Goal: Task Accomplishment & Management: Use online tool/utility

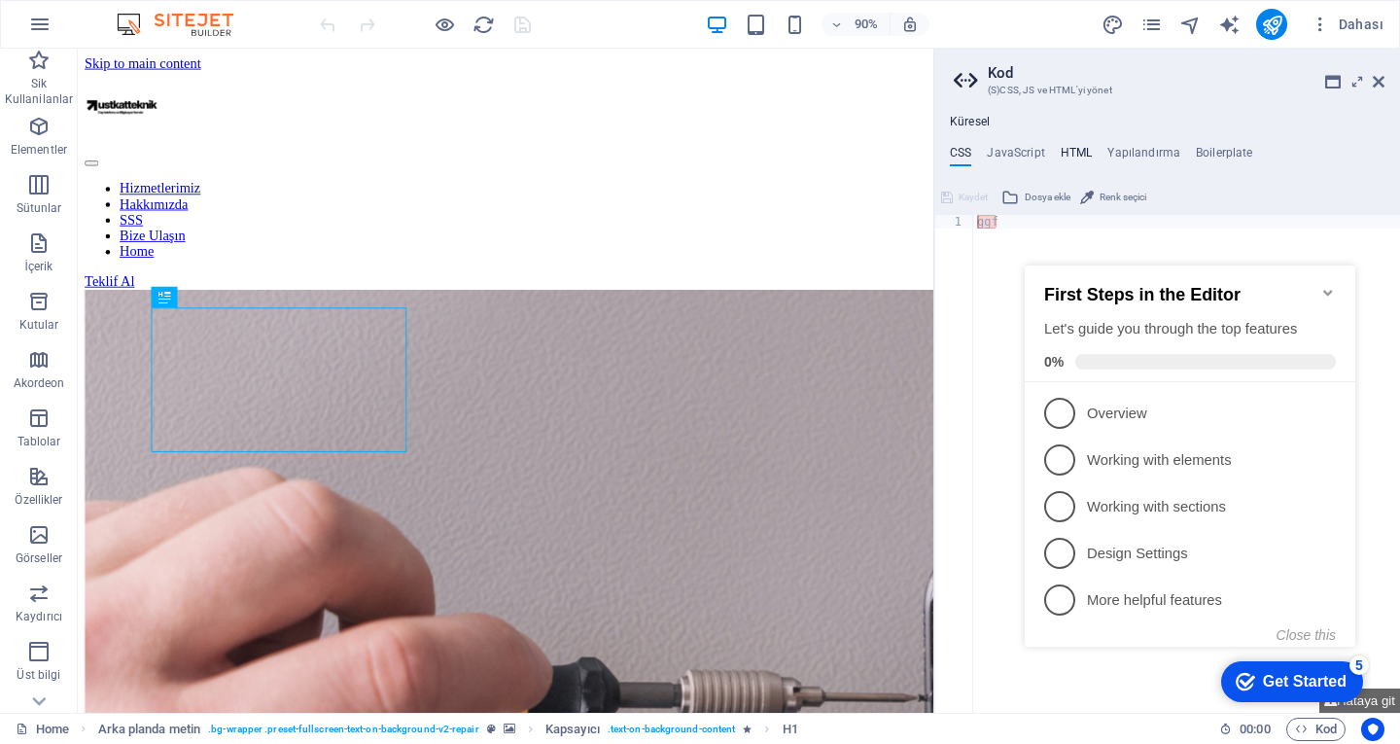
type textarea "<a href="#main-content" class="button wv-link-content">Skip to main content</a>"
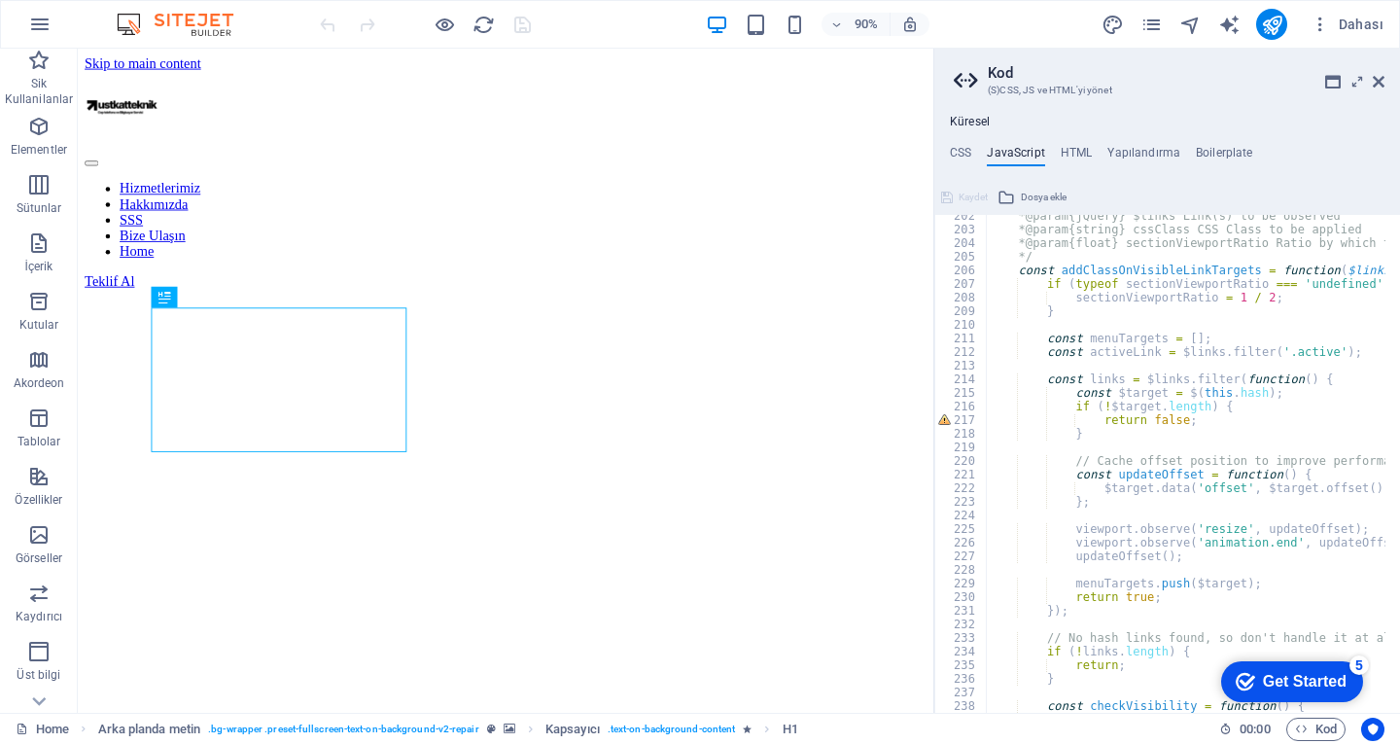
scroll to position [2742, 0]
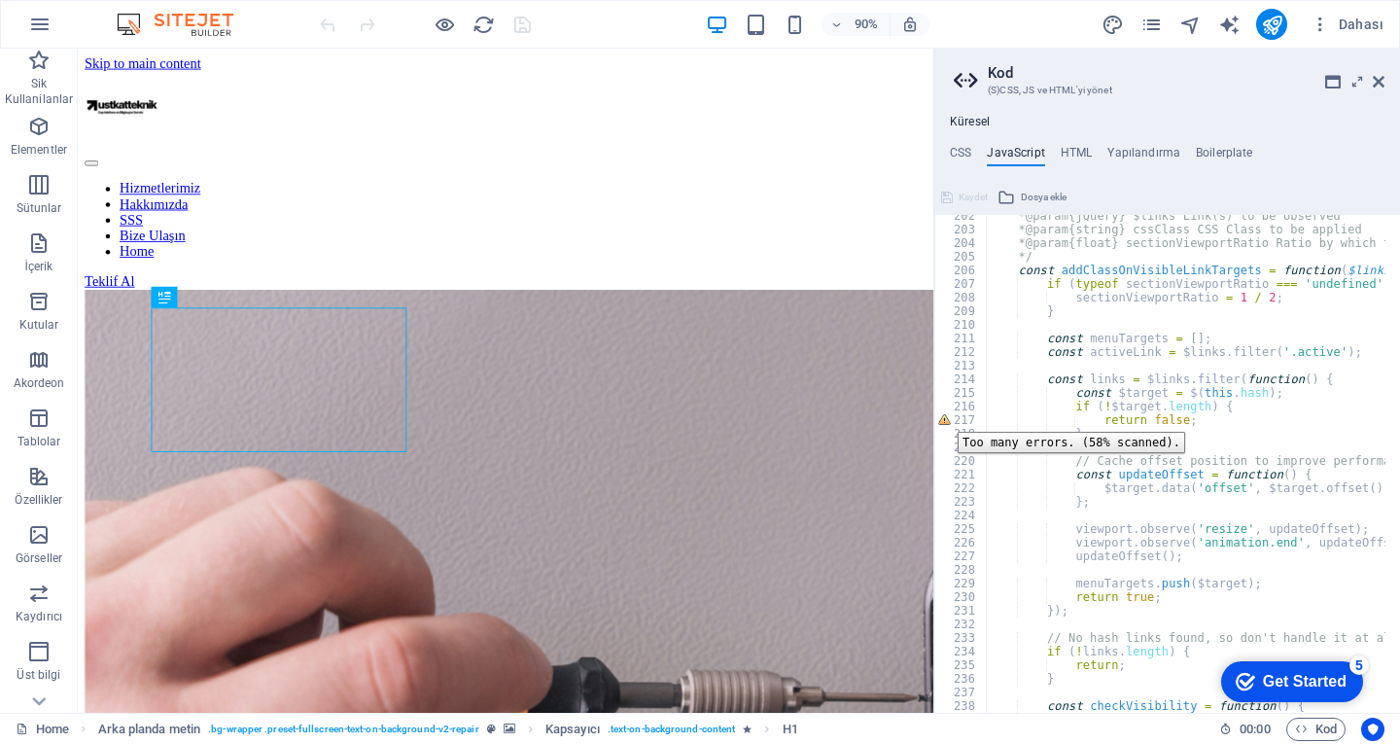
click at [943, 417] on div "217" at bounding box center [961, 420] width 53 height 14
type textarea "return false; }"
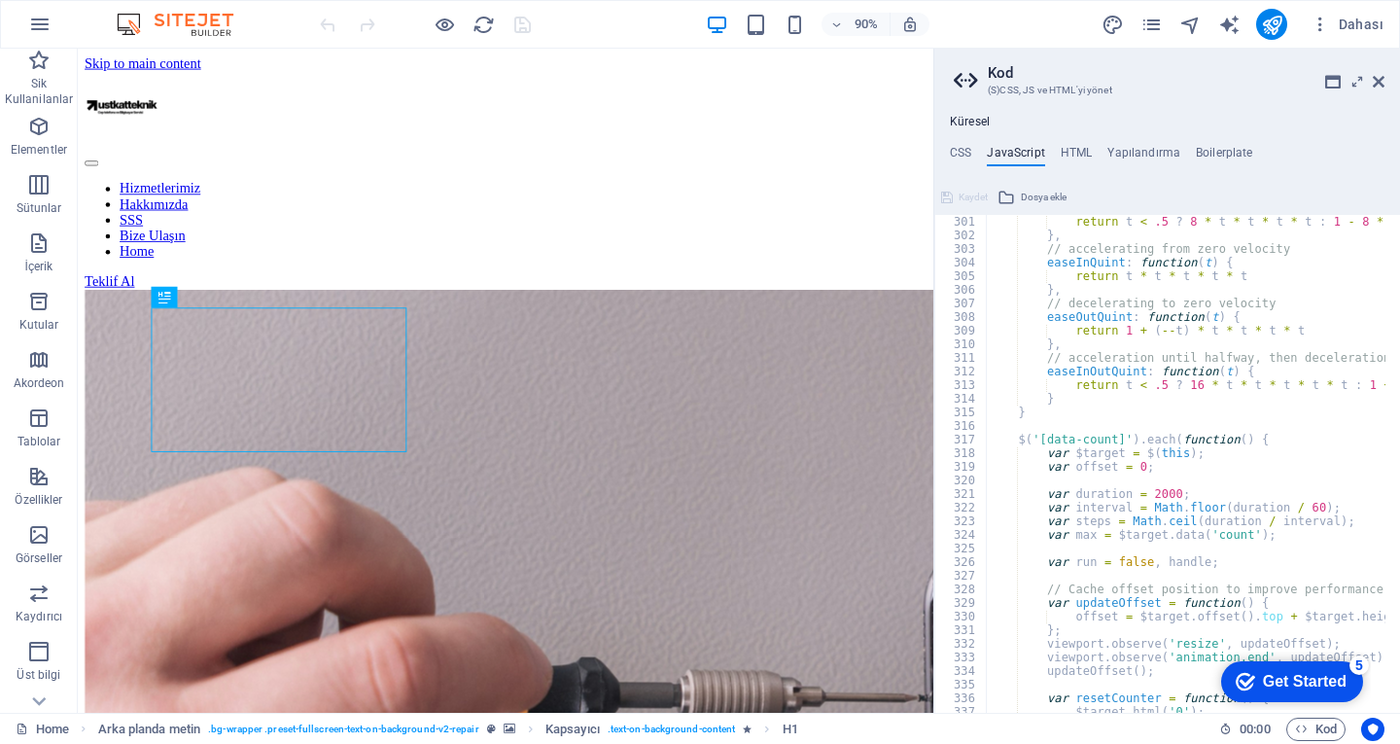
scroll to position [4434, 0]
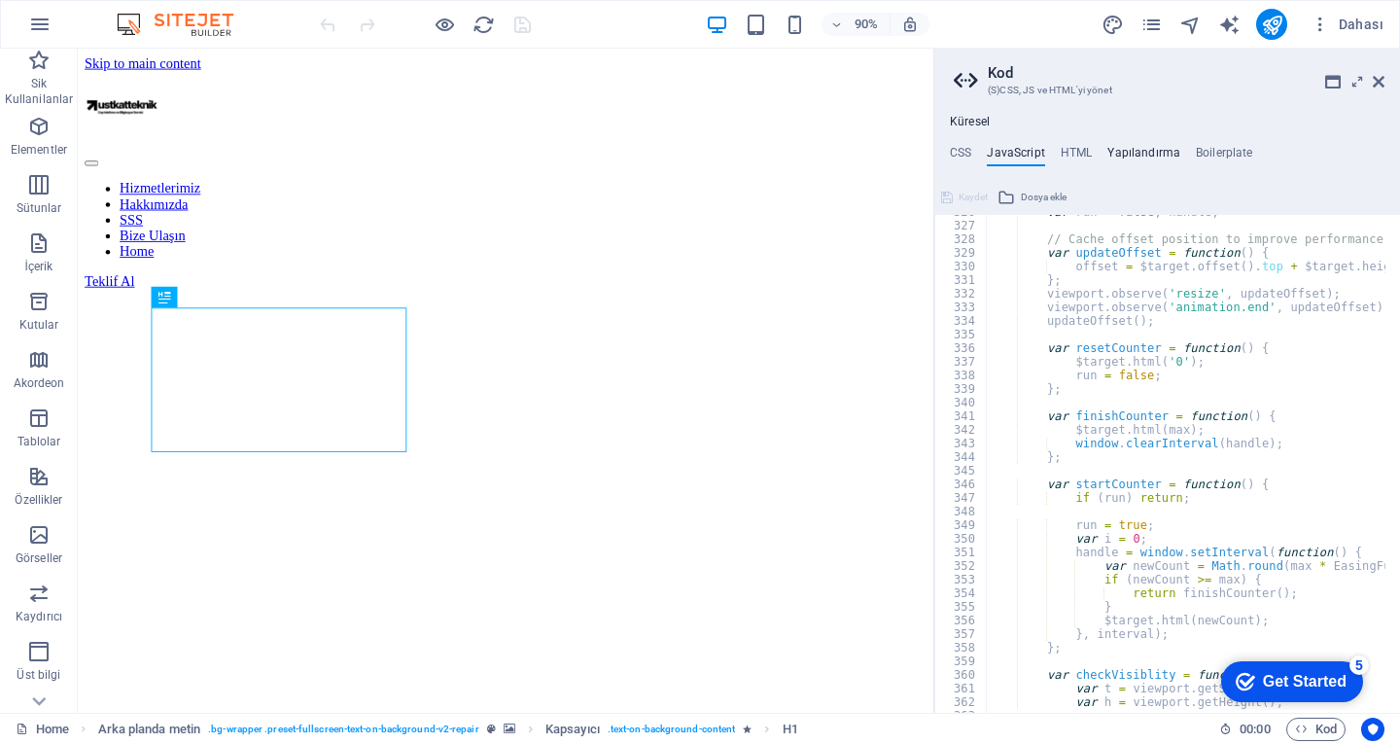
click at [0, 0] on h4 "Yapılandırma" at bounding box center [0, 0] width 0 height 0
type textarea "$color-background: #ffffff;"
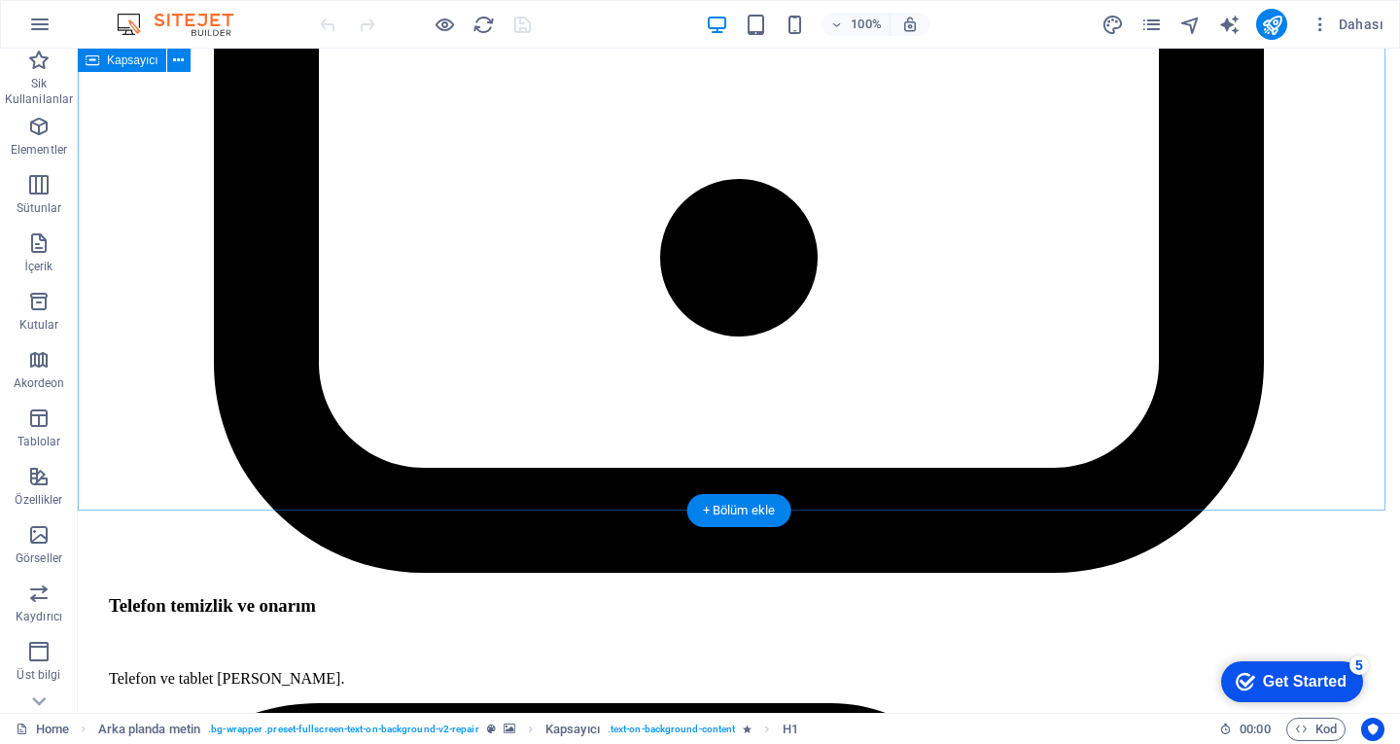
scroll to position [5119, 0]
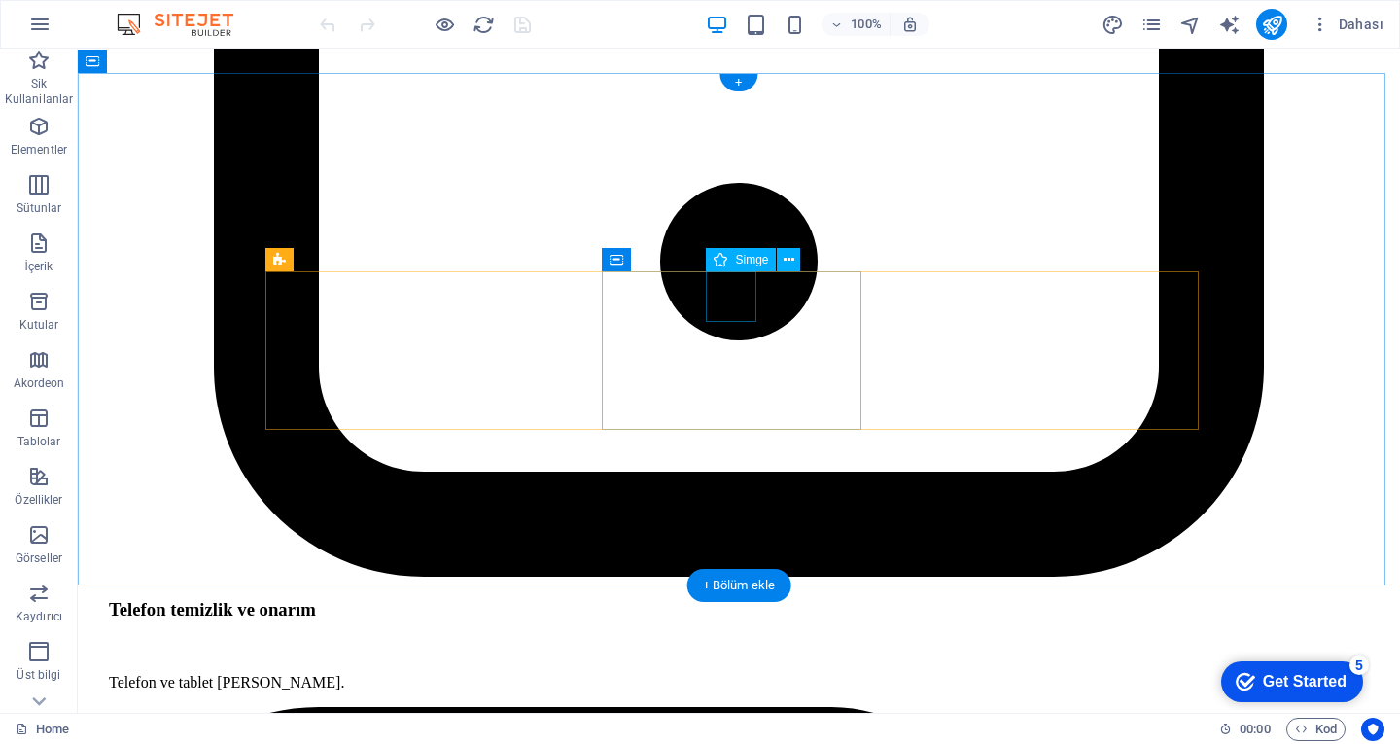
select select "xMidYMid"
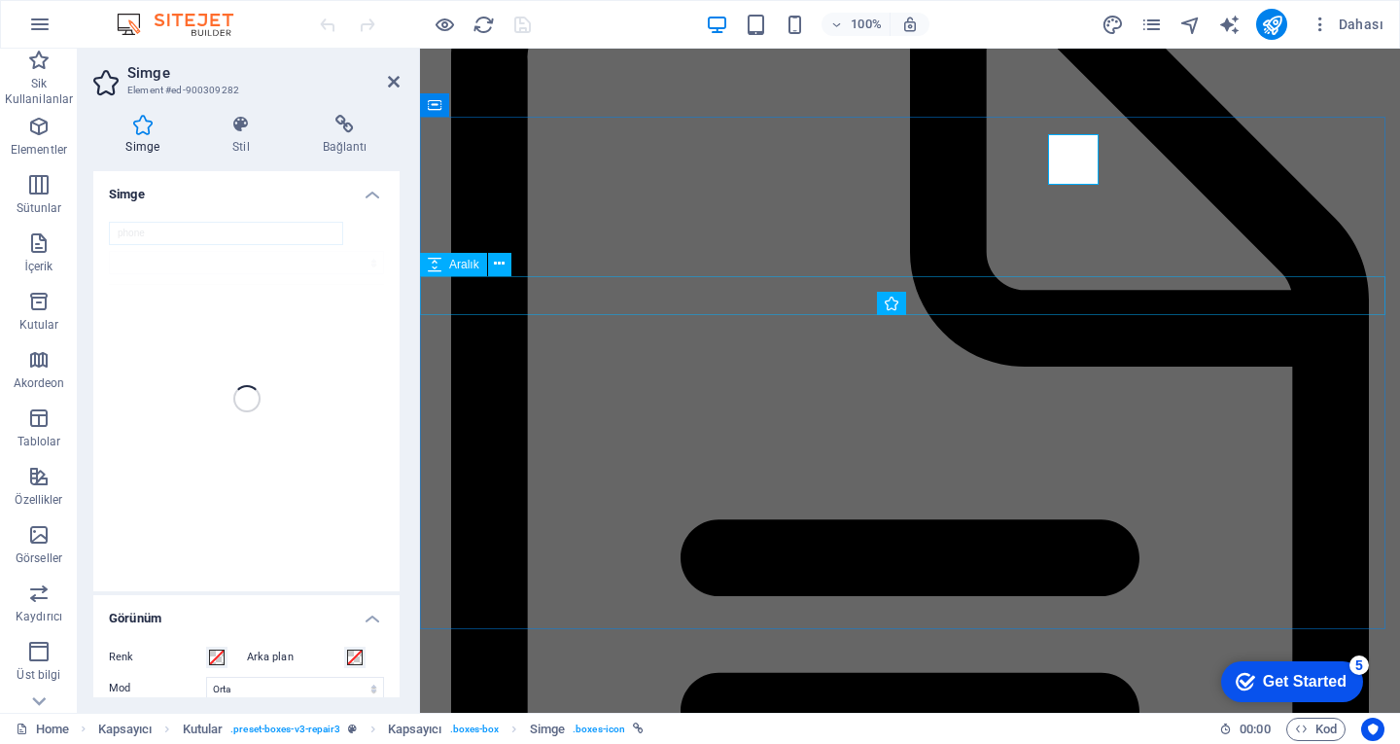
scroll to position [5256, 0]
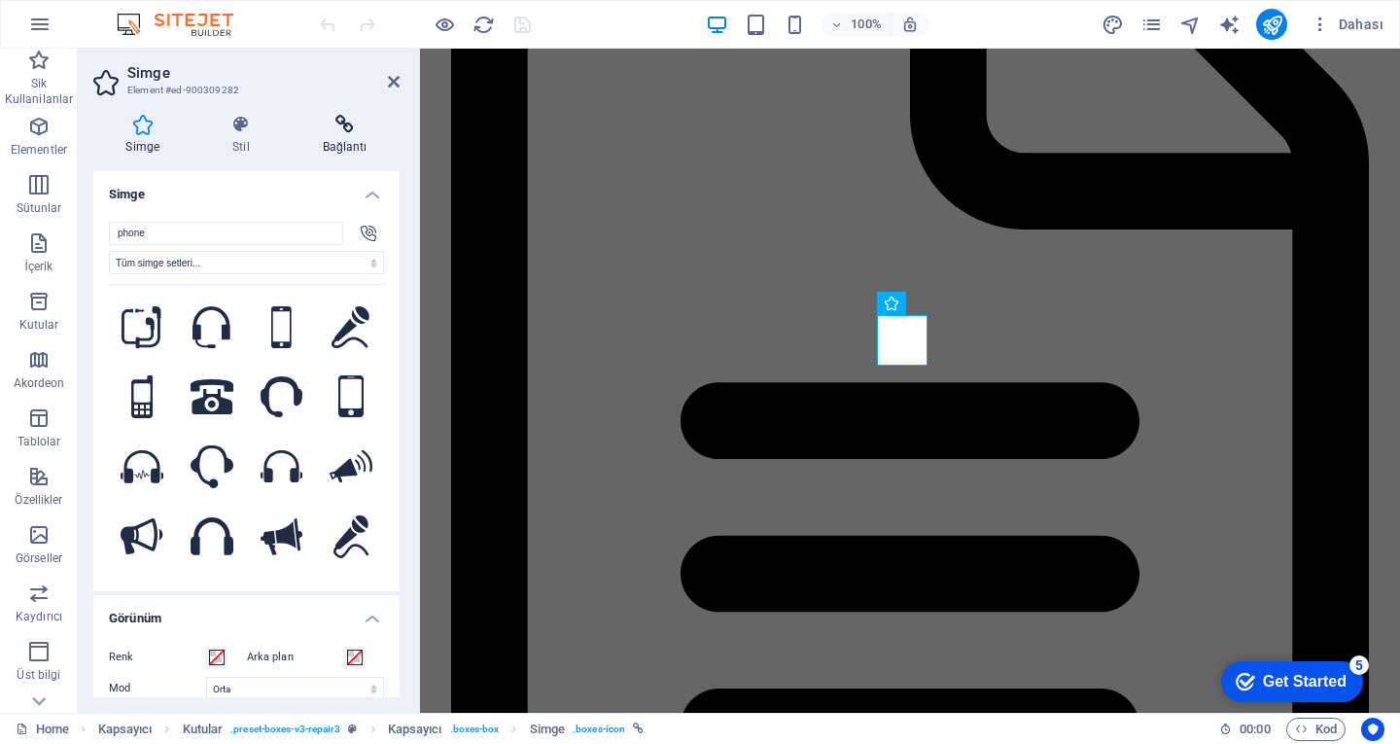
click at [327, 116] on icon at bounding box center [345, 124] width 110 height 19
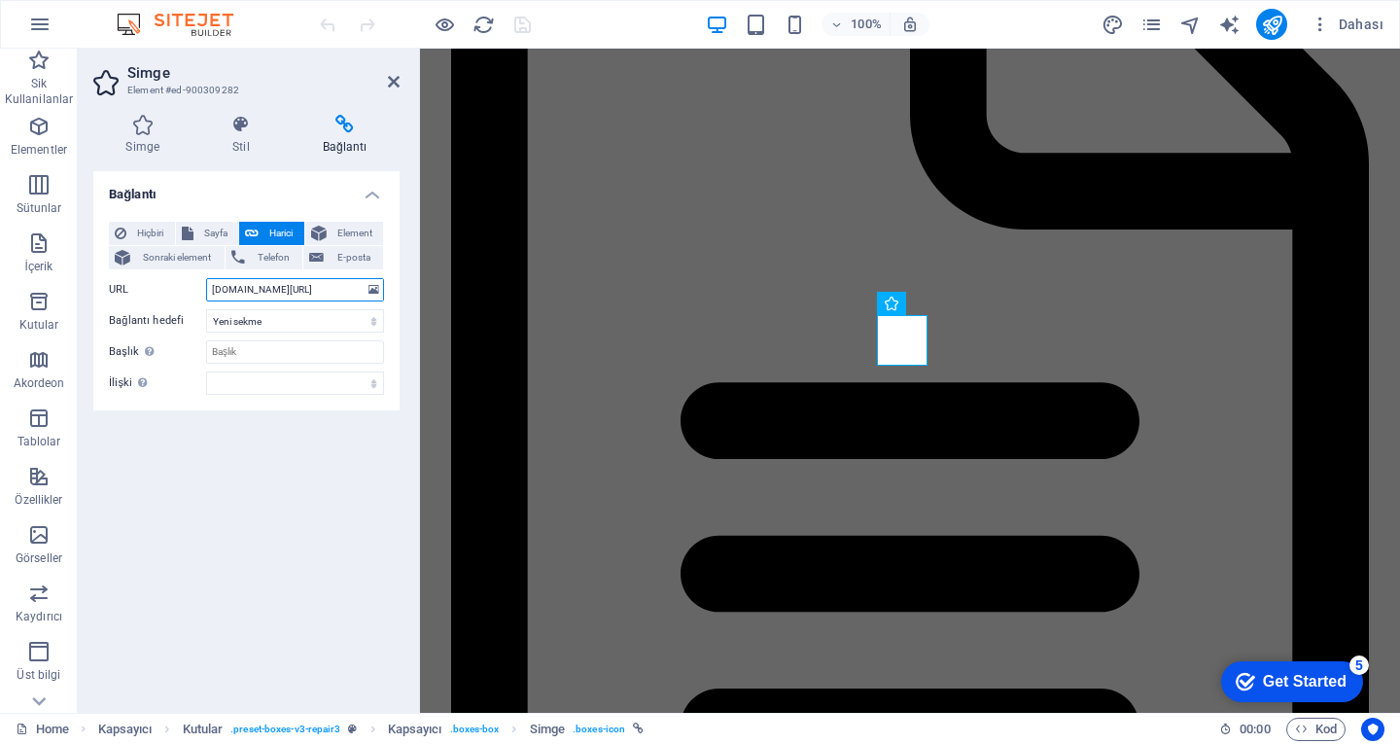
drag, startPoint x: 351, startPoint y: 286, endPoint x: 208, endPoint y: 295, distance: 143.2
click at [208, 295] on input "[DOMAIN_NAME][URL]" at bounding box center [295, 289] width 178 height 23
paste input "[URL][DOMAIN_NAME]"
type input "[URL][DOMAIN_NAME]"
click at [393, 85] on icon at bounding box center [394, 82] width 12 height 16
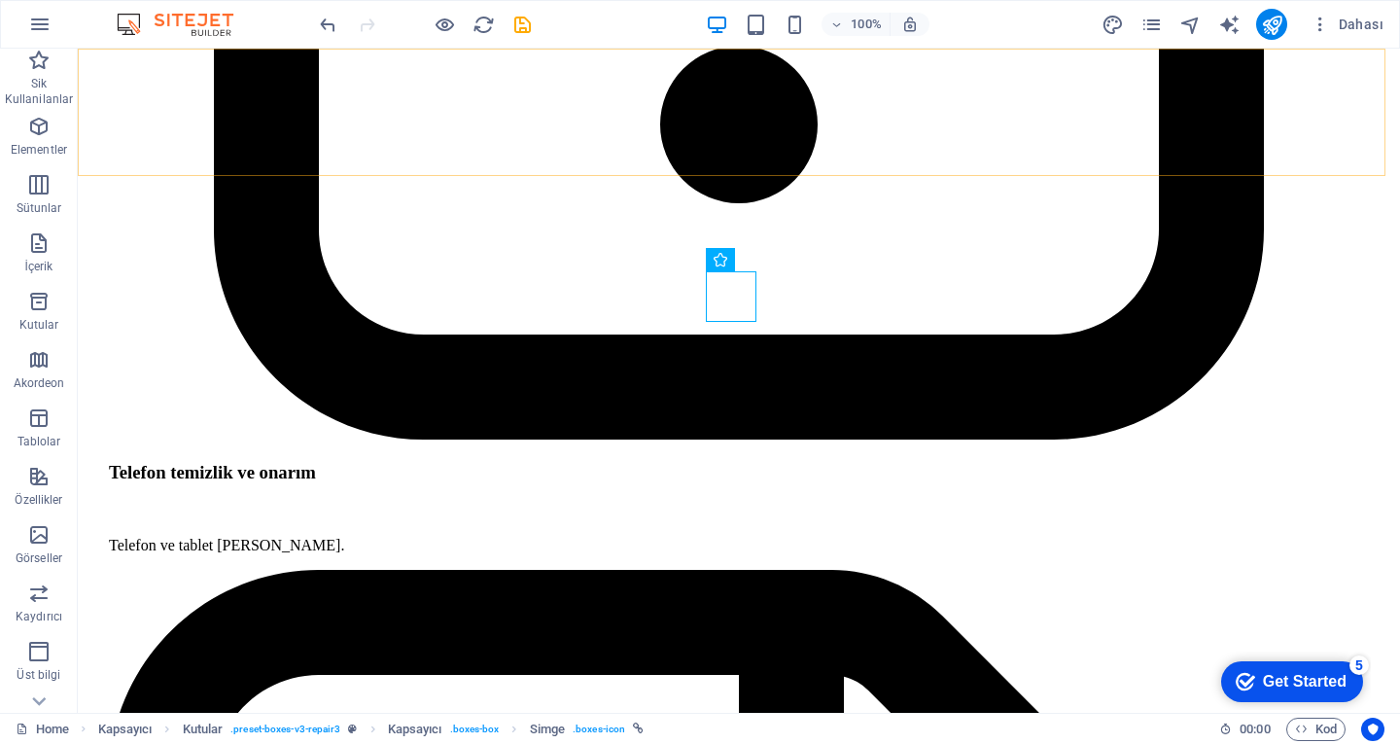
scroll to position [5119, 0]
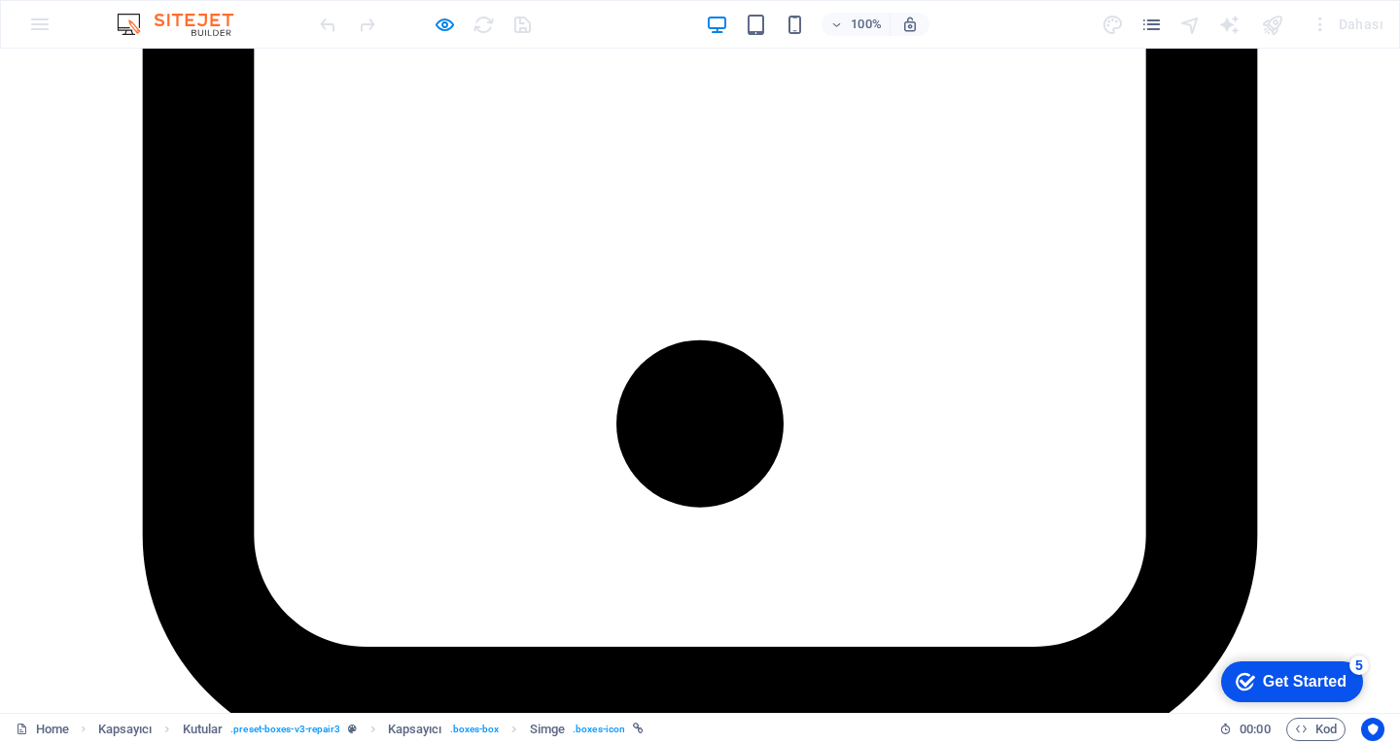
scroll to position [5070, 0]
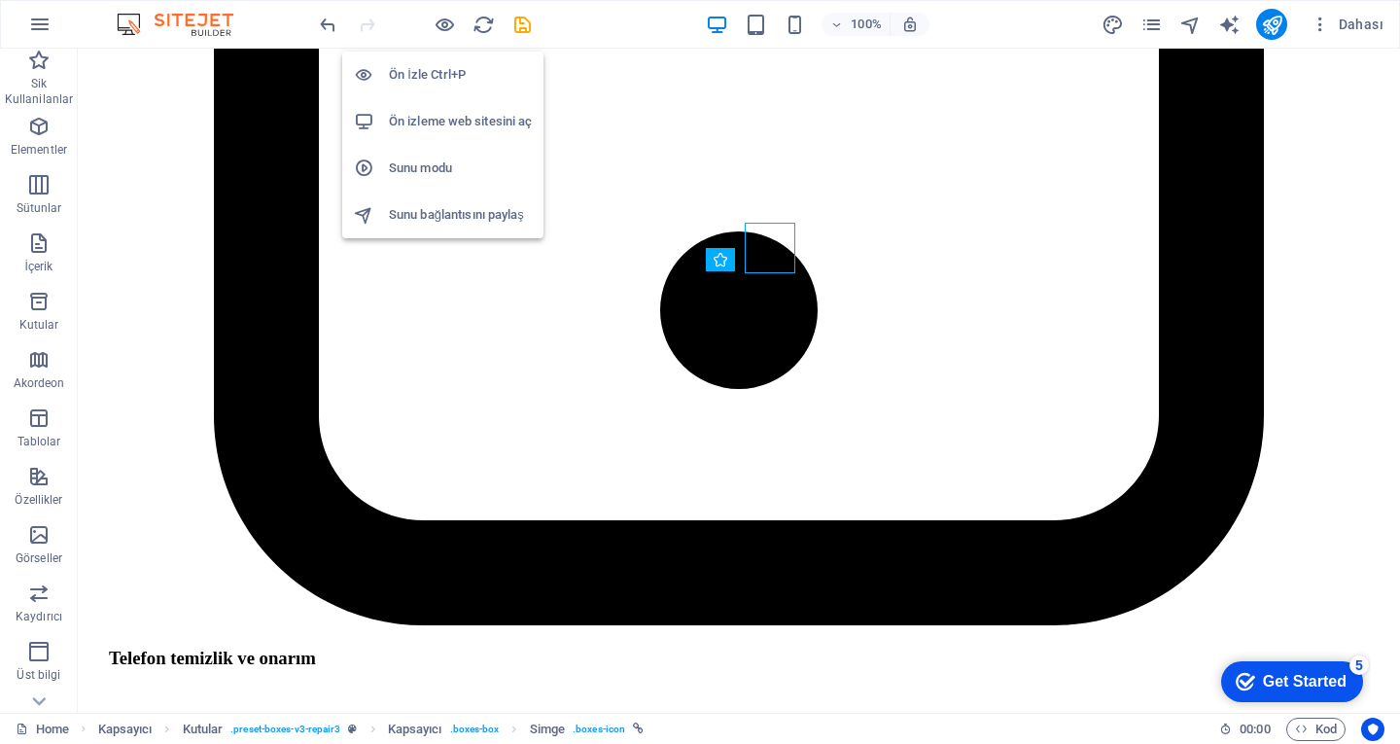
scroll to position [5119, 0]
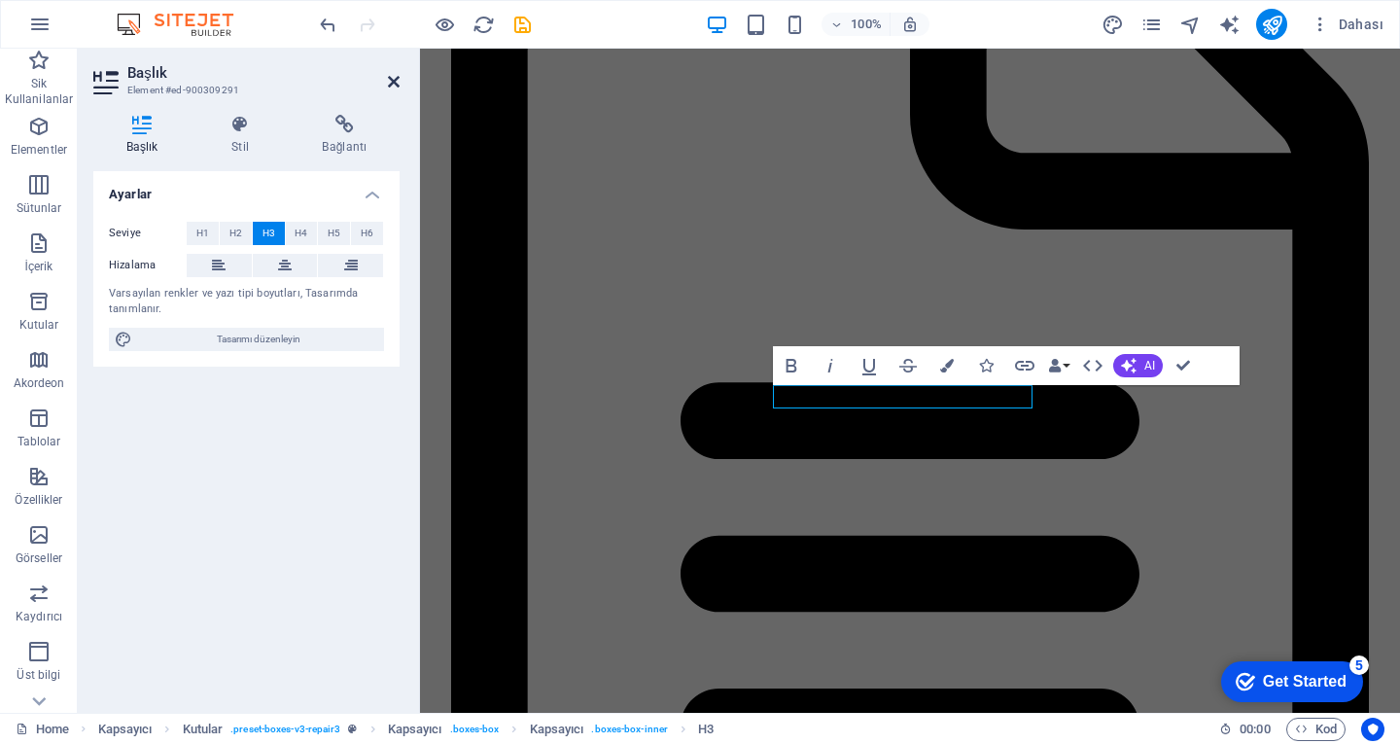
click at [395, 86] on icon at bounding box center [394, 82] width 12 height 16
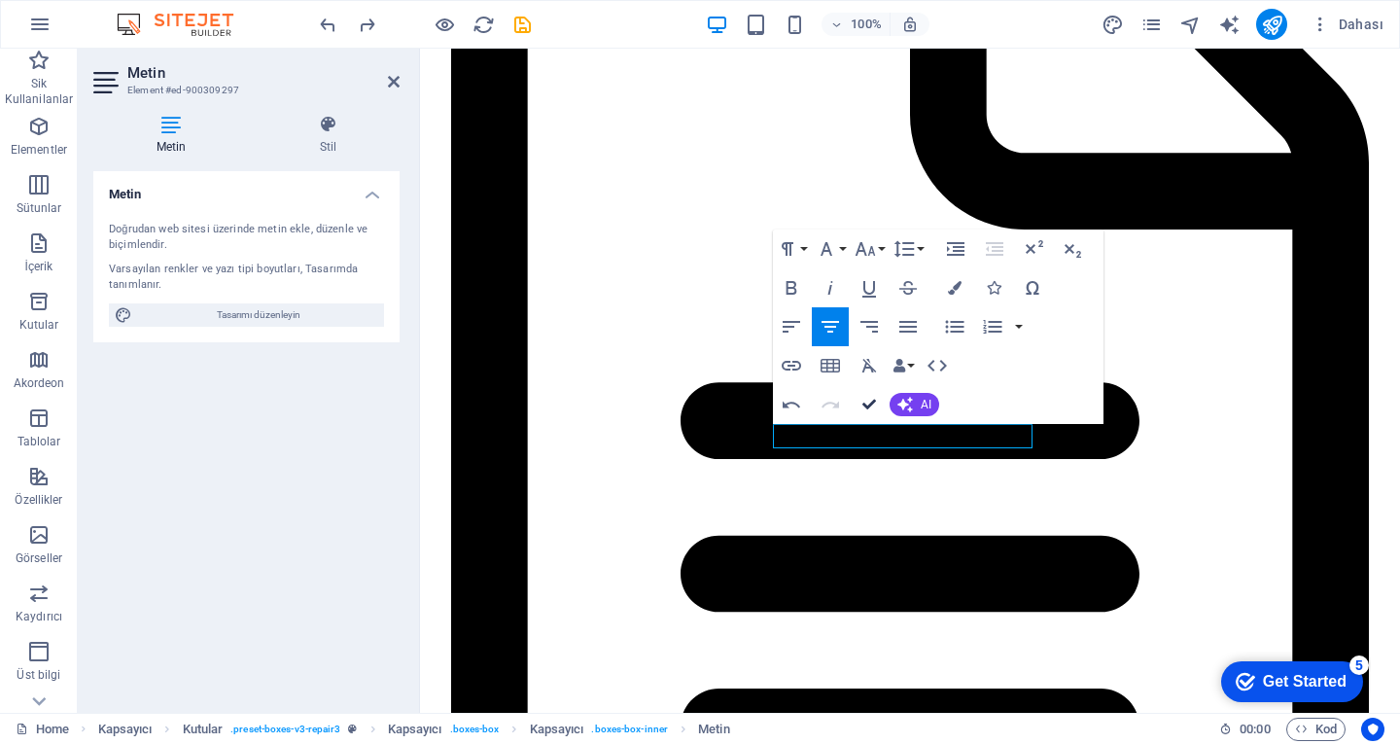
scroll to position [5075, 0]
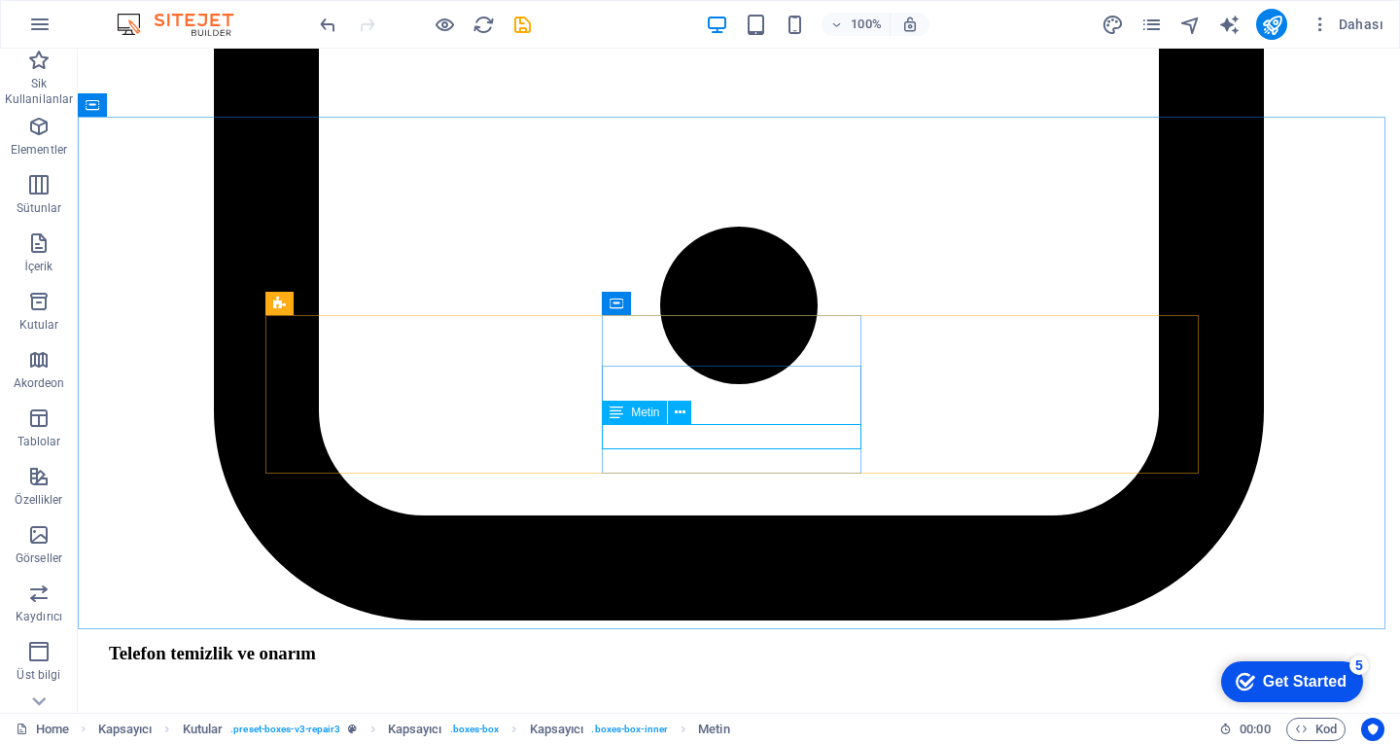
click at [637, 417] on span "Metin" at bounding box center [645, 412] width 28 height 12
click at [679, 416] on icon at bounding box center [680, 413] width 11 height 20
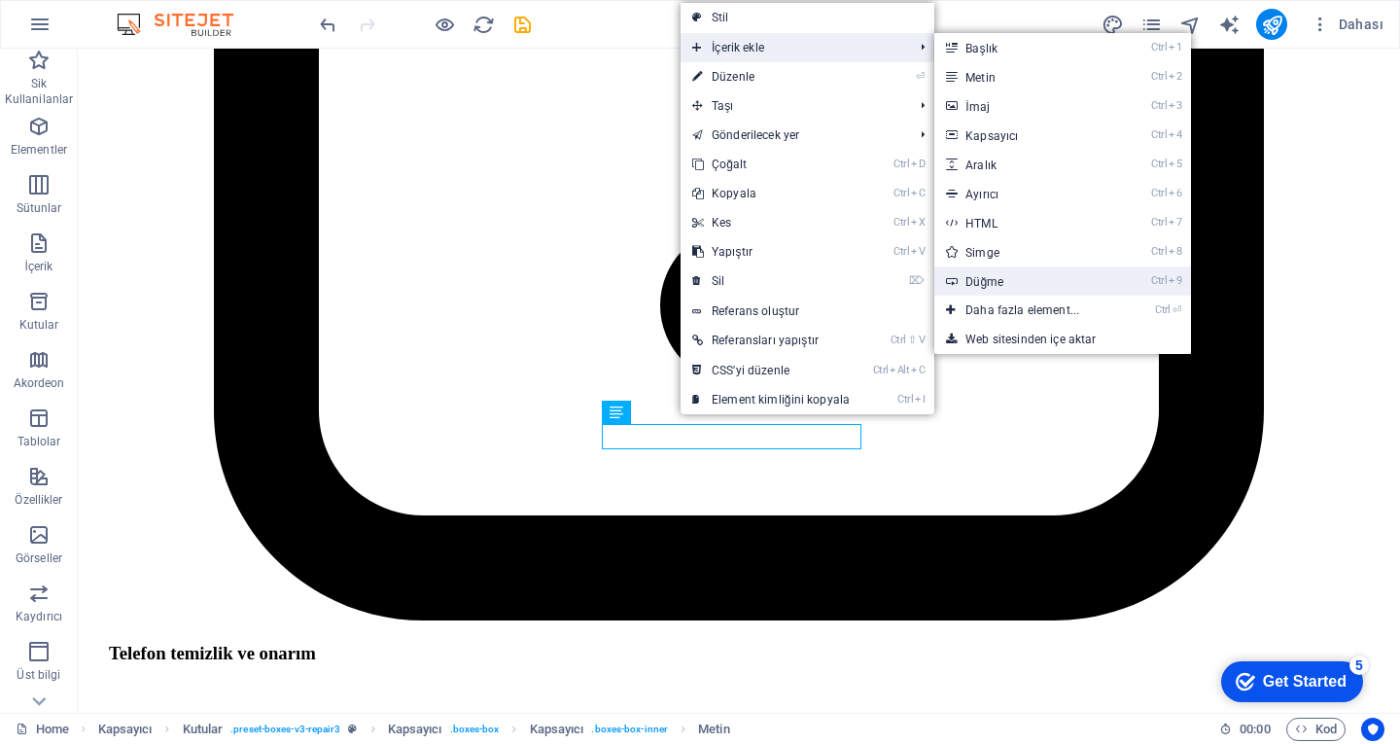
click at [1010, 277] on link "Ctrl 9 Düğme" at bounding box center [1026, 280] width 184 height 29
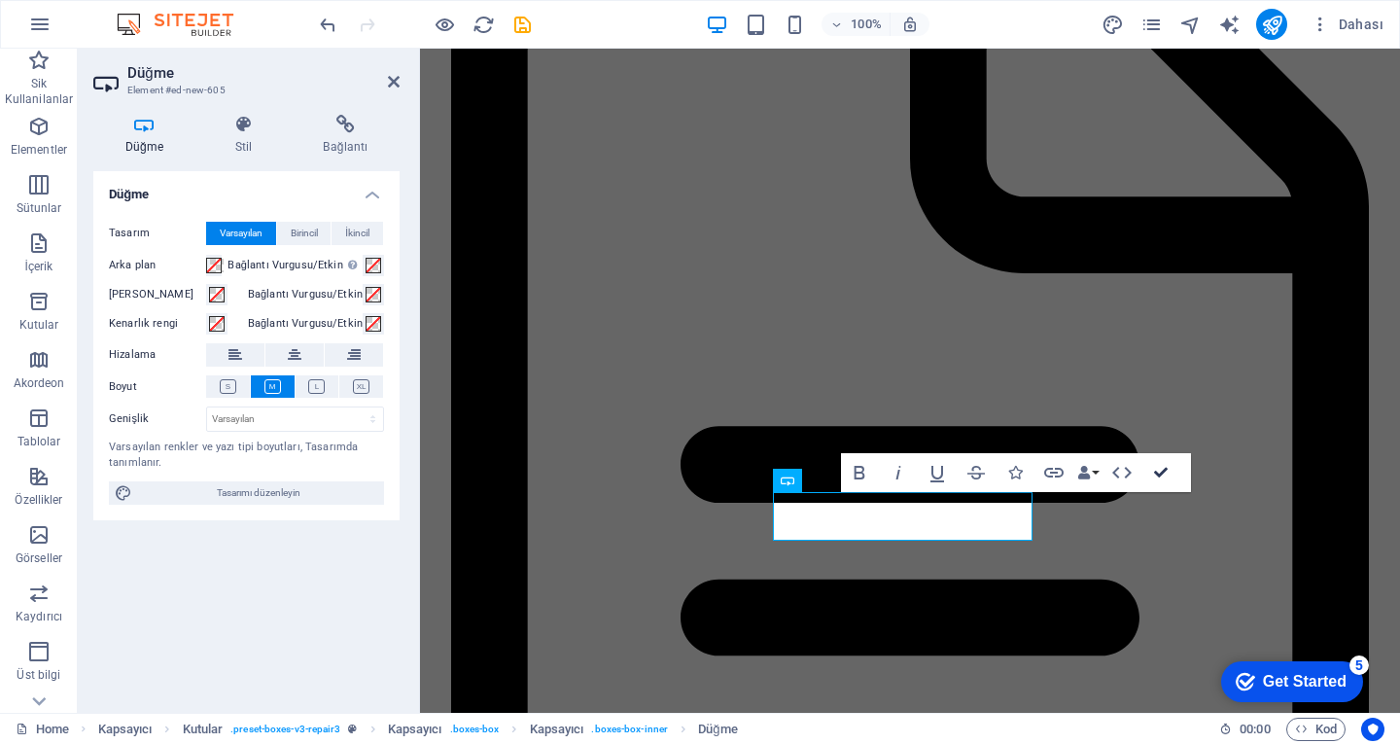
scroll to position [5032, 0]
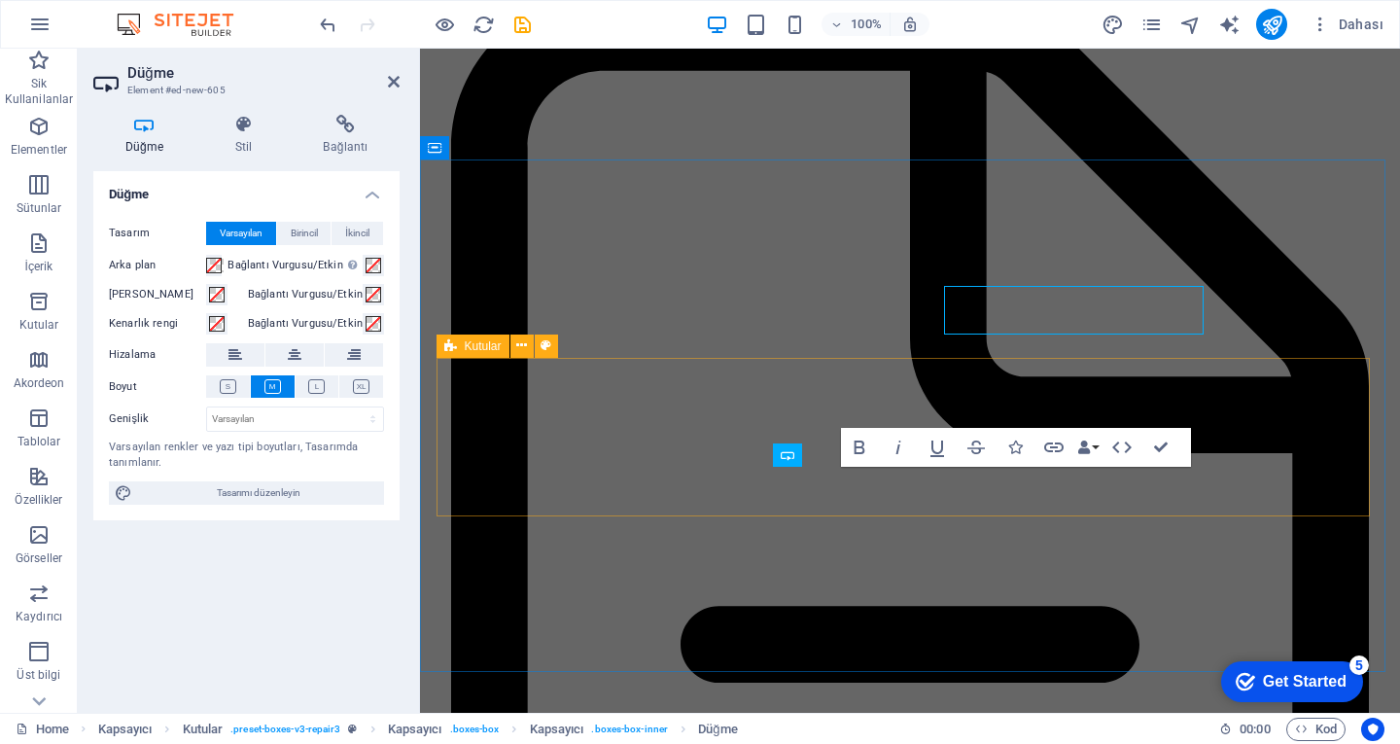
scroll to position [5213, 0]
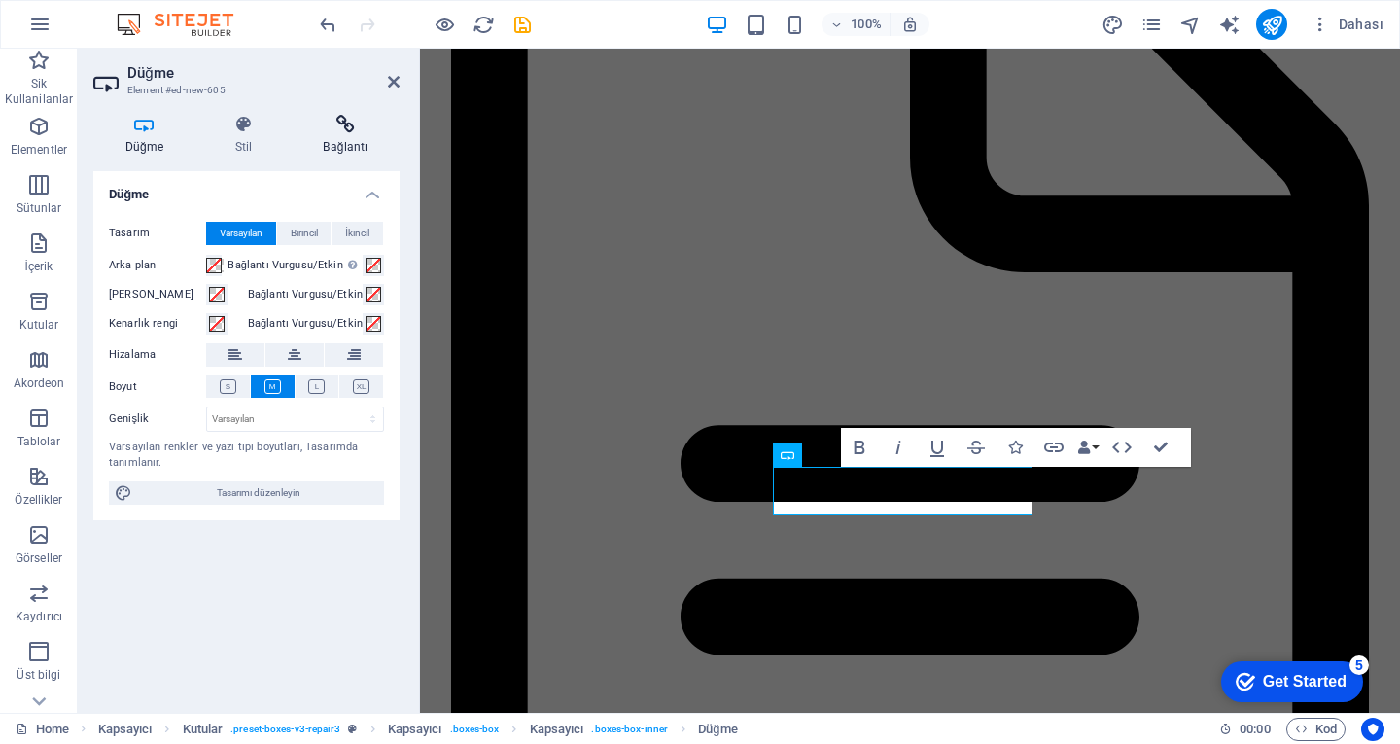
click at [335, 139] on h4 "Bağlantı" at bounding box center [346, 135] width 108 height 41
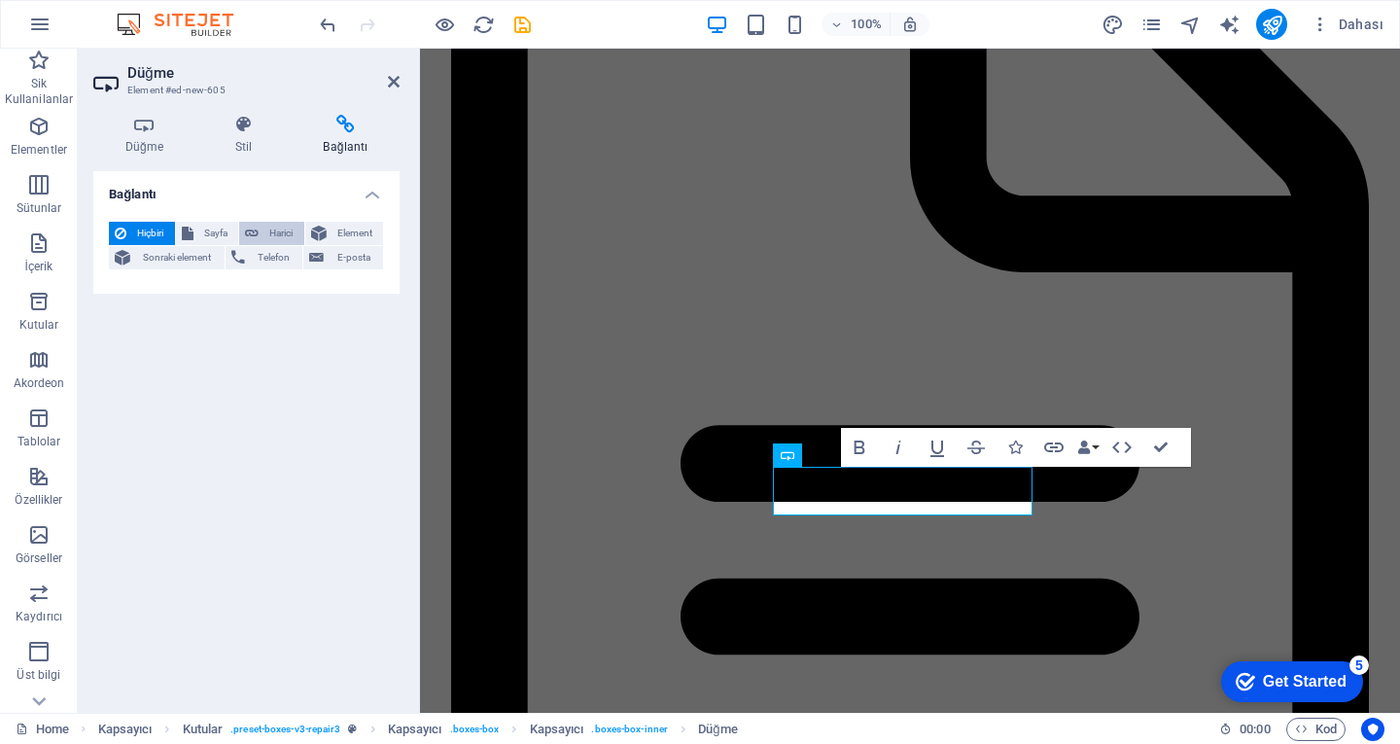
click at [276, 229] on span "Harici" at bounding box center [281, 233] width 34 height 23
select select "blank"
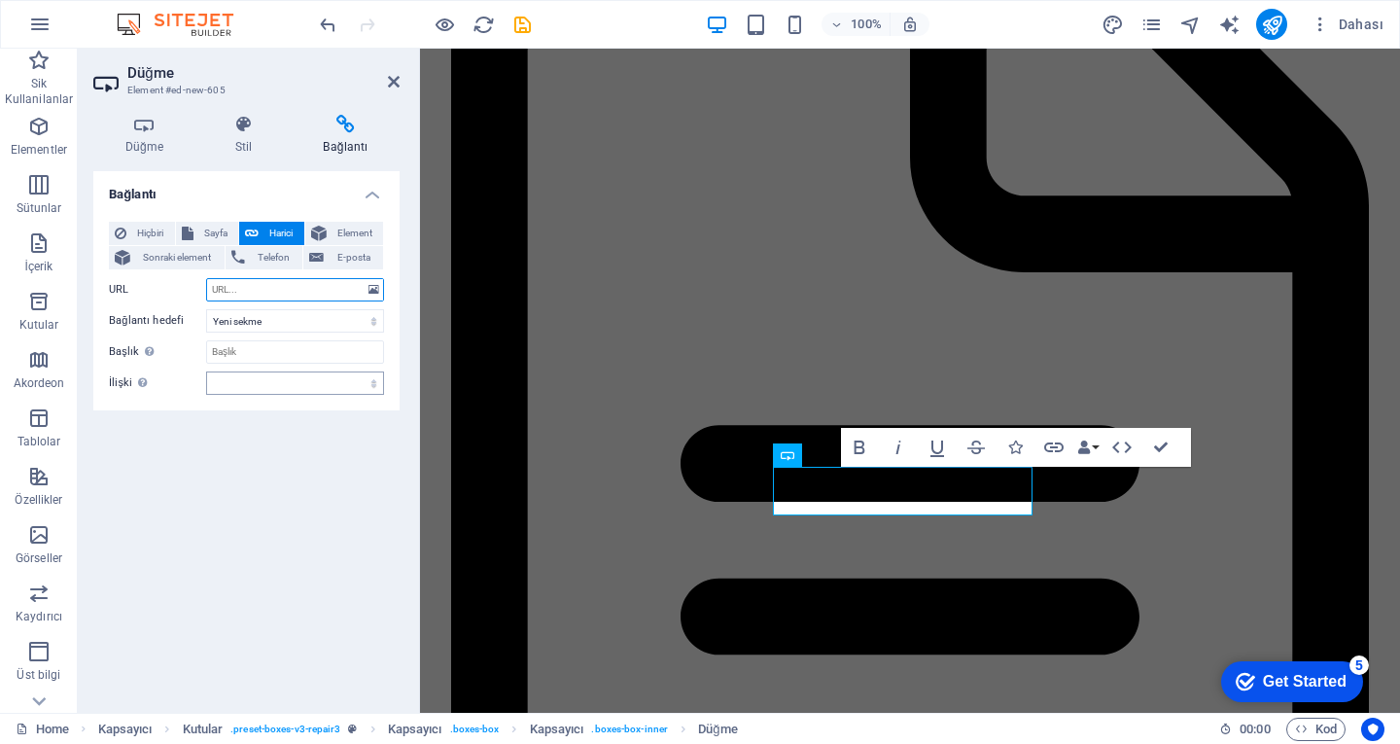
paste input "[URL][DOMAIN_NAME]"
type input "[URL][DOMAIN_NAME]"
drag, startPoint x: 391, startPoint y: 78, endPoint x: 333, endPoint y: 10, distance: 89.7
click at [391, 78] on icon at bounding box center [394, 82] width 12 height 16
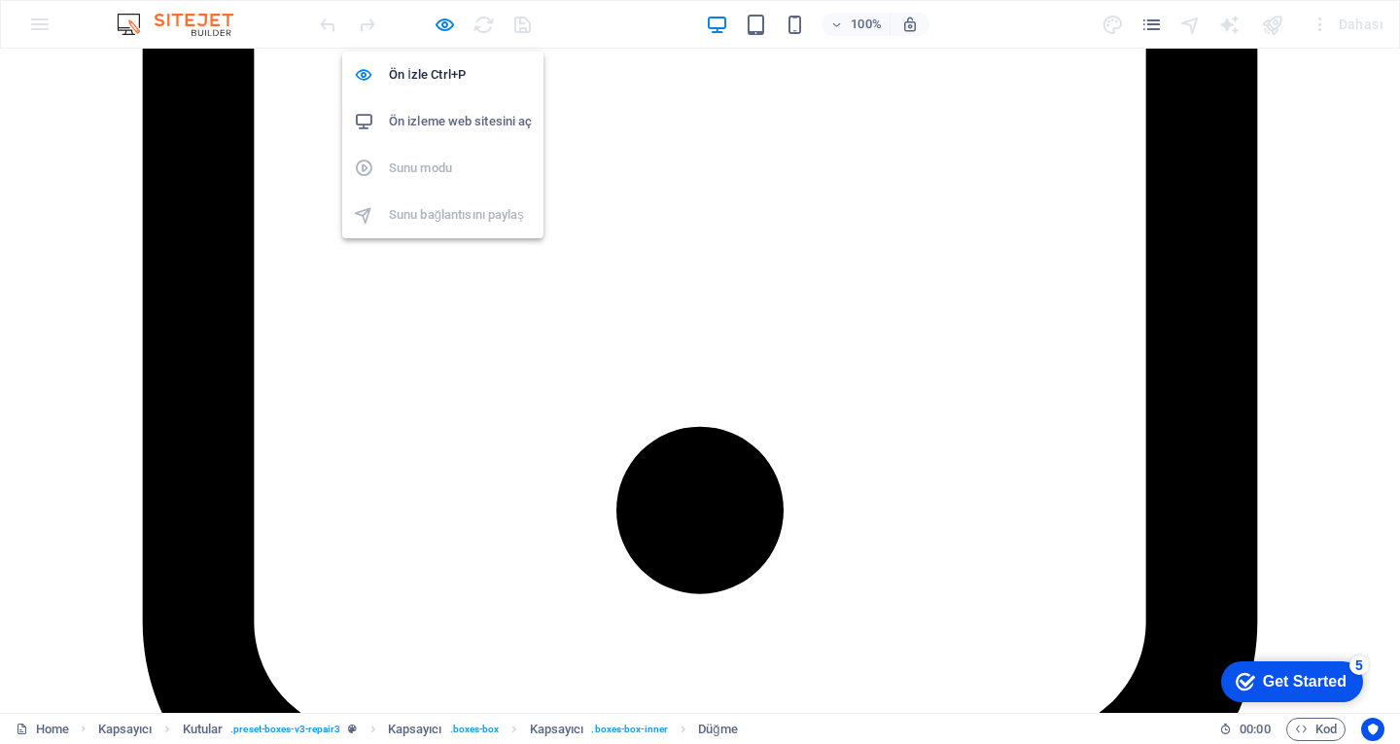
scroll to position [4984, 0]
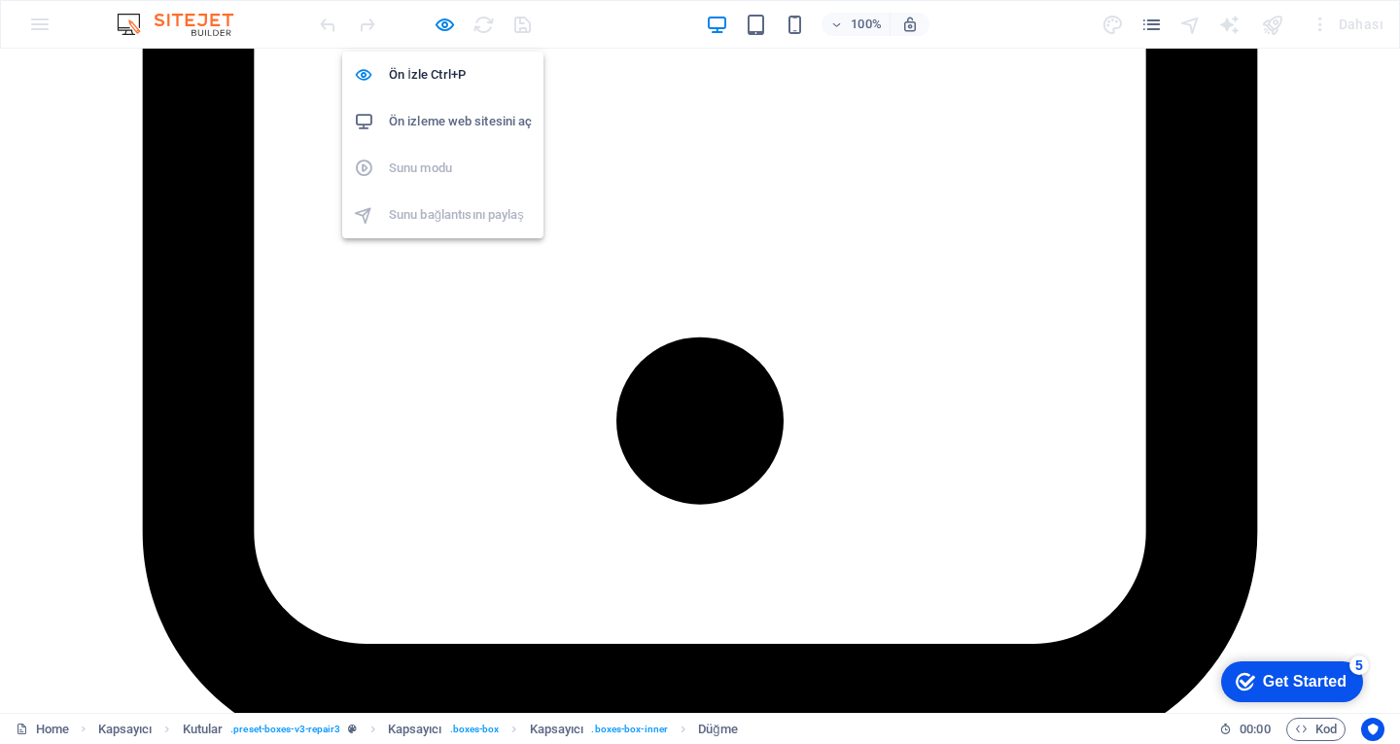
drag, startPoint x: 454, startPoint y: 24, endPoint x: 478, endPoint y: 47, distance: 33.0
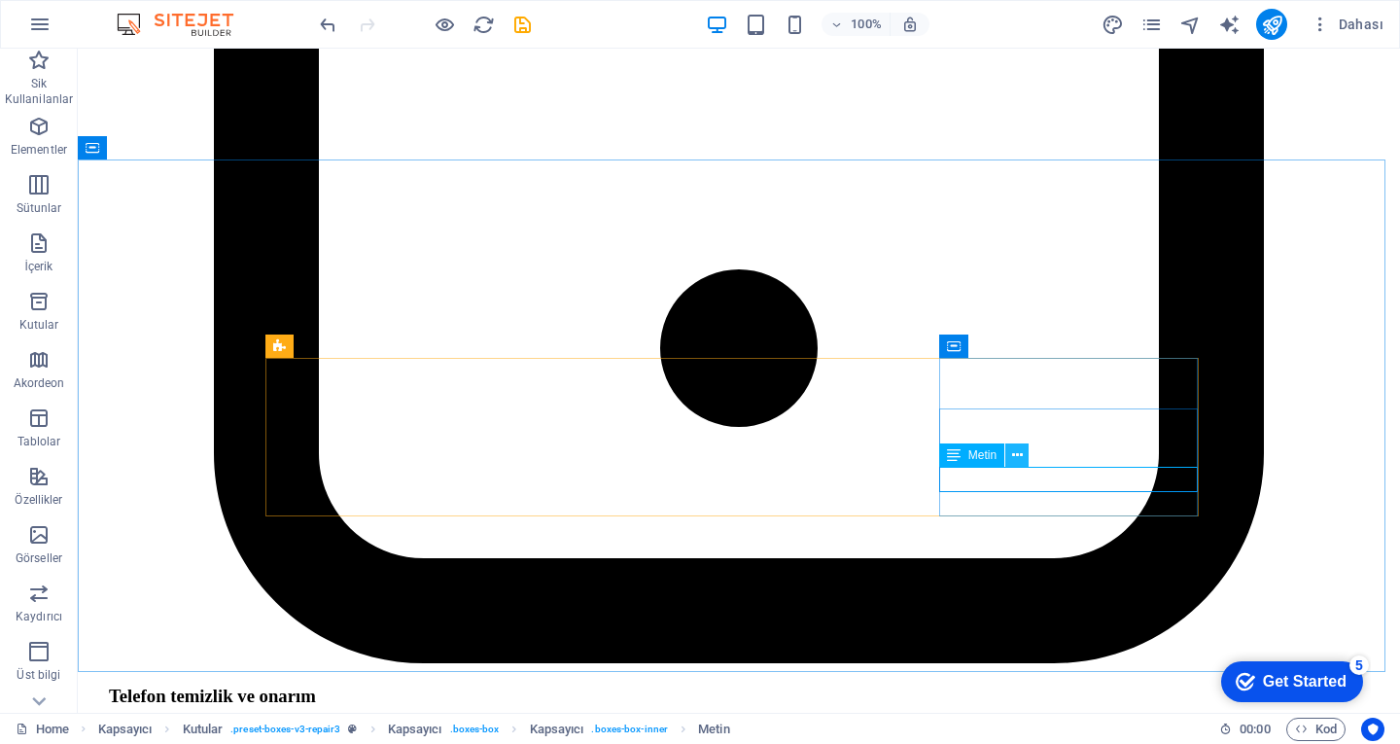
click at [1013, 457] on icon at bounding box center [1017, 455] width 11 height 20
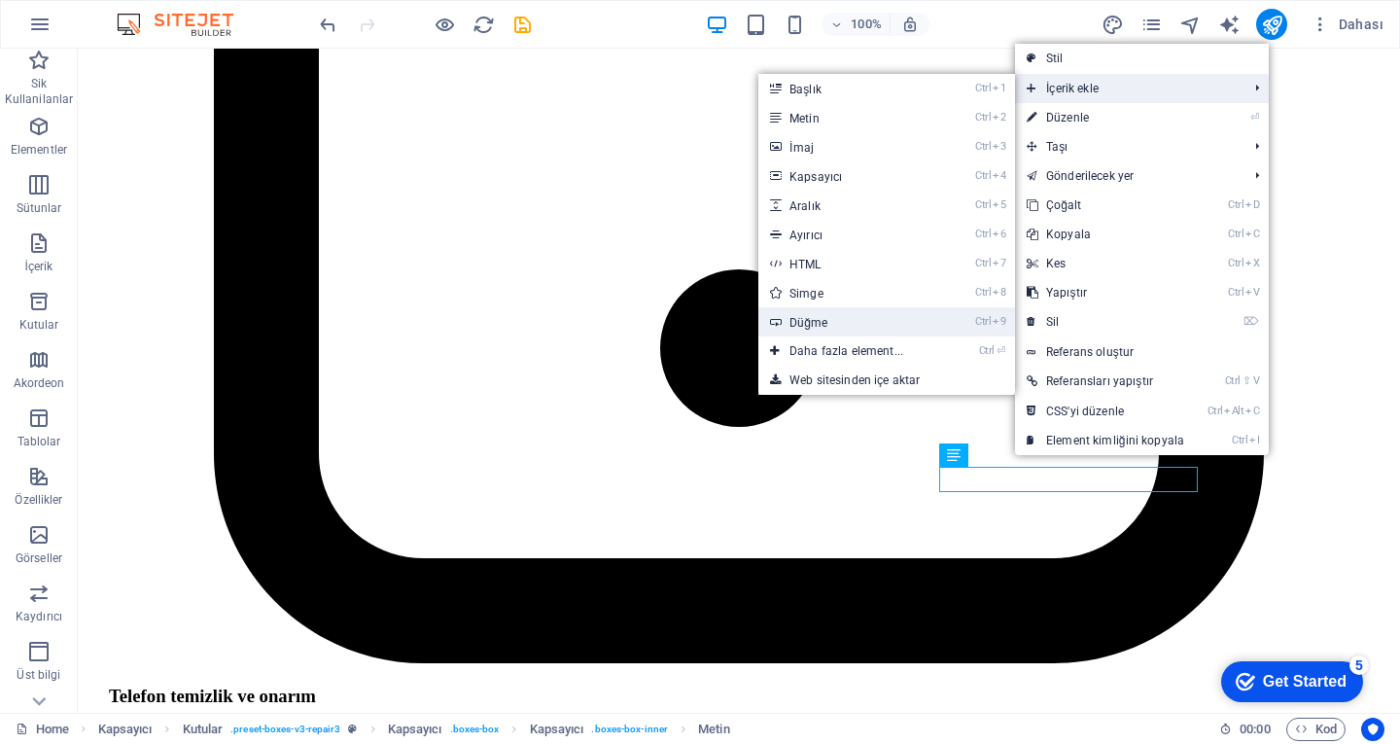
drag, startPoint x: 864, startPoint y: 314, endPoint x: 507, endPoint y: 287, distance: 358.9
click at [864, 314] on link "Ctrl 9 Düğme" at bounding box center [850, 321] width 184 height 29
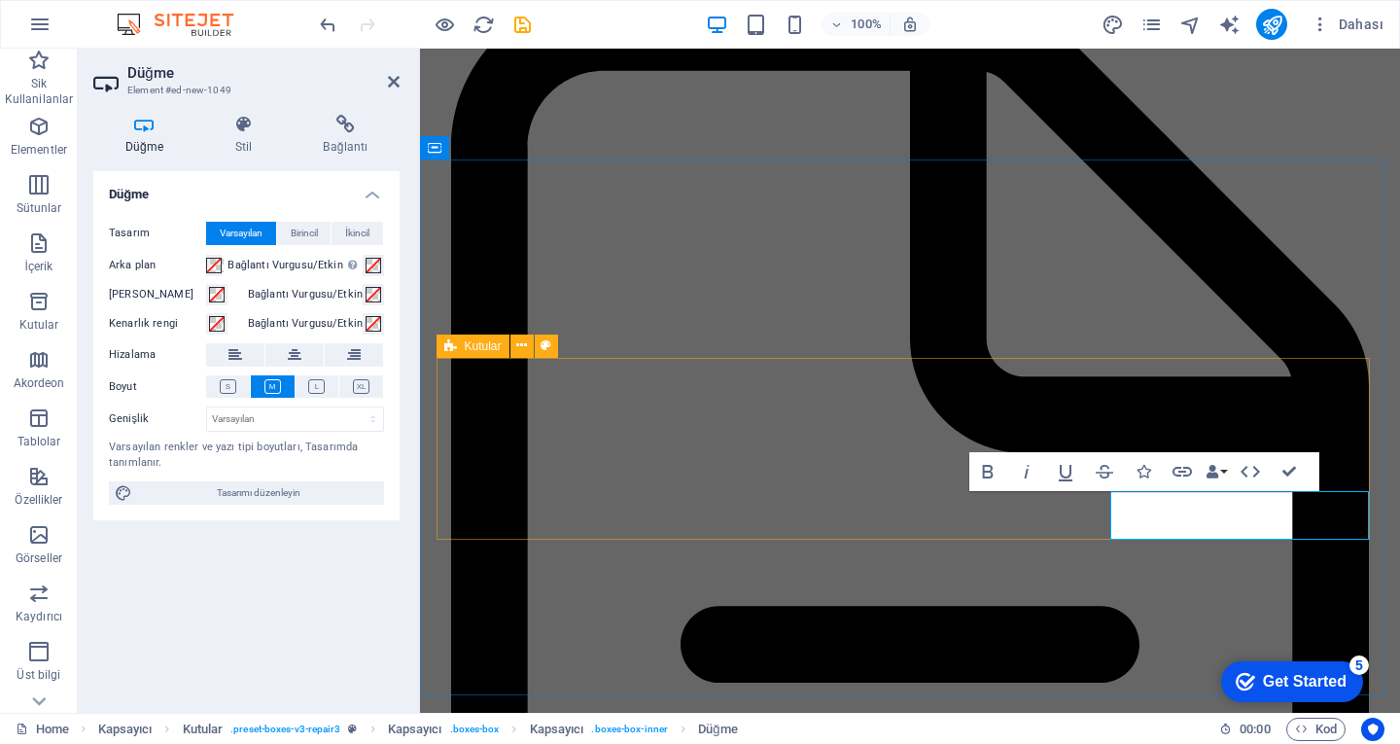
scroll to position [5213, 0]
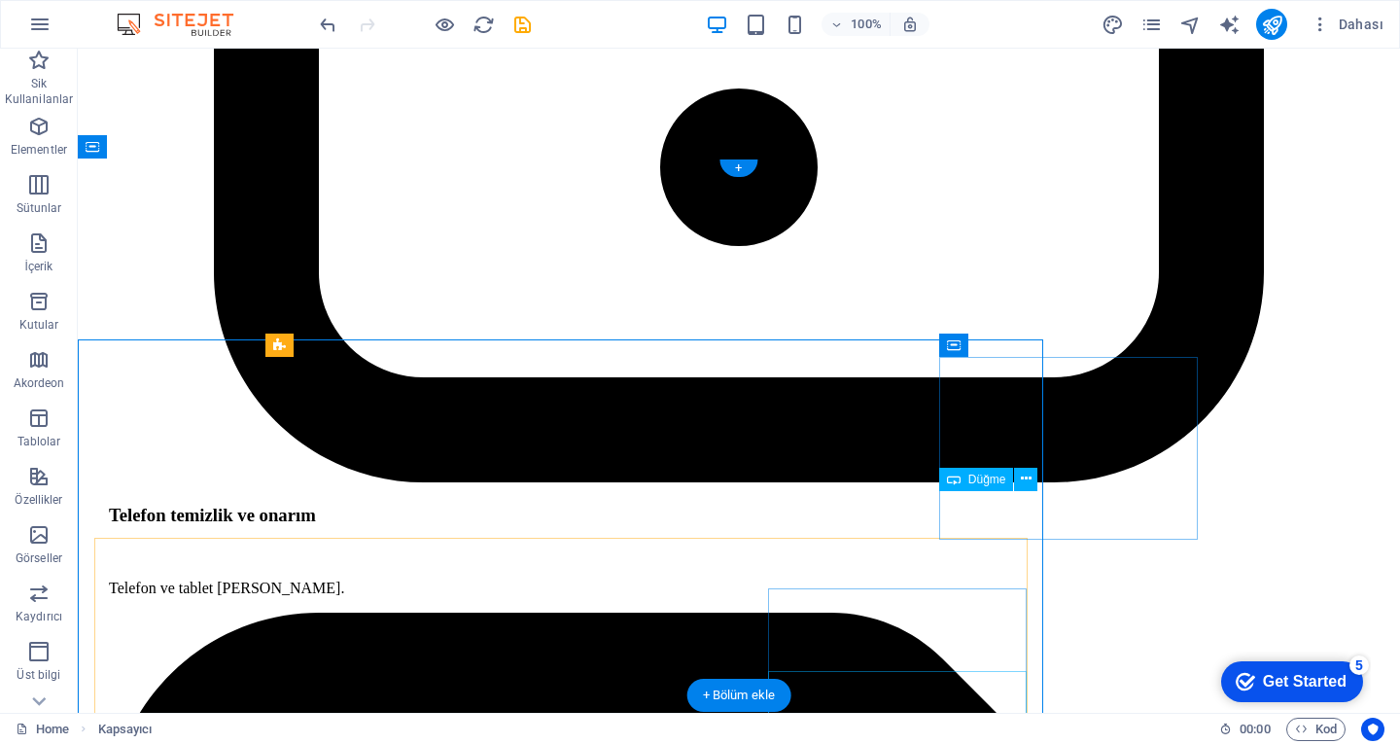
scroll to position [5033, 0]
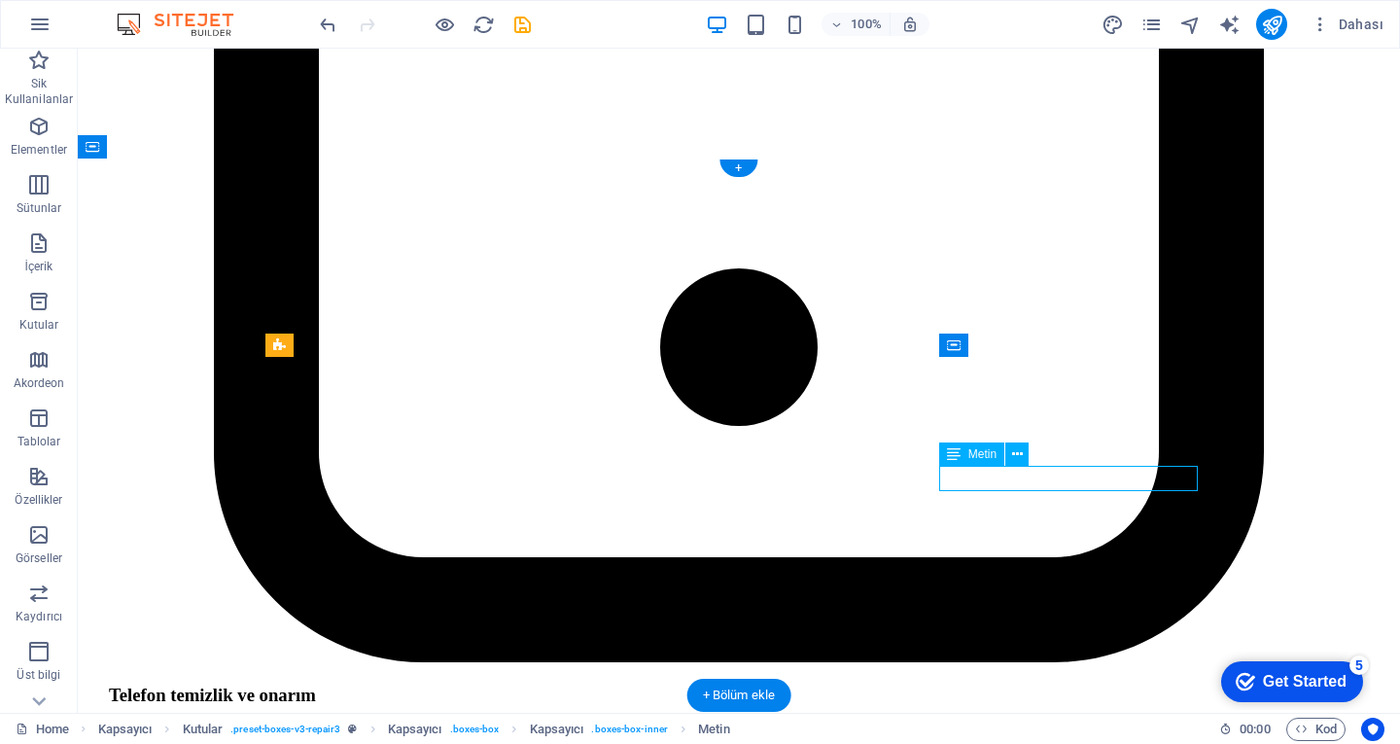
drag, startPoint x: 1175, startPoint y: 476, endPoint x: 1101, endPoint y: 480, distance: 74.1
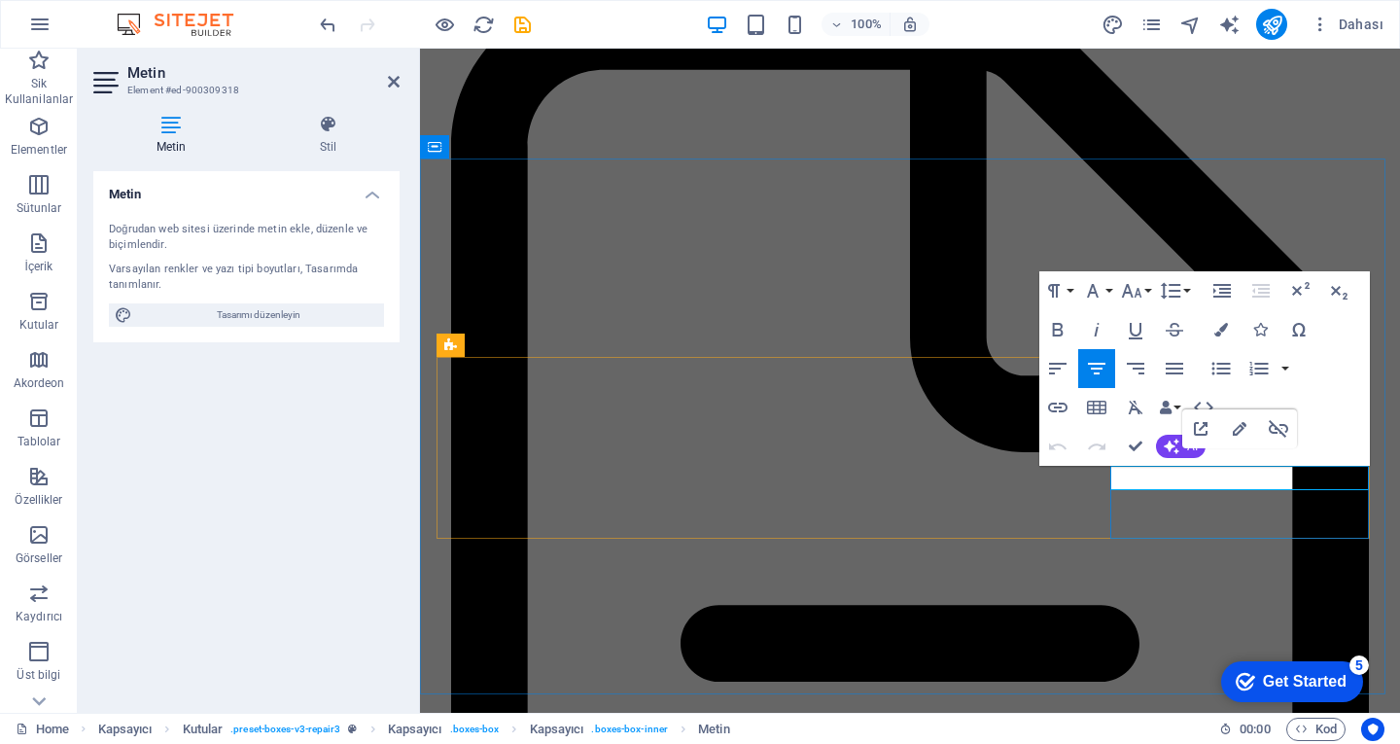
scroll to position [5214, 0]
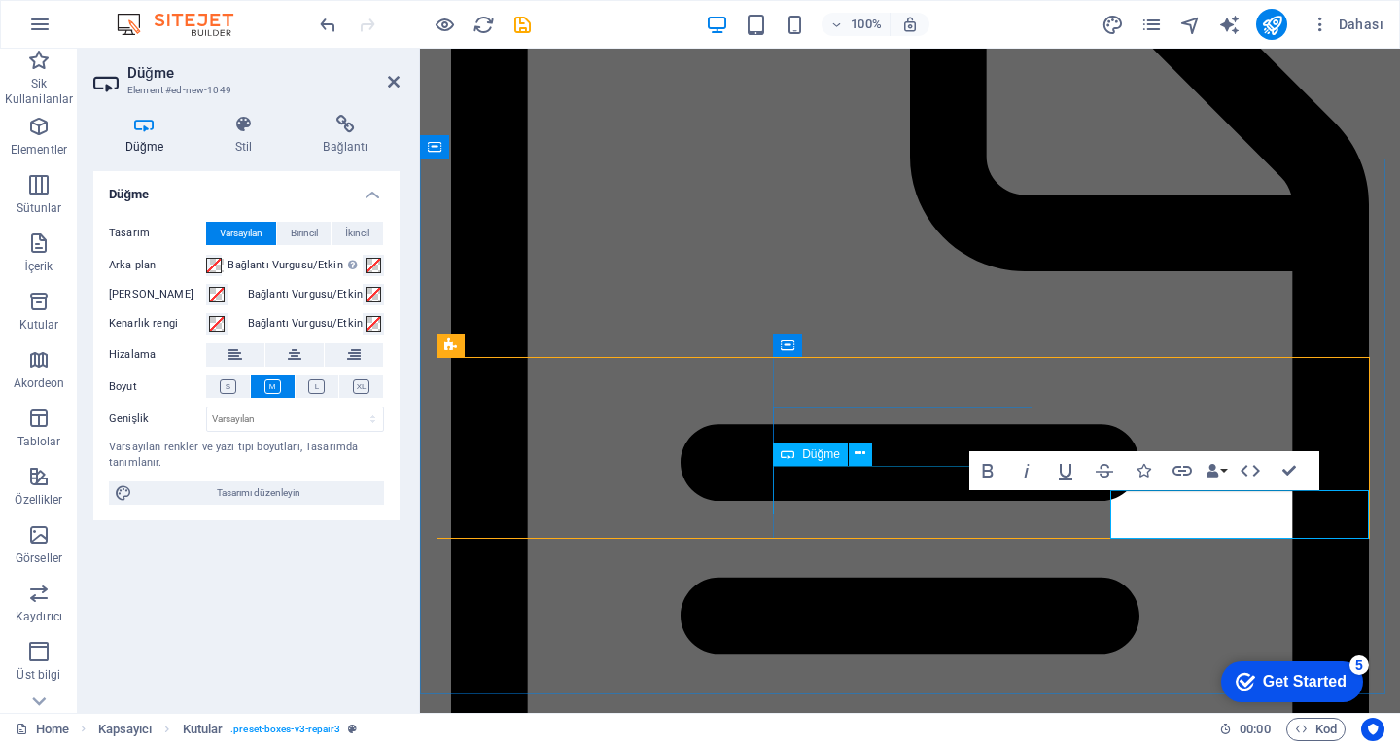
scroll to position [5034, 0]
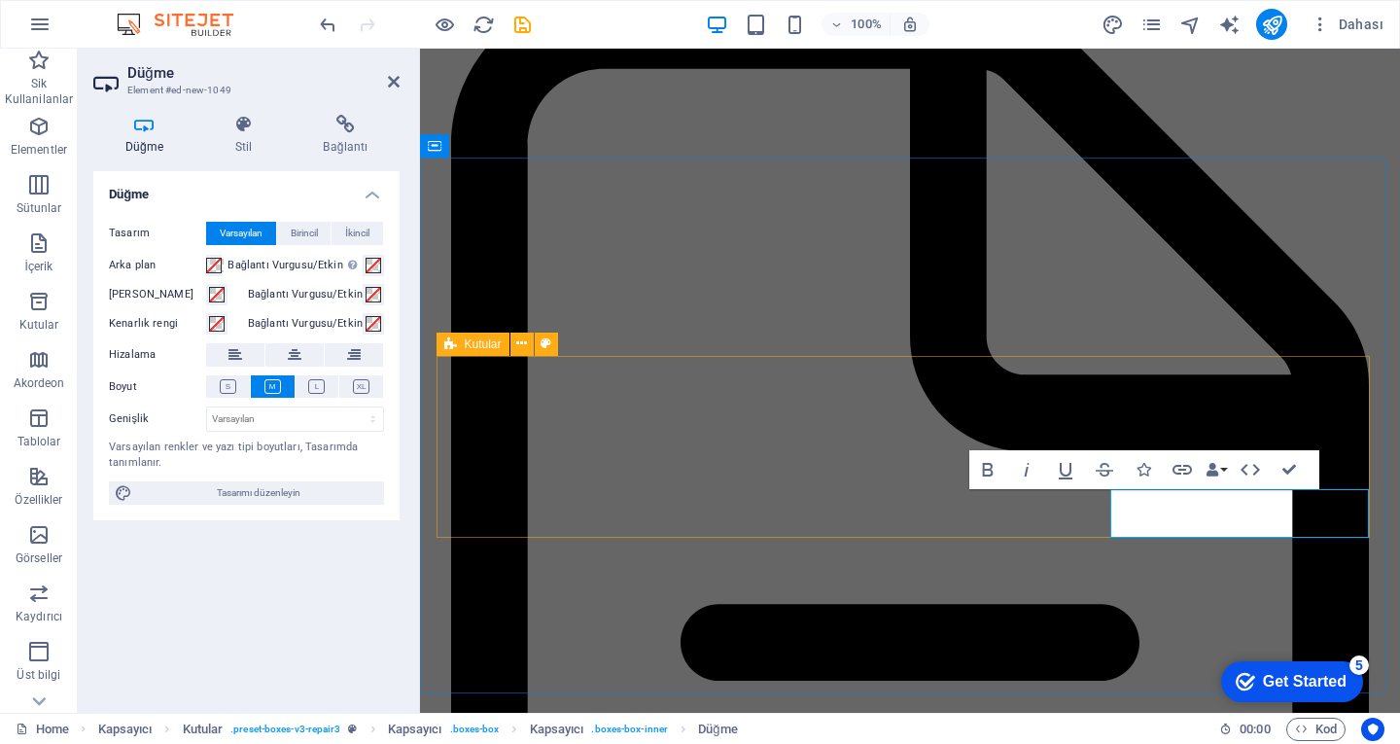
scroll to position [5215, 0]
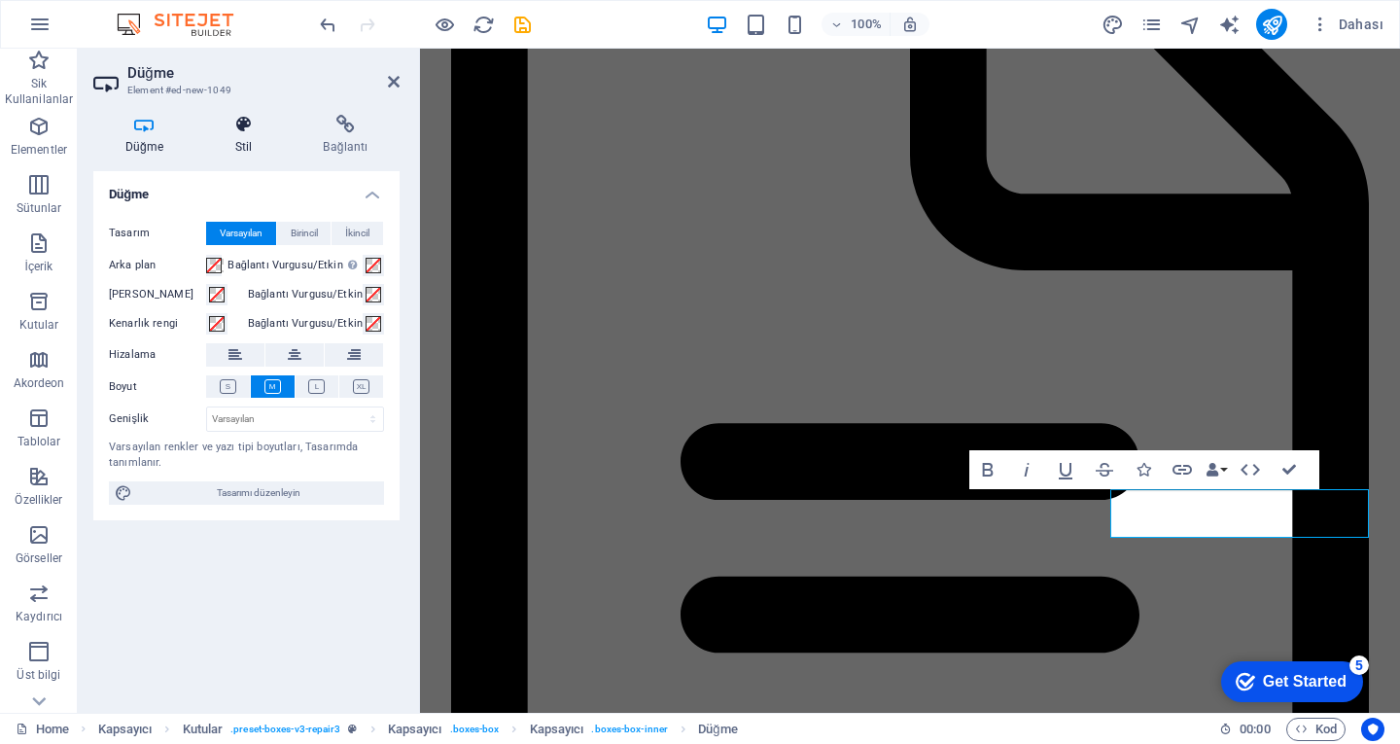
click at [218, 123] on icon at bounding box center [243, 124] width 81 height 19
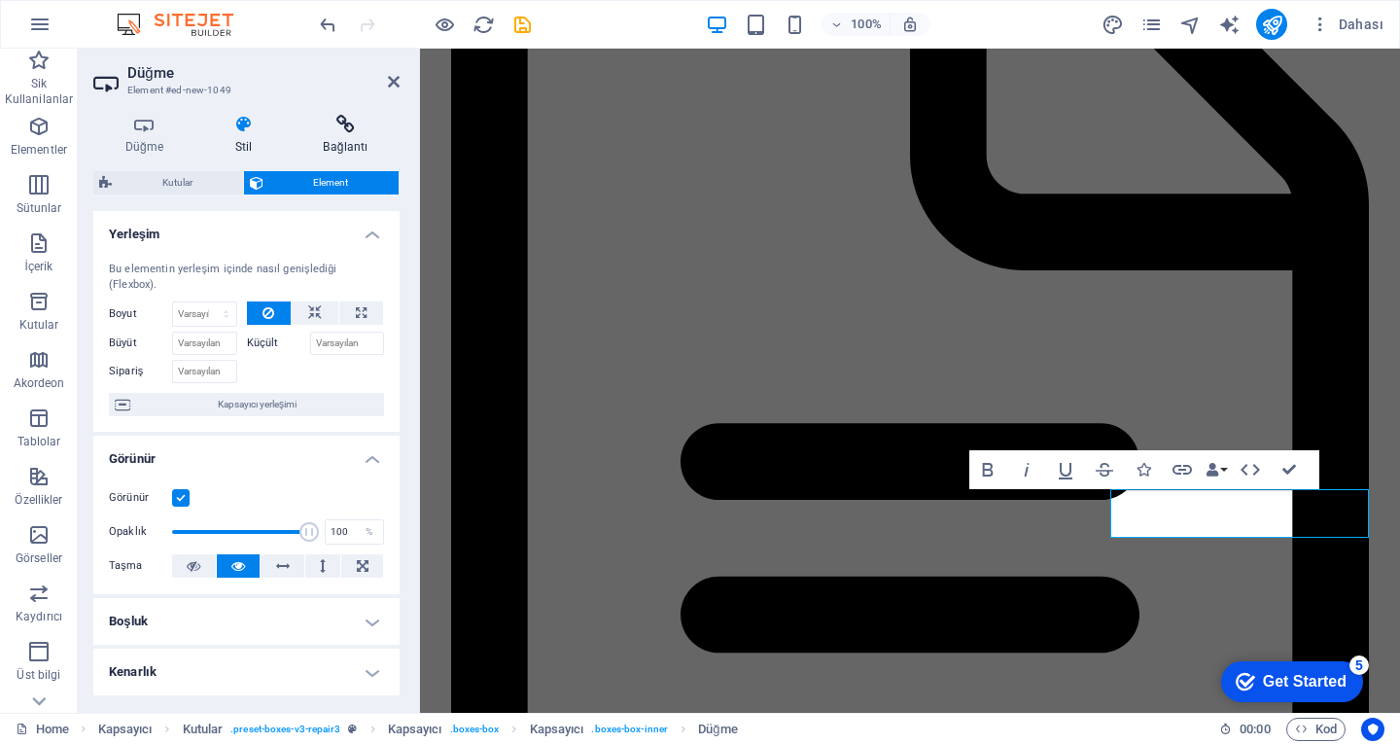
click at [334, 122] on icon at bounding box center [346, 124] width 108 height 19
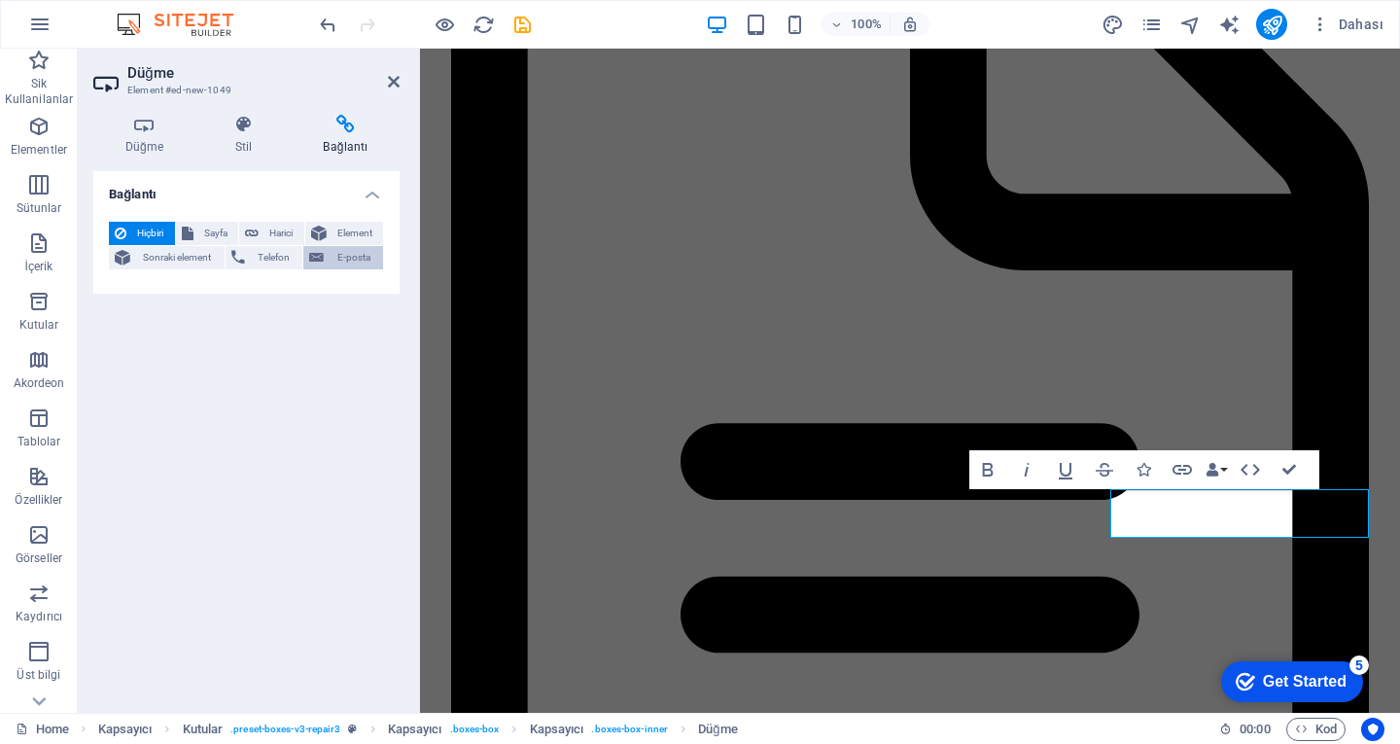
click at [344, 253] on span "E-posta" at bounding box center [354, 257] width 48 height 23
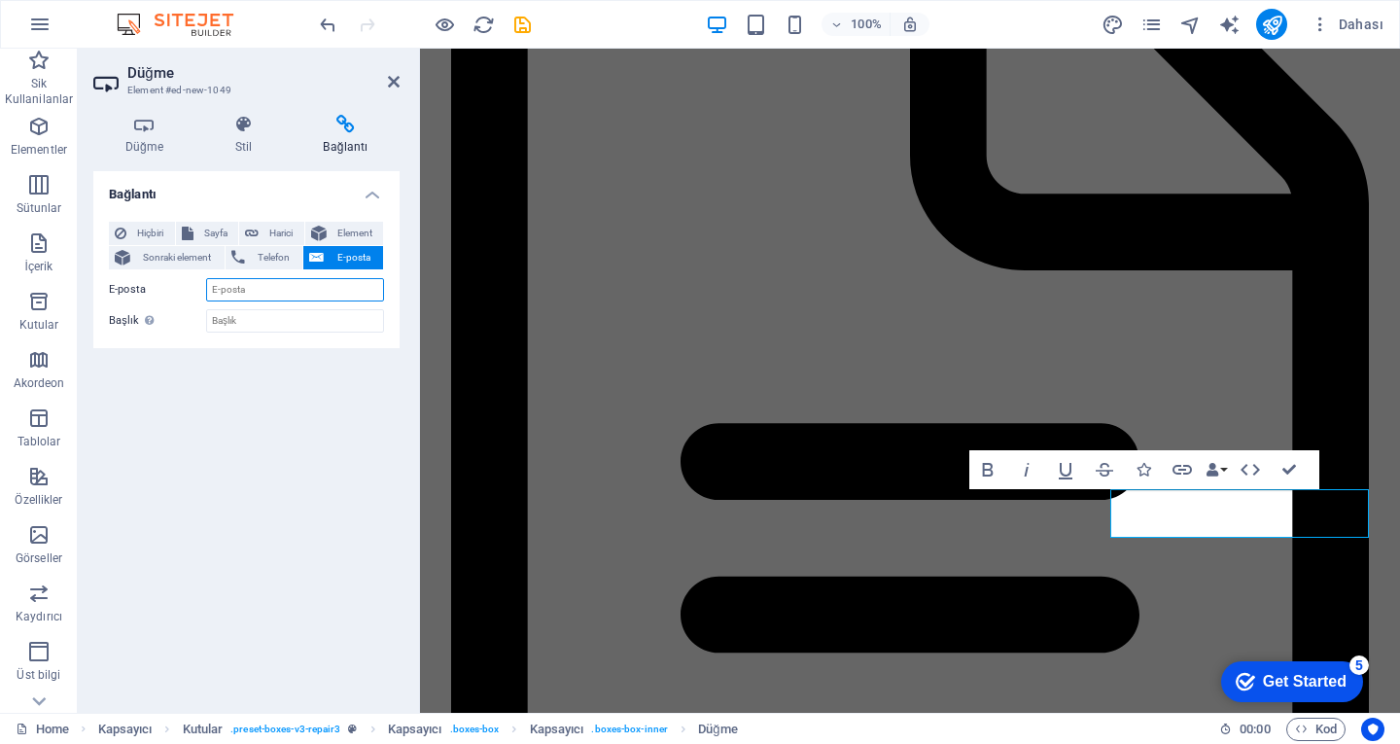
paste input "[EMAIL_ADDRESS][DOMAIN_NAME]"
type input "[EMAIL_ADDRESS][DOMAIN_NAME]"
drag, startPoint x: 389, startPoint y: 66, endPoint x: 402, endPoint y: 86, distance: 23.2
click at [389, 65] on h2 "Düğme" at bounding box center [263, 73] width 272 height 18
click at [386, 76] on h2 "Düğme" at bounding box center [263, 73] width 272 height 18
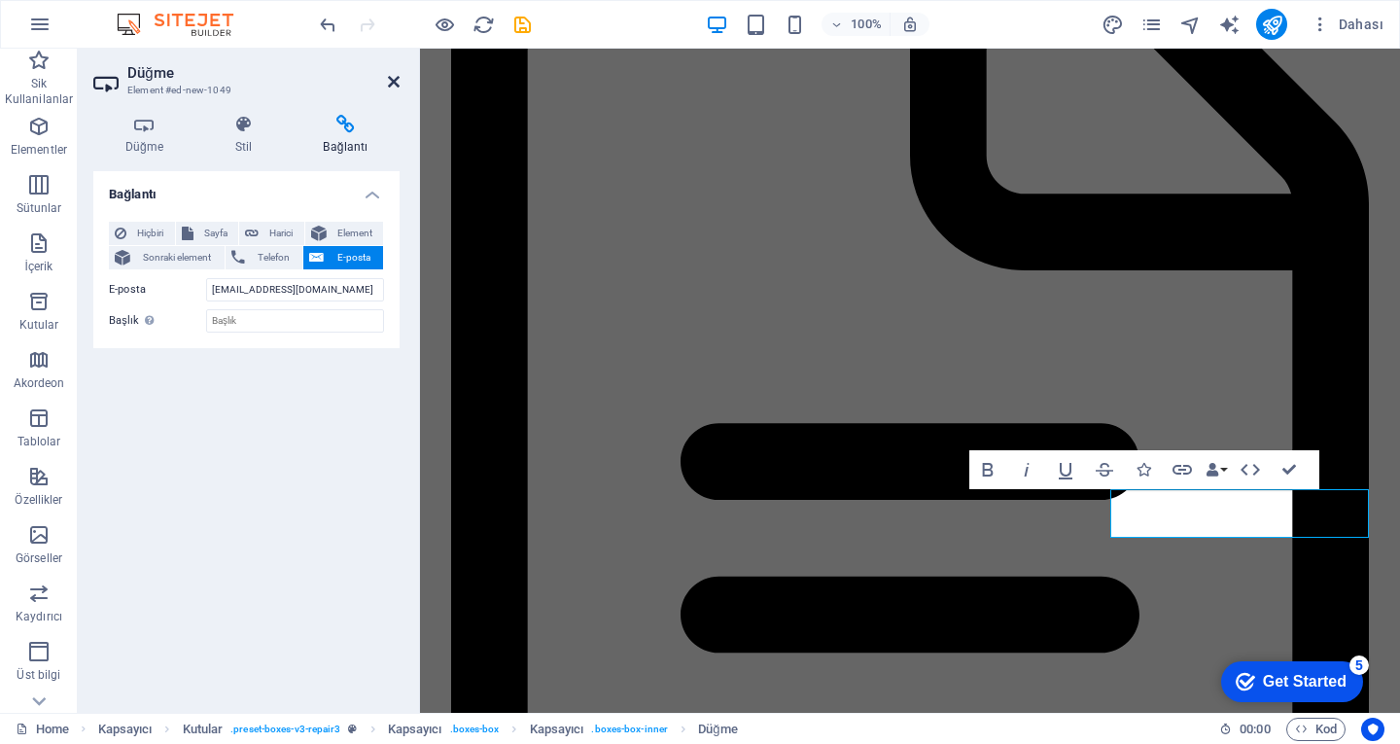
click at [392, 86] on icon at bounding box center [394, 82] width 12 height 16
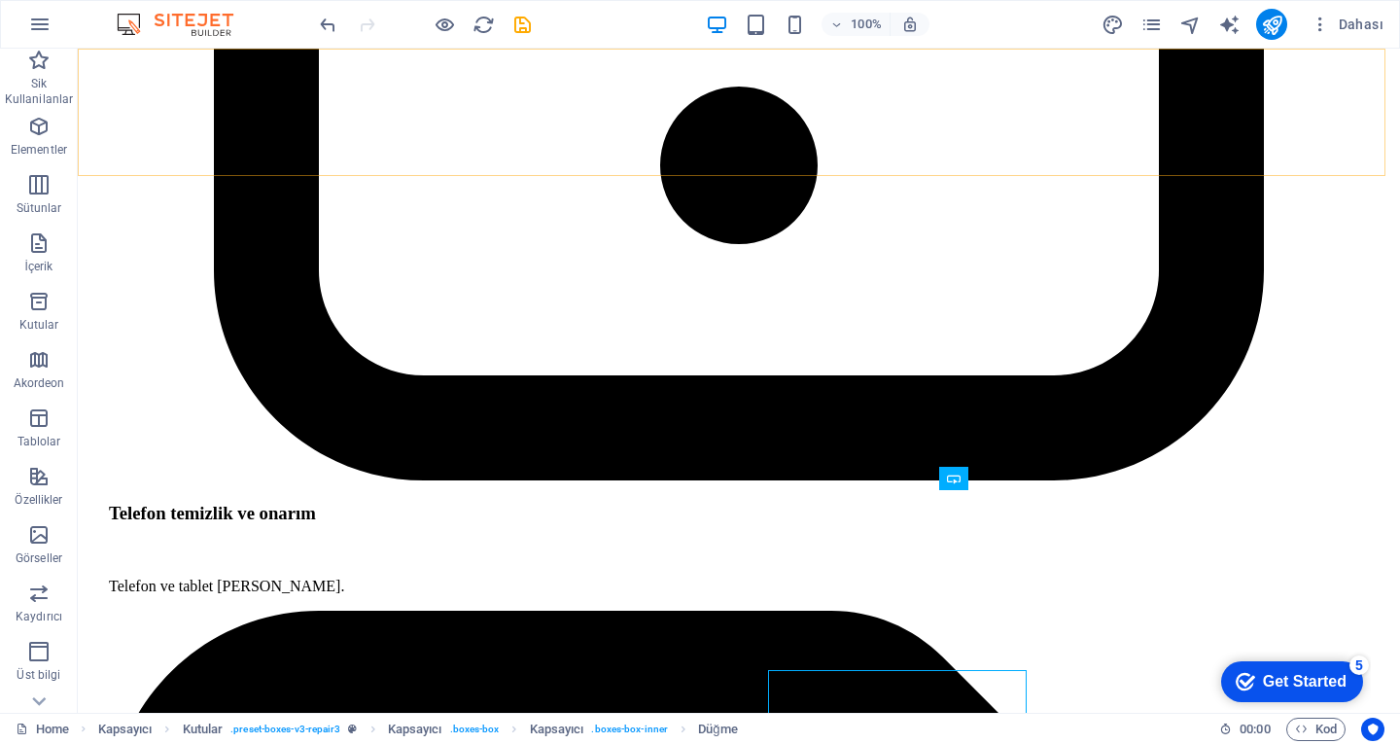
scroll to position [5034, 0]
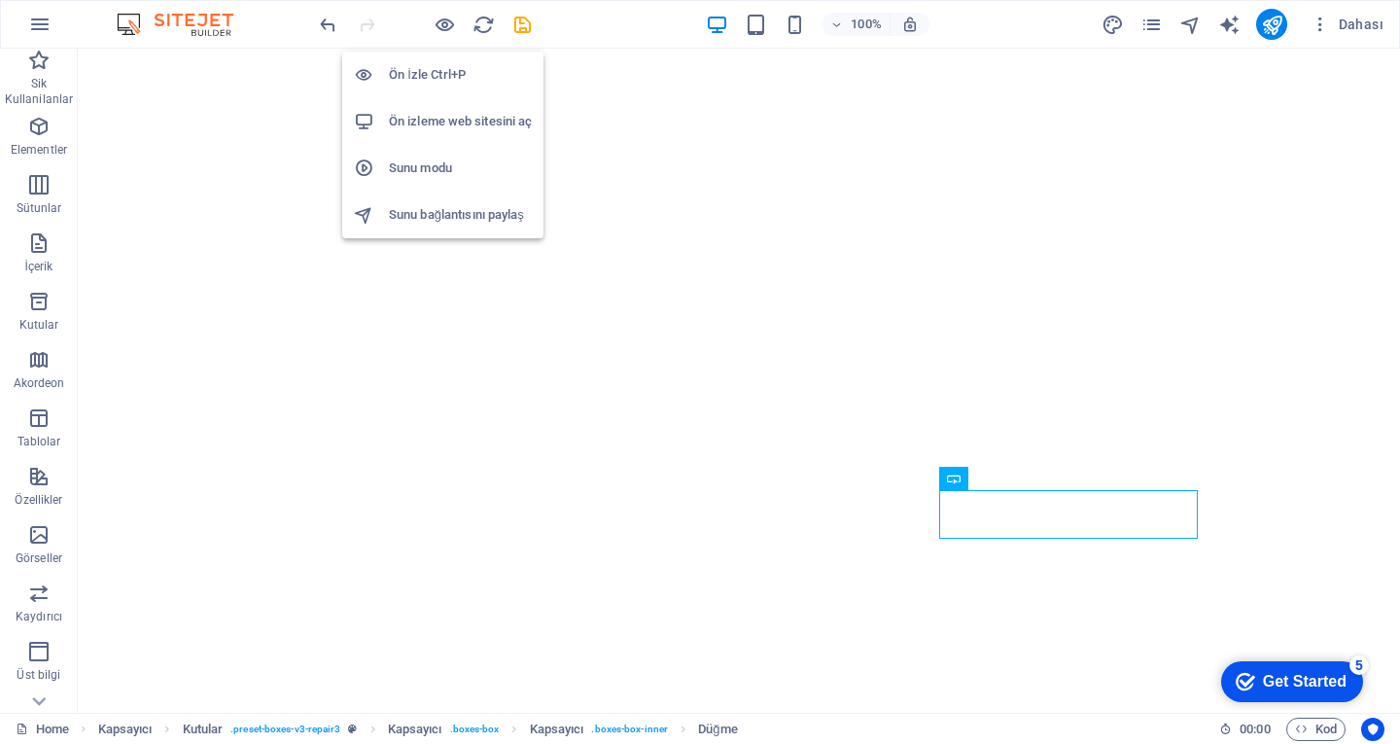
scroll to position [4985, 0]
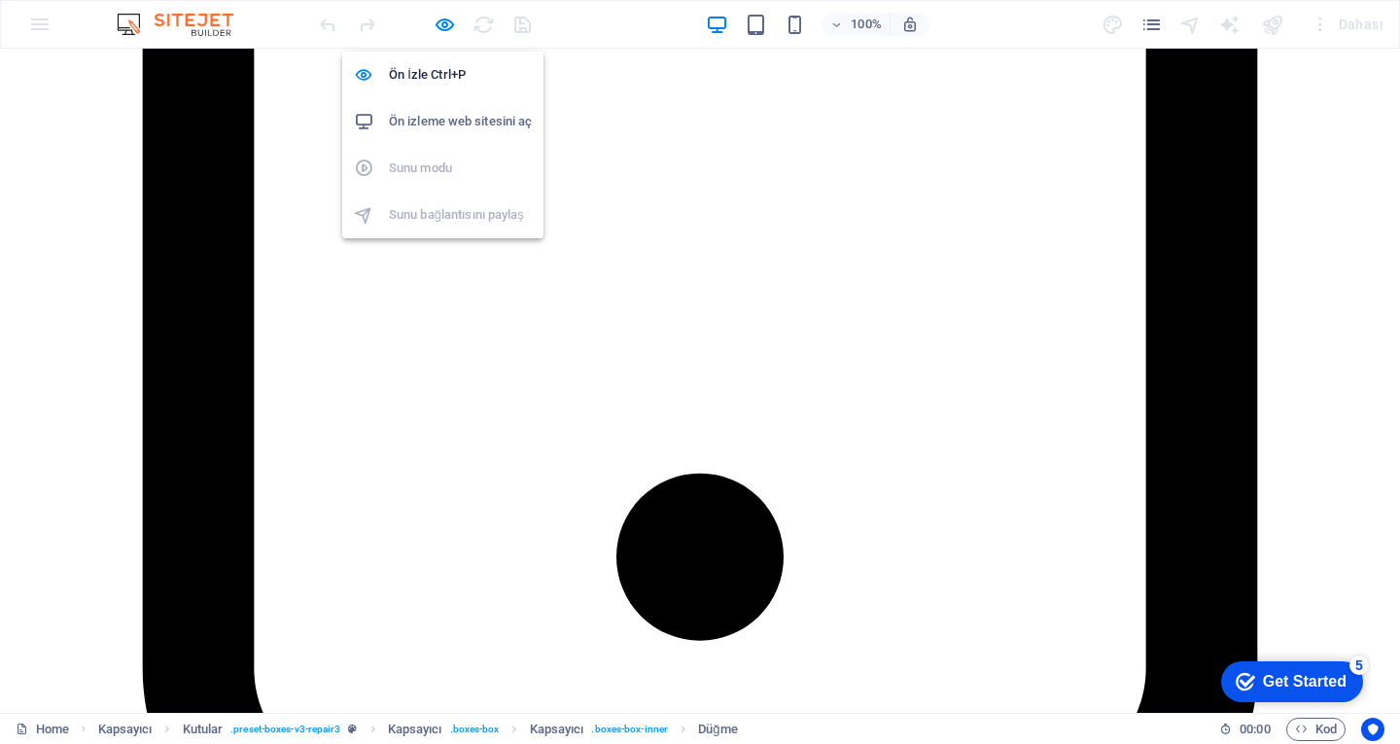
scroll to position [5034, 0]
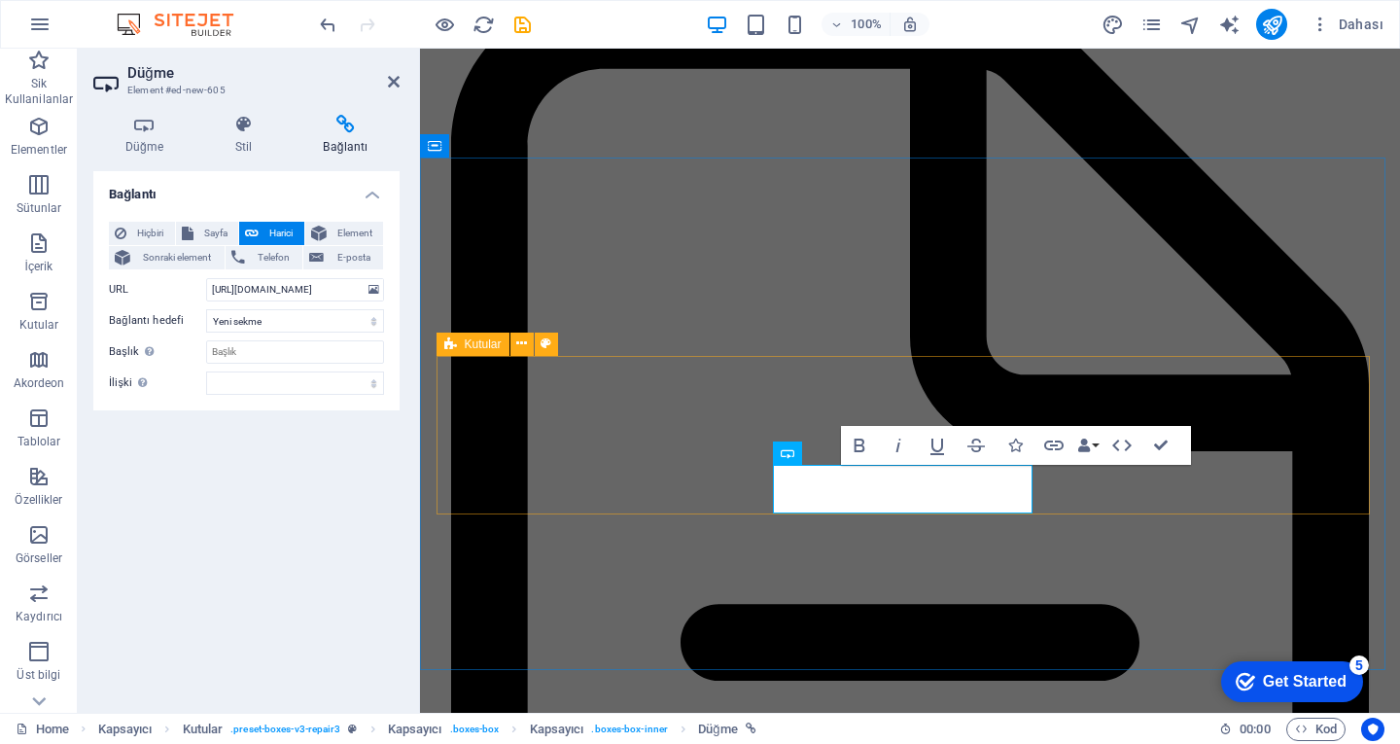
scroll to position [5215, 0]
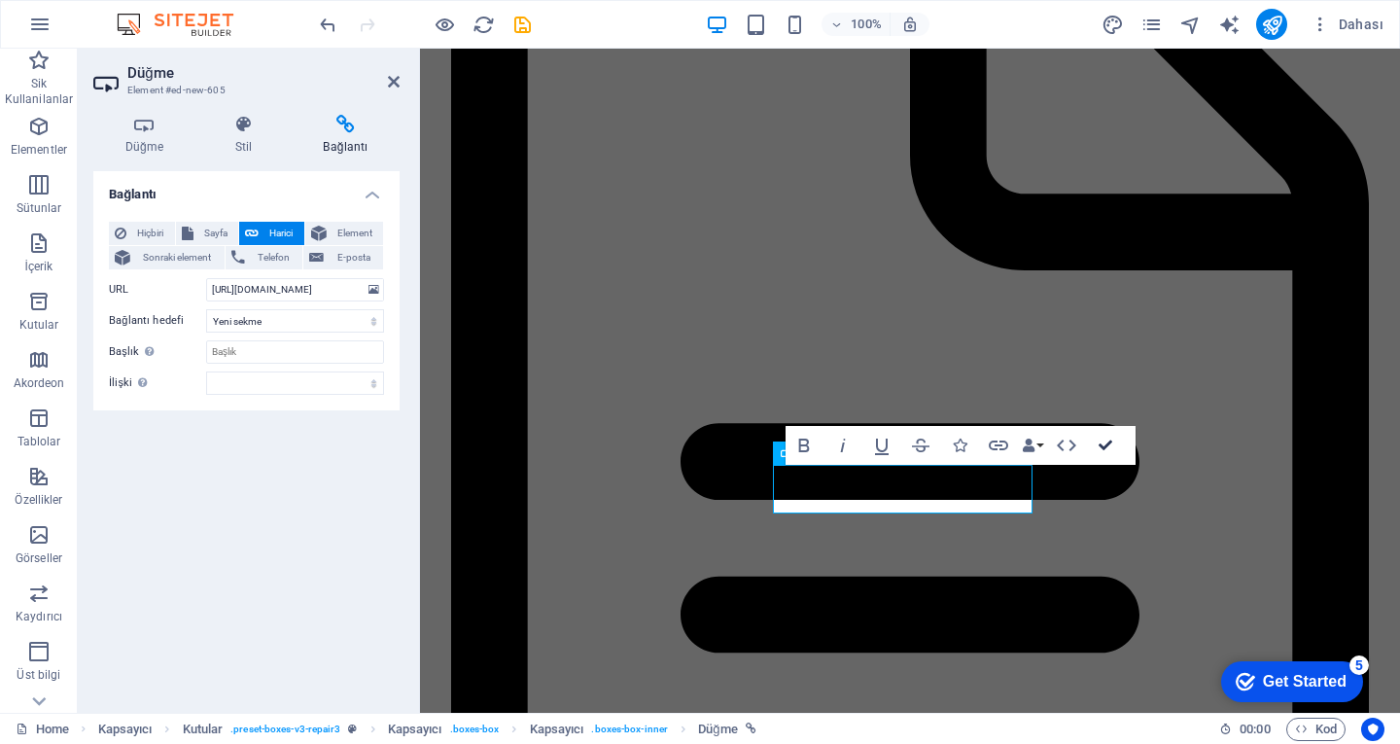
scroll to position [5034, 0]
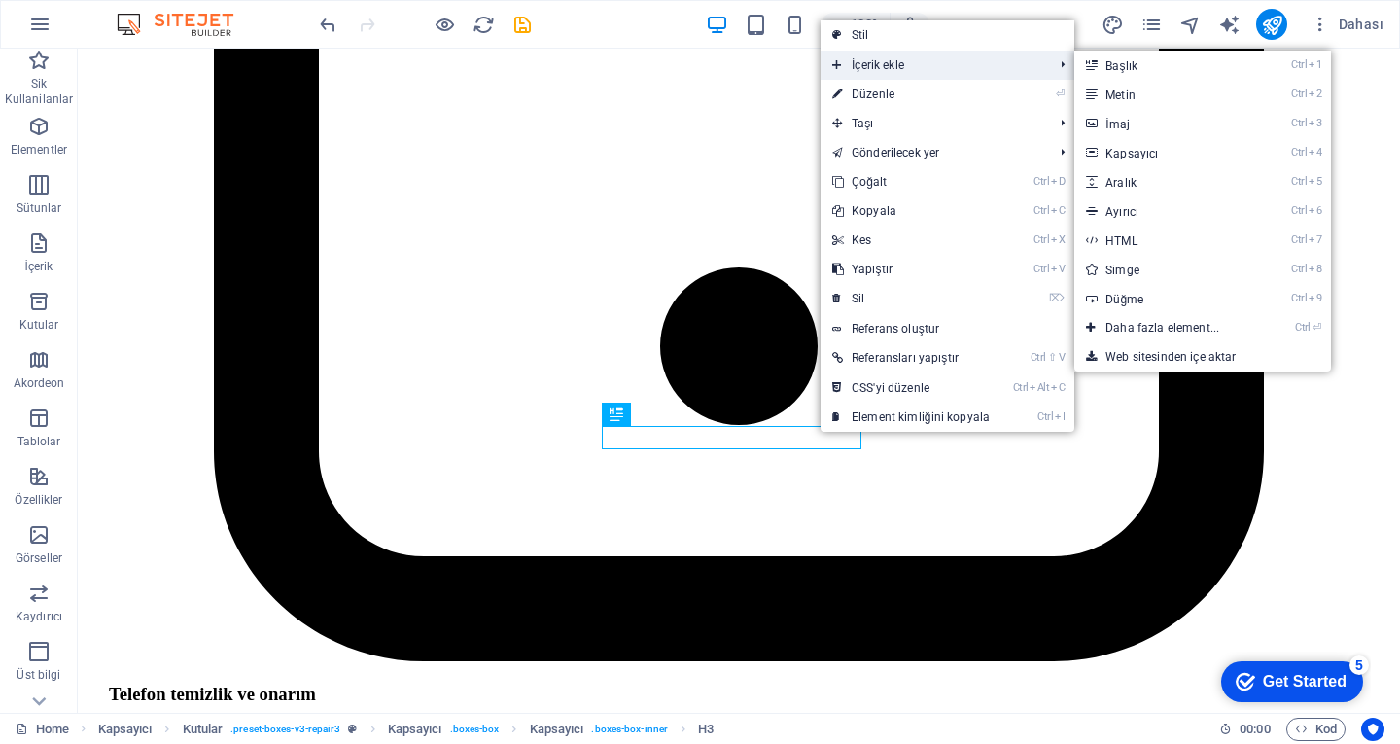
click at [1014, 76] on span "İçerik ekle" at bounding box center [933, 65] width 225 height 29
click at [1163, 267] on link "Ctrl 8 Simge" at bounding box center [1167, 269] width 184 height 29
select select "xMidYMid"
select select "px"
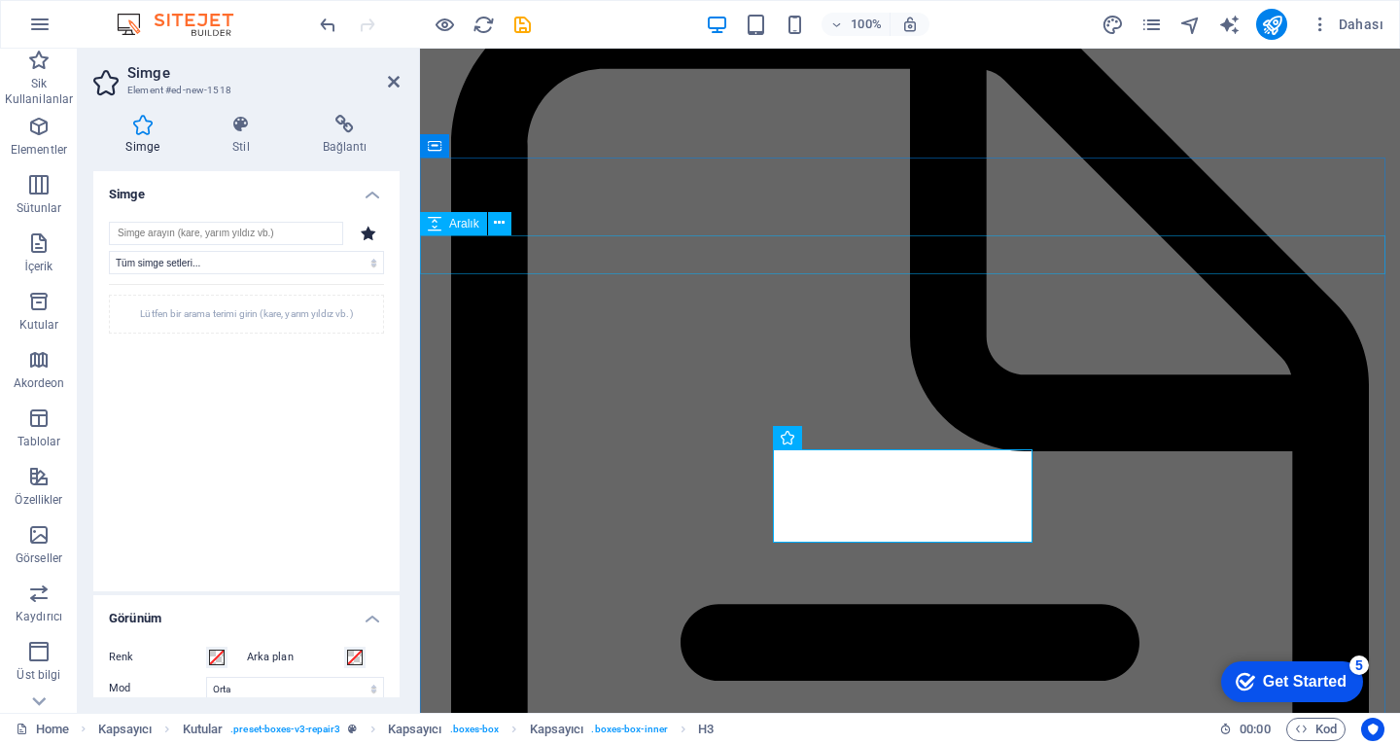
scroll to position [5215, 0]
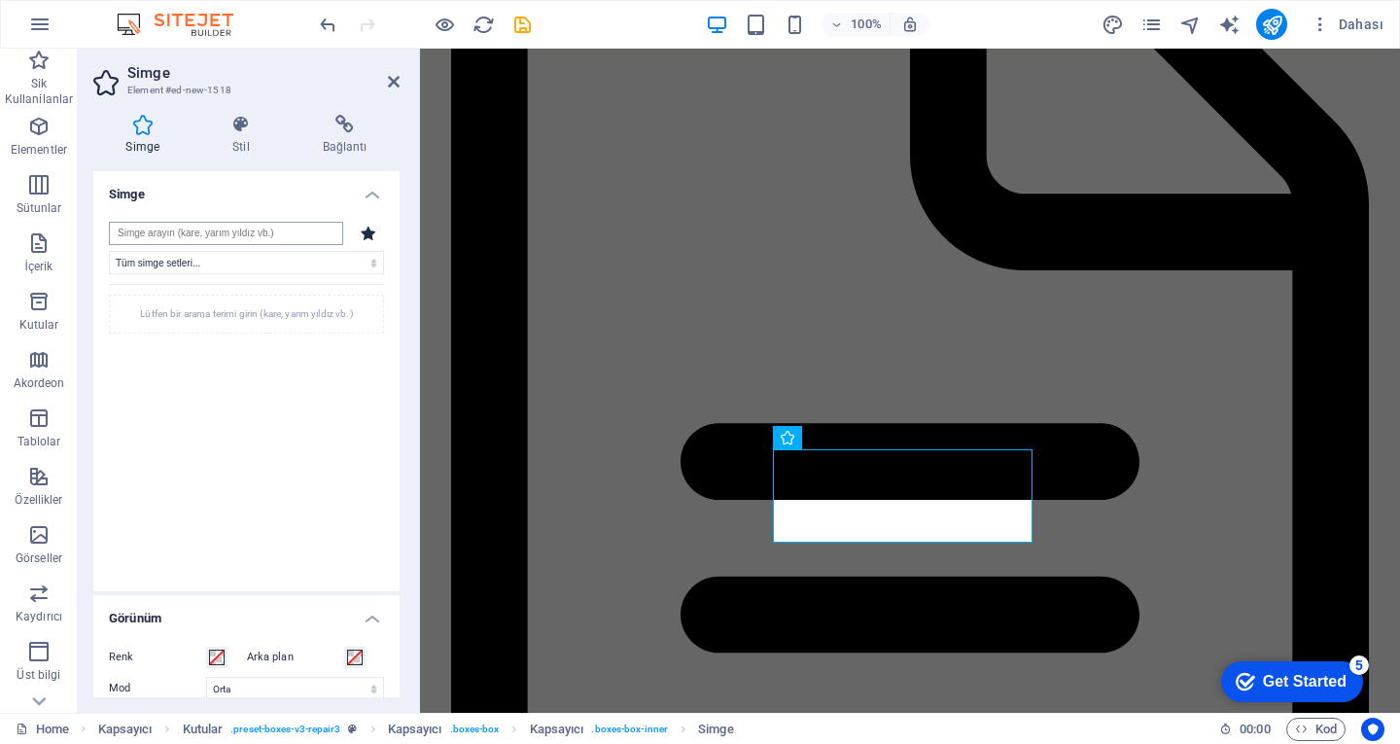
click at [267, 229] on input "search" at bounding box center [226, 233] width 234 height 23
click at [262, 262] on select "Tüm simge setleri... IcoFont Ionicons FontAwesome Brands FontAwesome Duotone Fo…" at bounding box center [246, 262] width 275 height 23
click at [257, 242] on input "search" at bounding box center [226, 233] width 234 height 23
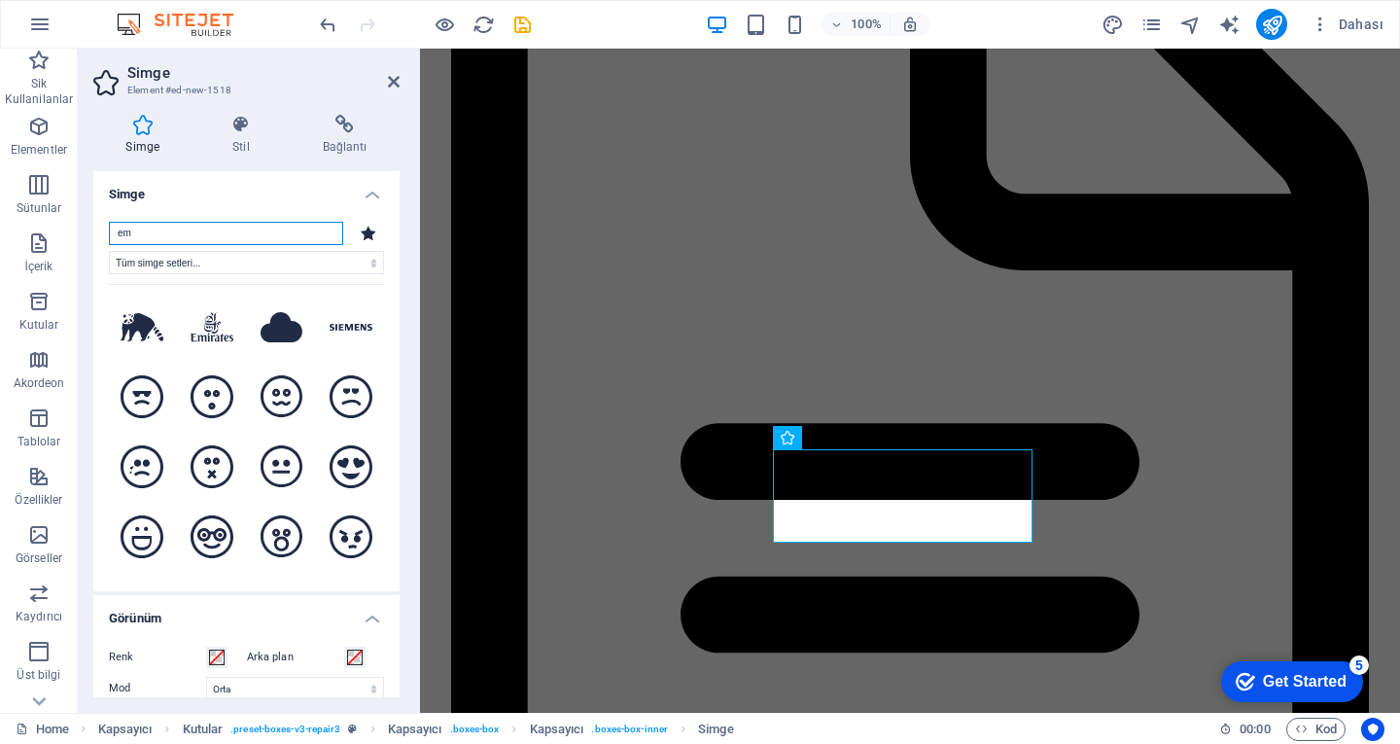
type input "e"
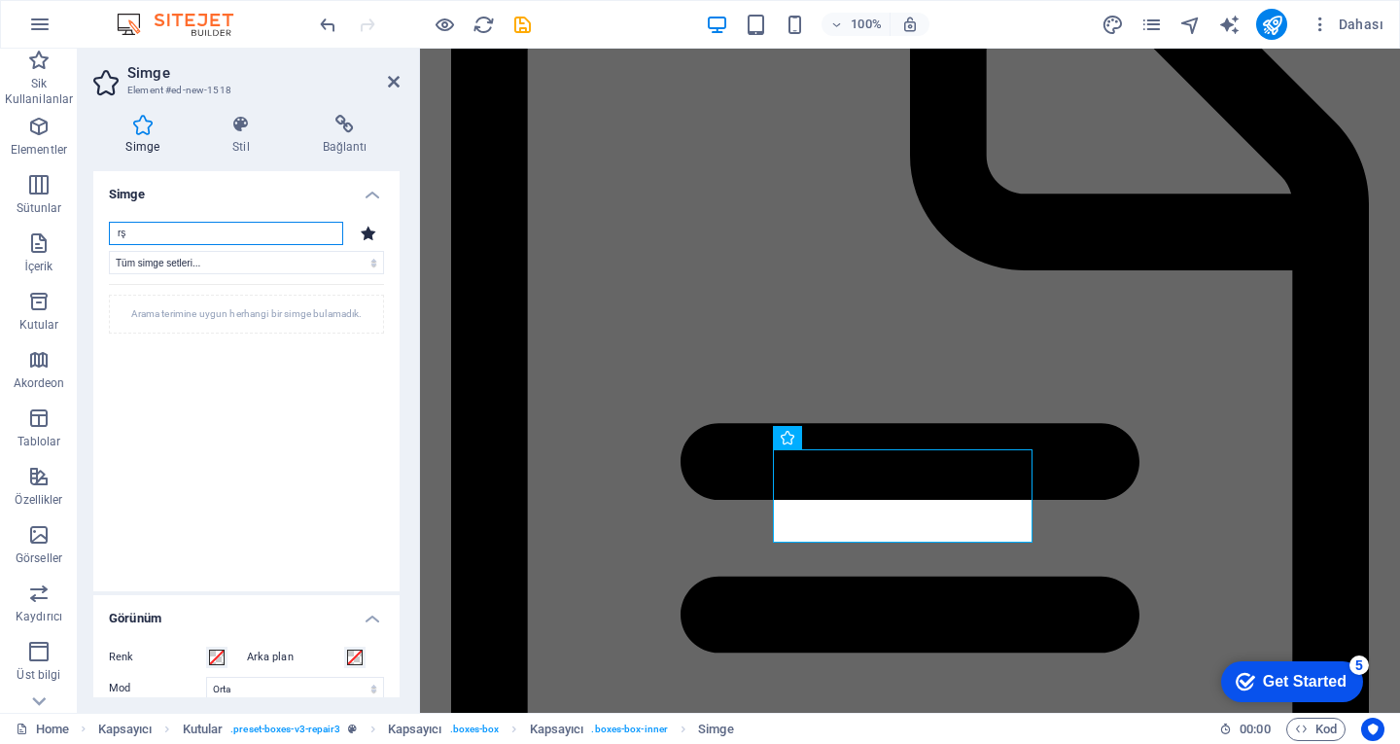
type input "r"
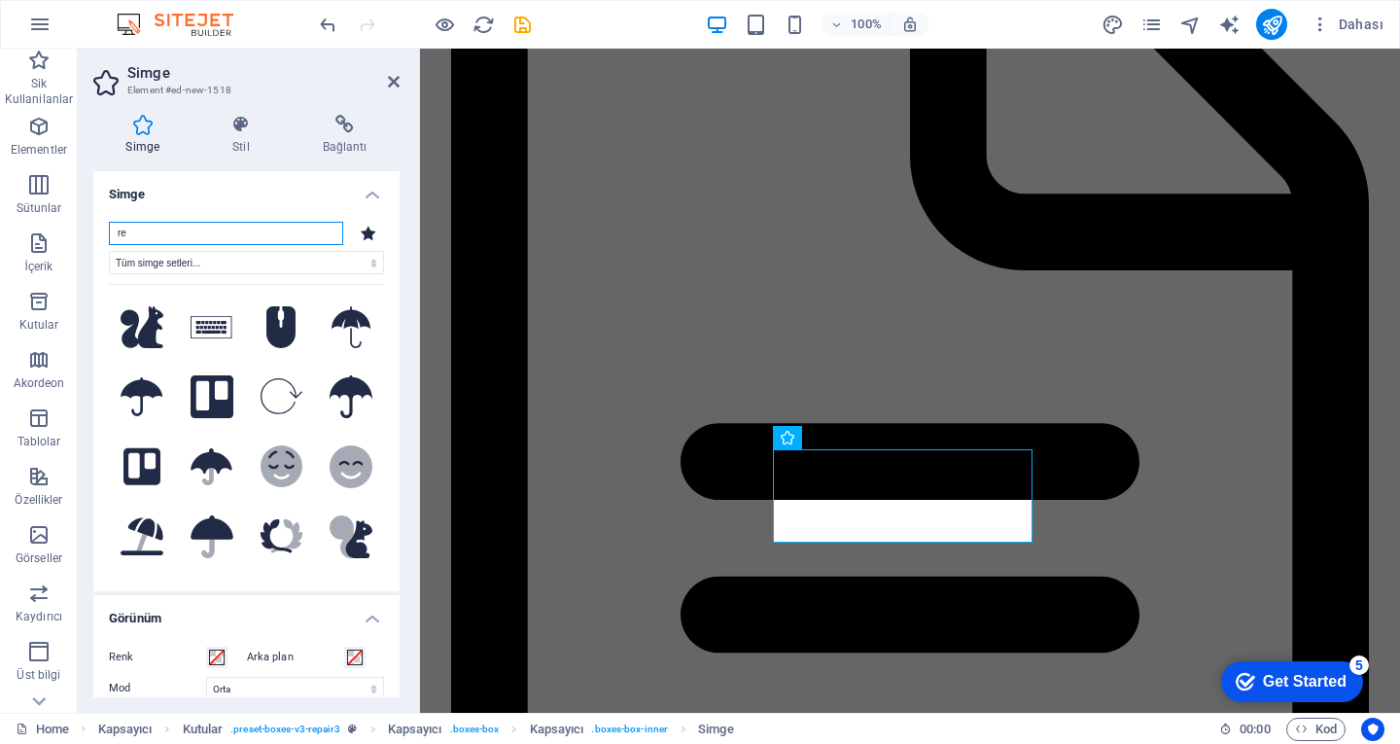
type input "r"
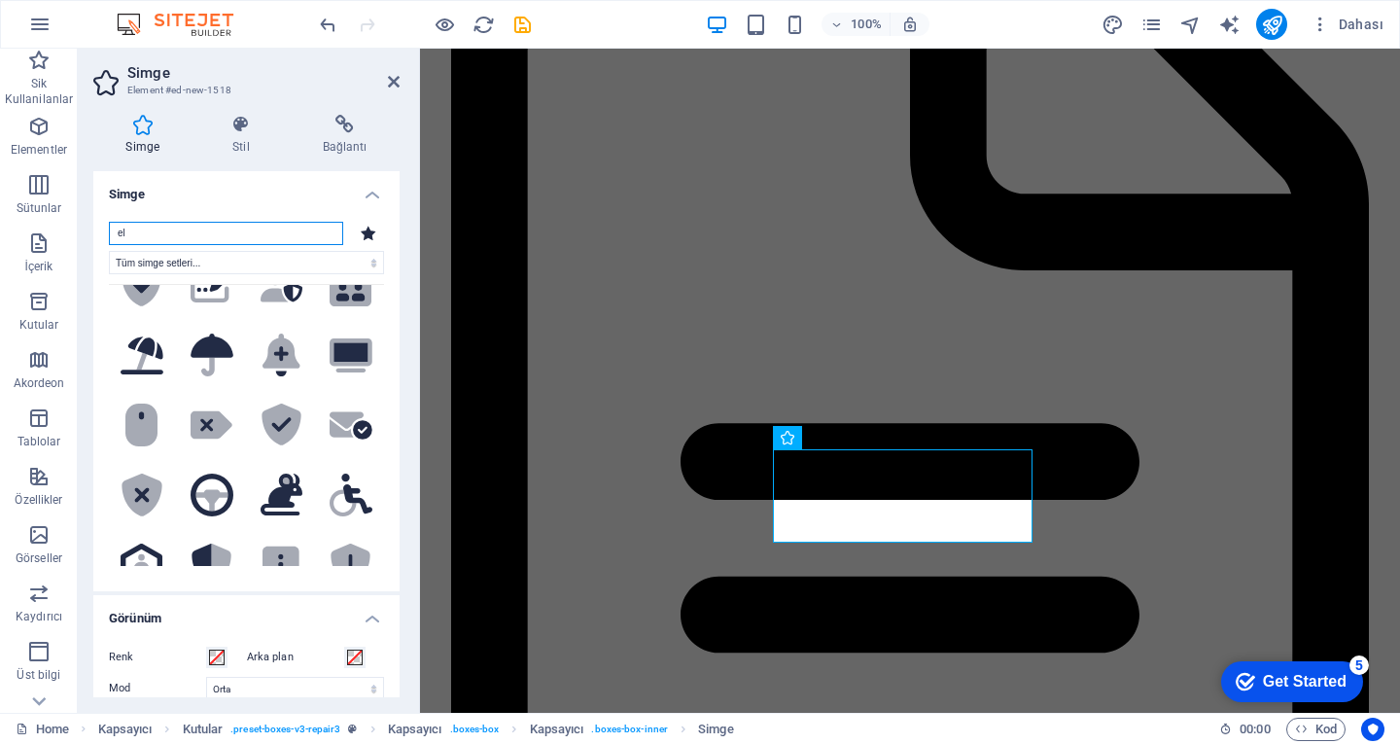
scroll to position [3501, 0]
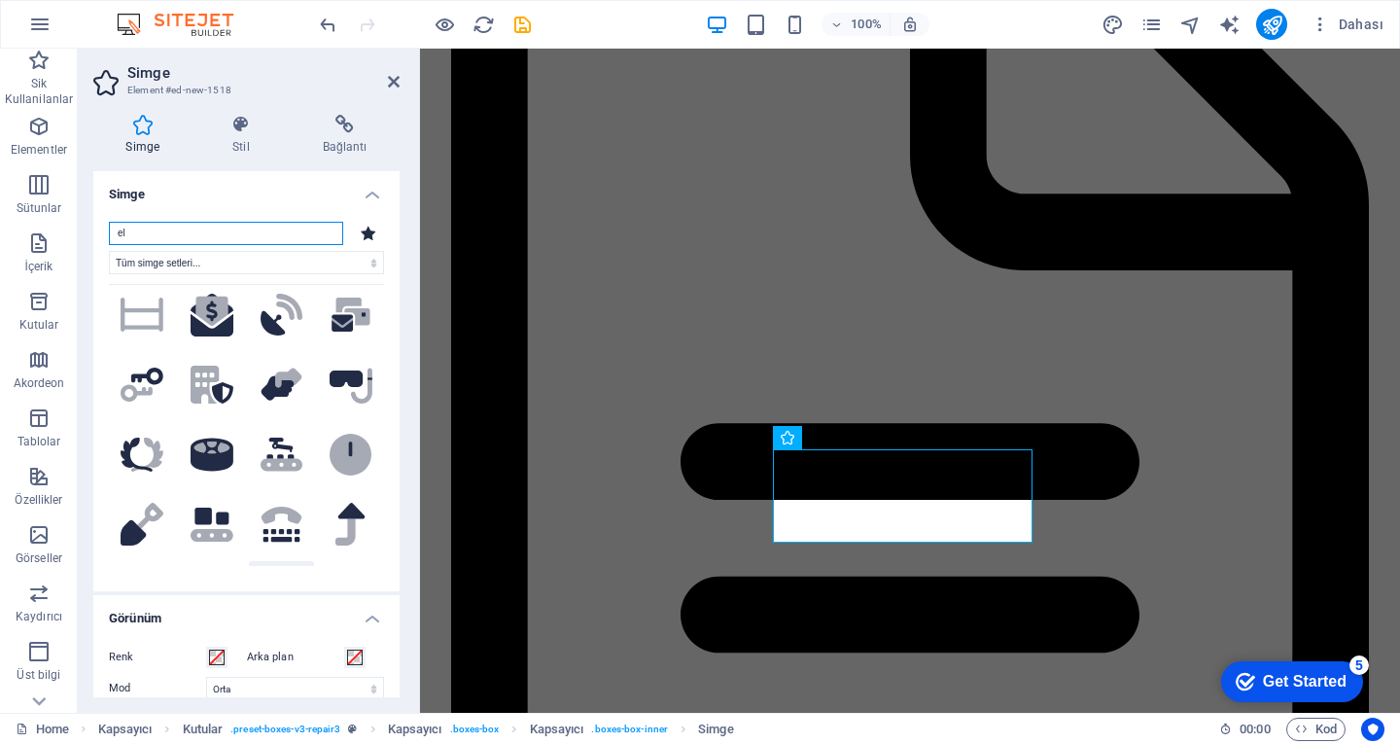
type input "el"
click at [274, 573] on icon at bounding box center [275, 586] width 20 height 26
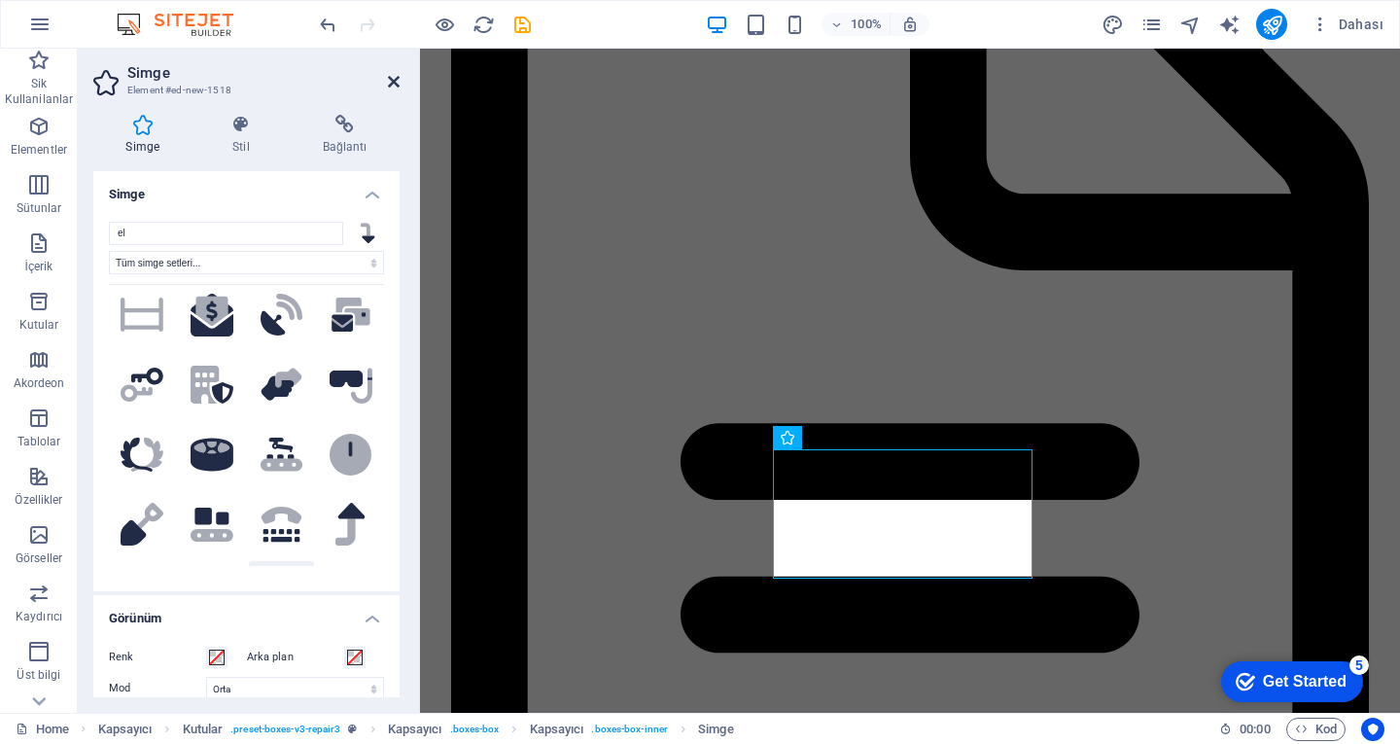
click at [388, 76] on icon at bounding box center [394, 82] width 12 height 16
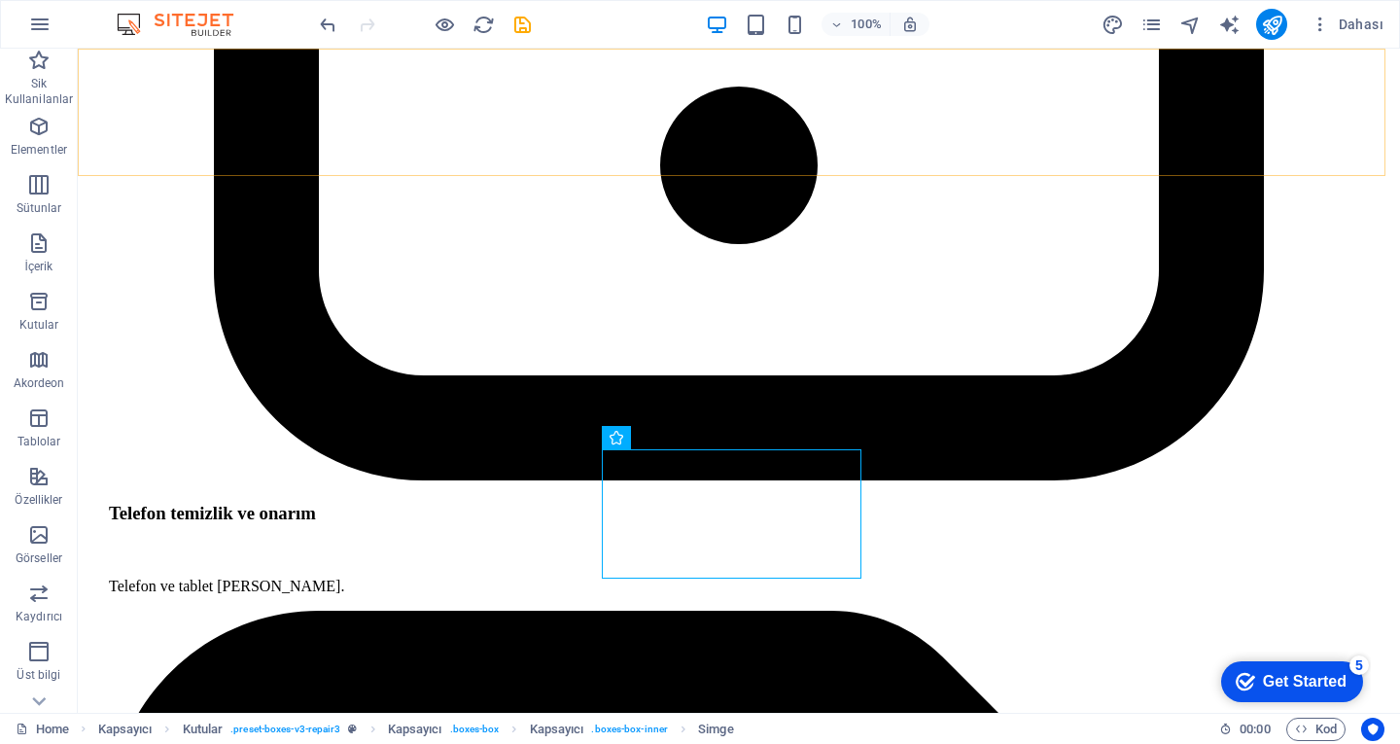
scroll to position [5034, 0]
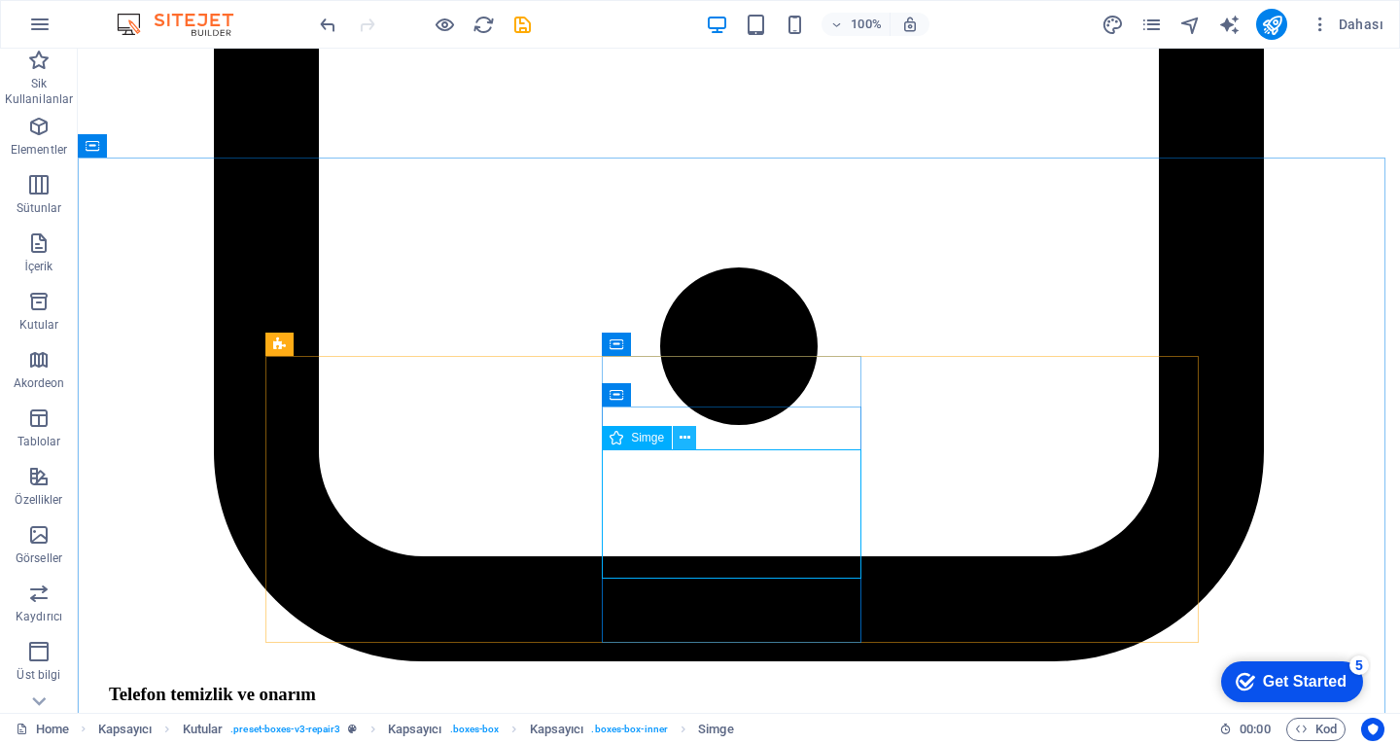
click at [693, 442] on button at bounding box center [684, 437] width 23 height 23
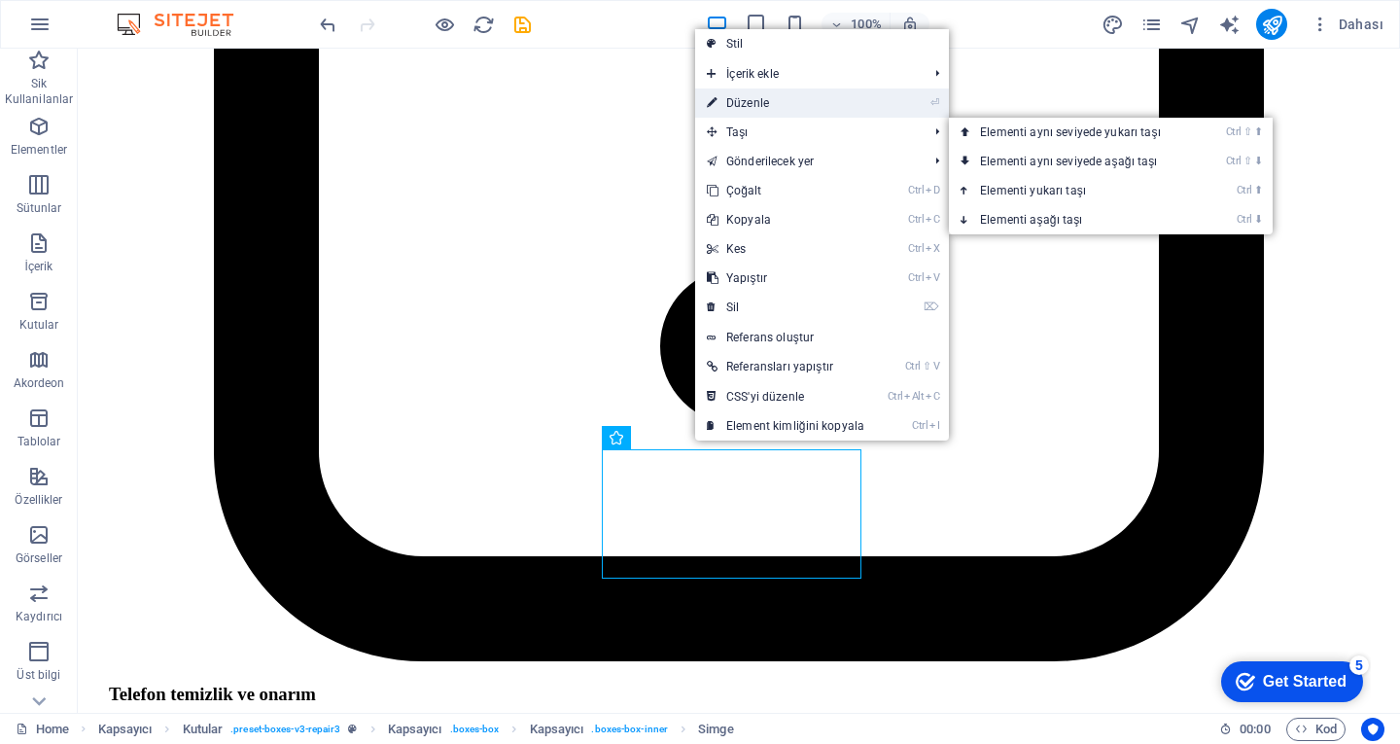
click at [759, 100] on link "⏎ Düzenle" at bounding box center [785, 102] width 181 height 29
select select "xMidYMid"
select select "px"
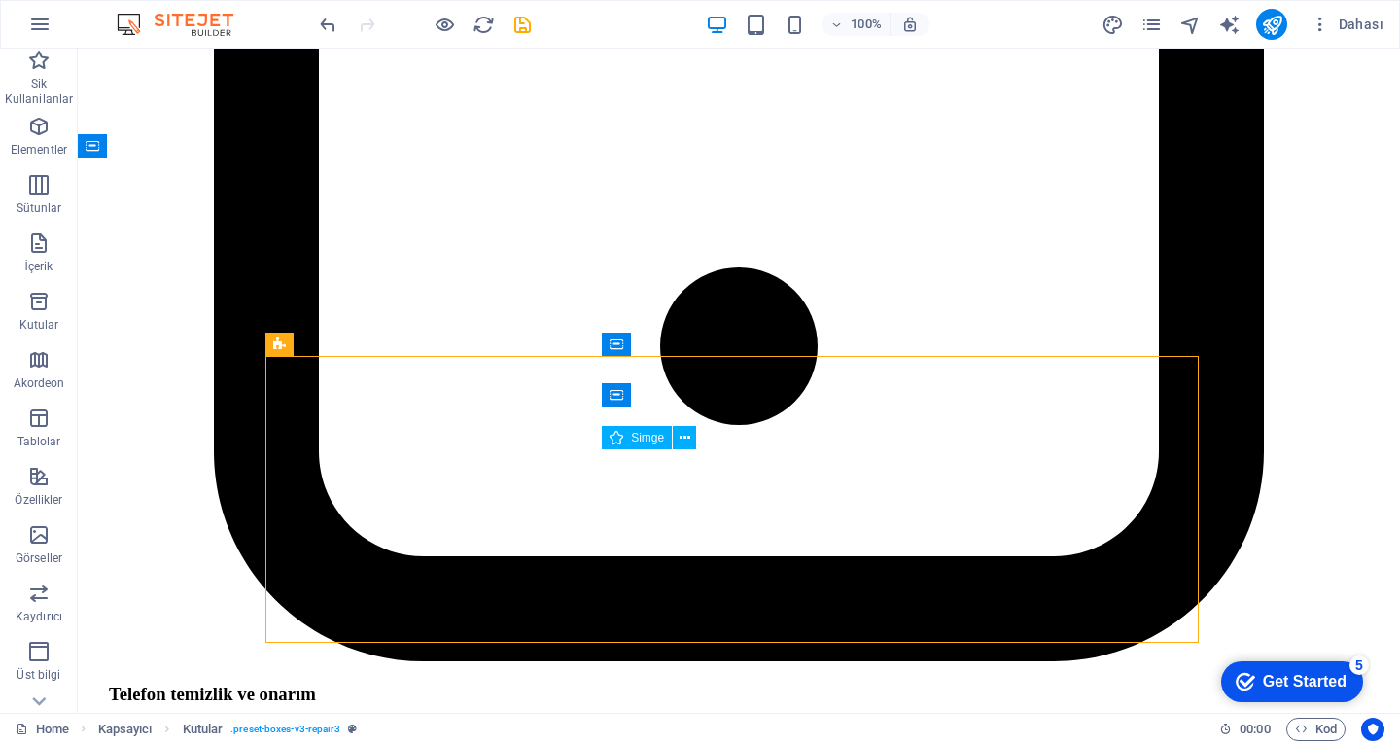
drag, startPoint x: 430, startPoint y: 568, endPoint x: 755, endPoint y: 532, distance: 326.8
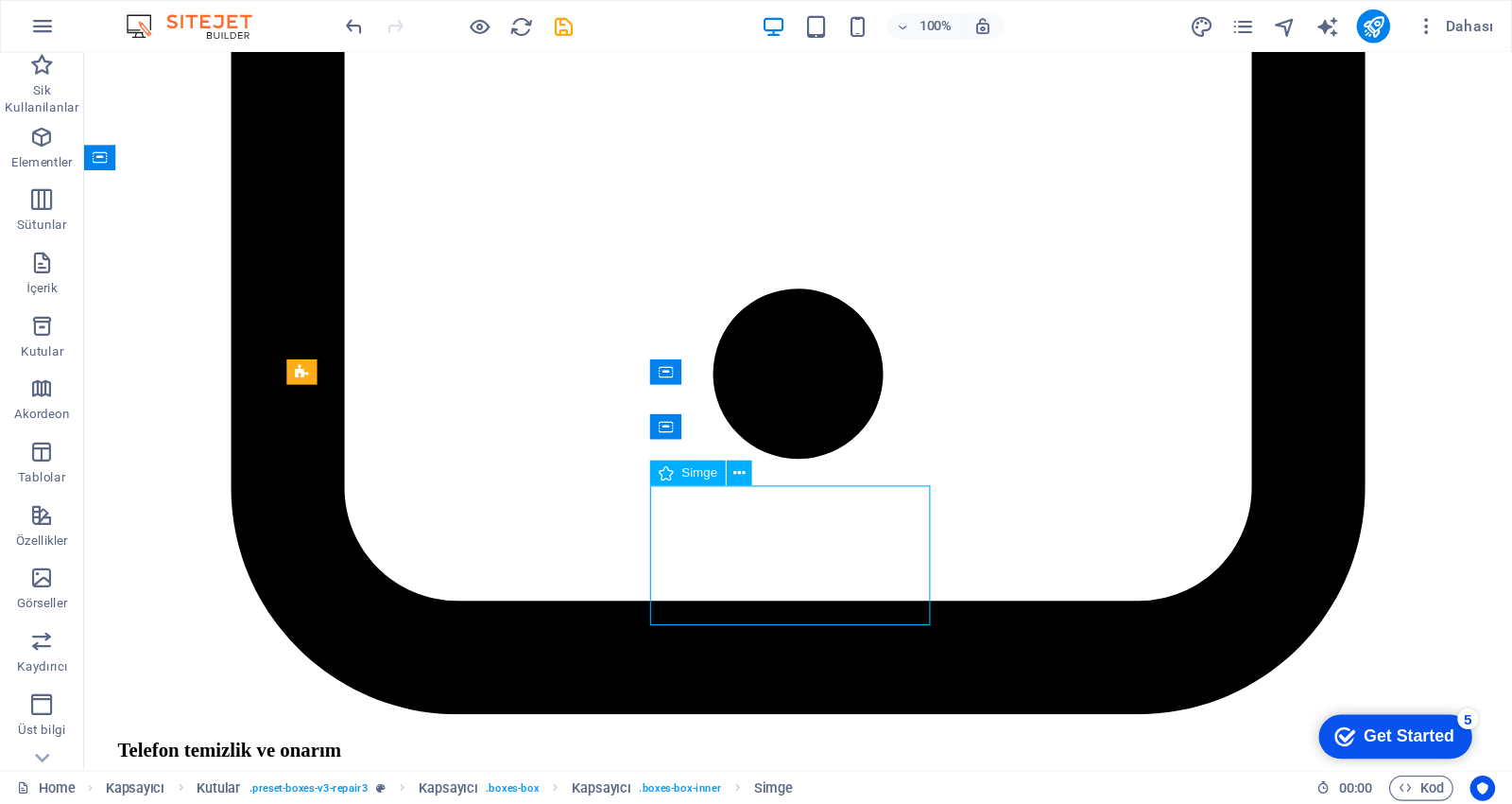
scroll to position [5070, 0]
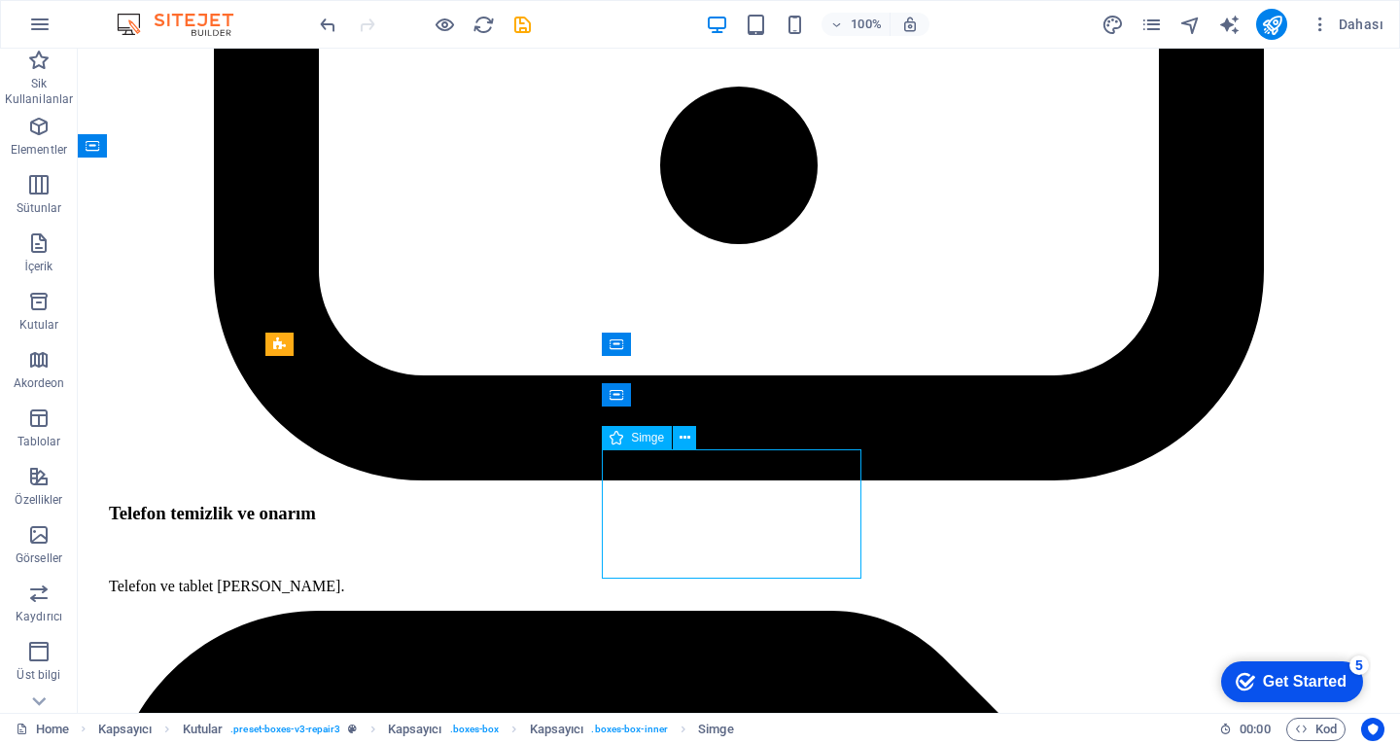
select select "xMidYMid"
select select "px"
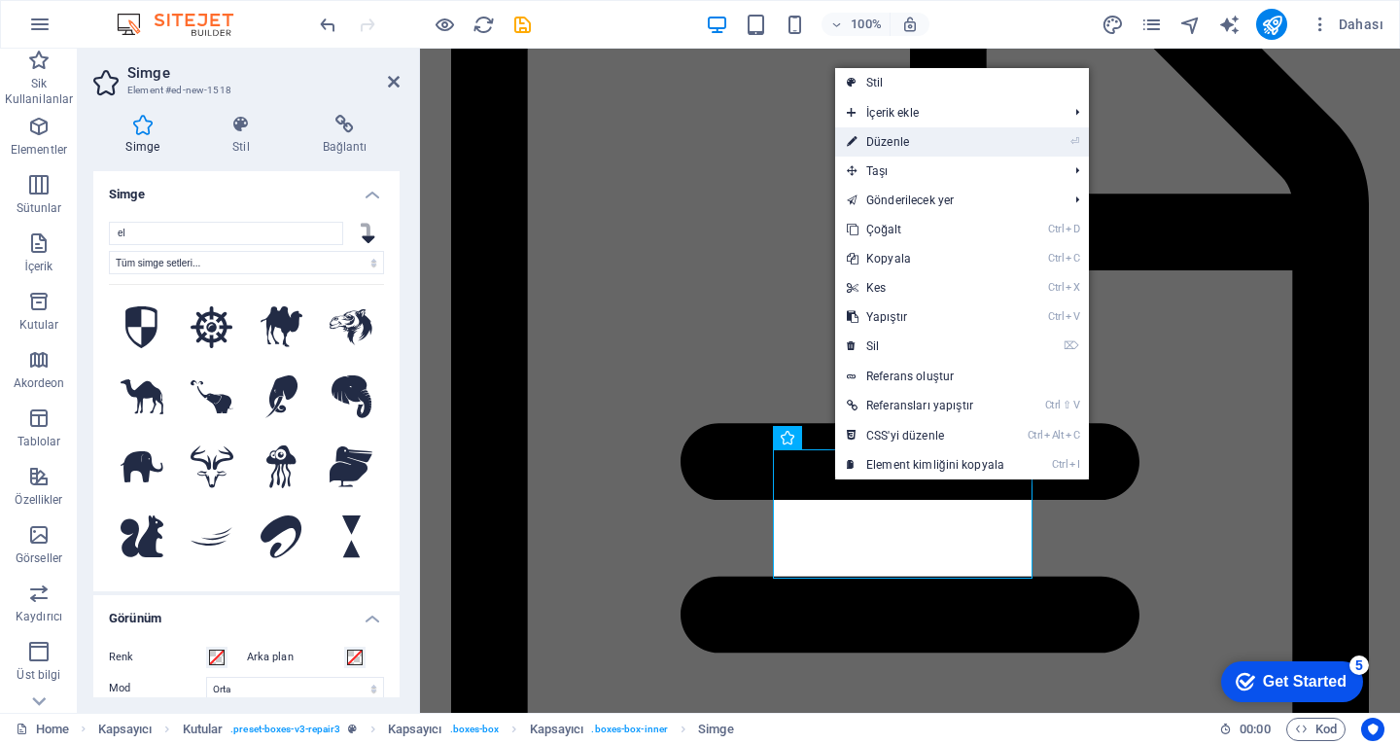
click at [904, 149] on link "⏎ Düzenle" at bounding box center [925, 141] width 181 height 29
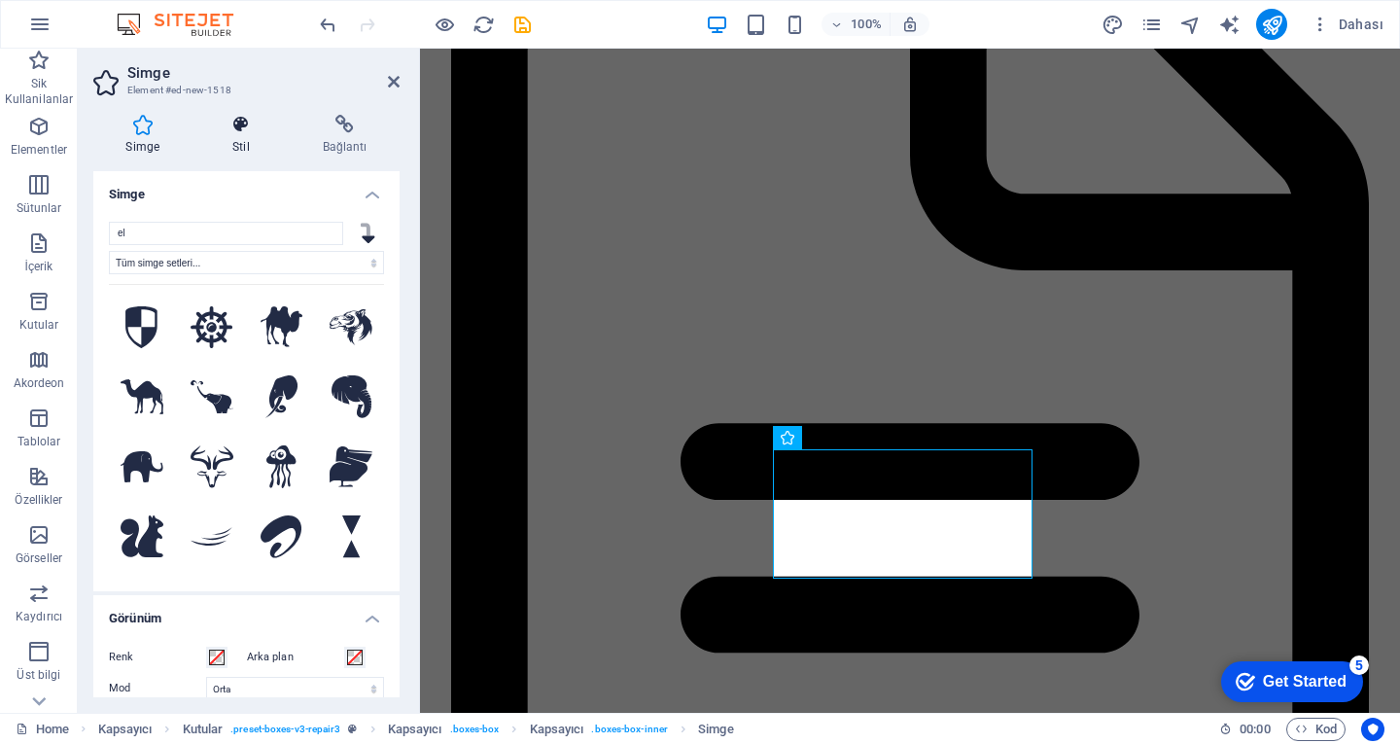
click at [254, 135] on h4 "Stil" at bounding box center [245, 135] width 90 height 41
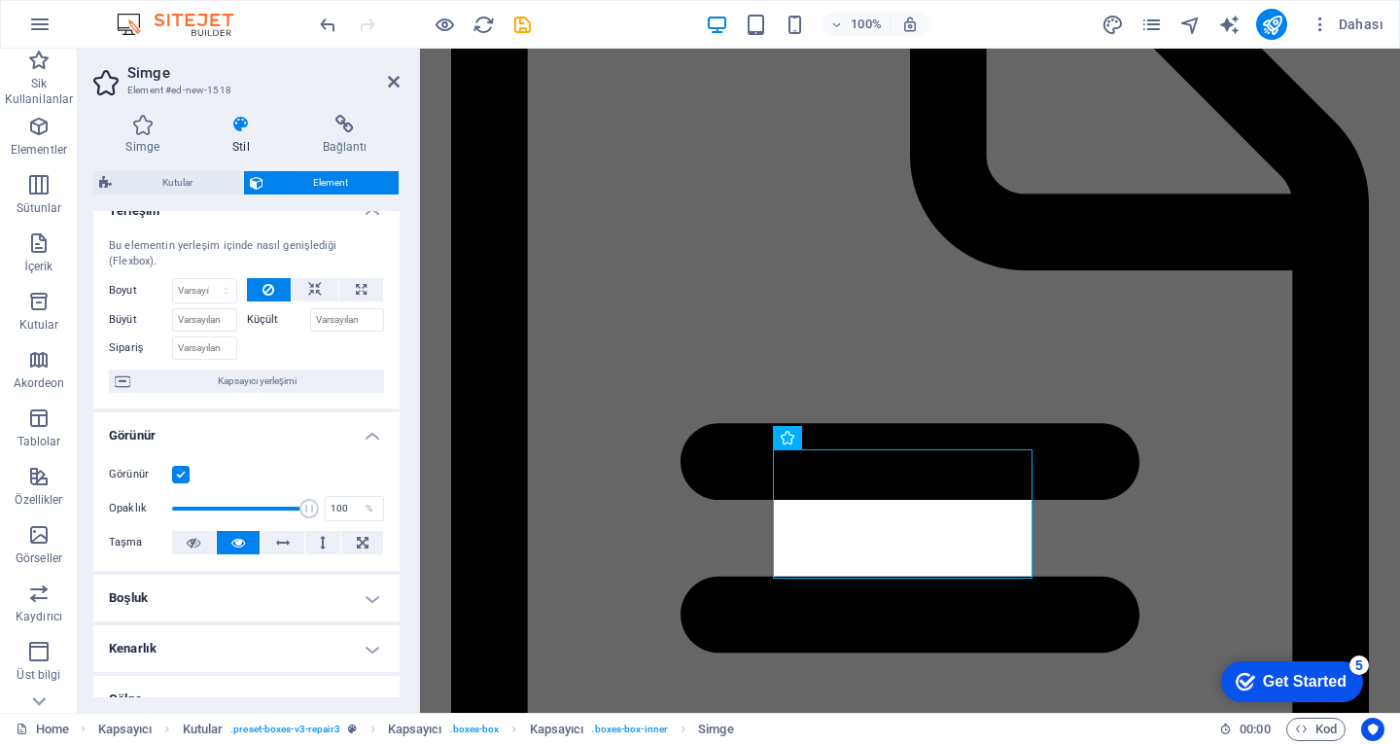
scroll to position [0, 0]
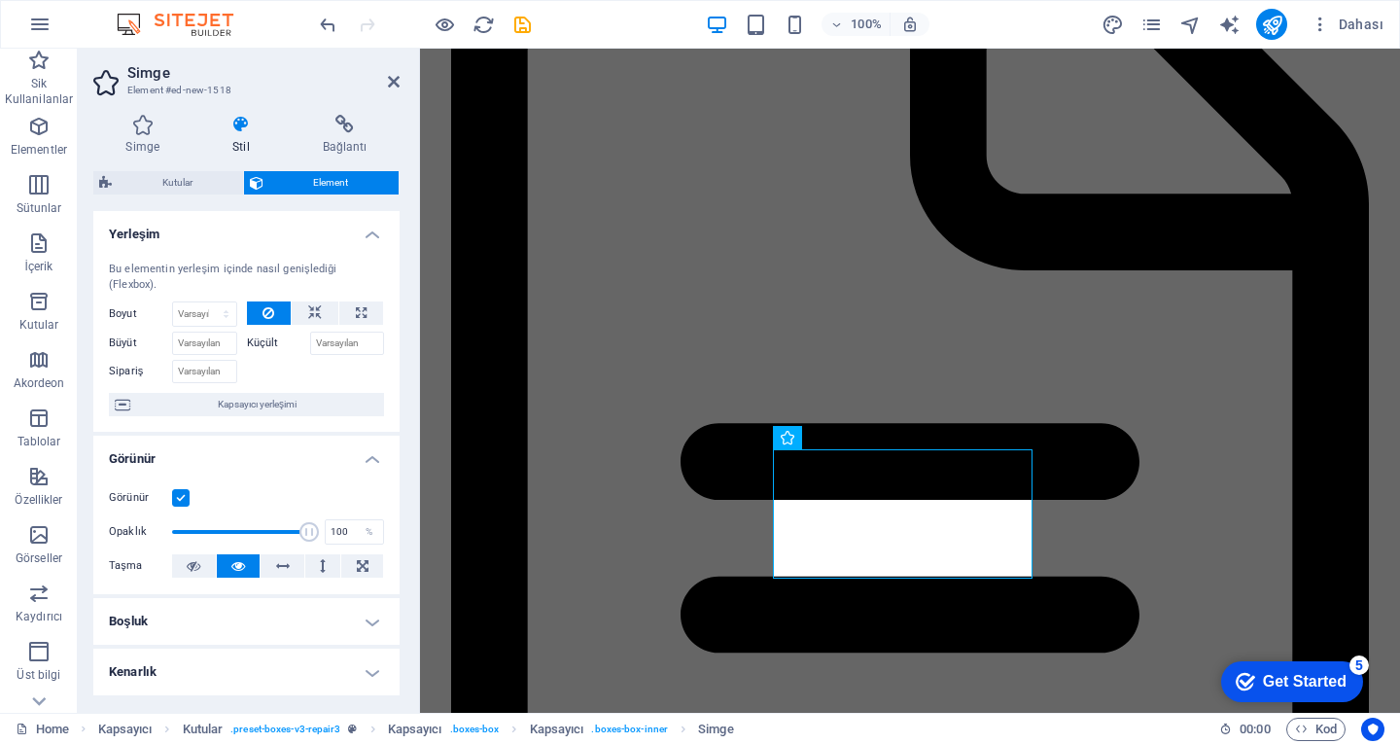
click at [271, 349] on label "Küçült" at bounding box center [278, 343] width 63 height 23
click at [310, 349] on input "Küçült" at bounding box center [347, 343] width 75 height 23
click at [267, 340] on label "Küçült" at bounding box center [278, 343] width 63 height 23
click at [310, 340] on input "Küçült" at bounding box center [347, 343] width 75 height 23
click at [267, 340] on label "Küçült" at bounding box center [278, 343] width 63 height 23
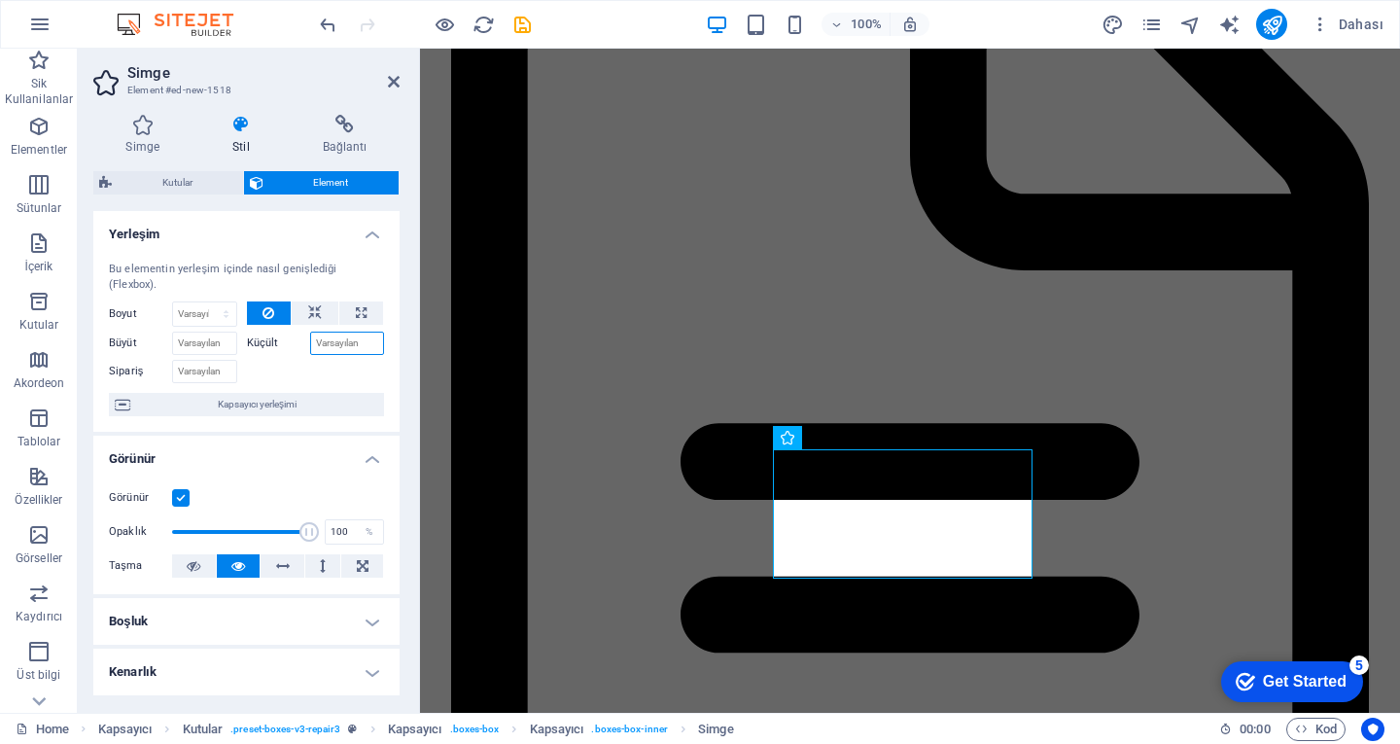
click at [310, 340] on input "Küçült" at bounding box center [347, 343] width 75 height 23
type input "10*"
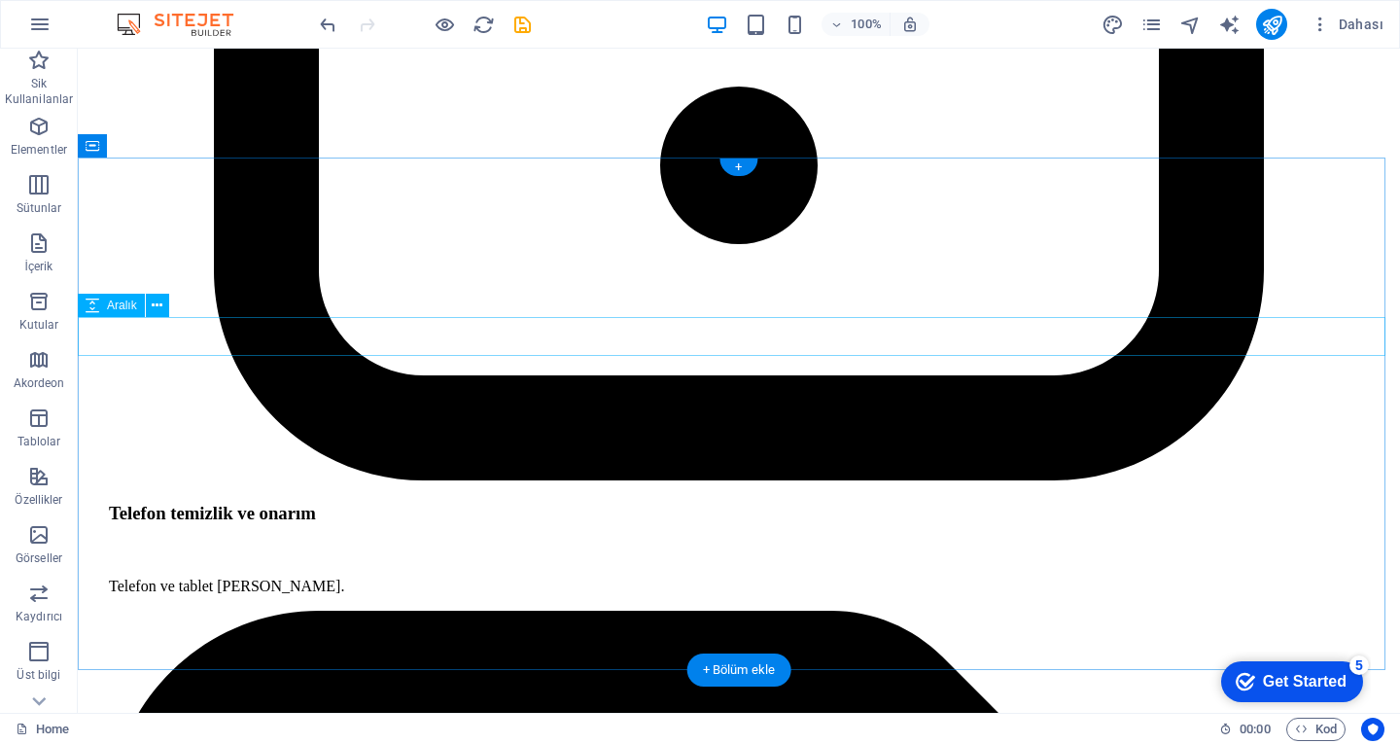
scroll to position [5034, 0]
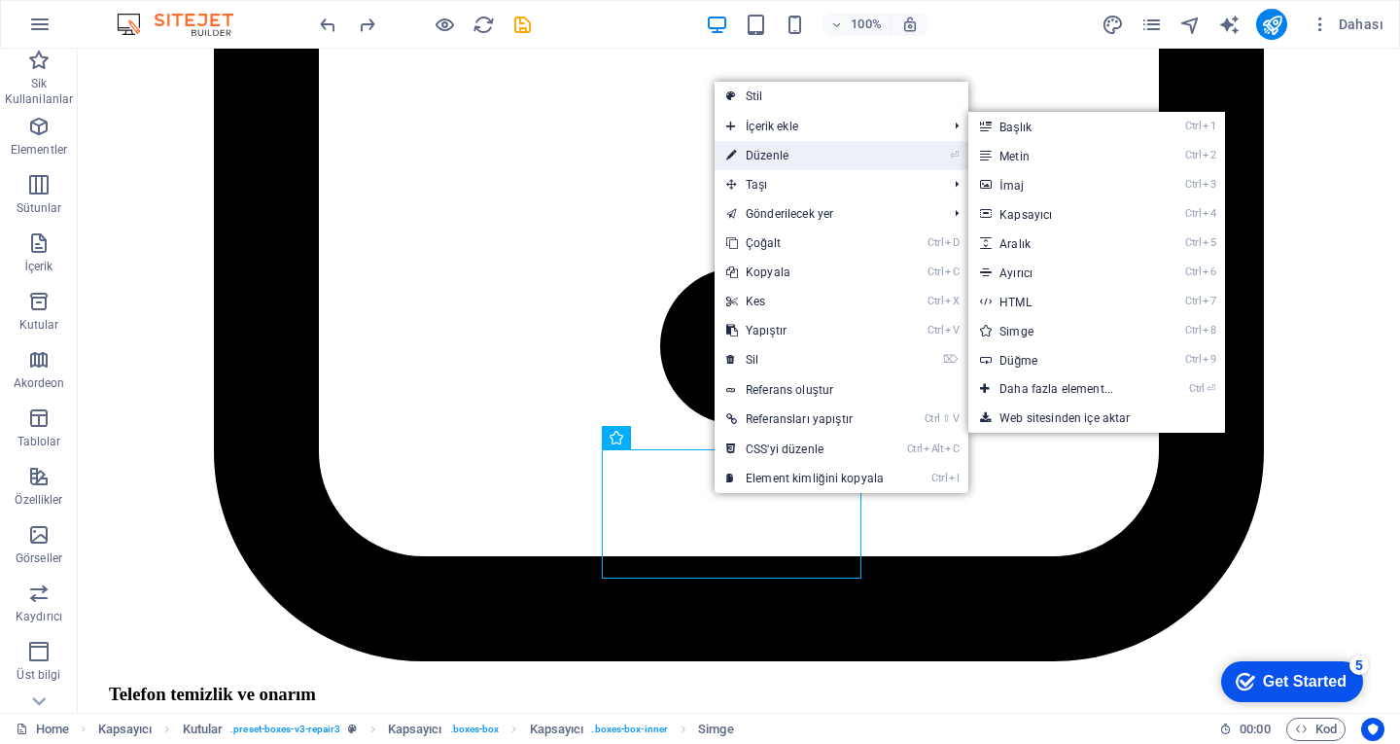
click at [782, 145] on link "⏎ Düzenle" at bounding box center [805, 155] width 181 height 29
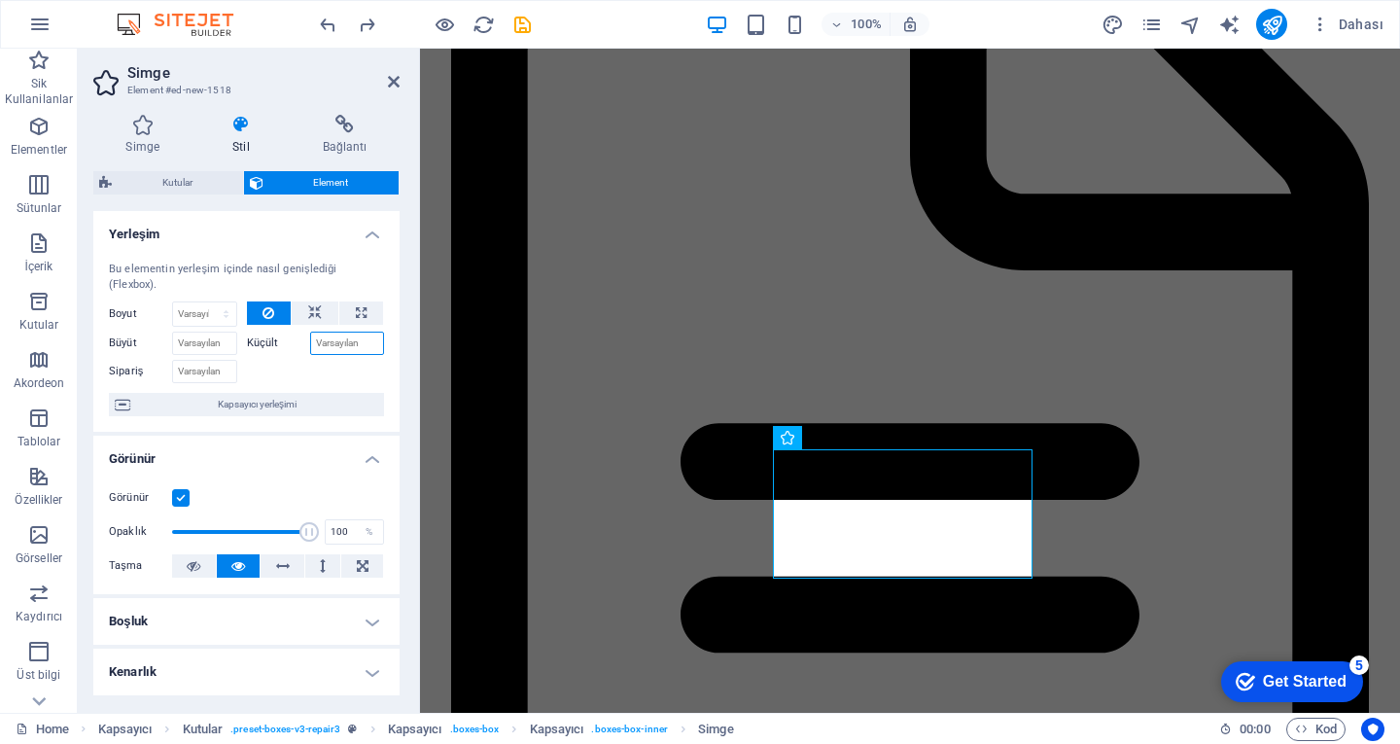
click at [333, 334] on input "Küçült" at bounding box center [347, 343] width 75 height 23
type input "100"
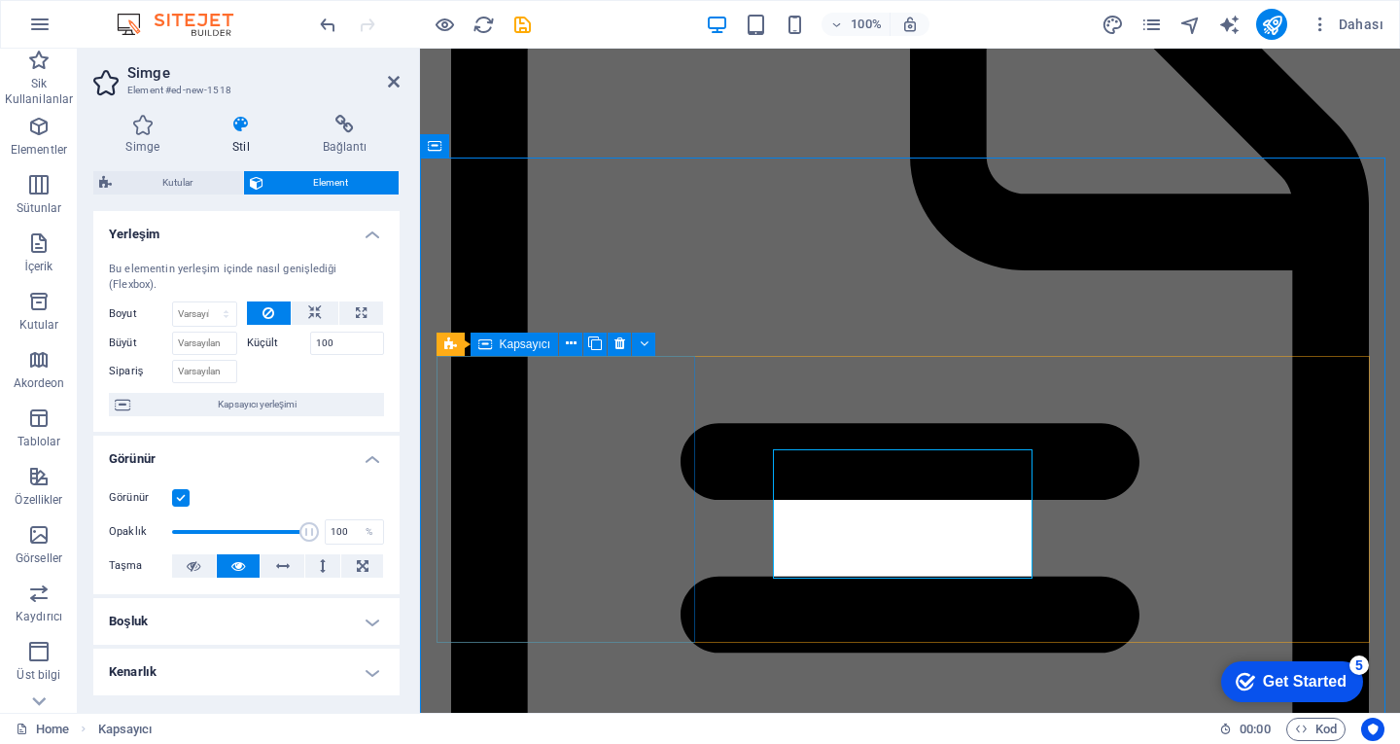
scroll to position [5034, 0]
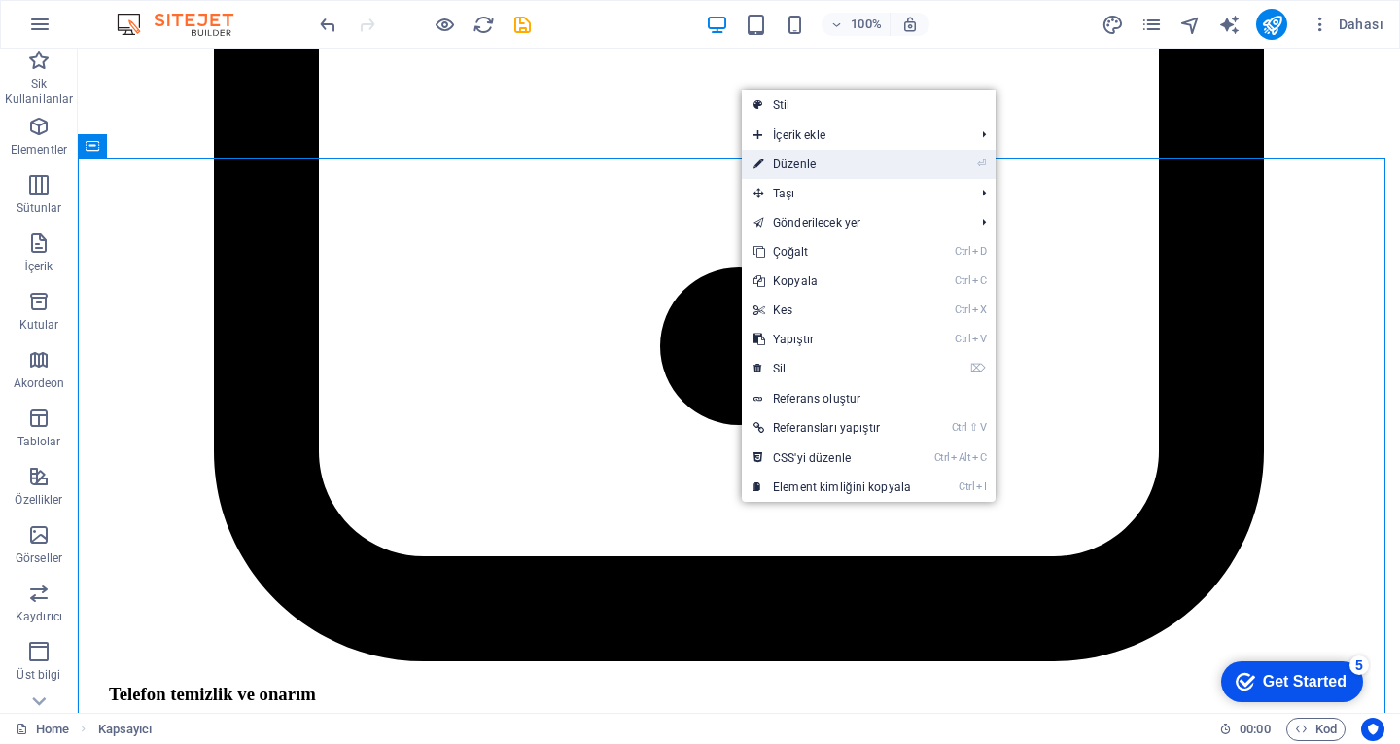
click at [831, 167] on link "⏎ Düzenle" at bounding box center [832, 164] width 181 height 29
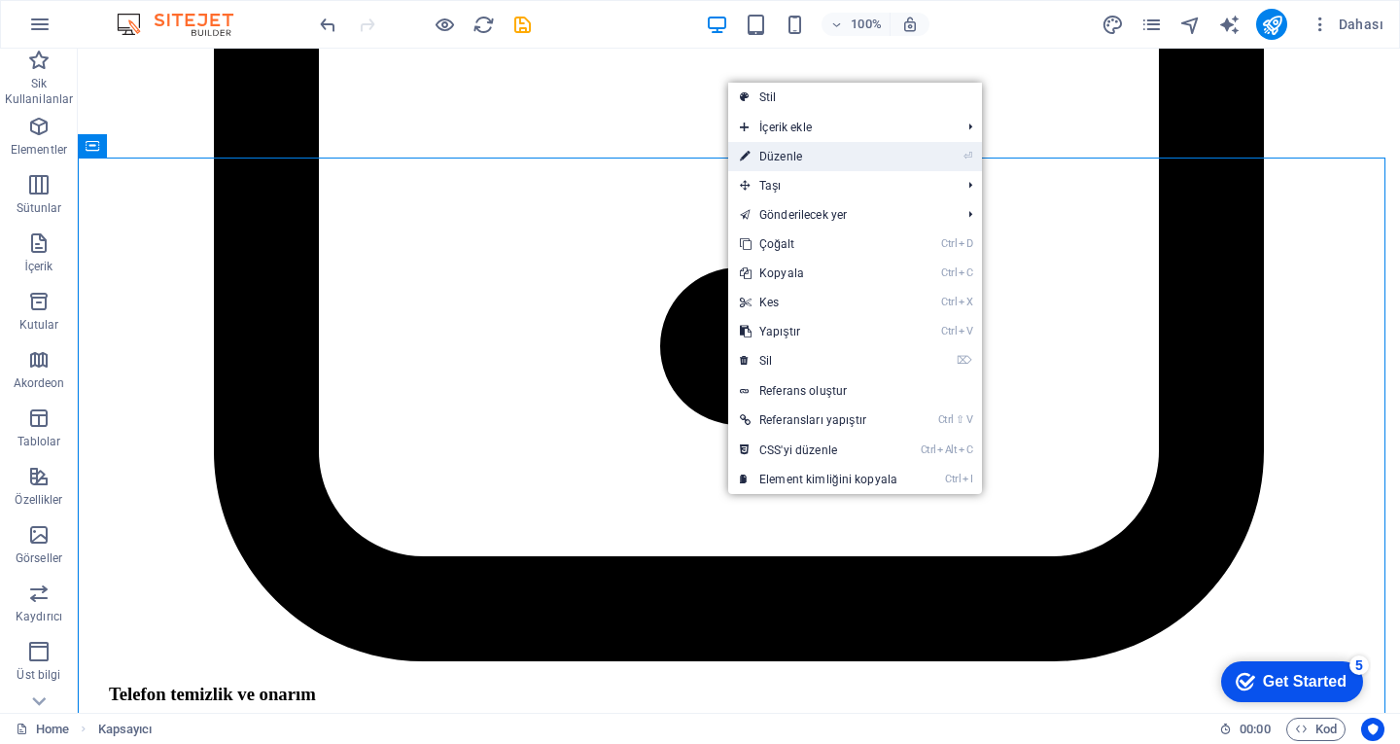
click at [799, 147] on link "⏎ Düzenle" at bounding box center [818, 156] width 181 height 29
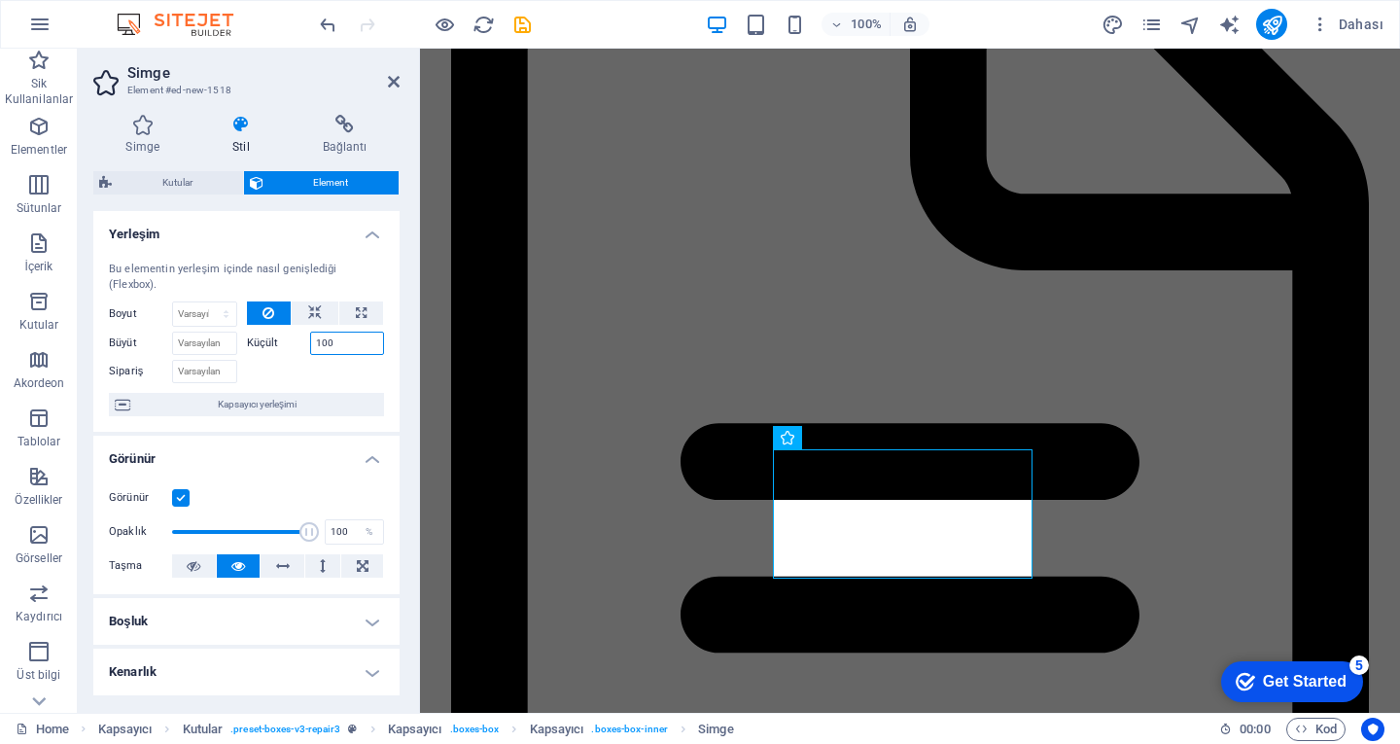
drag, startPoint x: 353, startPoint y: 344, endPoint x: 309, endPoint y: 342, distance: 43.8
click at [310, 342] on input "100" at bounding box center [347, 343] width 75 height 23
click at [310, 308] on icon at bounding box center [315, 312] width 14 height 23
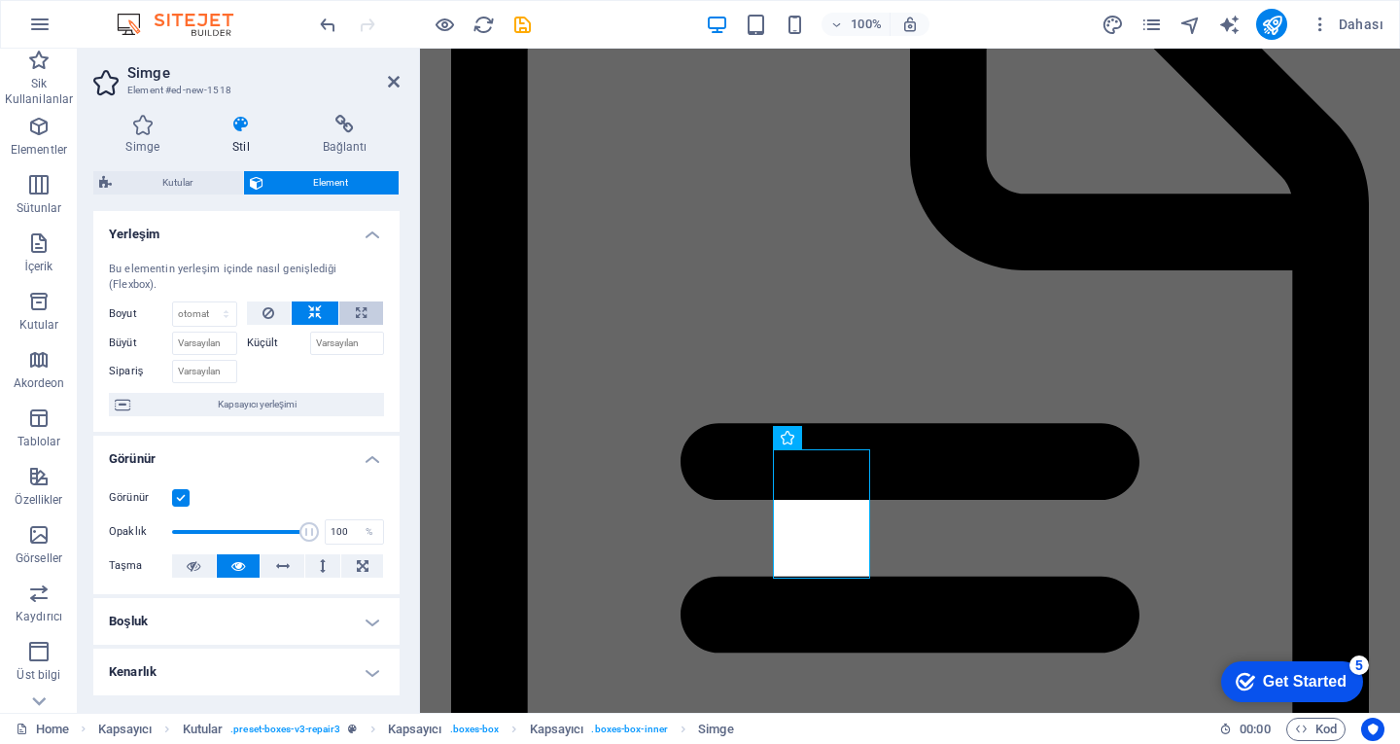
click at [356, 304] on icon at bounding box center [361, 312] width 11 height 23
type input "100"
select select "%"
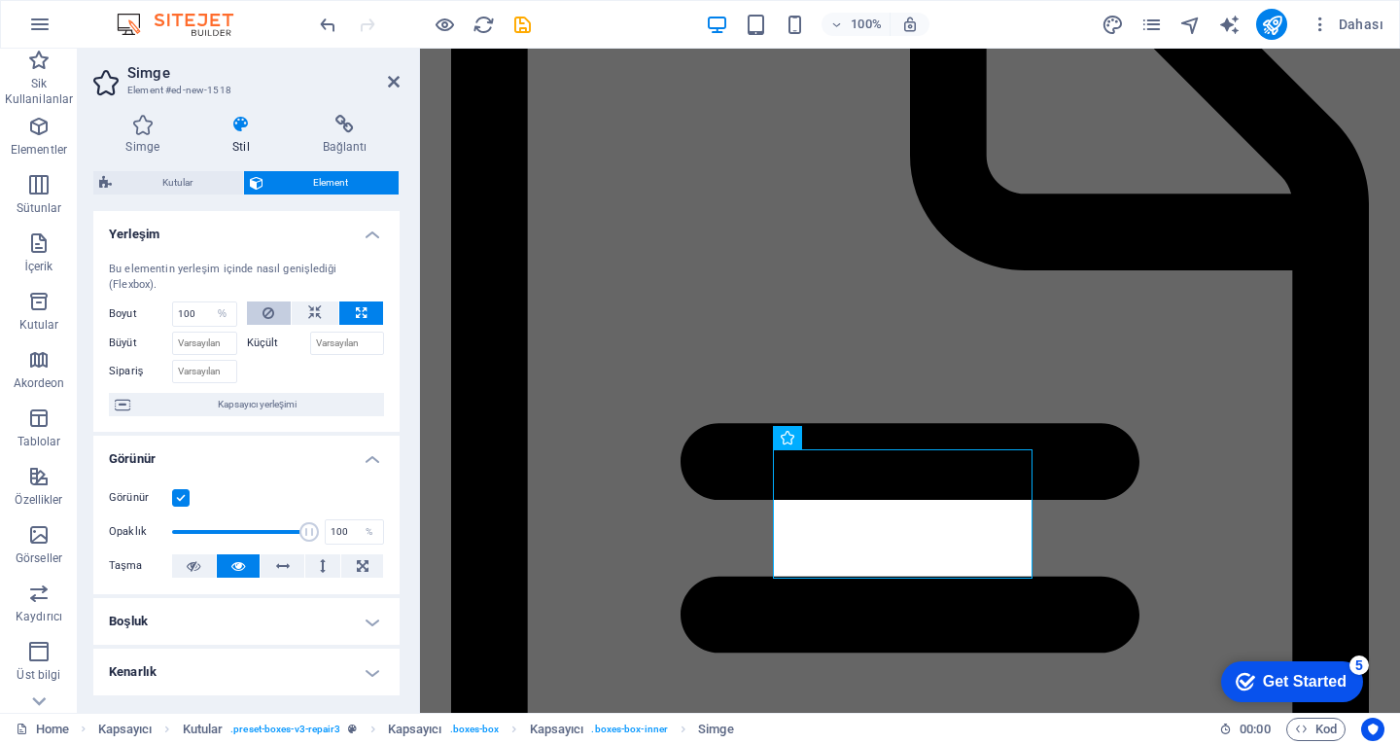
click at [286, 303] on button at bounding box center [269, 312] width 45 height 23
click at [310, 301] on icon at bounding box center [315, 312] width 14 height 23
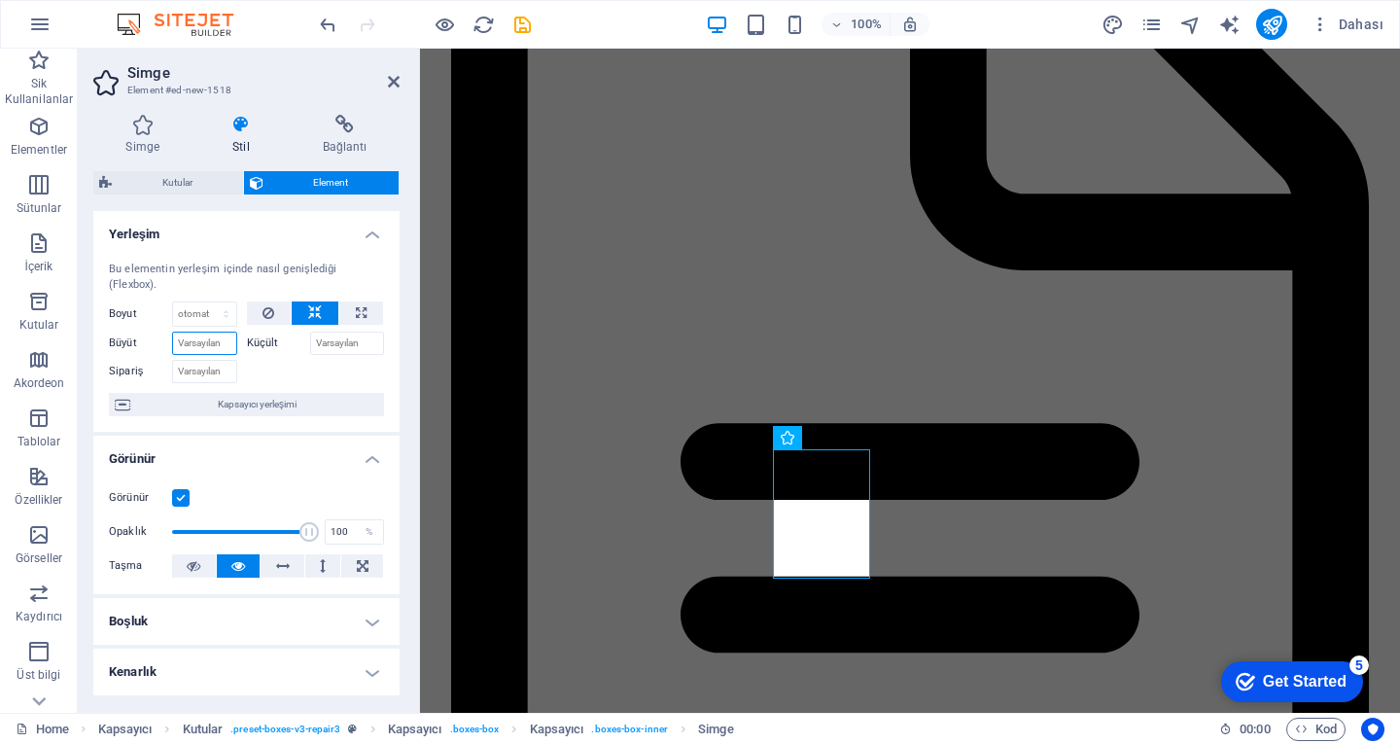
click at [199, 339] on input "Büyüt" at bounding box center [204, 343] width 65 height 23
click at [214, 321] on select "Varsayılan otomatik px % 1/1 1/2 1/3 1/4 1/5 1/6 1/7 1/8 1/9 1/10" at bounding box center [204, 313] width 63 height 23
select select "1/1"
click at [206, 302] on select "Varsayılan otomatik px % 1/1 1/2 1/3 1/4 1/5 1/6 1/7 1/8 1/9 1/10" at bounding box center [204, 313] width 63 height 23
type input "100"
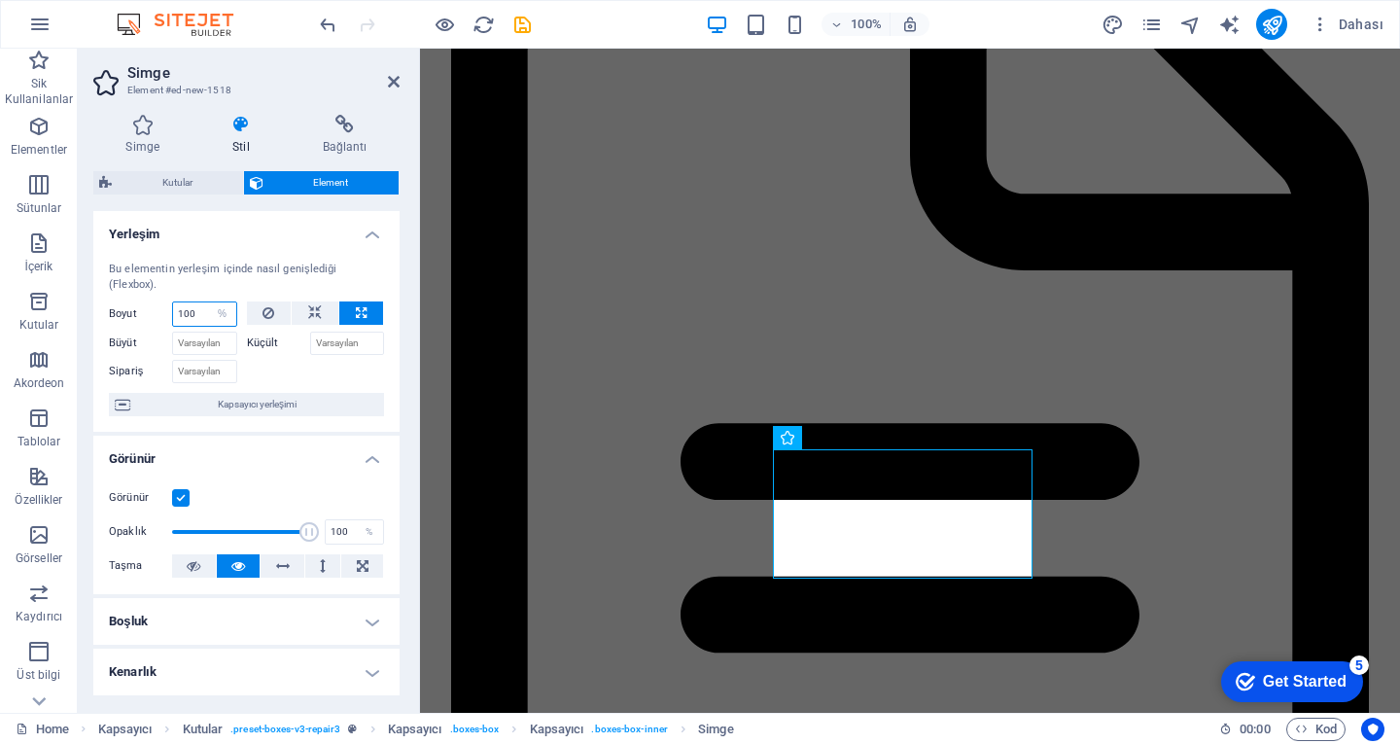
click at [204, 312] on input "100" at bounding box center [204, 313] width 63 height 23
click at [218, 312] on select "Varsayılan otomatik px % 1/1 1/2 1/3 1/4 1/5 1/6 1/7 1/8 1/9 1/10" at bounding box center [222, 313] width 27 height 23
select select "1/9"
click at [209, 302] on select "Varsayılan otomatik px % 1/1 1/2 1/3 1/4 1/5 1/6 1/7 1/8 1/9 1/10" at bounding box center [222, 313] width 27 height 23
type input "11.11"
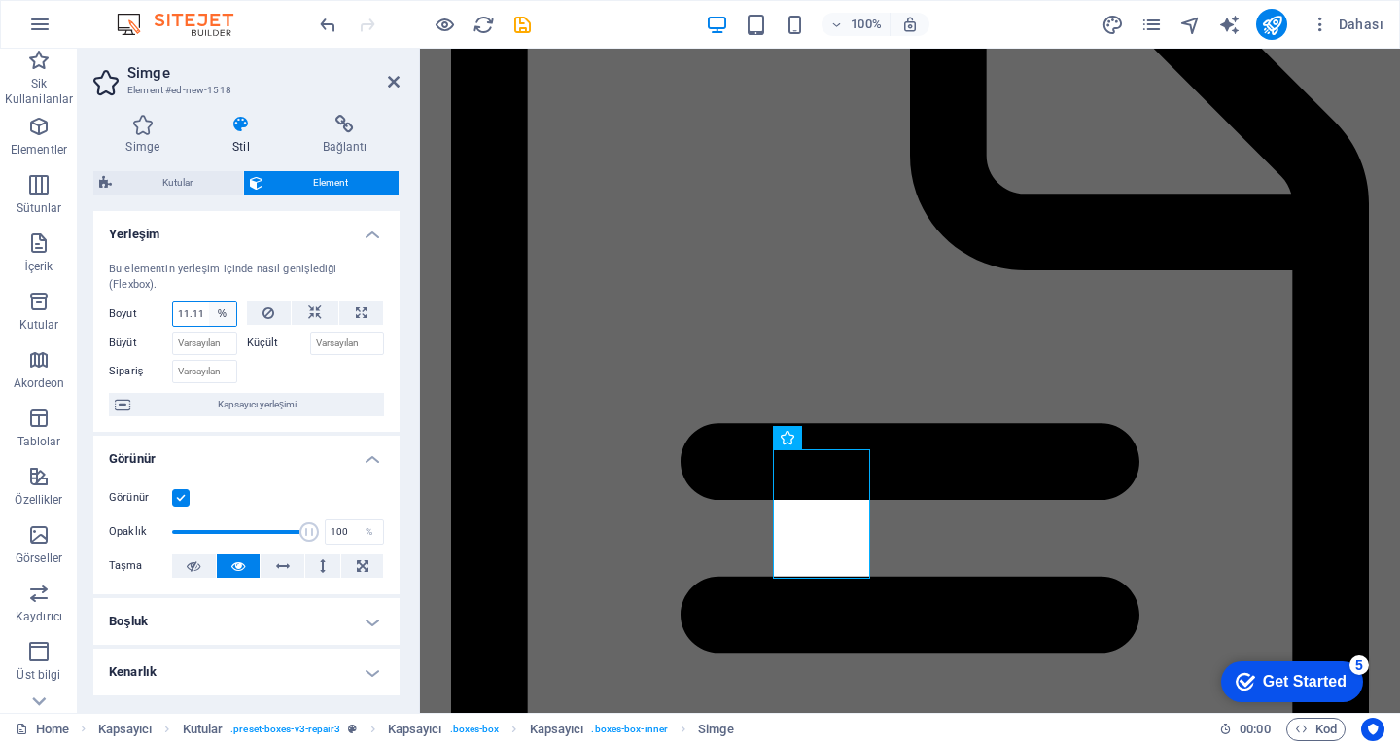
click at [217, 312] on select "Varsayılan otomatik px % 1/1 1/2 1/3 1/4 1/5 1/6 1/7 1/8 1/9 1/10" at bounding box center [222, 313] width 27 height 23
select select "1/10"
click at [209, 302] on select "Varsayılan otomatik px % 1/1 1/2 1/3 1/4 1/5 1/6 1/7 1/8 1/9 1/10" at bounding box center [222, 313] width 27 height 23
type input "10"
select select "%"
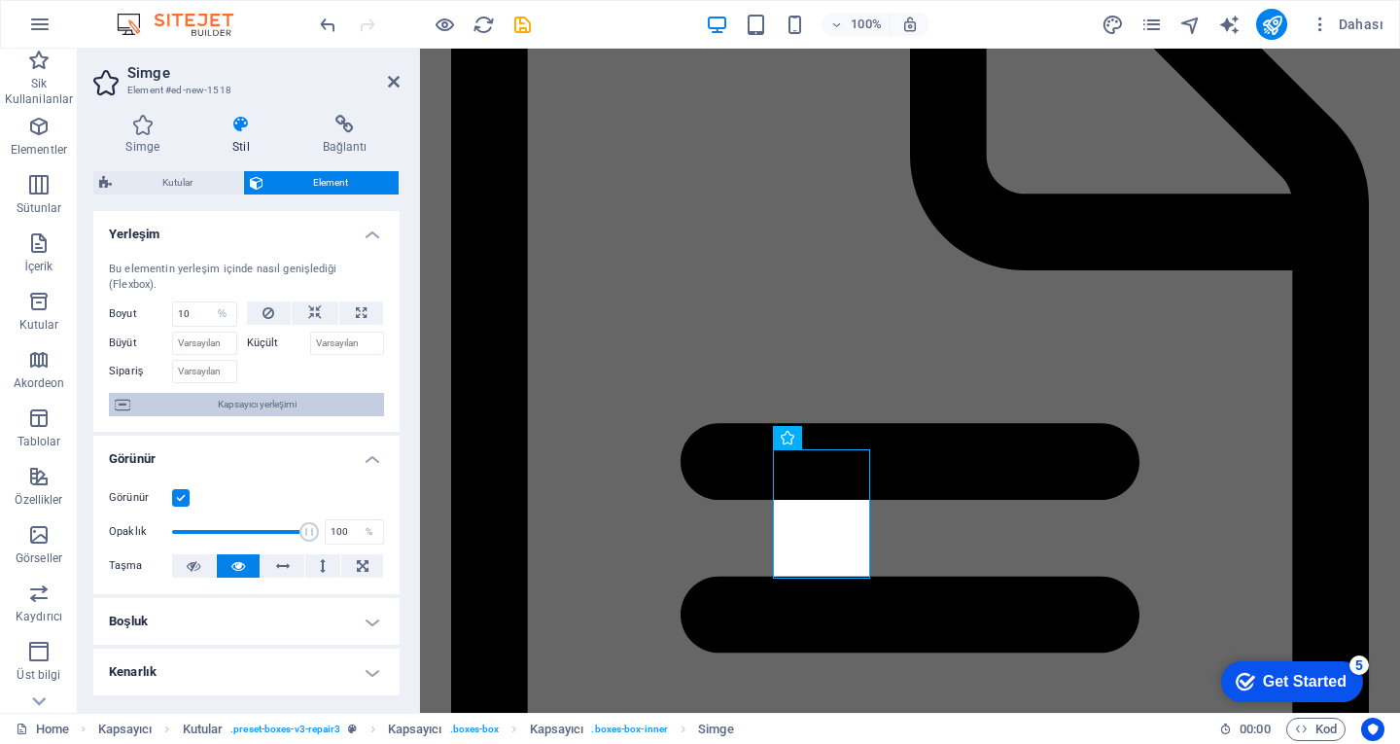
click at [279, 413] on span "Kapsayıcı yerleşimi" at bounding box center [257, 404] width 242 height 23
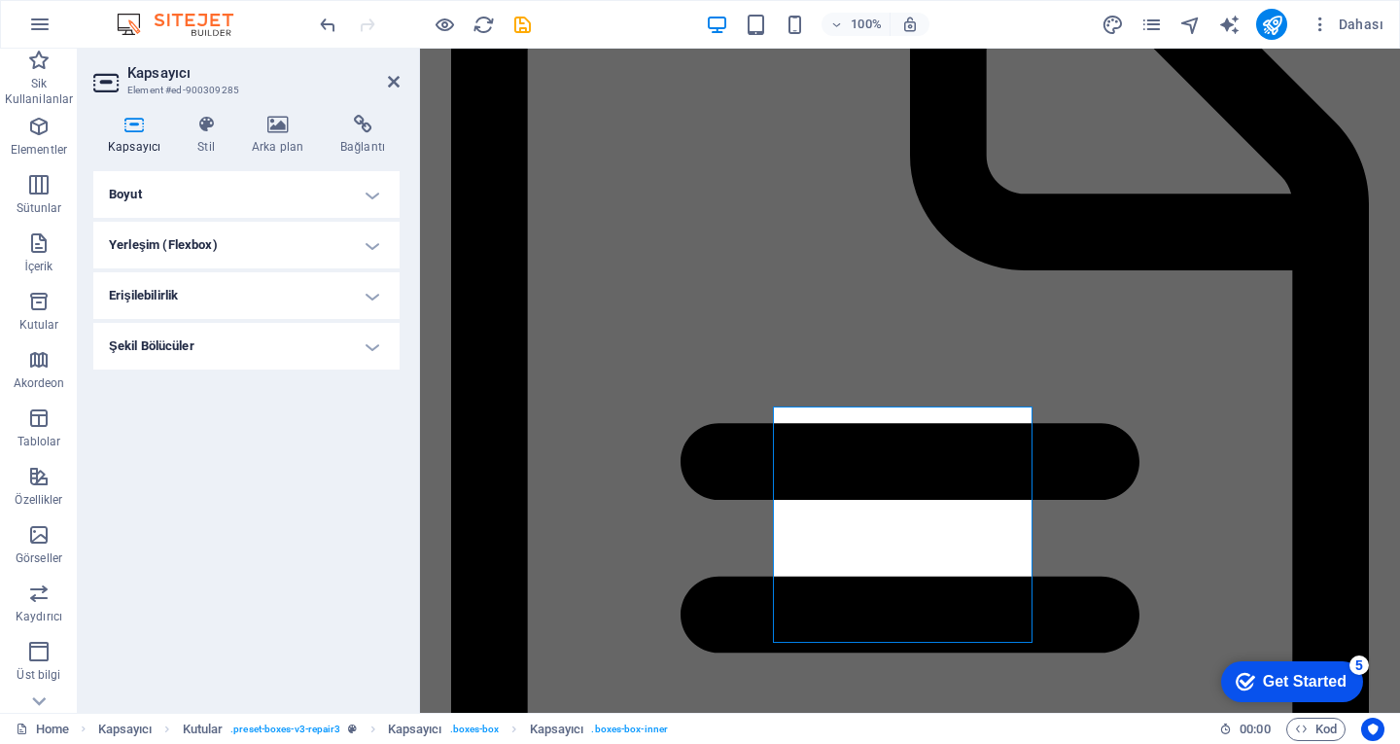
click at [287, 200] on h4 "Boyut" at bounding box center [246, 194] width 306 height 47
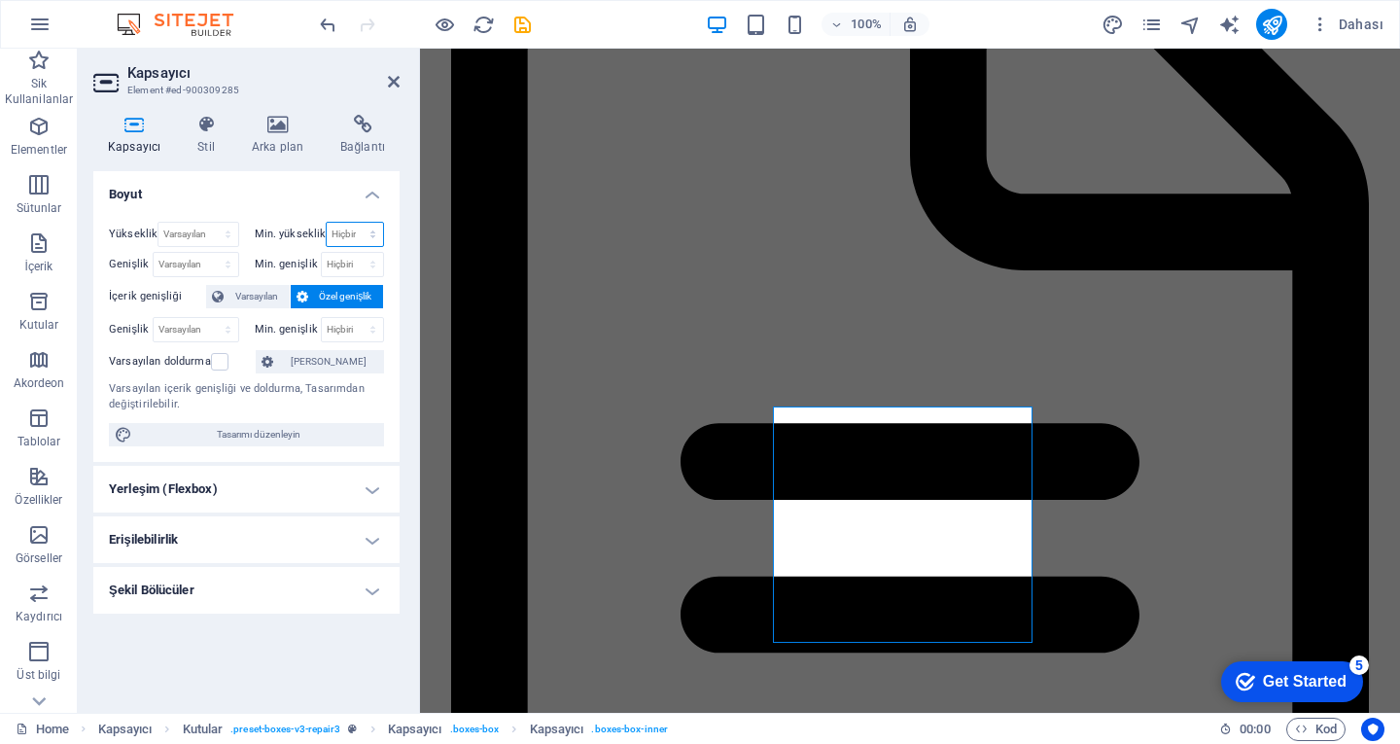
click at [341, 234] on select "Hiçbiri px rem % vh vw" at bounding box center [355, 234] width 56 height 23
select select "px"
click at [356, 223] on select "Hiçbiri px rem % vh vw" at bounding box center [355, 234] width 56 height 23
type input "0"
click at [351, 260] on select "Hiçbiri px rem % vh vw" at bounding box center [353, 264] width 62 height 23
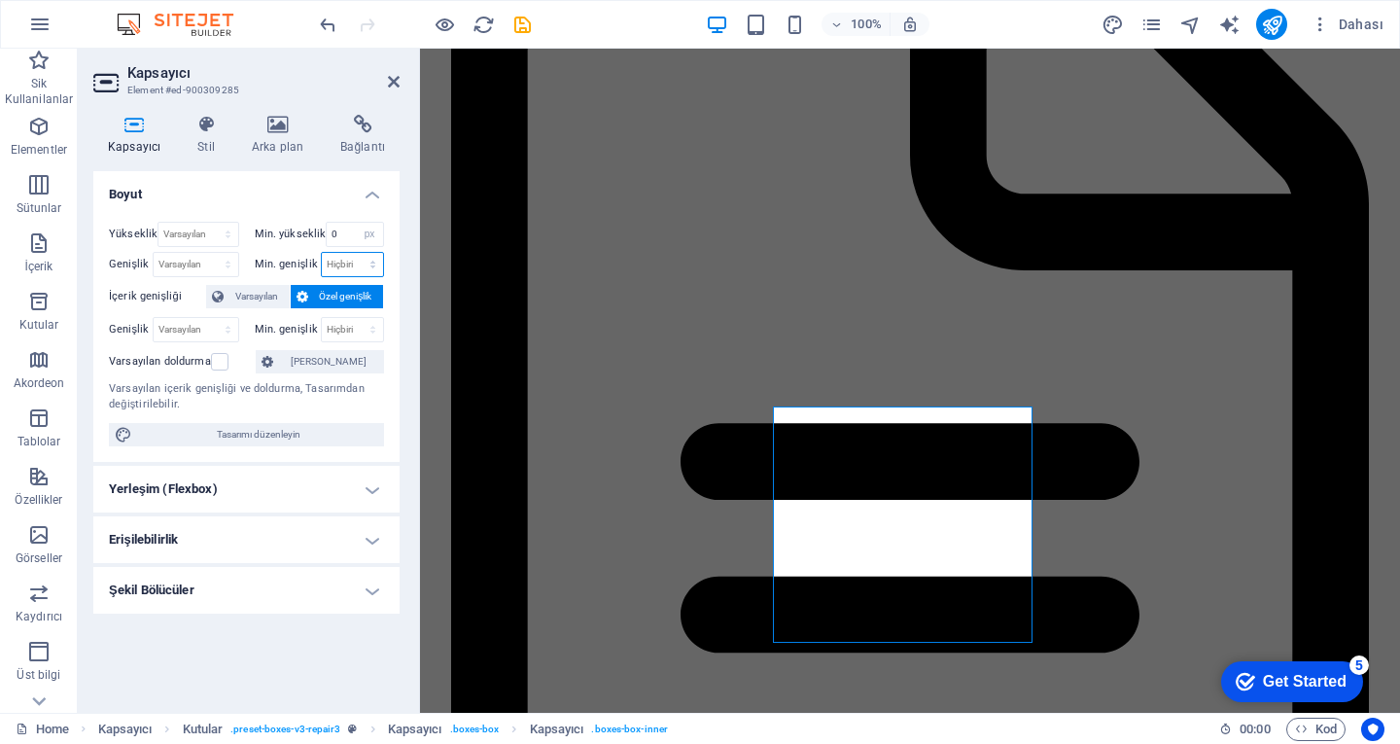
select select "px"
click at [356, 253] on select "Hiçbiri px rem % vh vw" at bounding box center [353, 264] width 62 height 23
type input "0"
click at [191, 232] on select "Varsayılan px rem % vh vw" at bounding box center [198, 234] width 79 height 23
select select "px"
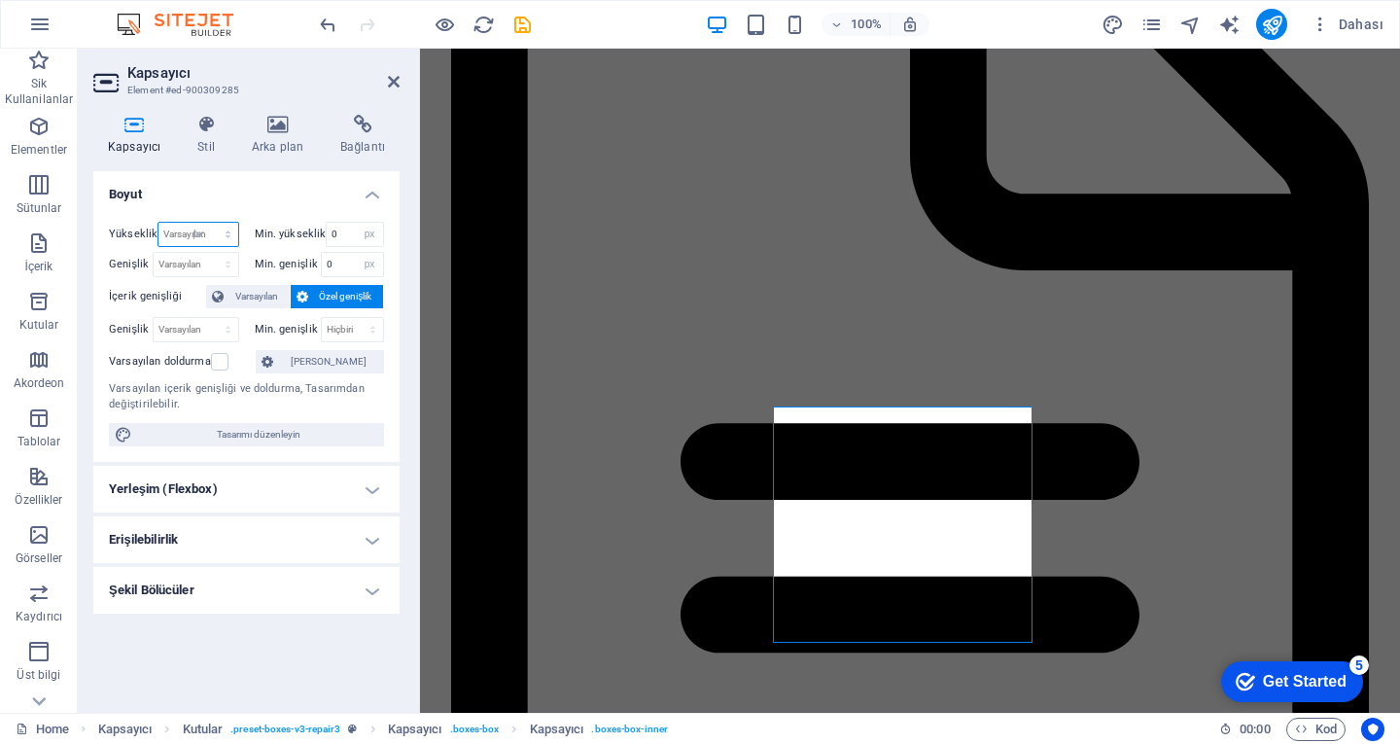
click at [210, 223] on select "Varsayılan px rem % vh vw" at bounding box center [198, 234] width 79 height 23
type input "243"
click at [199, 256] on select "Varsayılan px rem % em vh vw" at bounding box center [196, 264] width 85 height 23
select select "px"
click at [210, 253] on select "Varsayılan px rem % em vh vw" at bounding box center [196, 264] width 85 height 23
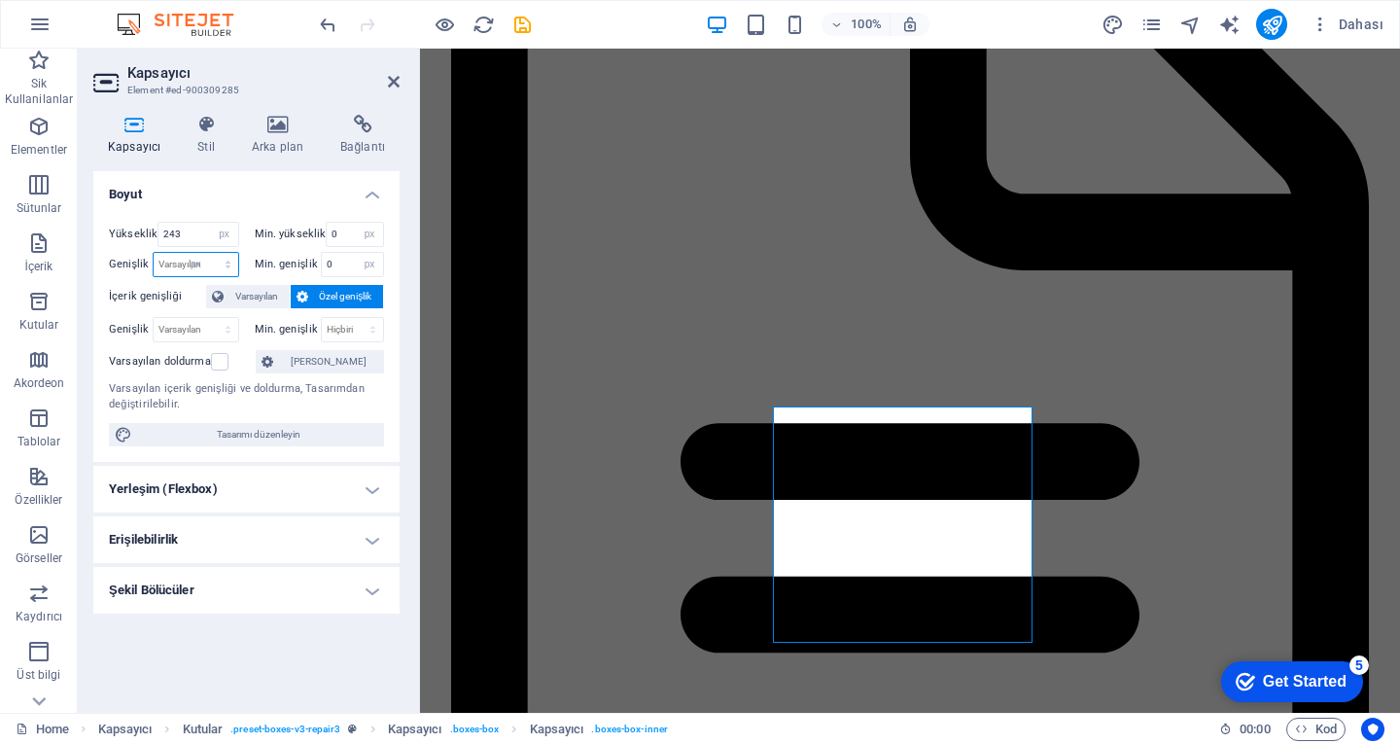
type input "267"
click at [197, 326] on select "Varsayılan px rem % em vh vw" at bounding box center [196, 329] width 85 height 23
select select "px"
click at [210, 318] on select "Varsayılan px rem % em vh vw" at bounding box center [196, 329] width 85 height 23
type input "267"
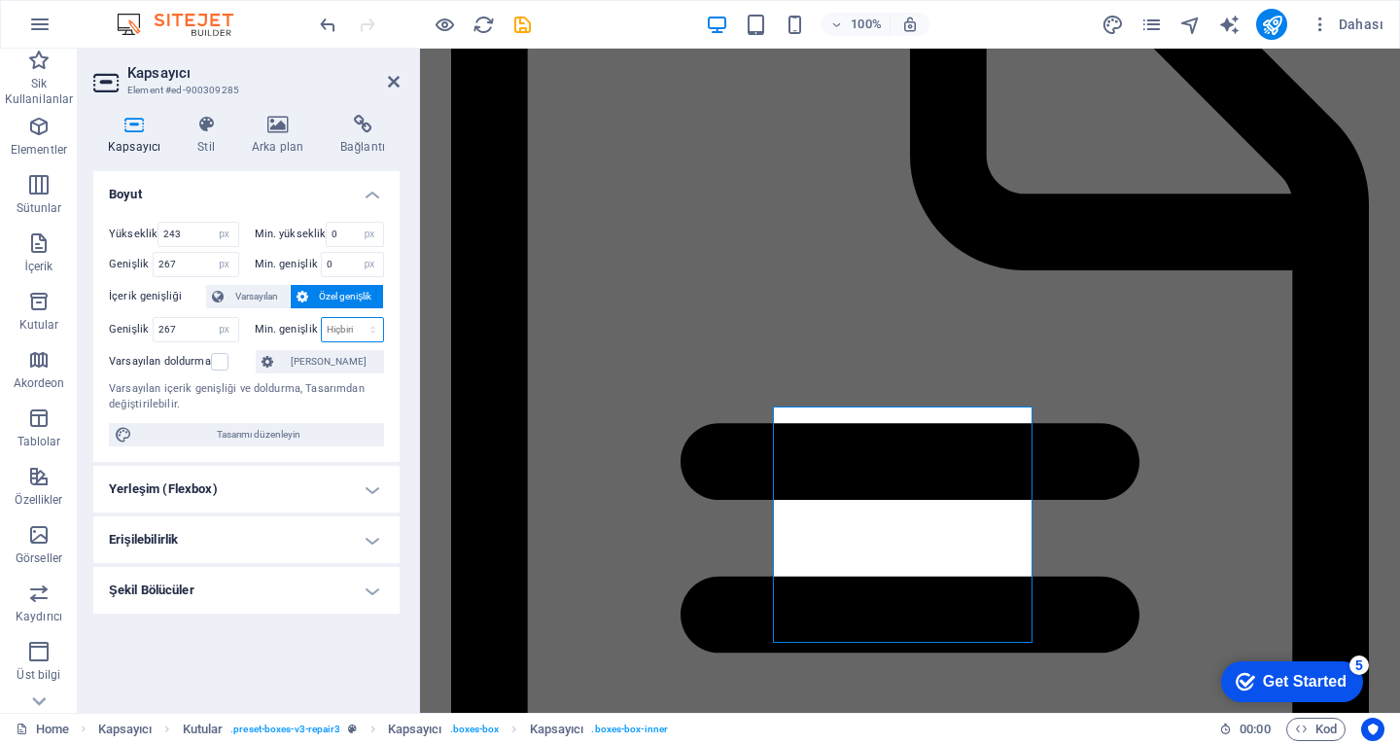
click at [322, 336] on select "Hiçbiri px rem % vh vw" at bounding box center [353, 329] width 62 height 23
select select "px"
click at [356, 318] on select "Hiçbiri px rem % vh vw" at bounding box center [353, 329] width 62 height 23
type input "0"
click at [259, 295] on span "Varsayılan" at bounding box center [256, 296] width 54 height 23
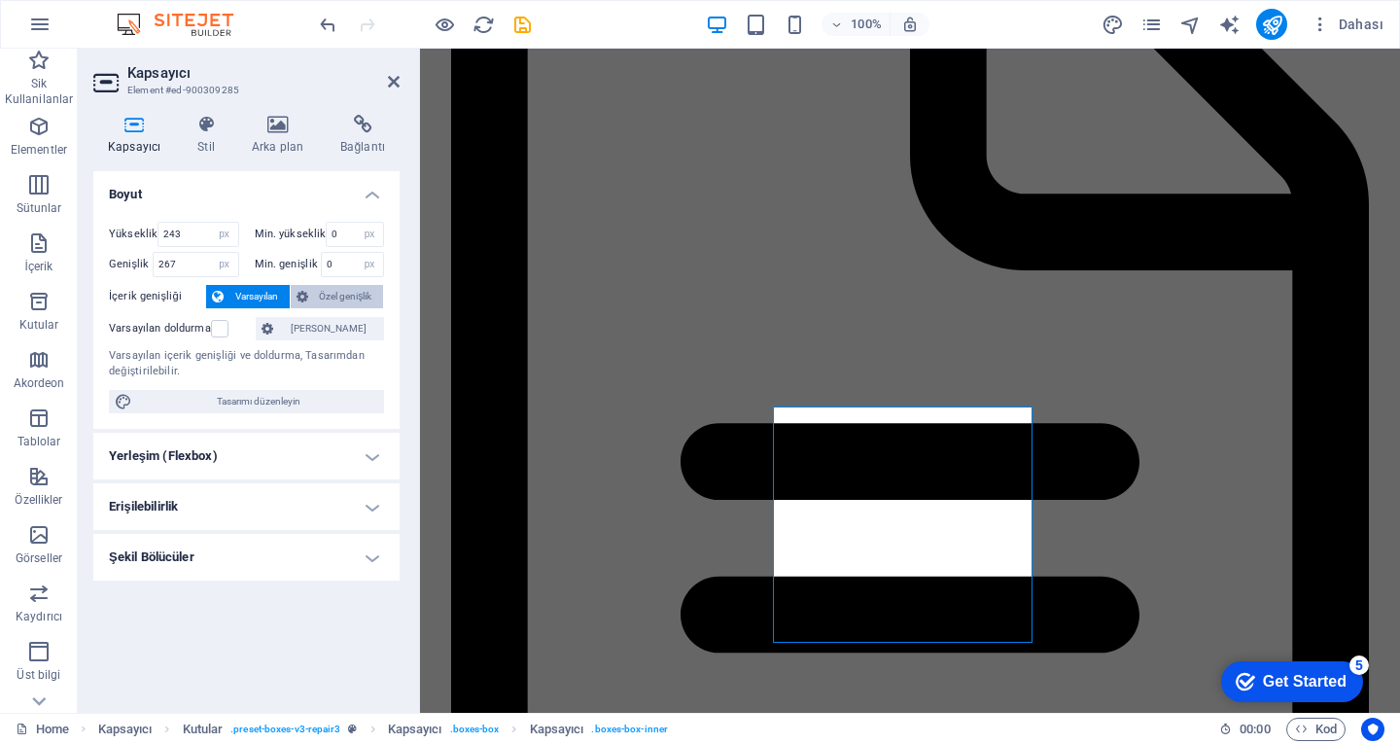
click at [325, 289] on span "Özel genişlik" at bounding box center [346, 296] width 64 height 23
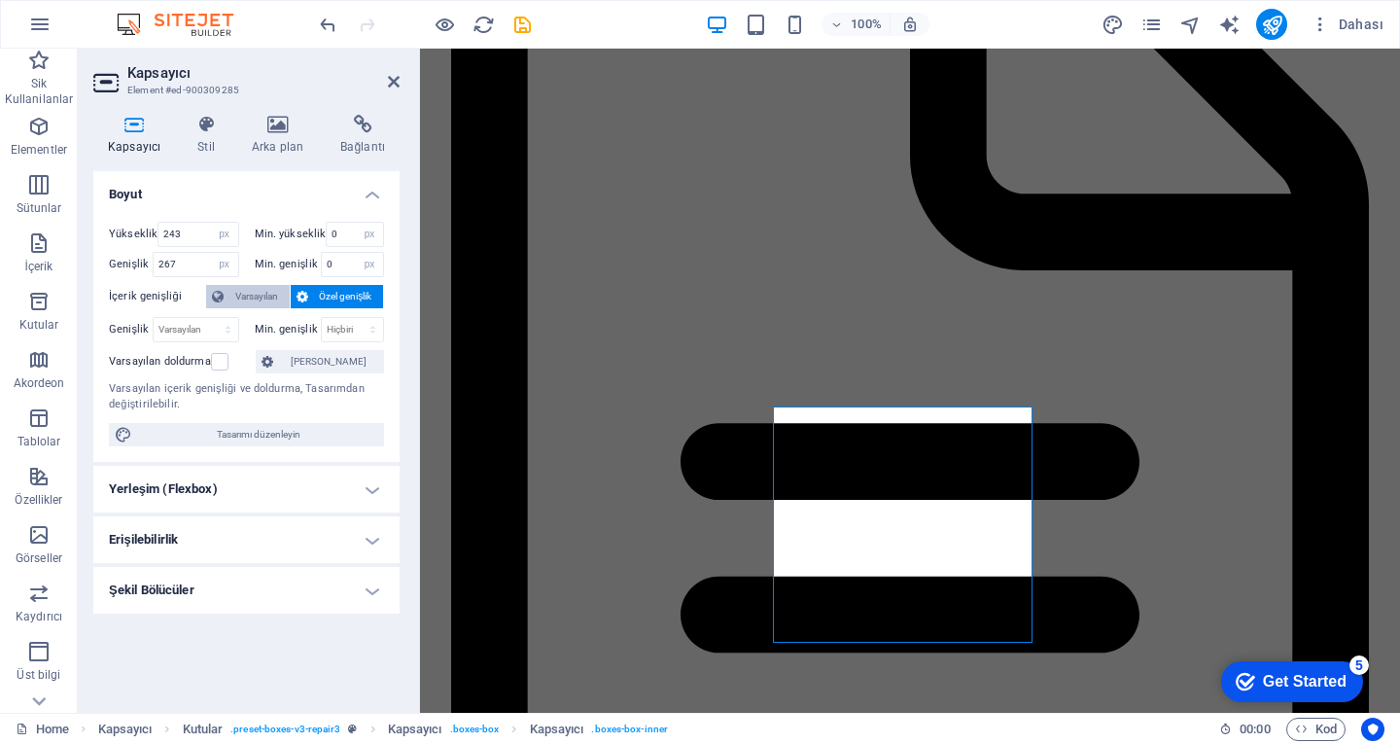
click at [263, 302] on span "Varsayılan" at bounding box center [256, 296] width 54 height 23
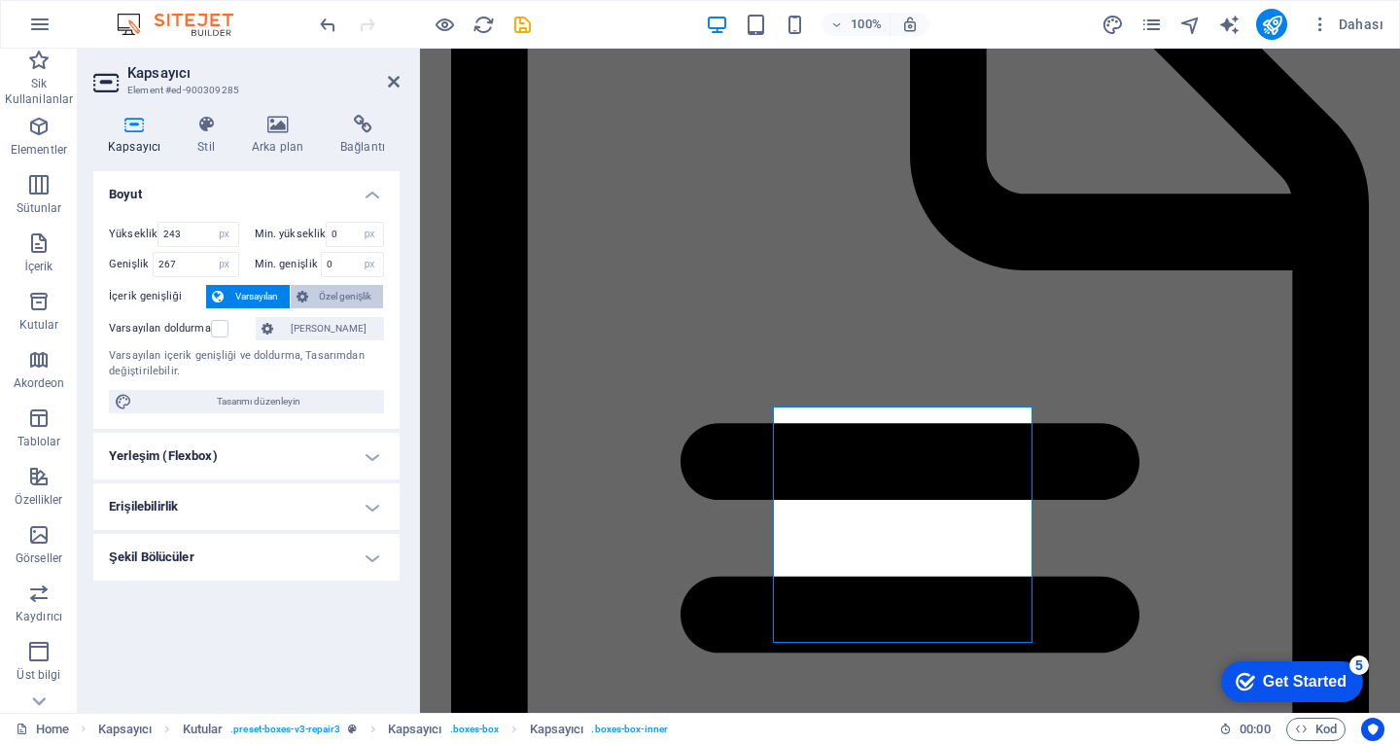
drag, startPoint x: 297, startPoint y: 290, endPoint x: 283, endPoint y: 294, distance: 14.2
click at [297, 290] on icon at bounding box center [303, 296] width 12 height 23
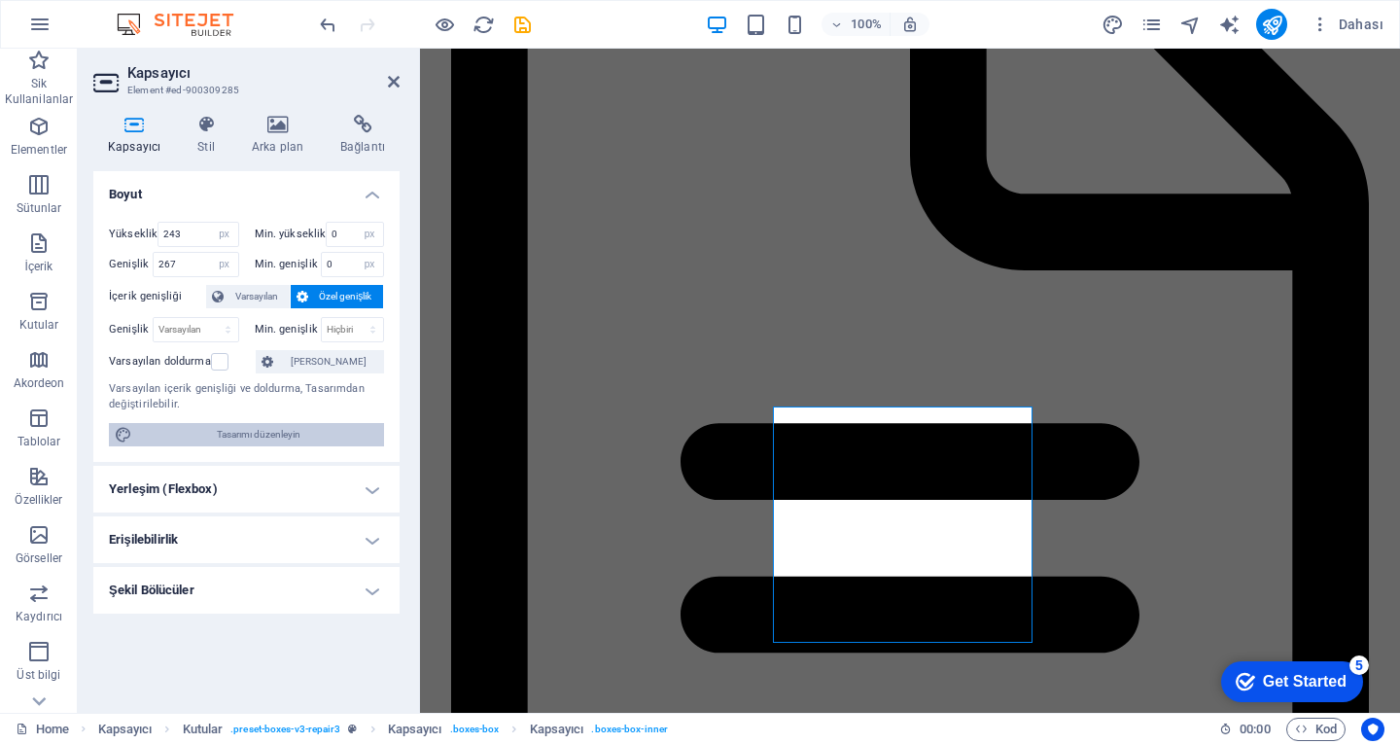
click at [251, 437] on span "Tasarımı düzenleyin" at bounding box center [258, 434] width 240 height 23
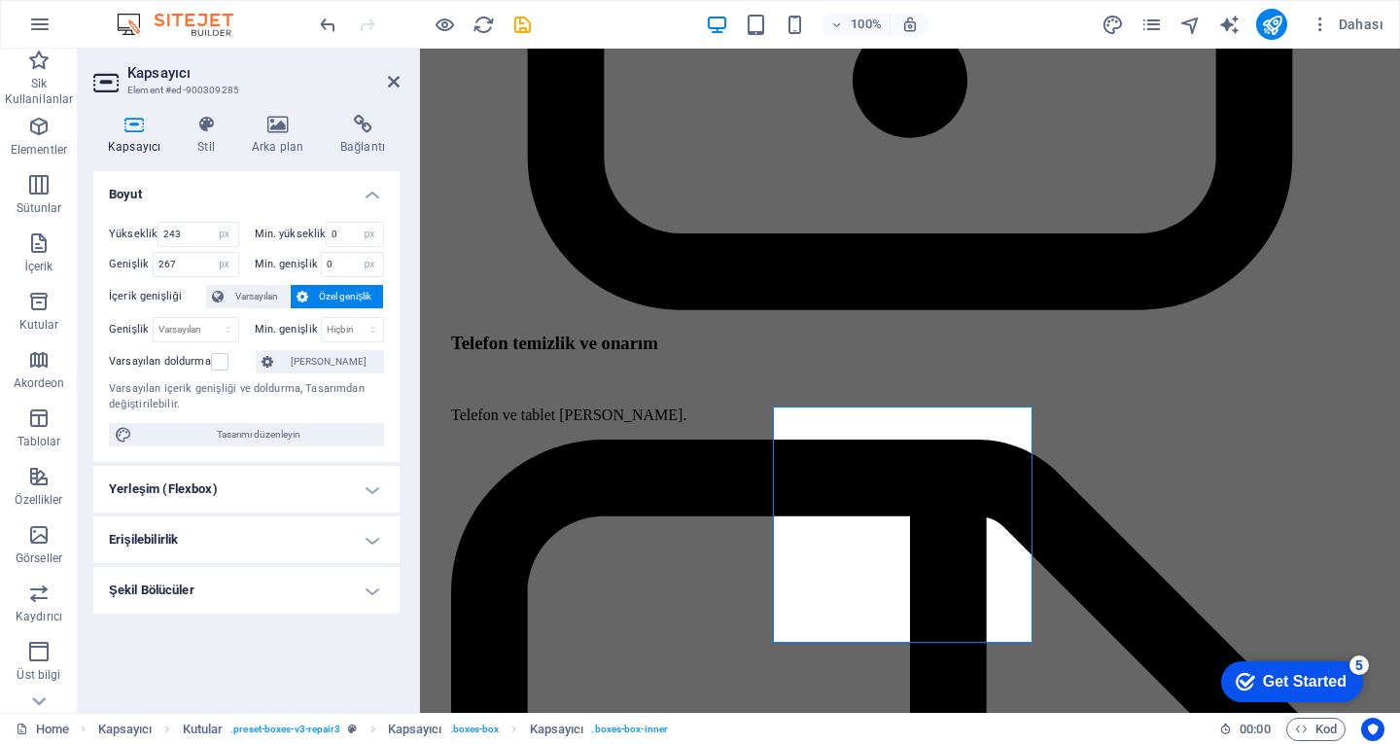
select select "px"
select select "400"
select select "px"
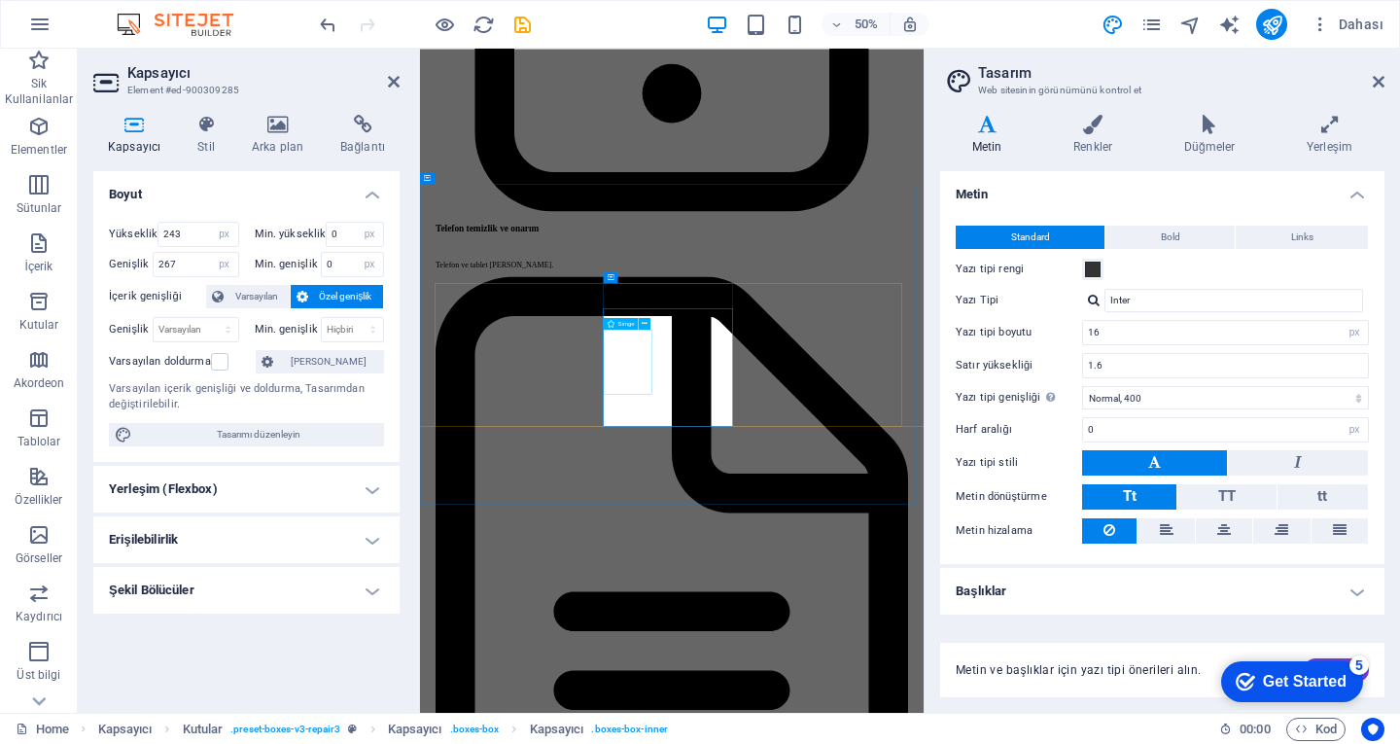
scroll to position [5634, 0]
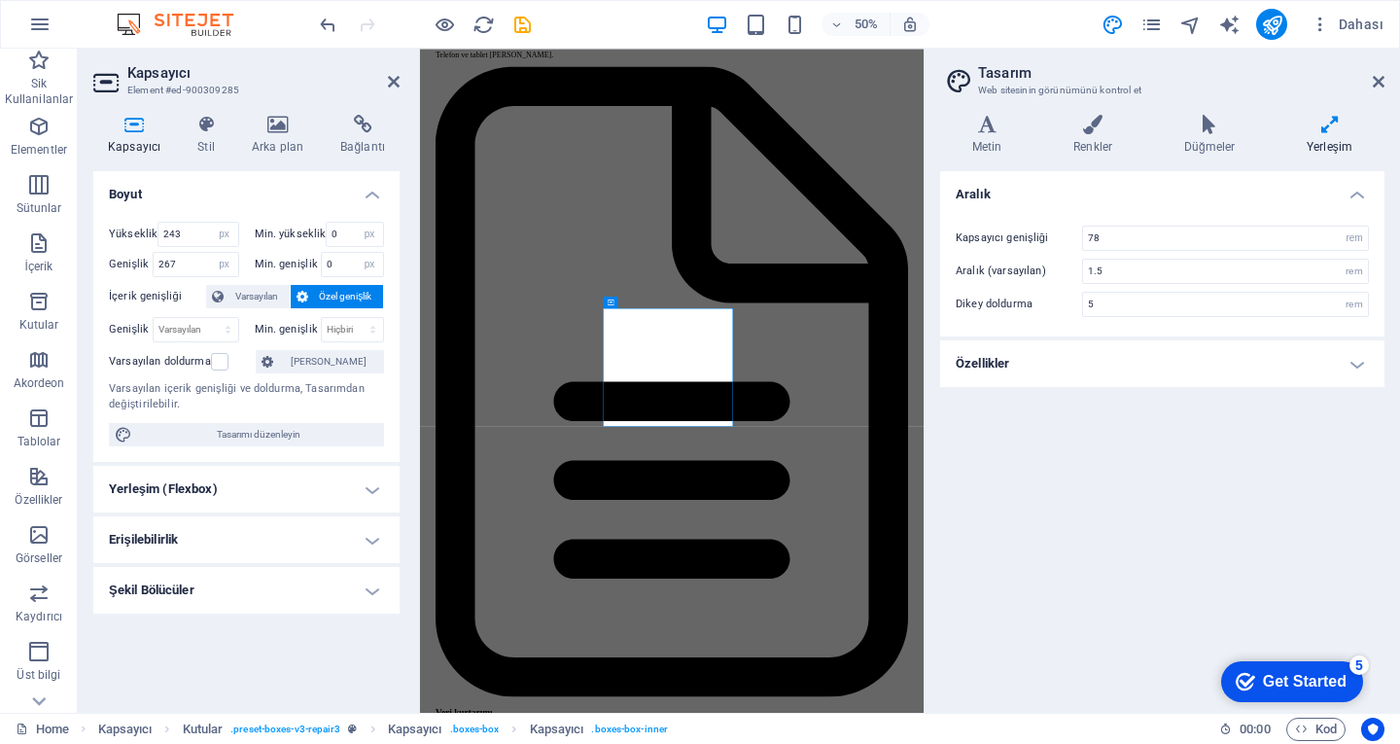
click at [1312, 147] on h4 "Yerleşim" at bounding box center [1330, 135] width 110 height 41
click at [1380, 90] on header "Tasarım Web sitesinin görünümünü kontrol et" at bounding box center [1164, 74] width 440 height 51
click at [1388, 77] on aside "Tasarım Web sitesinin görünümünü kontrol et Varyantlar Metin Renkler Düğmeler Y…" at bounding box center [1162, 381] width 476 height 664
click at [1378, 93] on header "Tasarım Web sitesinin görünümünü kontrol et" at bounding box center [1164, 74] width 440 height 51
click at [1380, 79] on icon at bounding box center [1379, 82] width 12 height 16
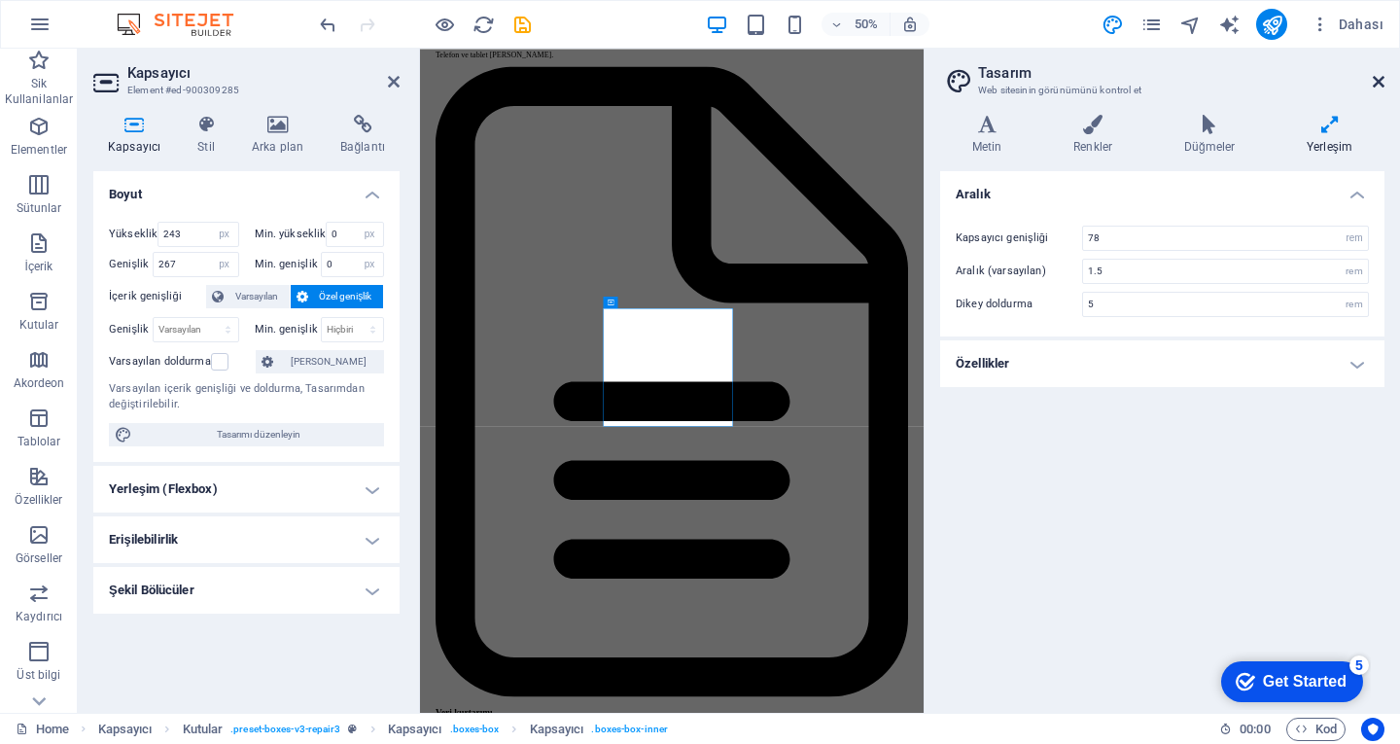
scroll to position [5215, 0]
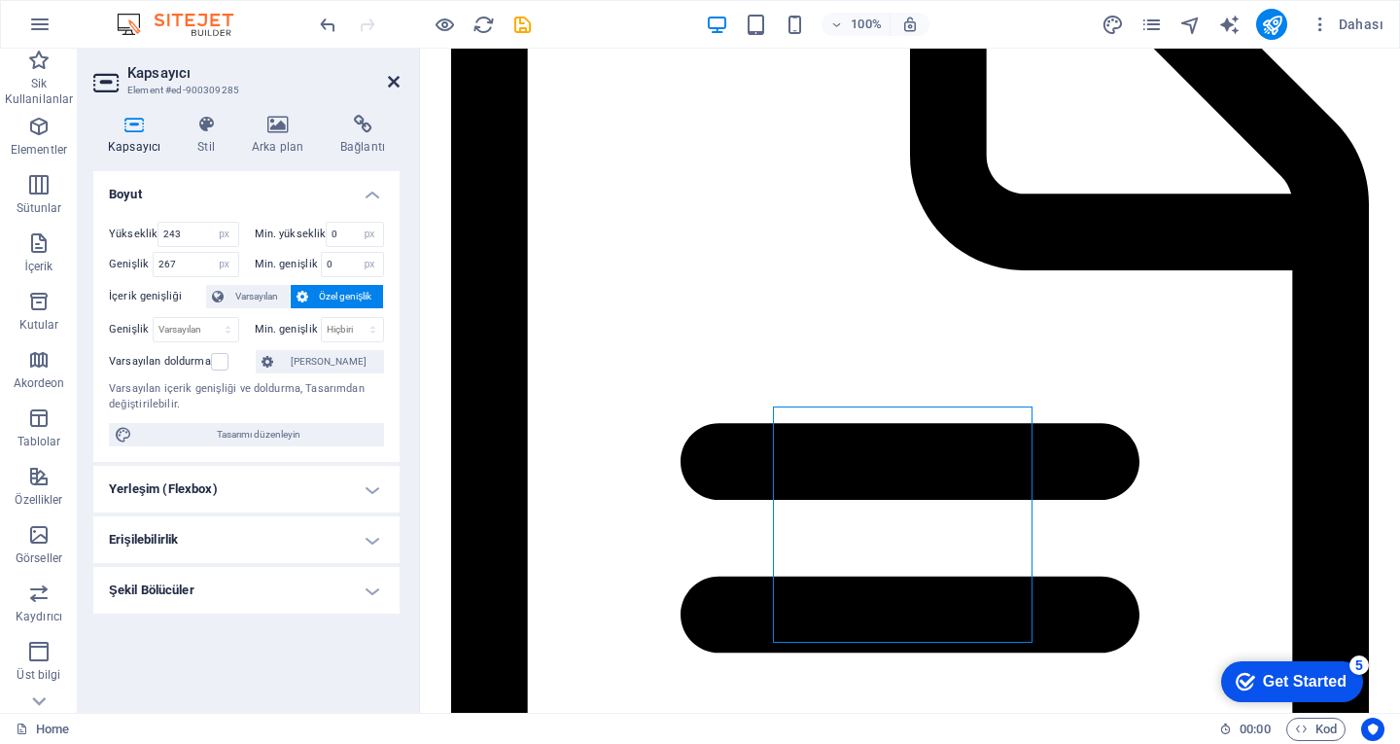
click at [387, 75] on header "Kapsayıcı Element #ed-900309285" at bounding box center [246, 74] width 306 height 51
drag, startPoint x: 394, startPoint y: 79, endPoint x: 316, endPoint y: 46, distance: 84.5
click at [394, 79] on icon at bounding box center [394, 82] width 12 height 16
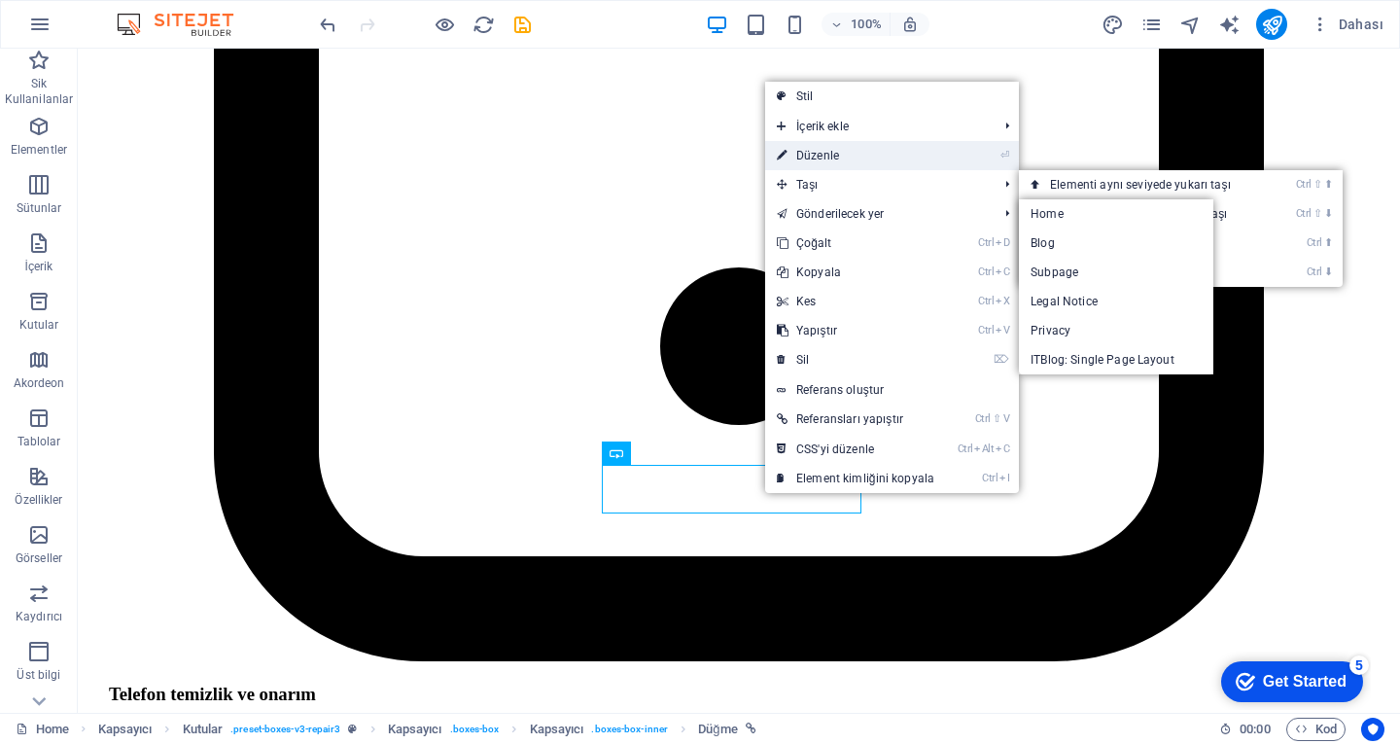
click at [832, 160] on link "⏎ Düzenle" at bounding box center [855, 155] width 181 height 29
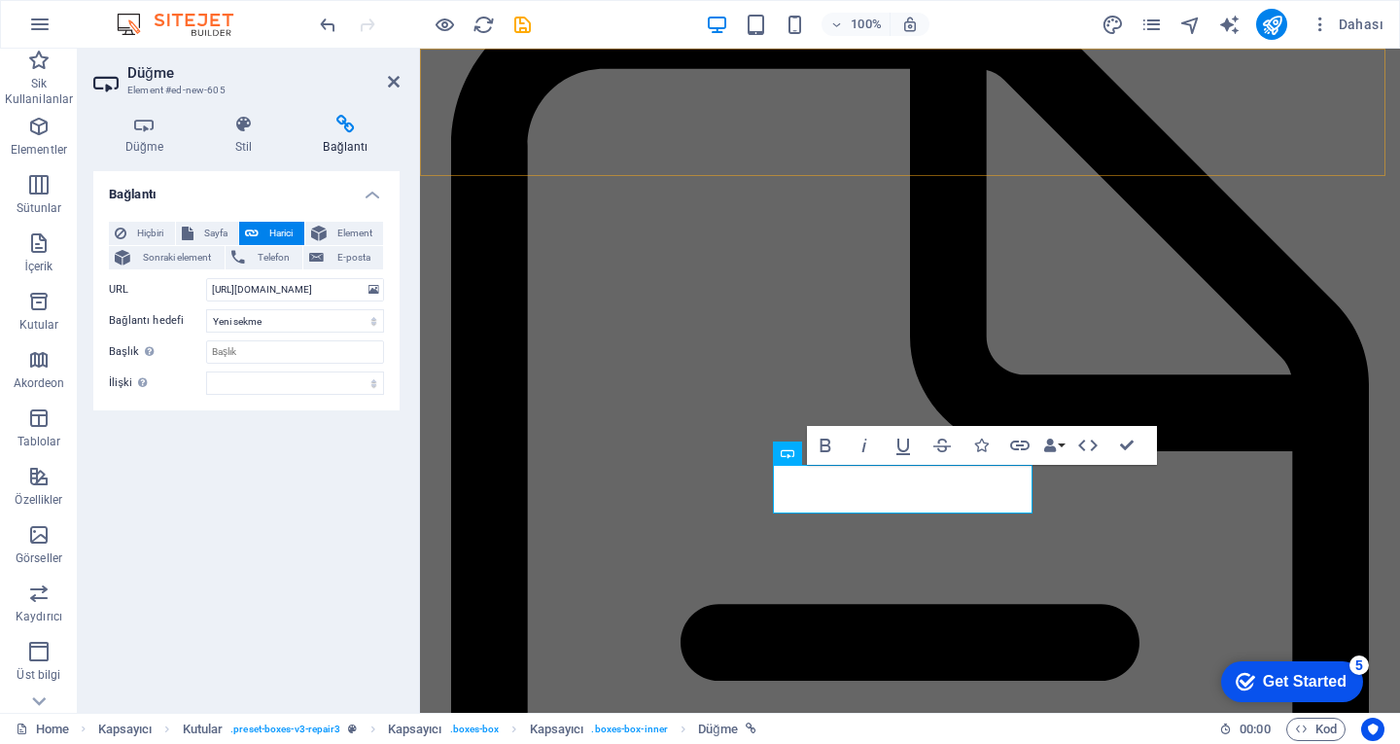
scroll to position [5215, 0]
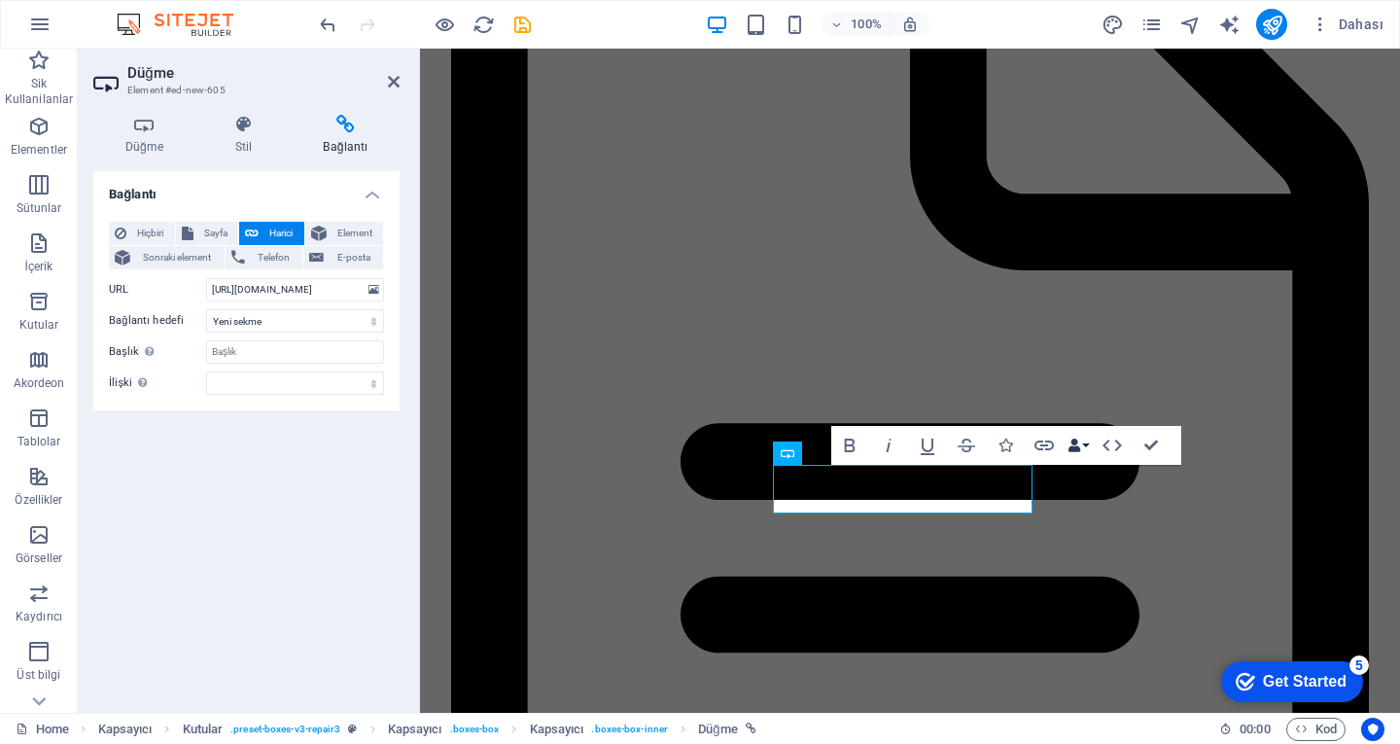
click at [1087, 455] on button "Data Bindings" at bounding box center [1078, 445] width 27 height 39
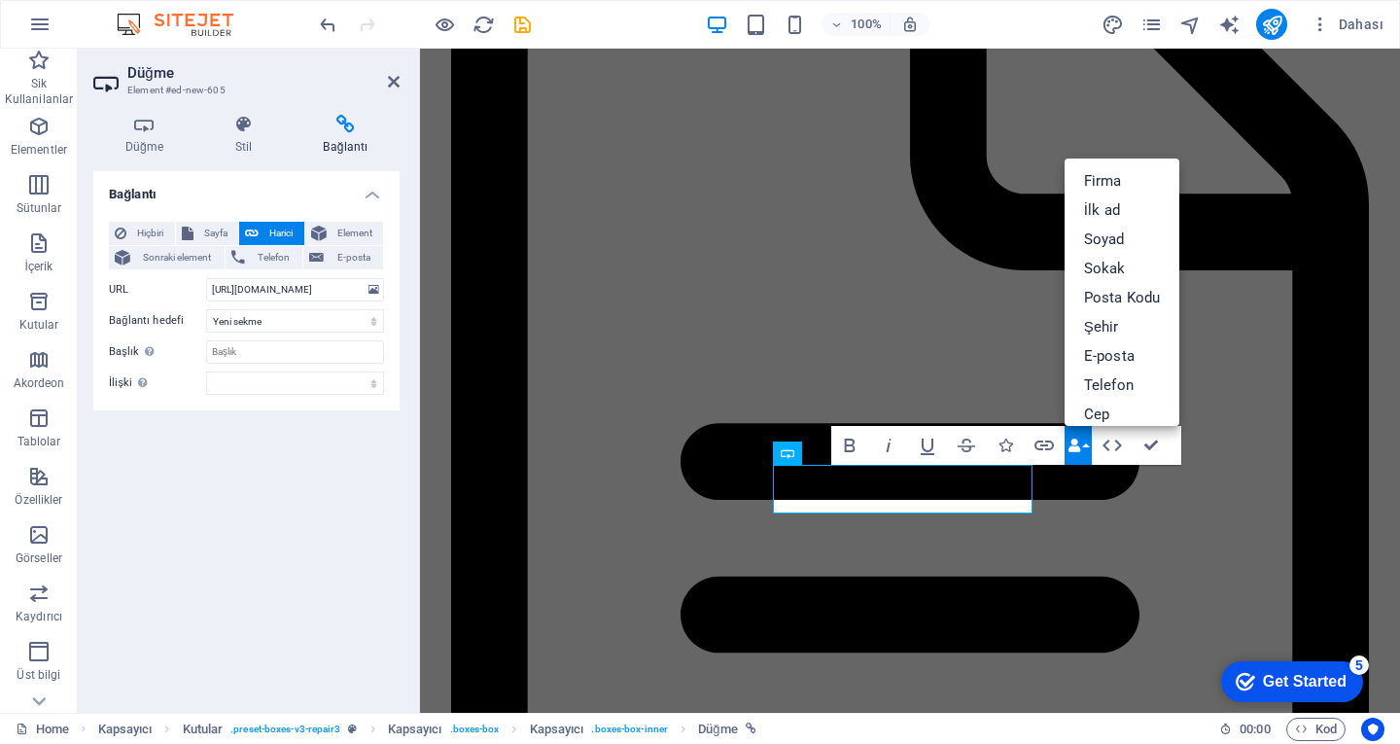
click at [1087, 455] on button "Data Bindings" at bounding box center [1078, 445] width 27 height 39
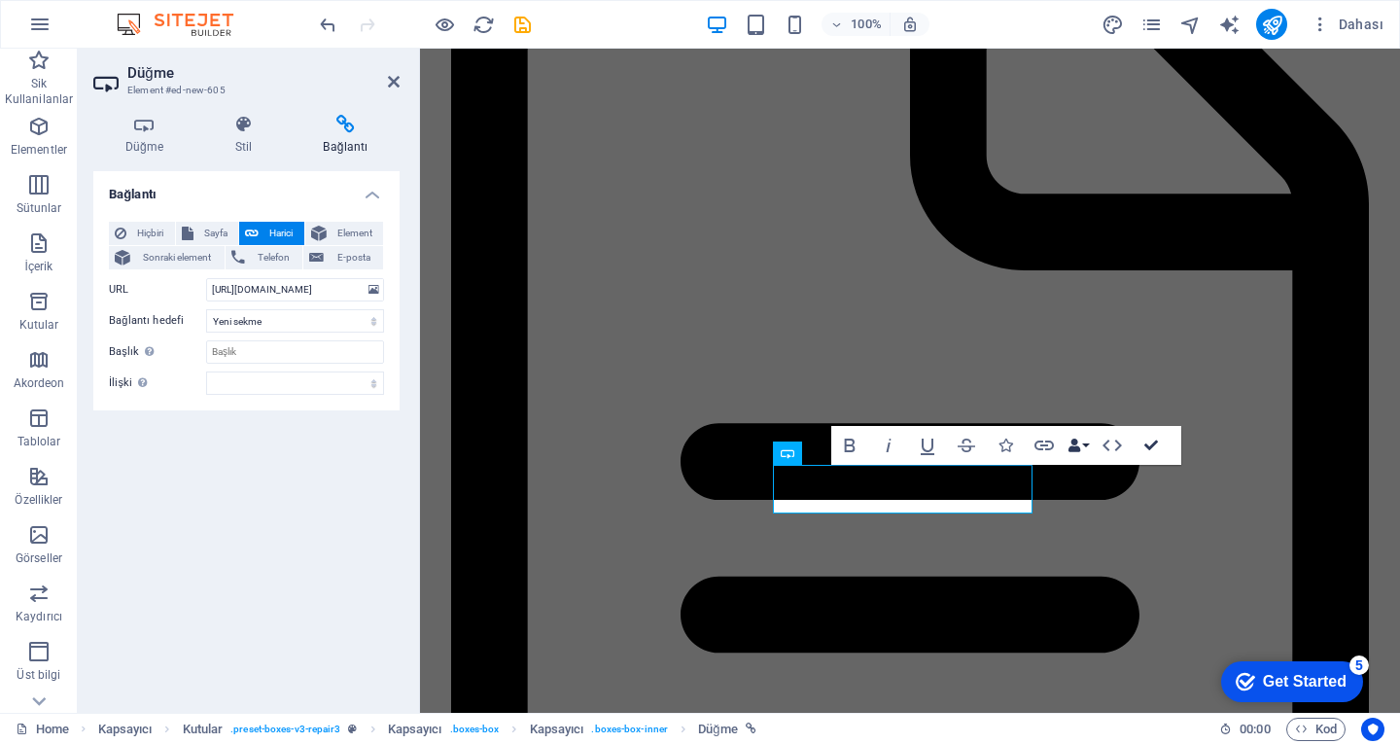
drag, startPoint x: 1152, startPoint y: 451, endPoint x: 1039, endPoint y: 424, distance: 116.0
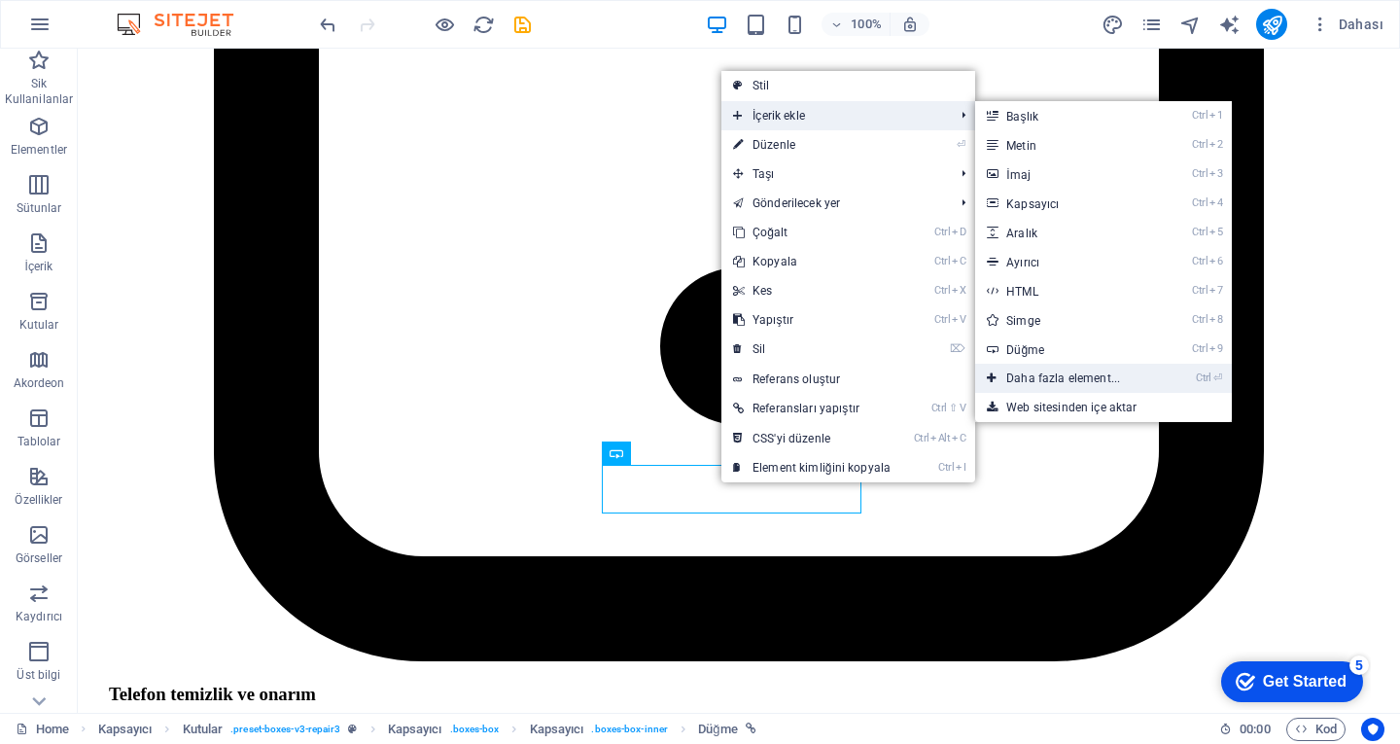
click at [1087, 384] on link "Ctrl ⏎ Daha fazla element..." at bounding box center [1067, 378] width 184 height 29
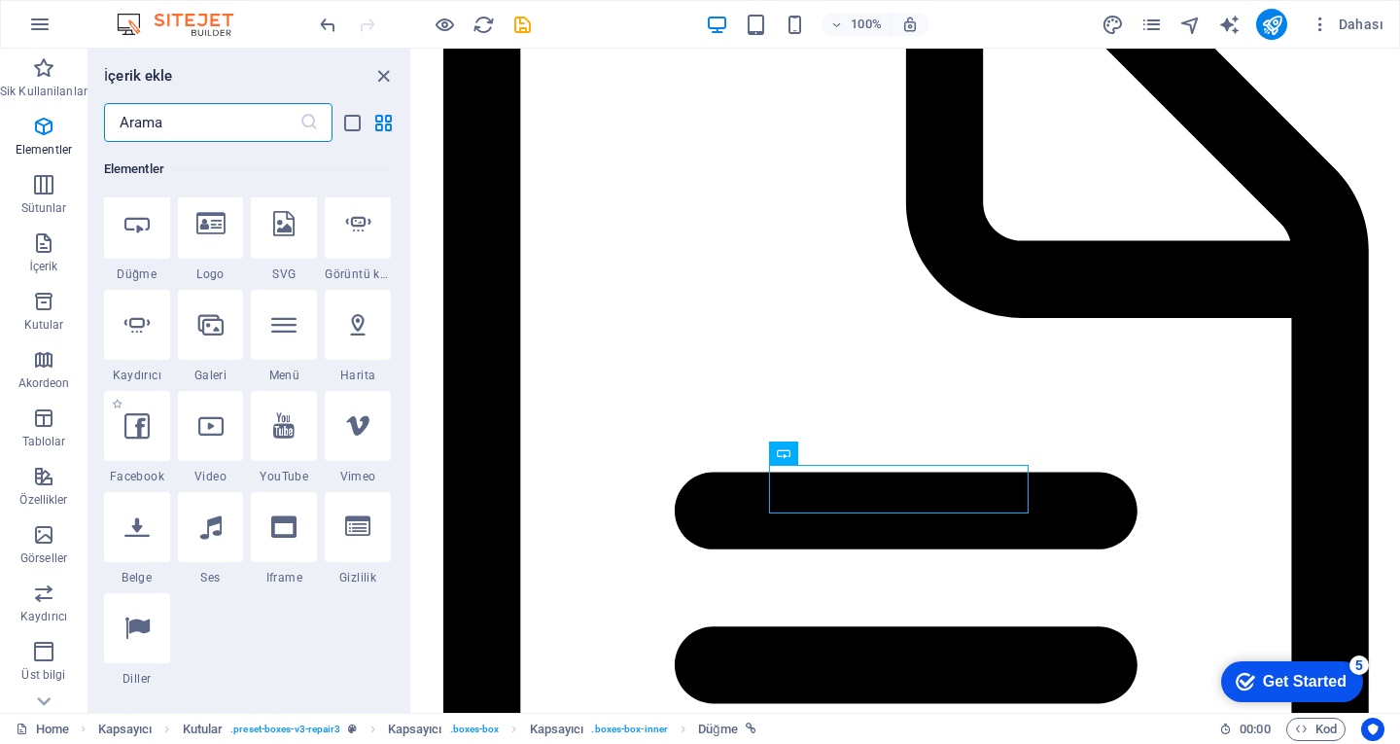
scroll to position [596, 0]
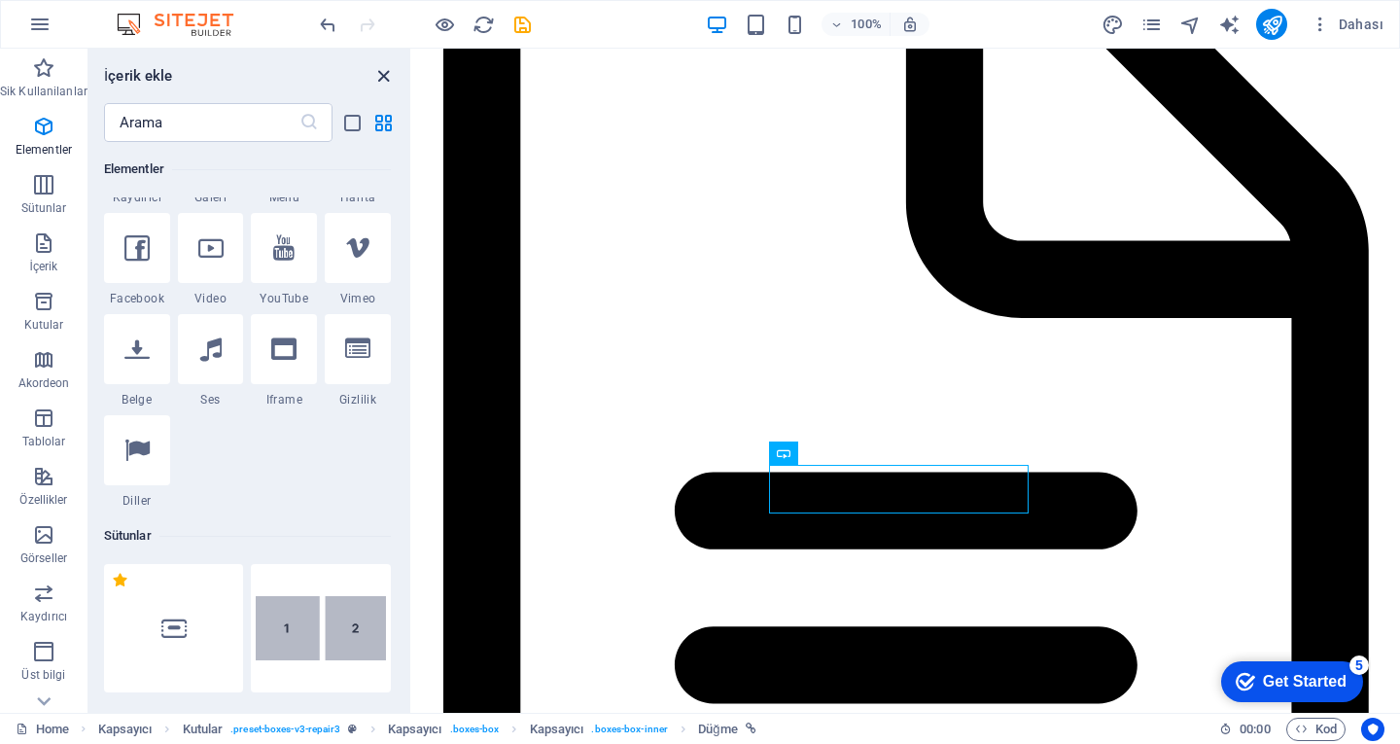
click at [388, 87] on icon "close panel" at bounding box center [383, 76] width 22 height 22
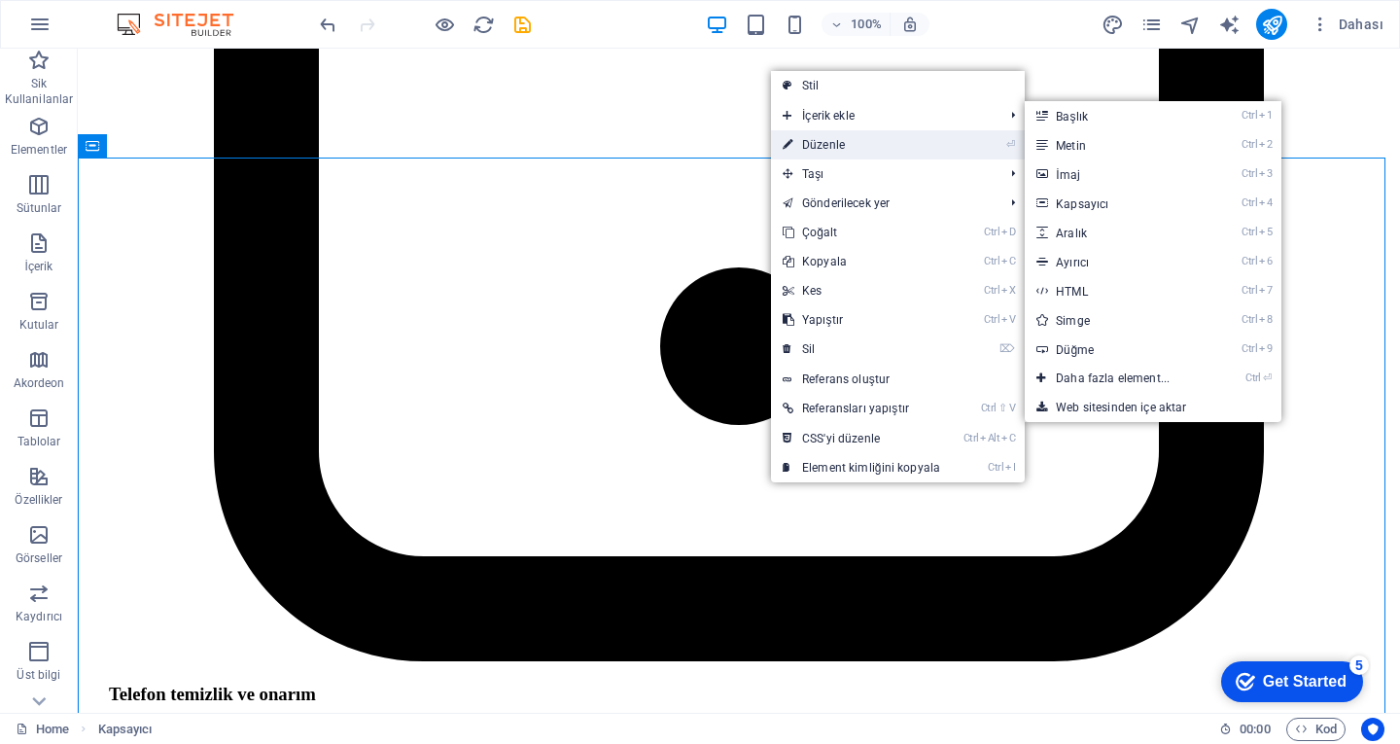
drag, startPoint x: 810, startPoint y: 139, endPoint x: 390, endPoint y: 91, distance: 422.8
click at [810, 139] on link "⏎ Düzenle" at bounding box center [861, 144] width 181 height 29
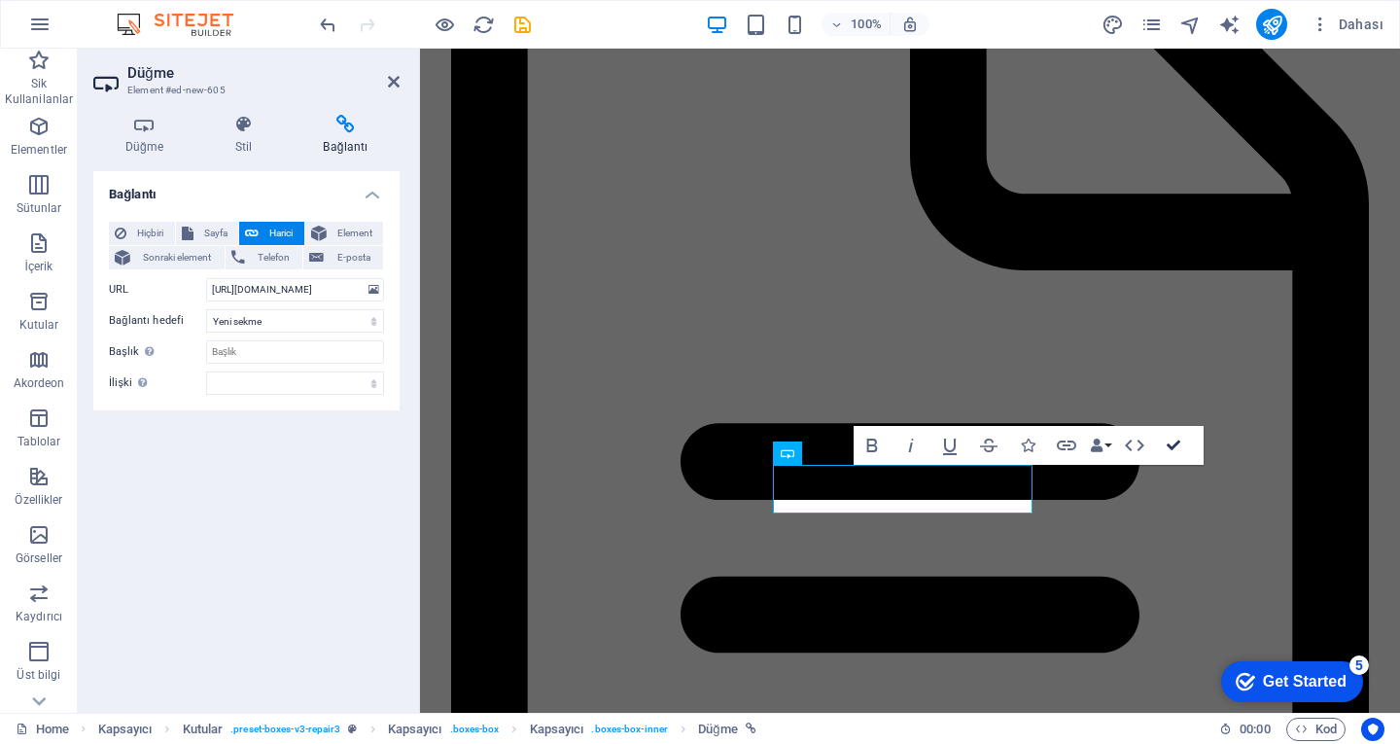
drag, startPoint x: 1175, startPoint y: 444, endPoint x: 1089, endPoint y: 432, distance: 86.5
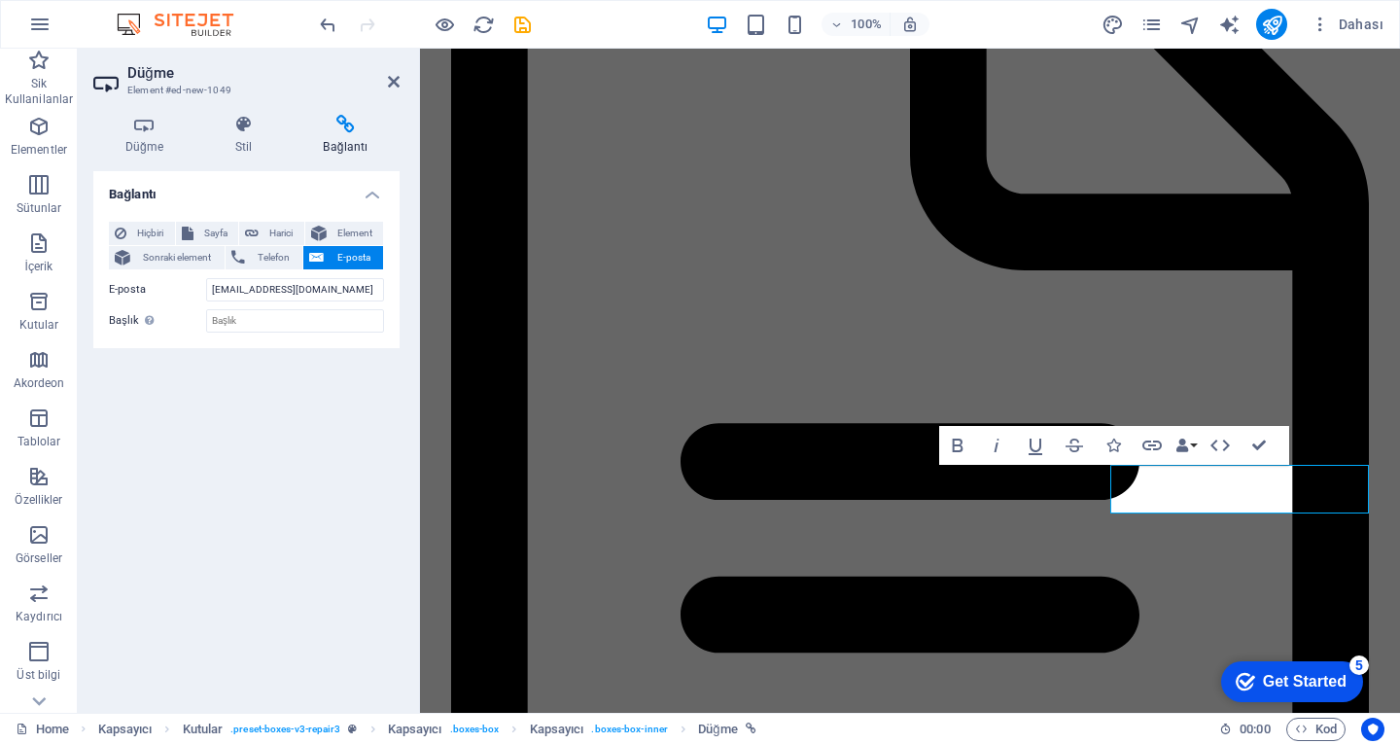
click at [1279, 449] on div "Bold Italic Underline Strikethrough Icons Link Data Bindings Firma İlk ad Soyad…" at bounding box center [1114, 445] width 350 height 39
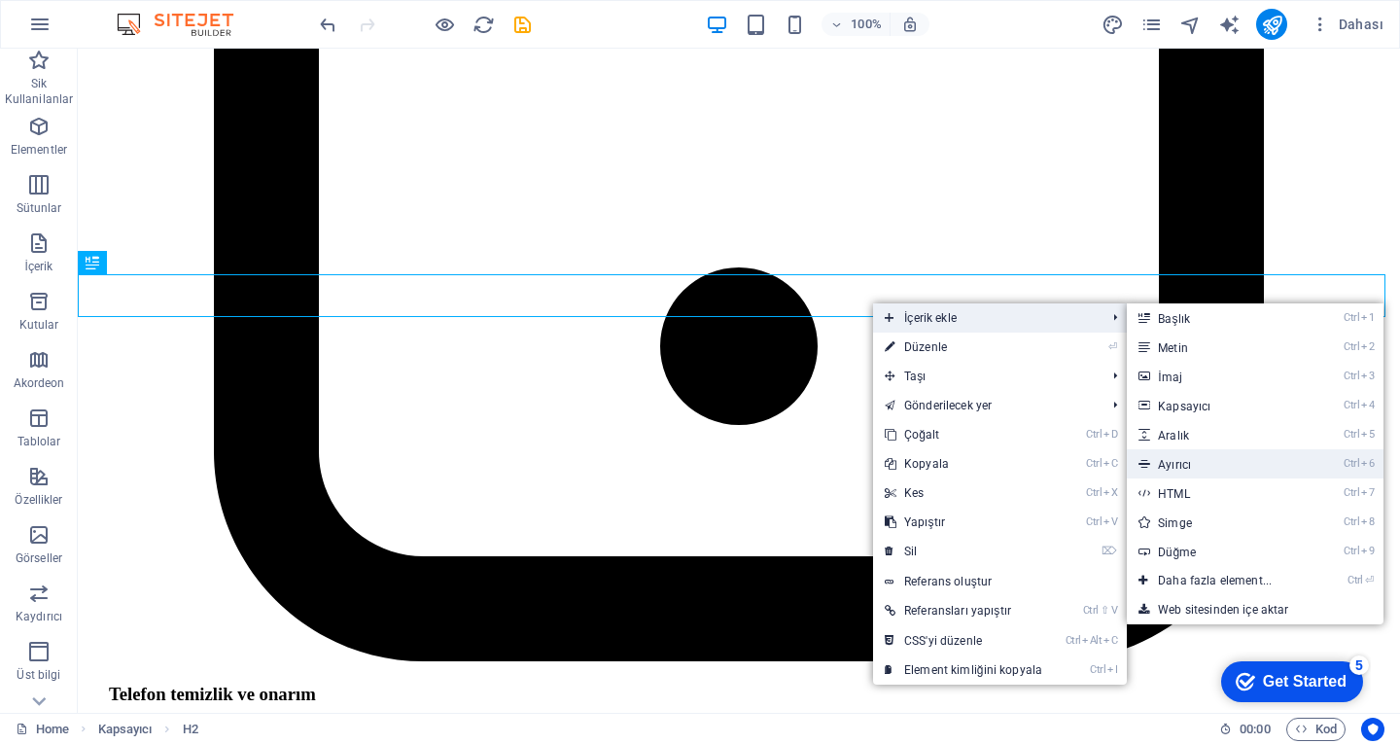
click at [1213, 462] on link "Ctrl 6 Ayırıcı" at bounding box center [1219, 463] width 184 height 29
select select "%"
select select "px"
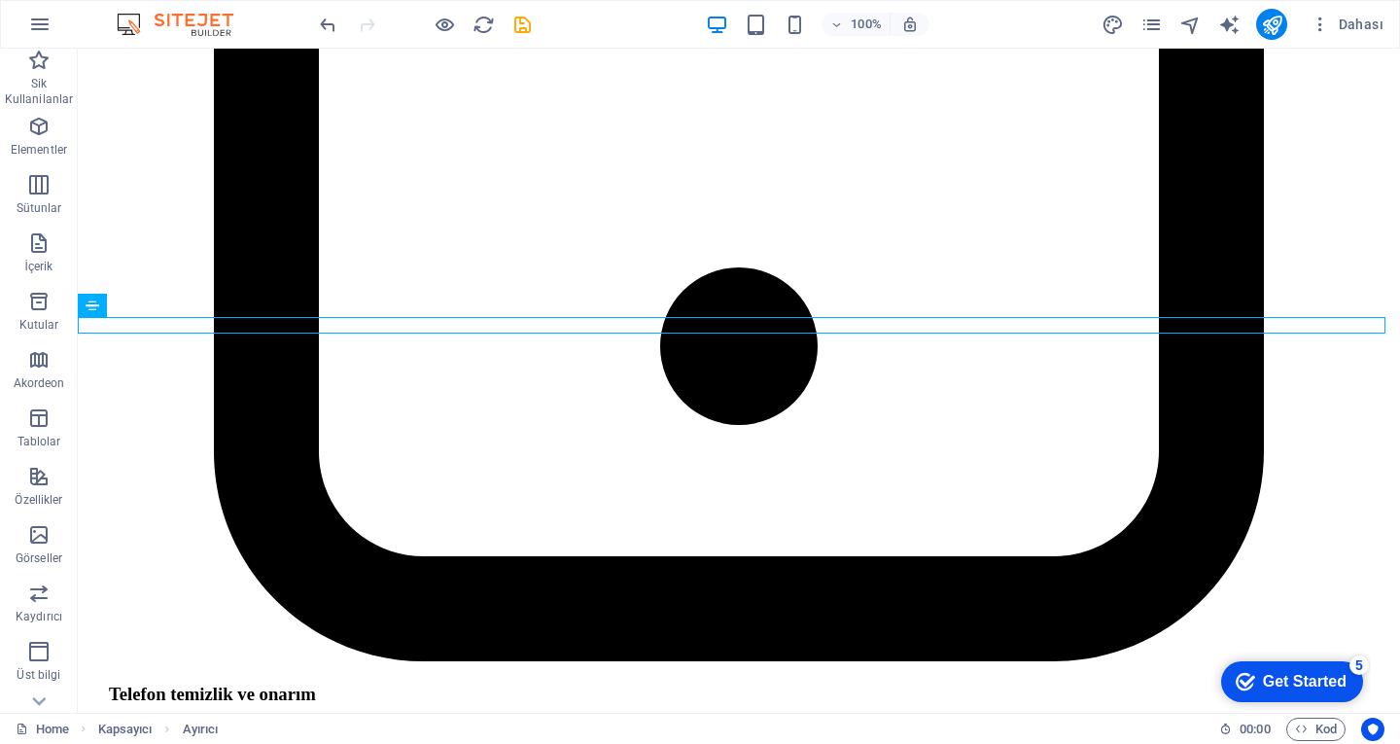
drag, startPoint x: 720, startPoint y: 711, endPoint x: 793, endPoint y: 761, distance: 88.7
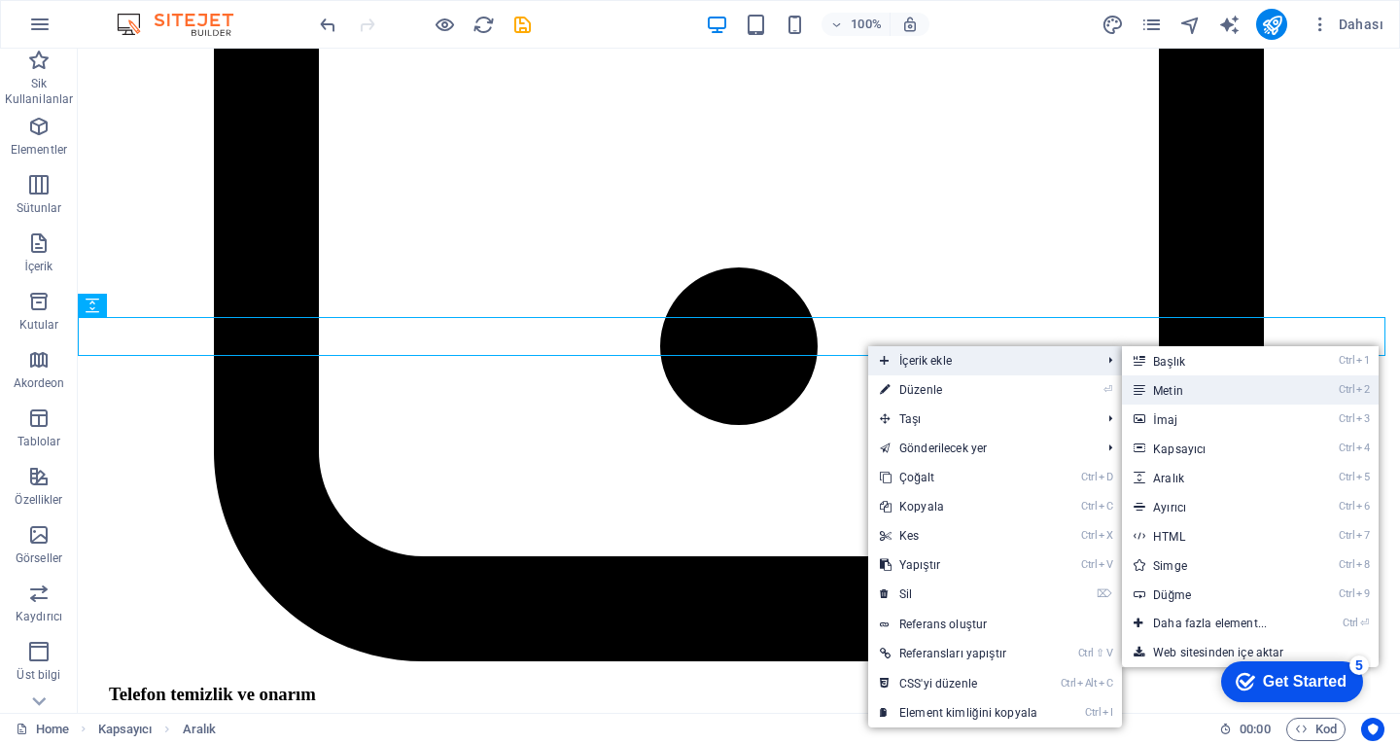
click at [1183, 397] on link "Ctrl 2 Metin" at bounding box center [1214, 389] width 184 height 29
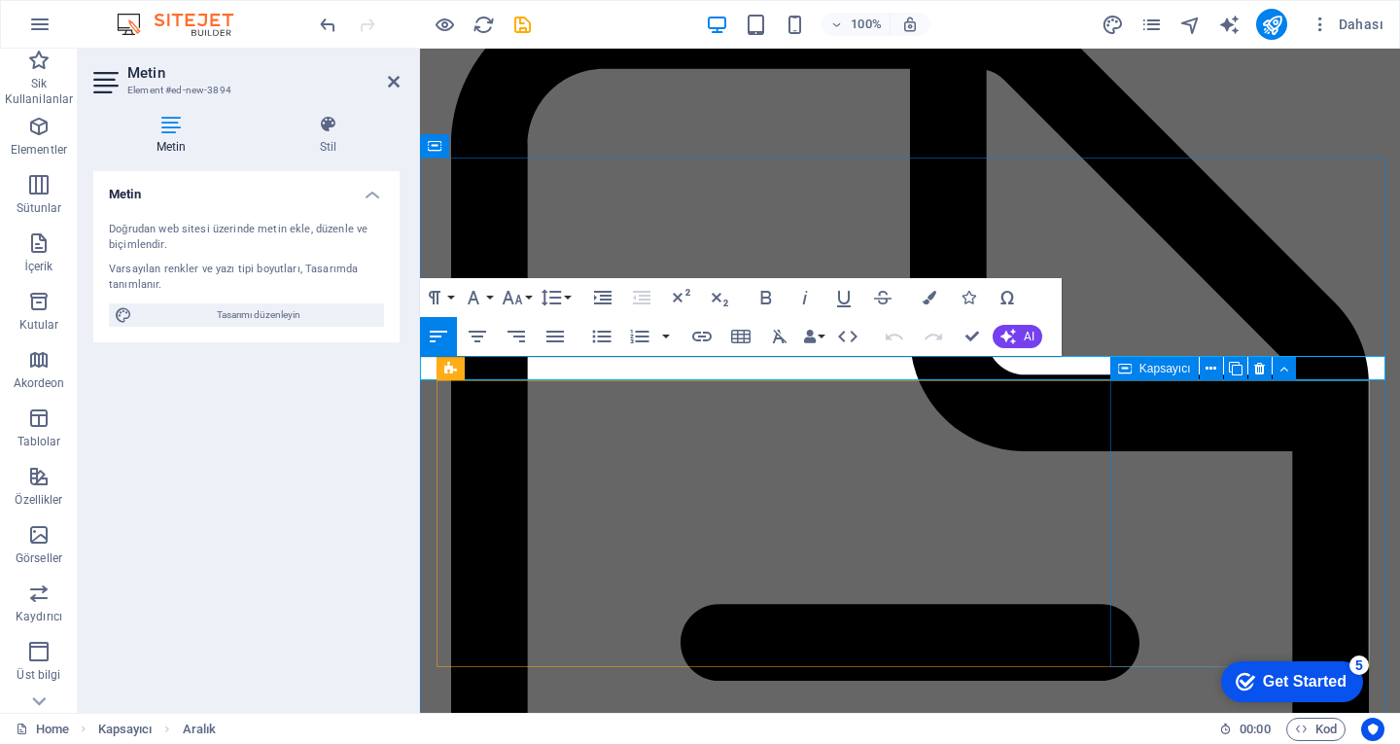
scroll to position [5215, 0]
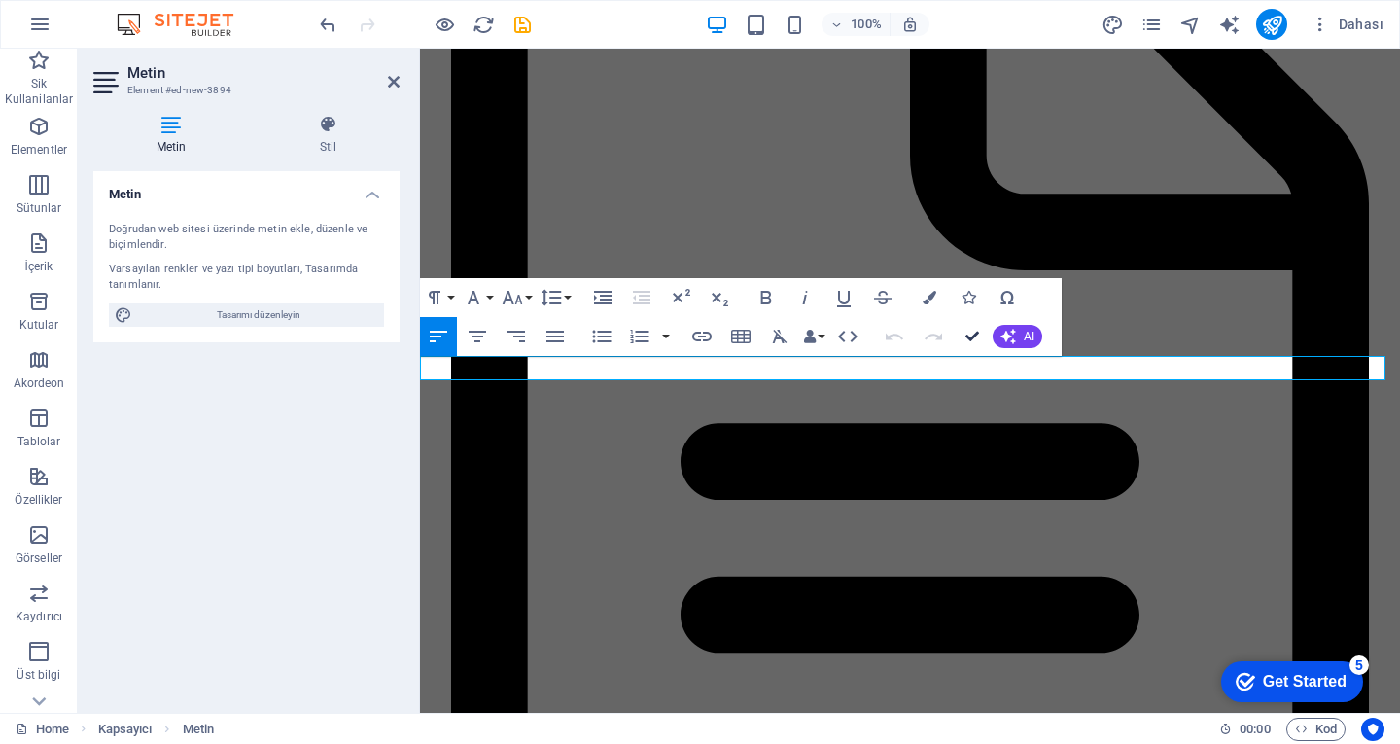
drag, startPoint x: 966, startPoint y: 340, endPoint x: 864, endPoint y: 364, distance: 103.8
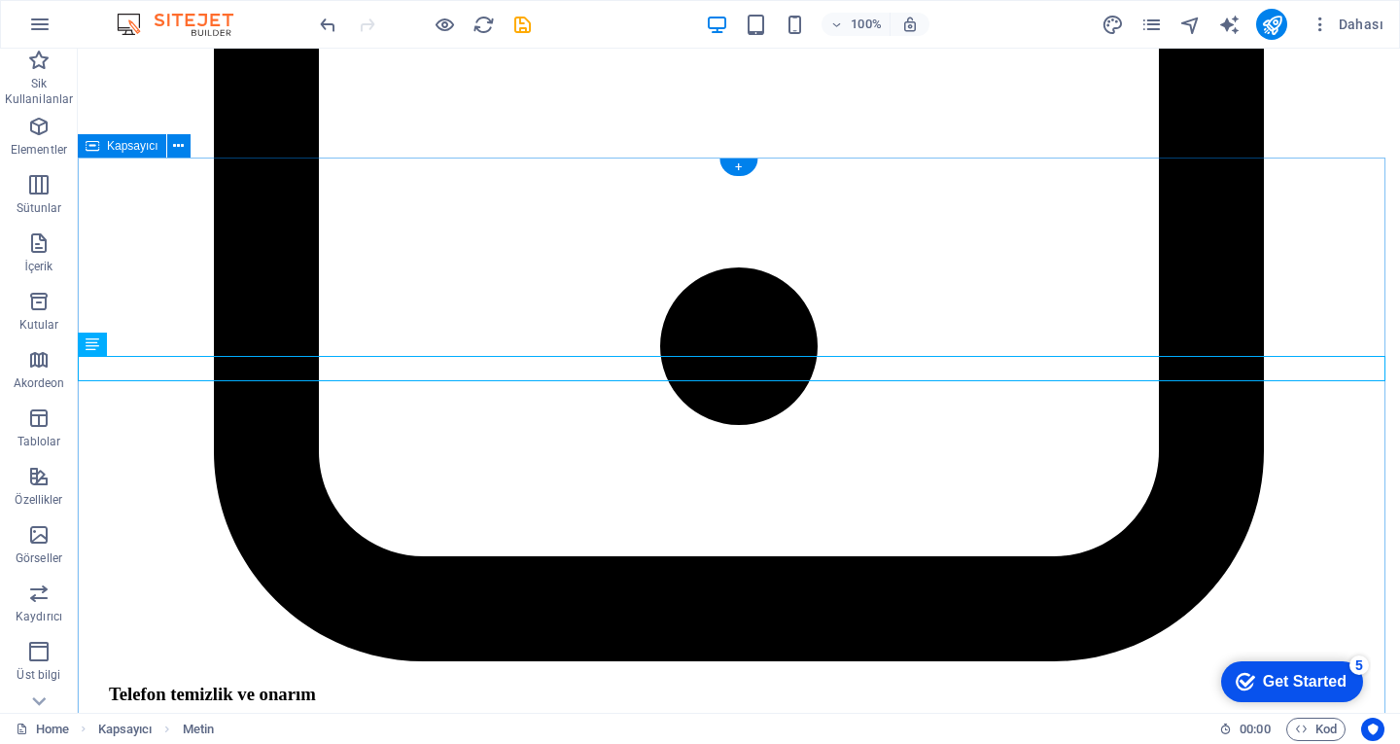
drag, startPoint x: 260, startPoint y: 370, endPoint x: 246, endPoint y: 371, distance: 13.8
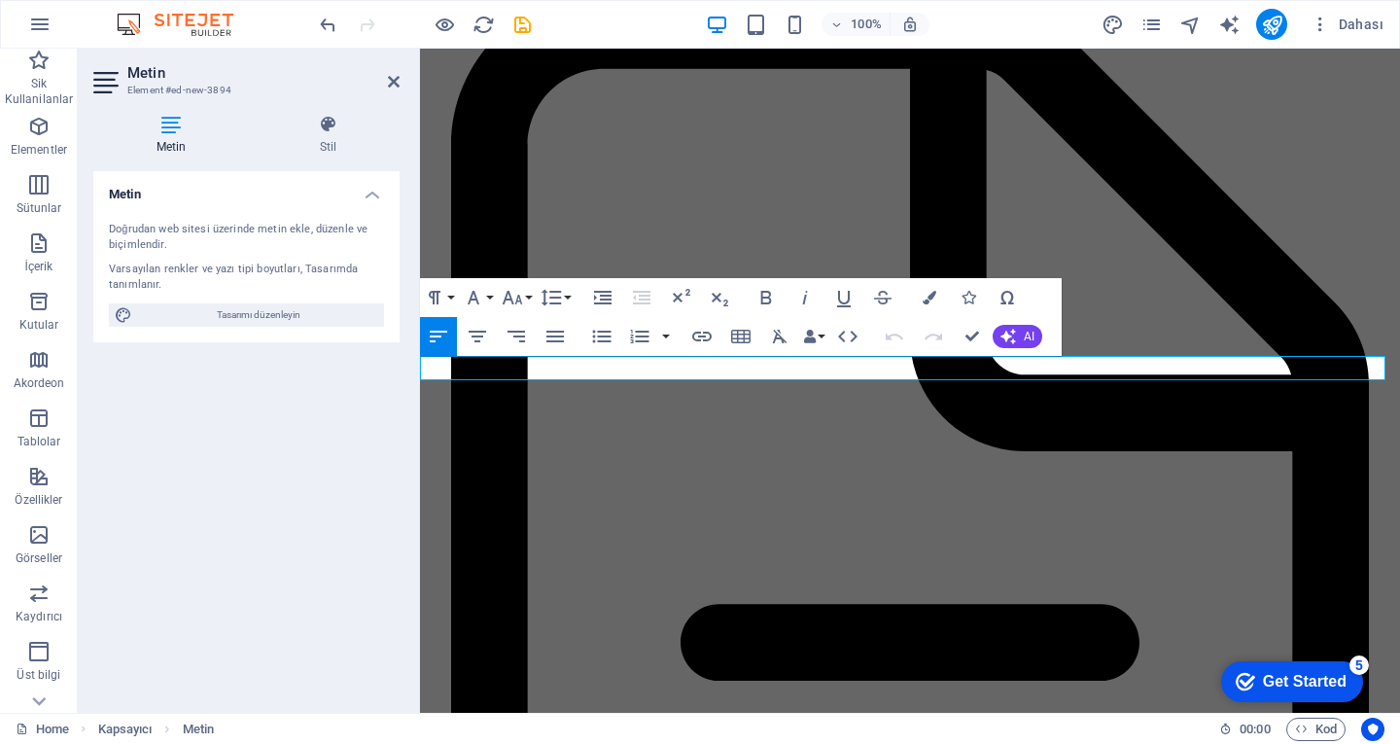
scroll to position [5215, 0]
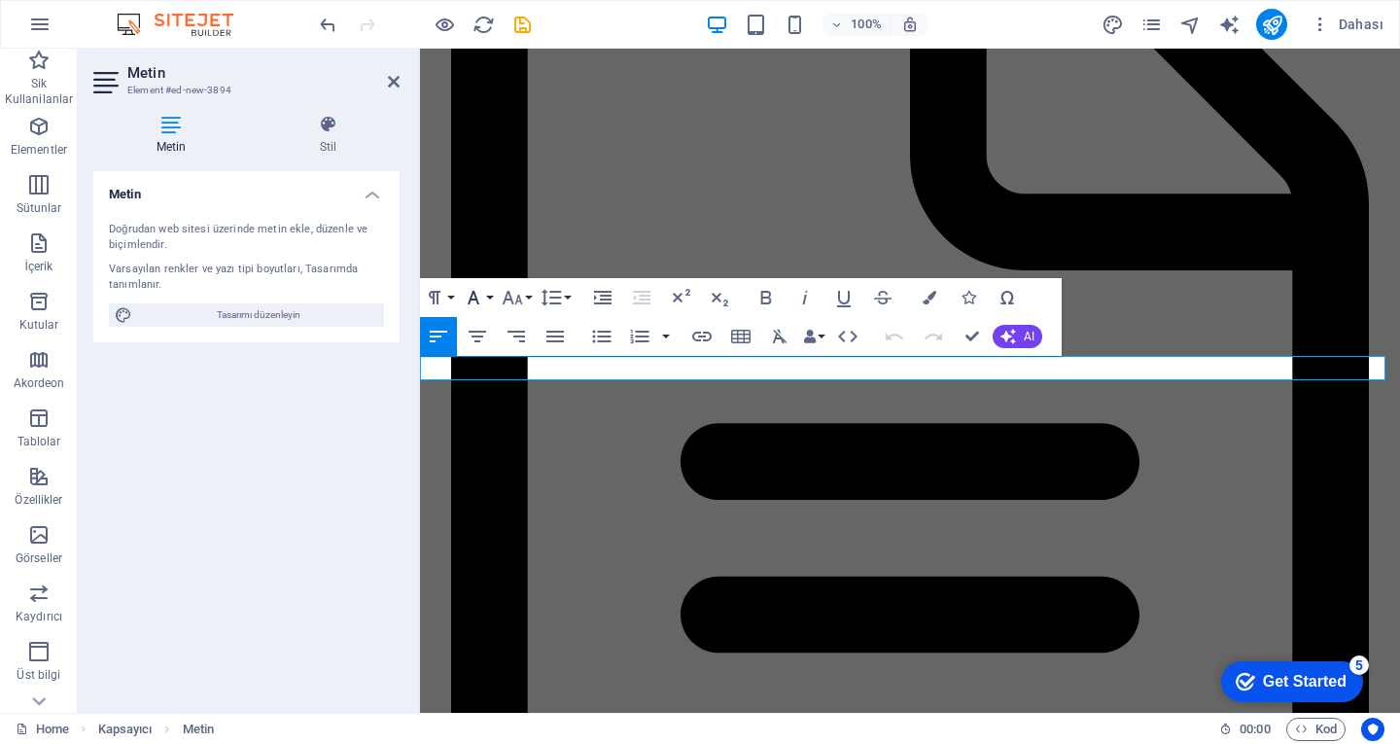
click at [466, 290] on icon "button" at bounding box center [473, 297] width 23 height 23
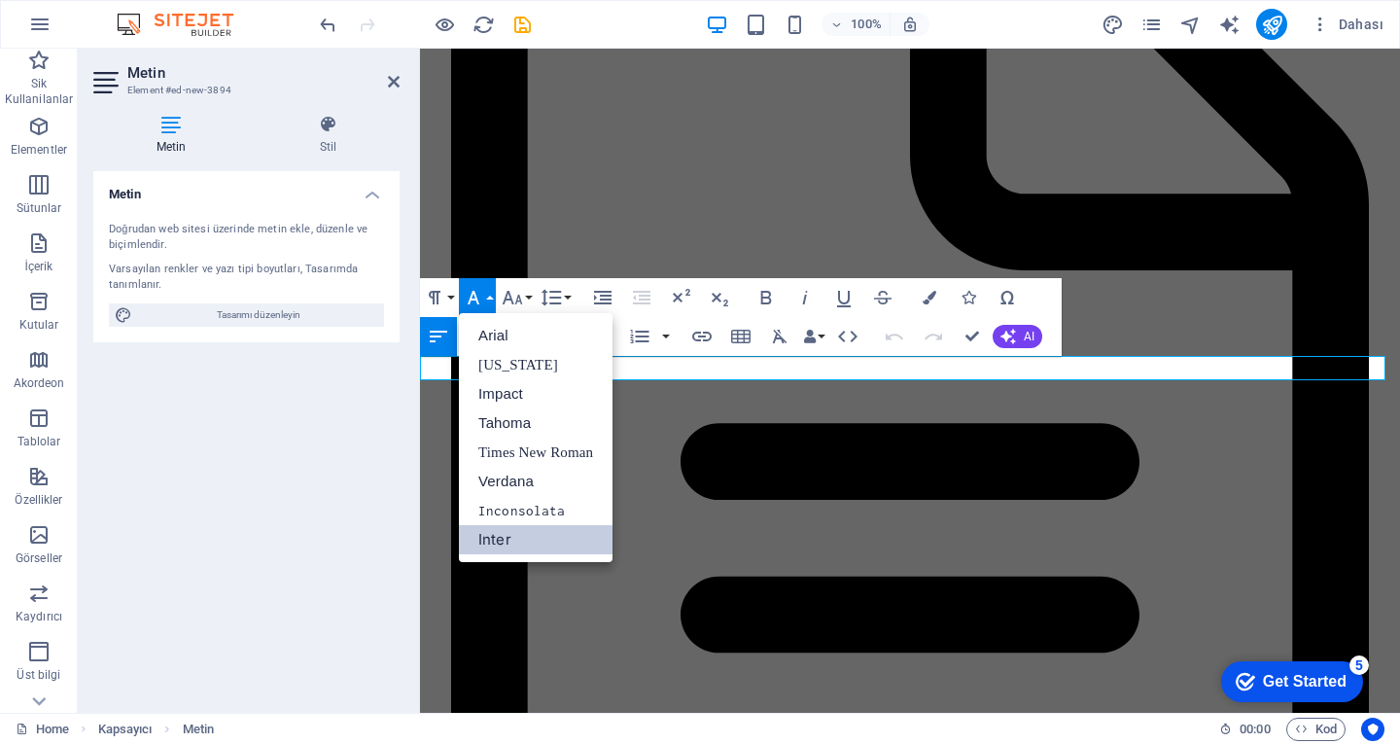
scroll to position [0, 0]
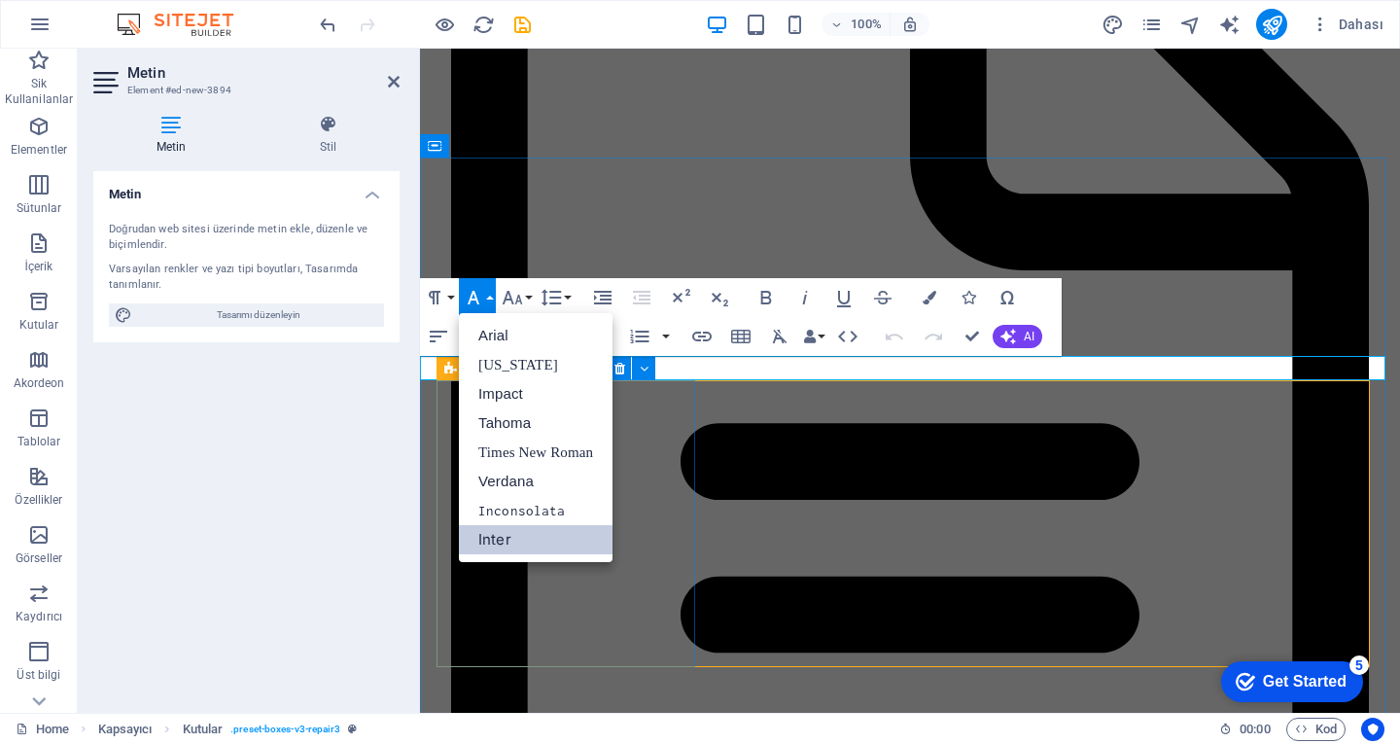
scroll to position [5034, 0]
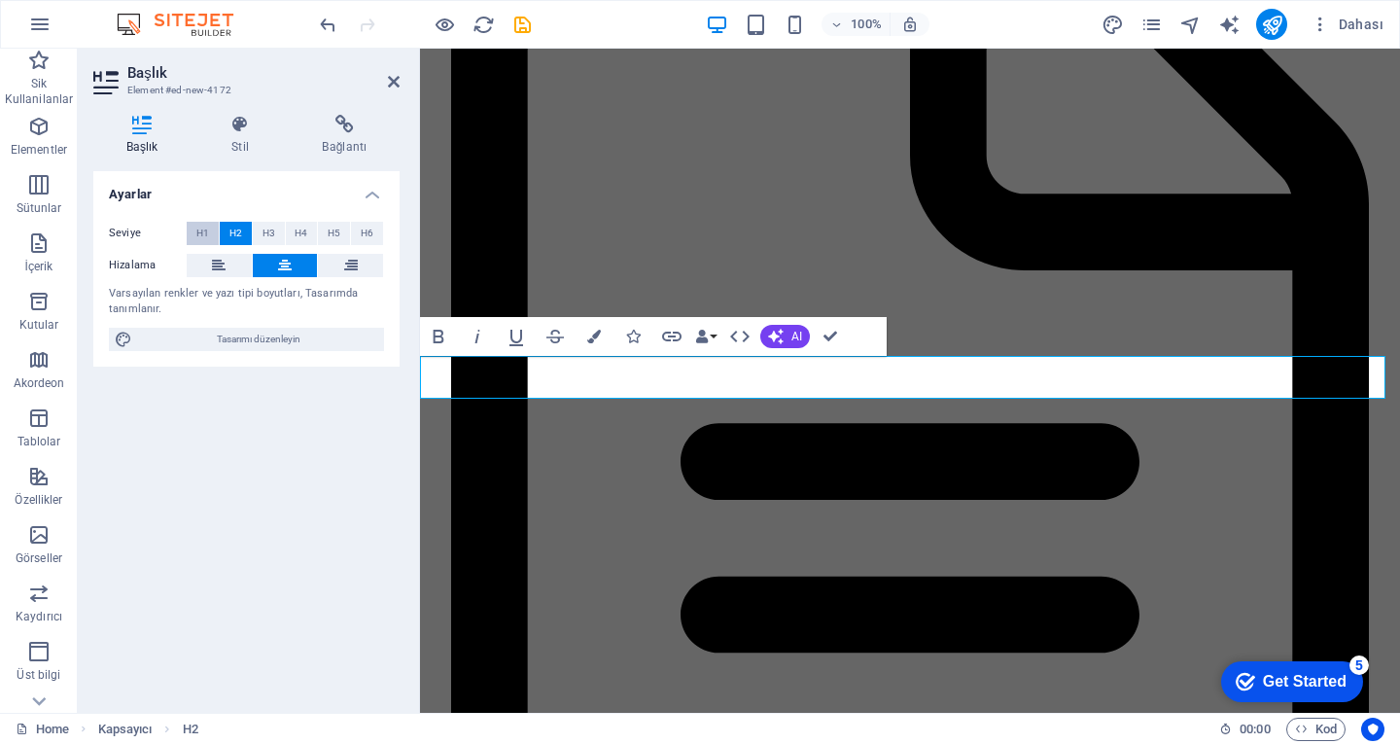
click at [203, 229] on span "H1" at bounding box center [202, 233] width 13 height 23
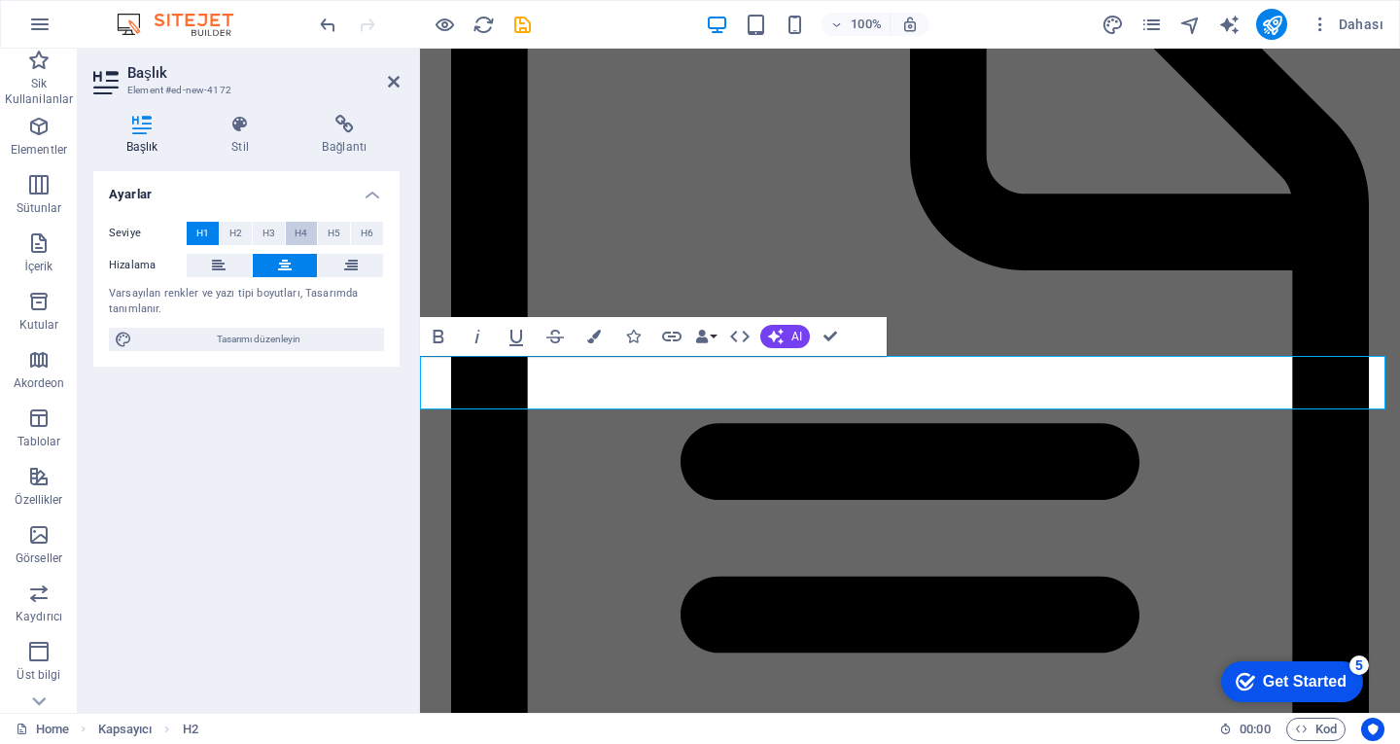
click at [293, 227] on button "H4" at bounding box center [302, 233] width 32 height 23
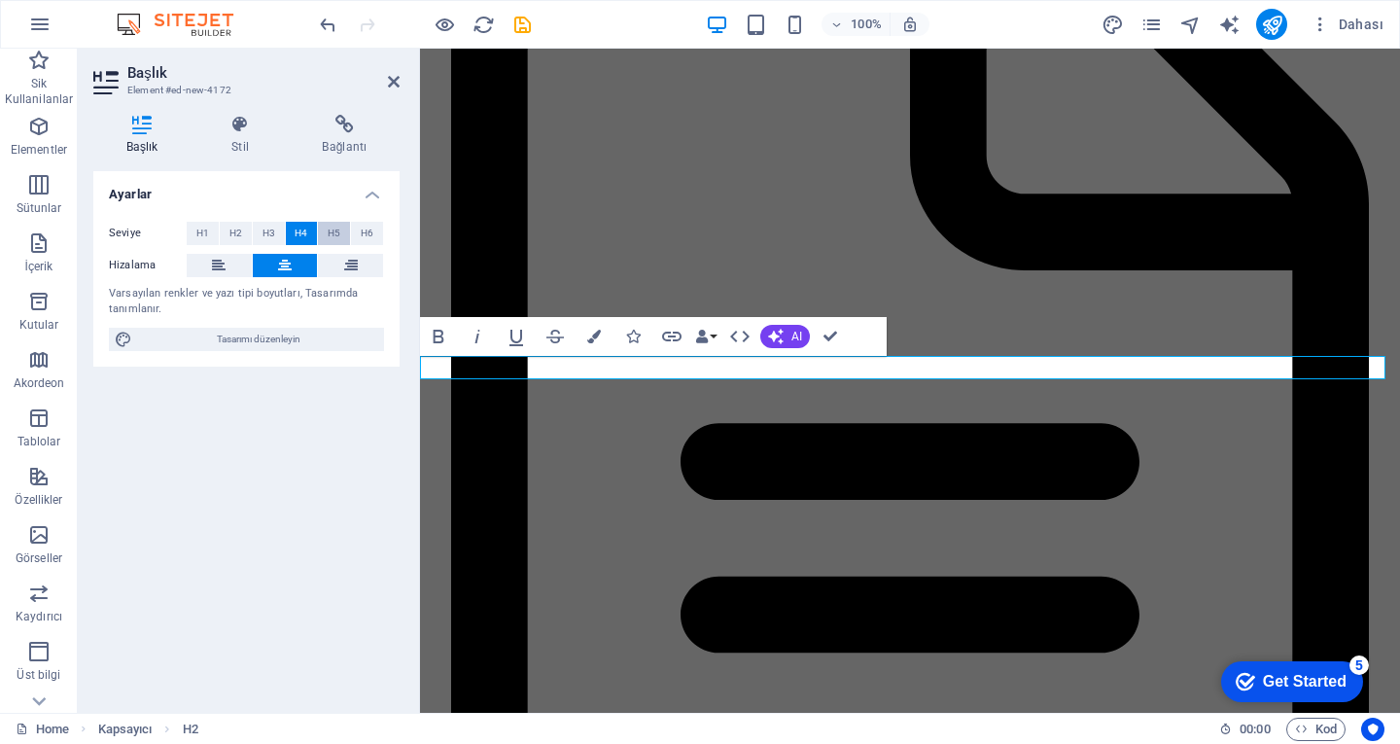
click at [349, 233] on button "H5" at bounding box center [334, 233] width 32 height 23
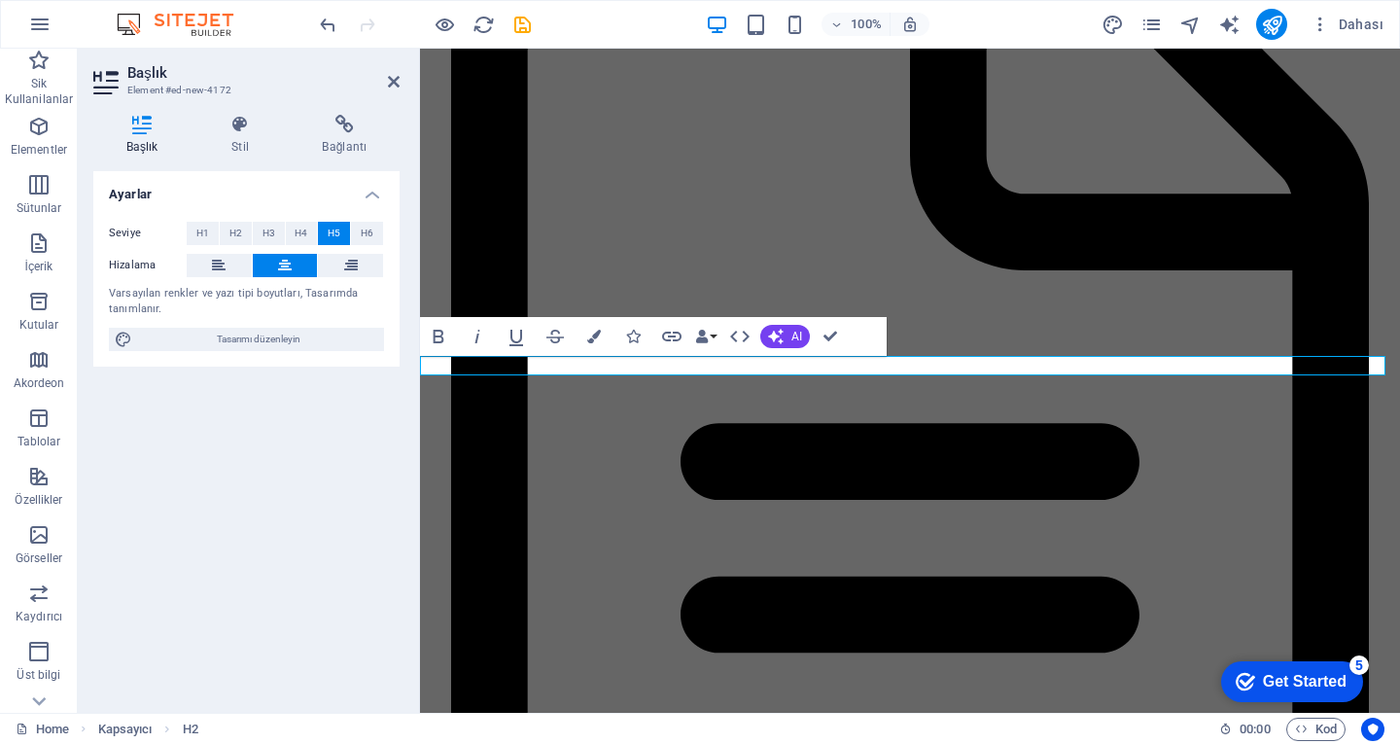
scroll to position [5034, 0]
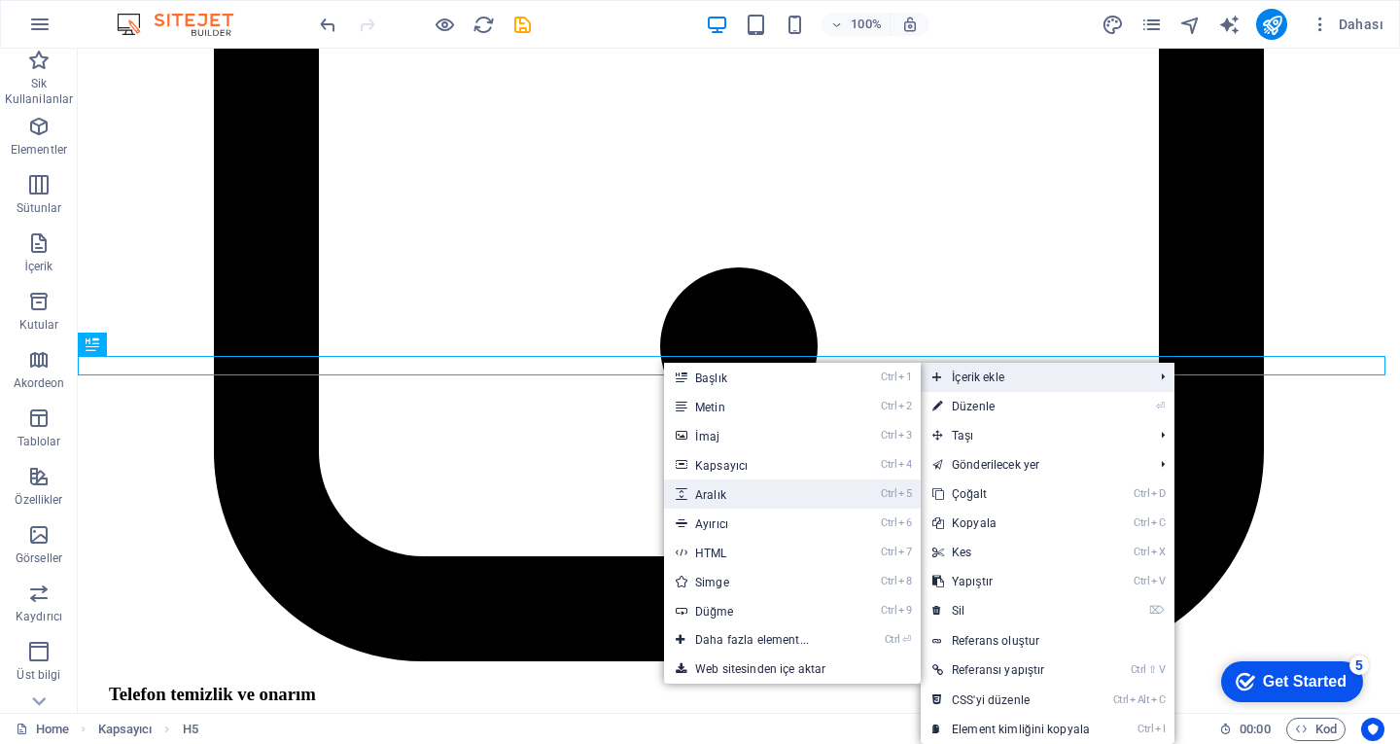
click at [753, 487] on link "Ctrl 5 Aralık" at bounding box center [756, 493] width 184 height 29
select select "px"
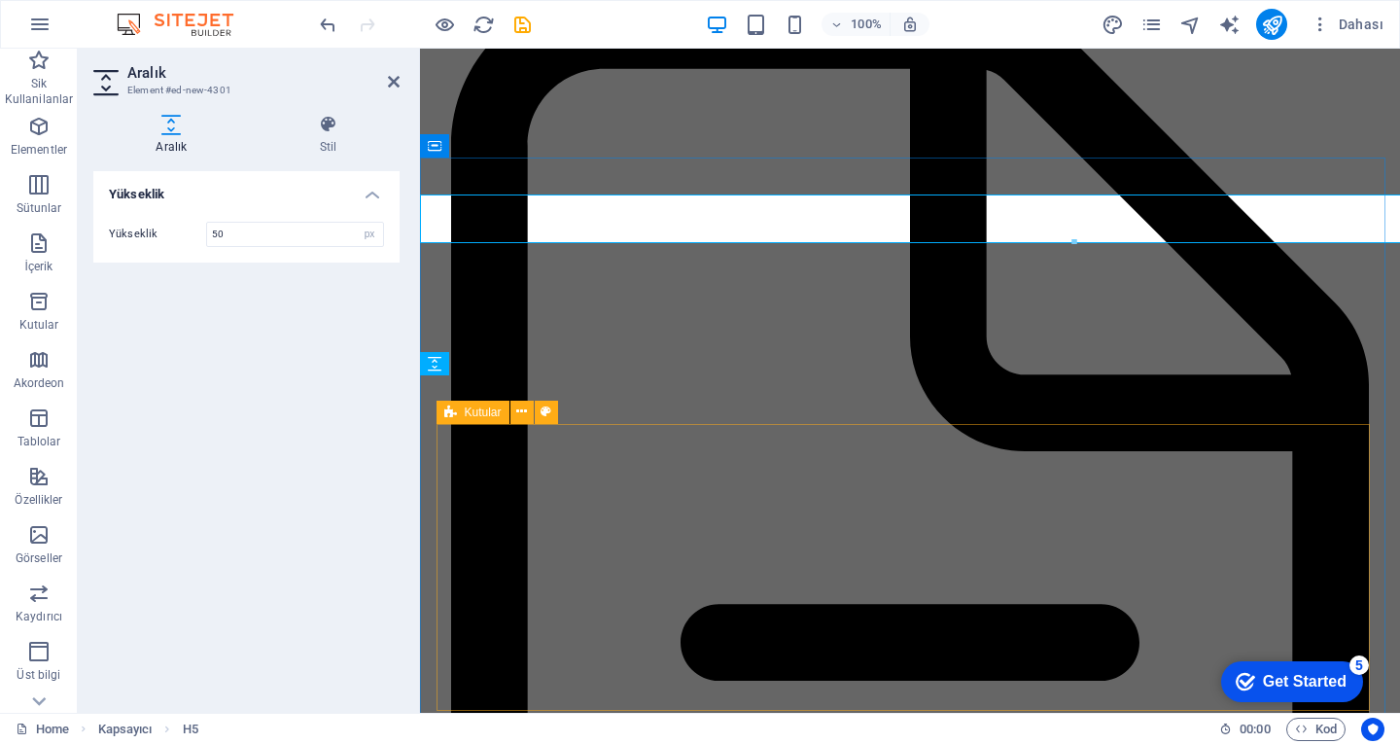
scroll to position [5215, 0]
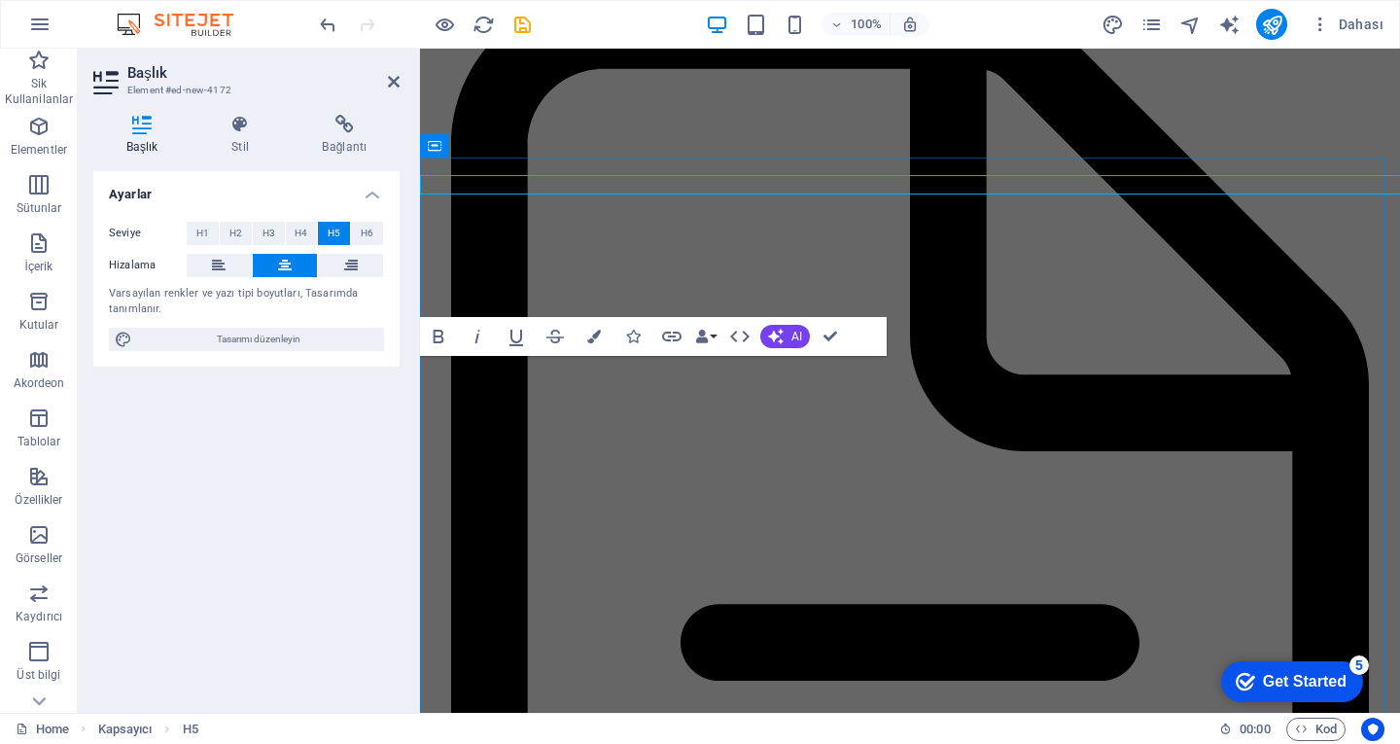
scroll to position [5215, 0]
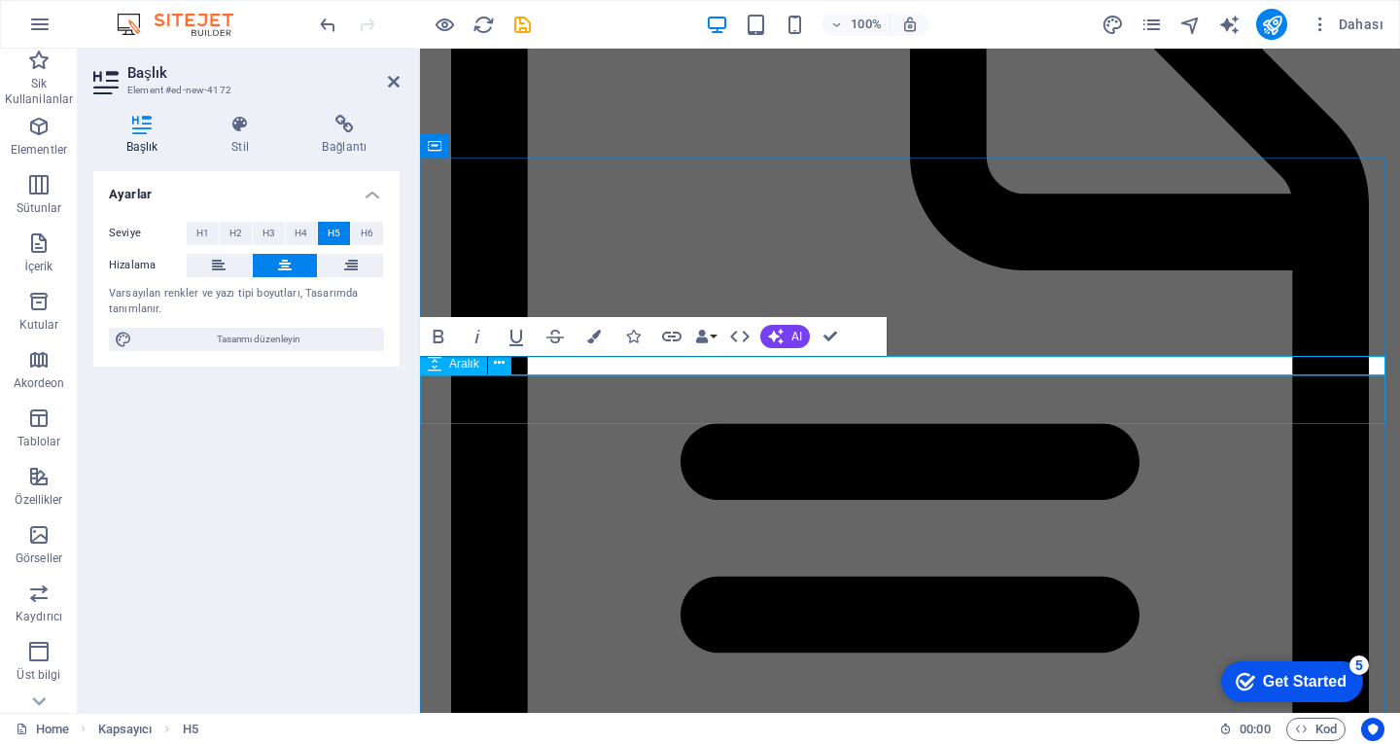
select select "px"
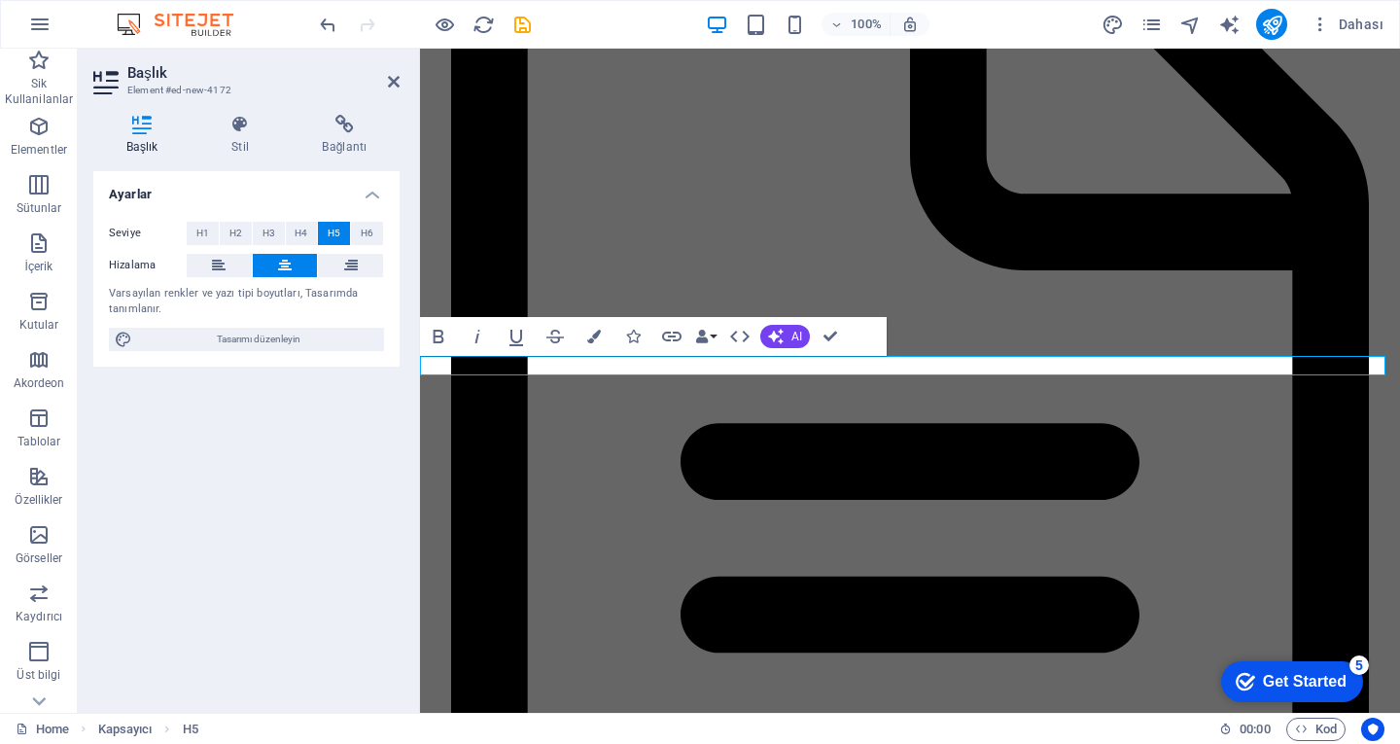
scroll to position [5034, 0]
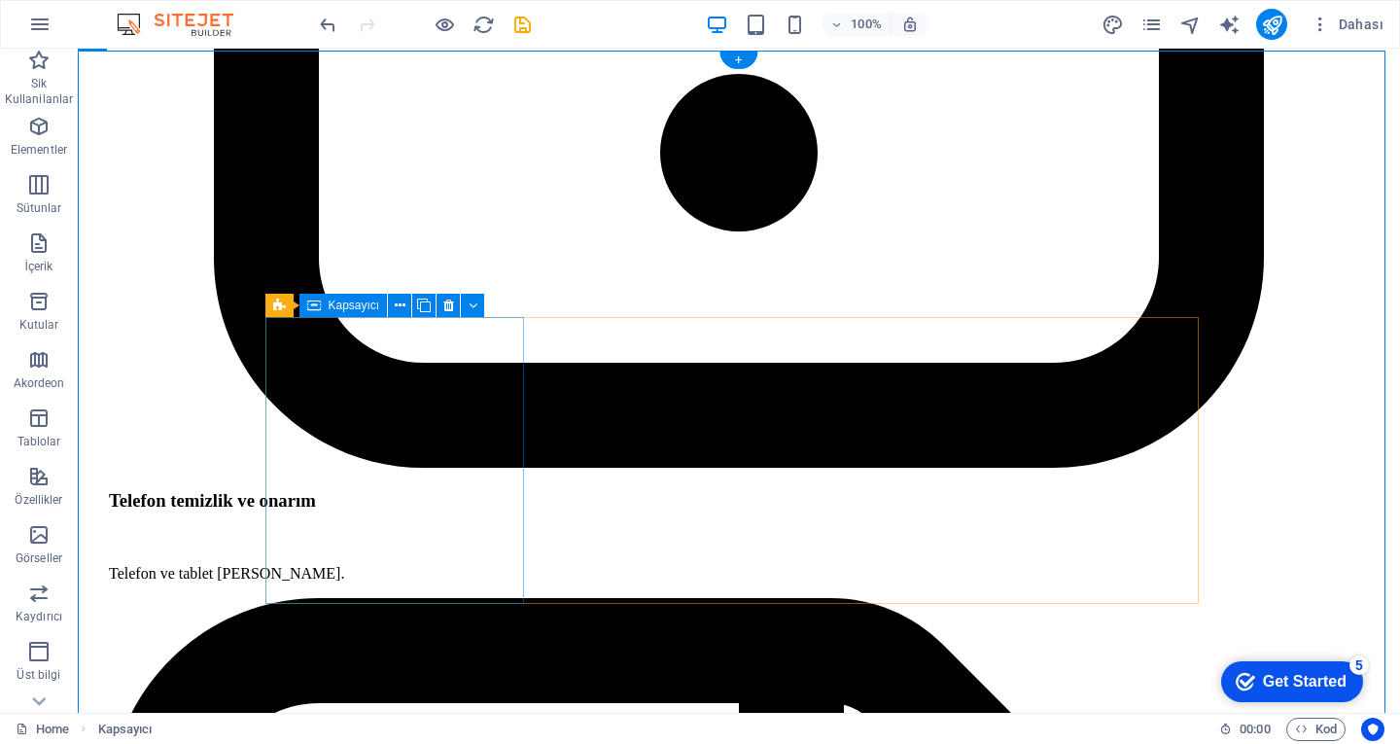
scroll to position [5229, 0]
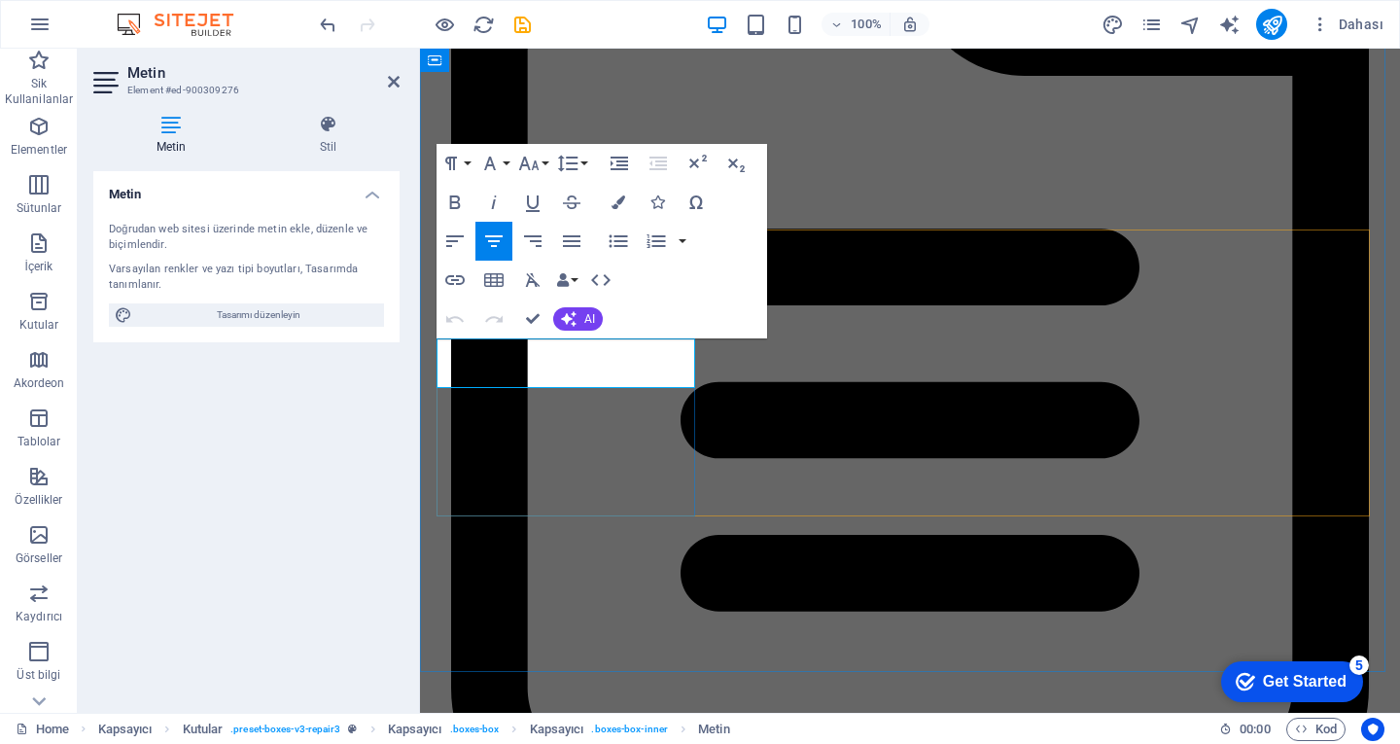
drag, startPoint x: 620, startPoint y: 370, endPoint x: 548, endPoint y: 460, distance: 115.6
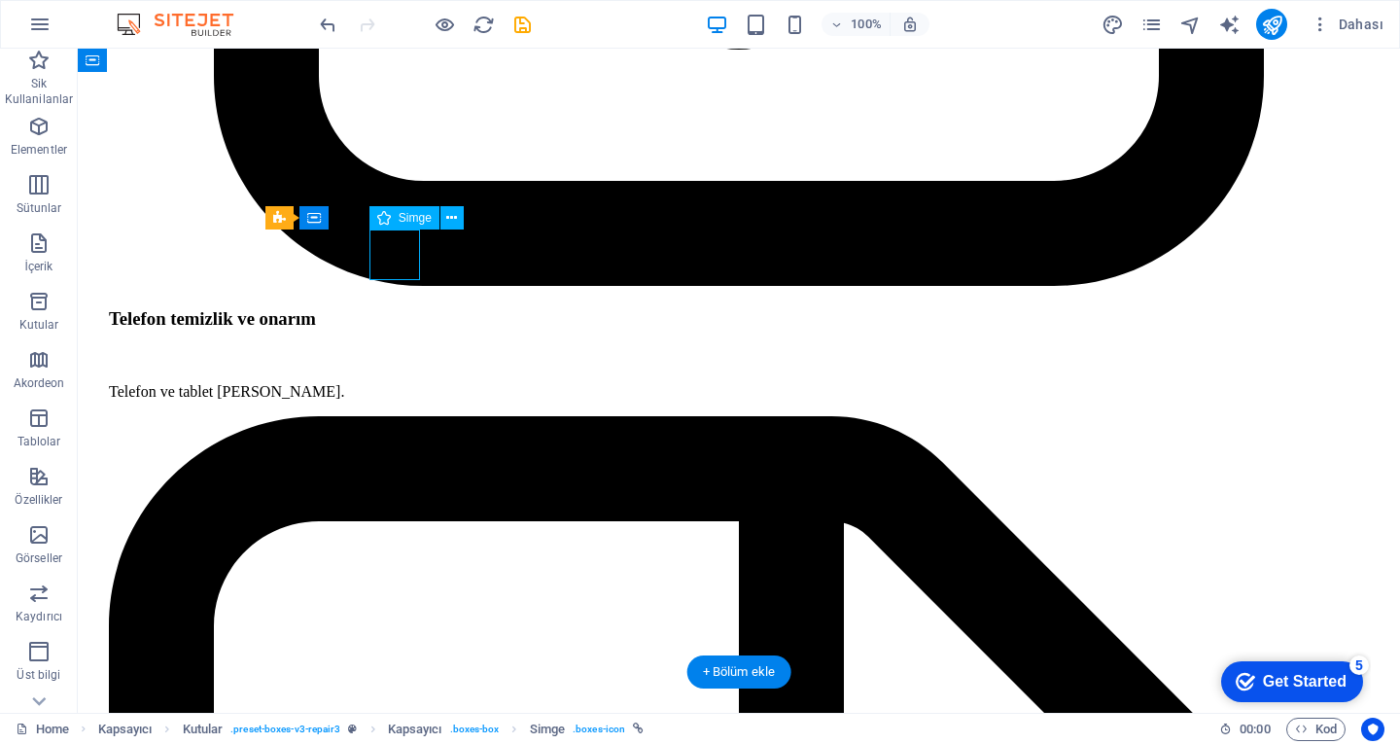
select select "xMidYMid"
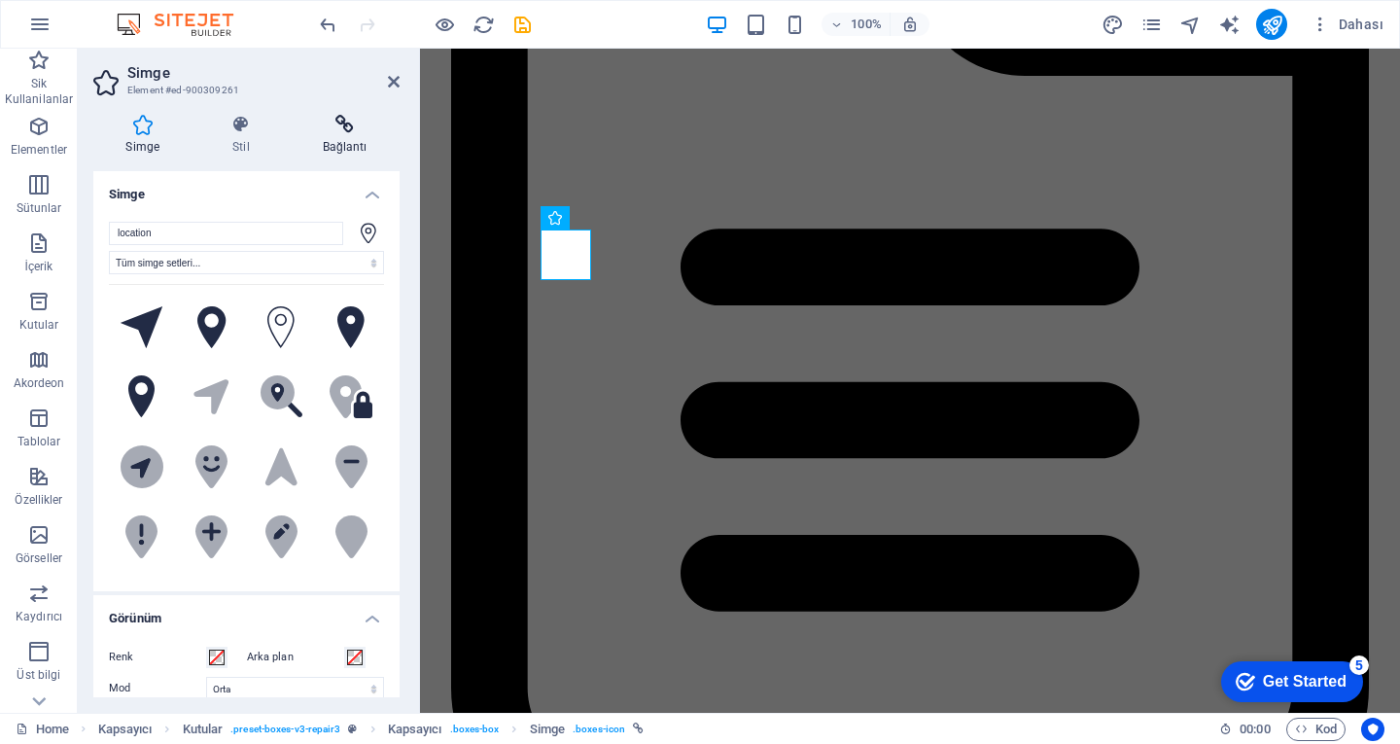
click at [337, 129] on icon at bounding box center [345, 124] width 110 height 19
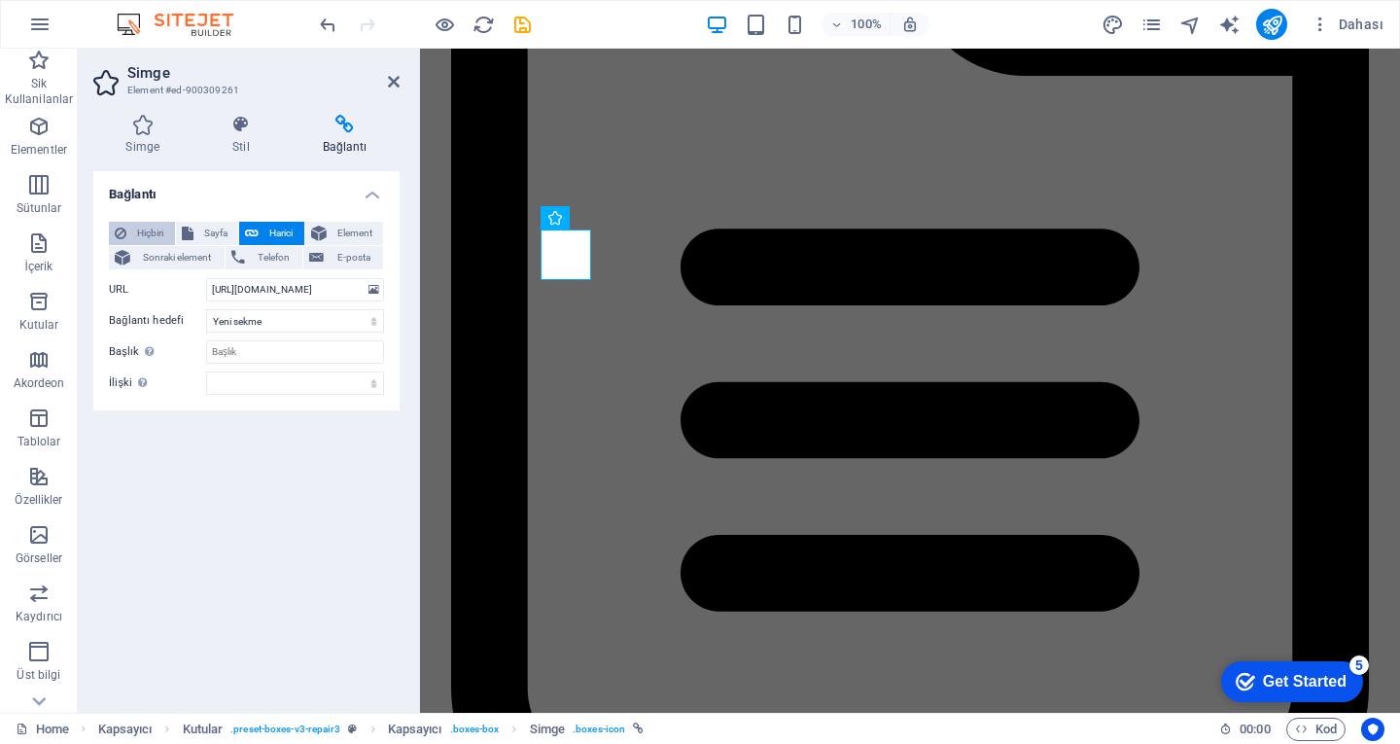
click at [121, 233] on icon at bounding box center [121, 233] width 12 height 23
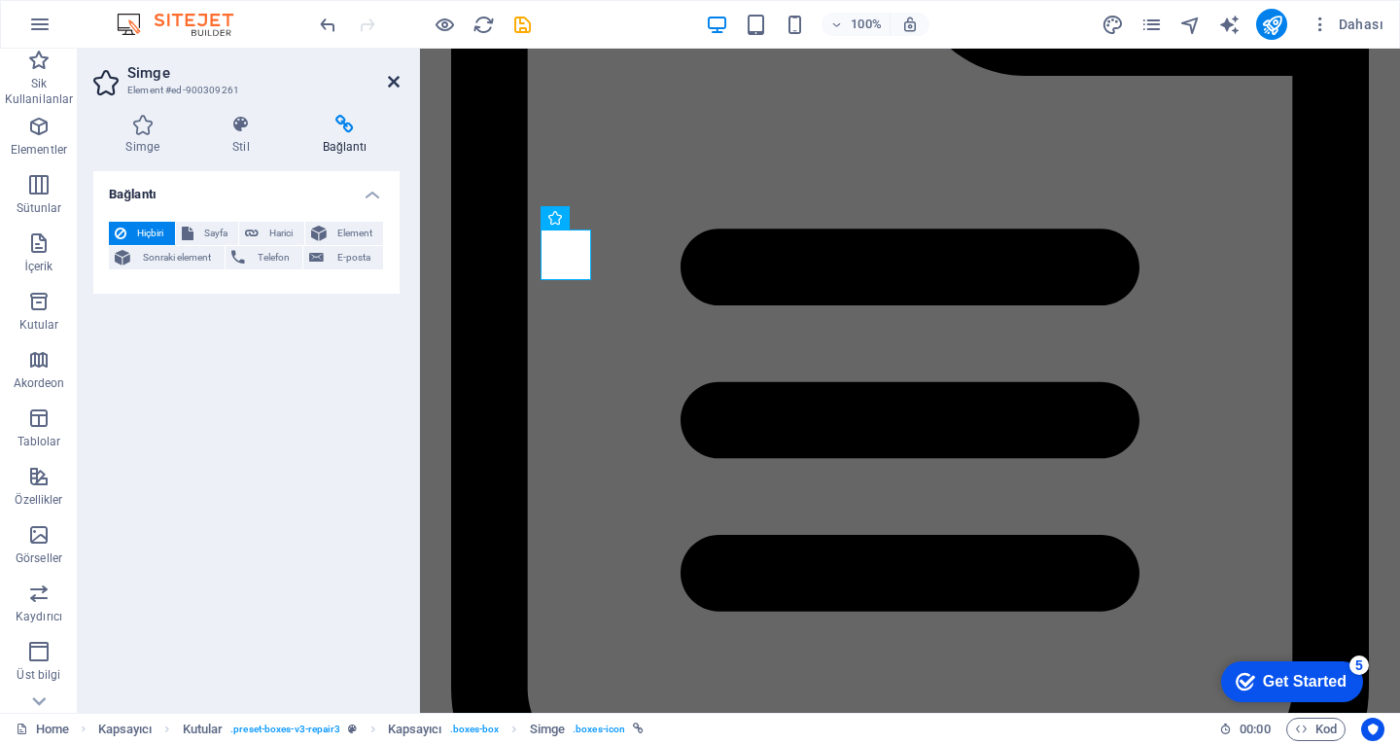
click at [390, 84] on icon at bounding box center [394, 82] width 12 height 16
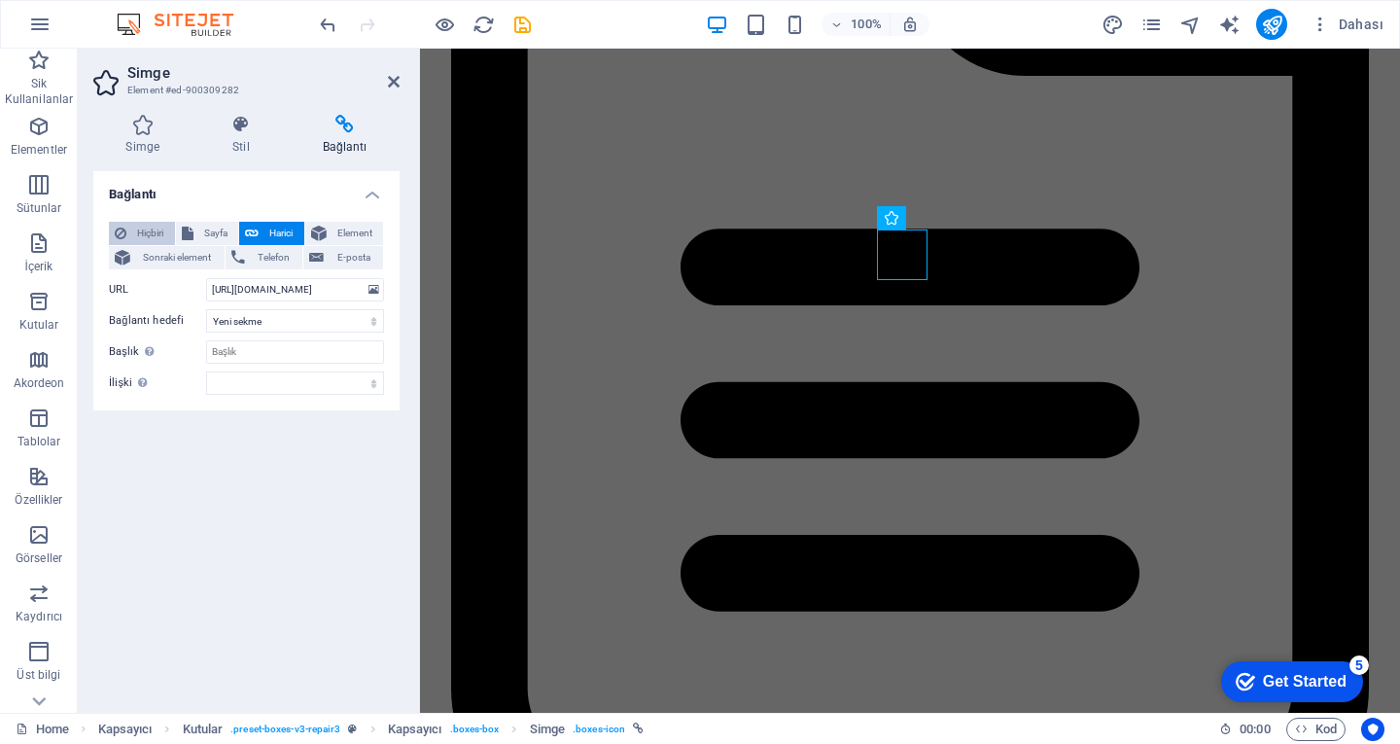
click at [152, 226] on span "Hiçbiri" at bounding box center [150, 233] width 37 height 23
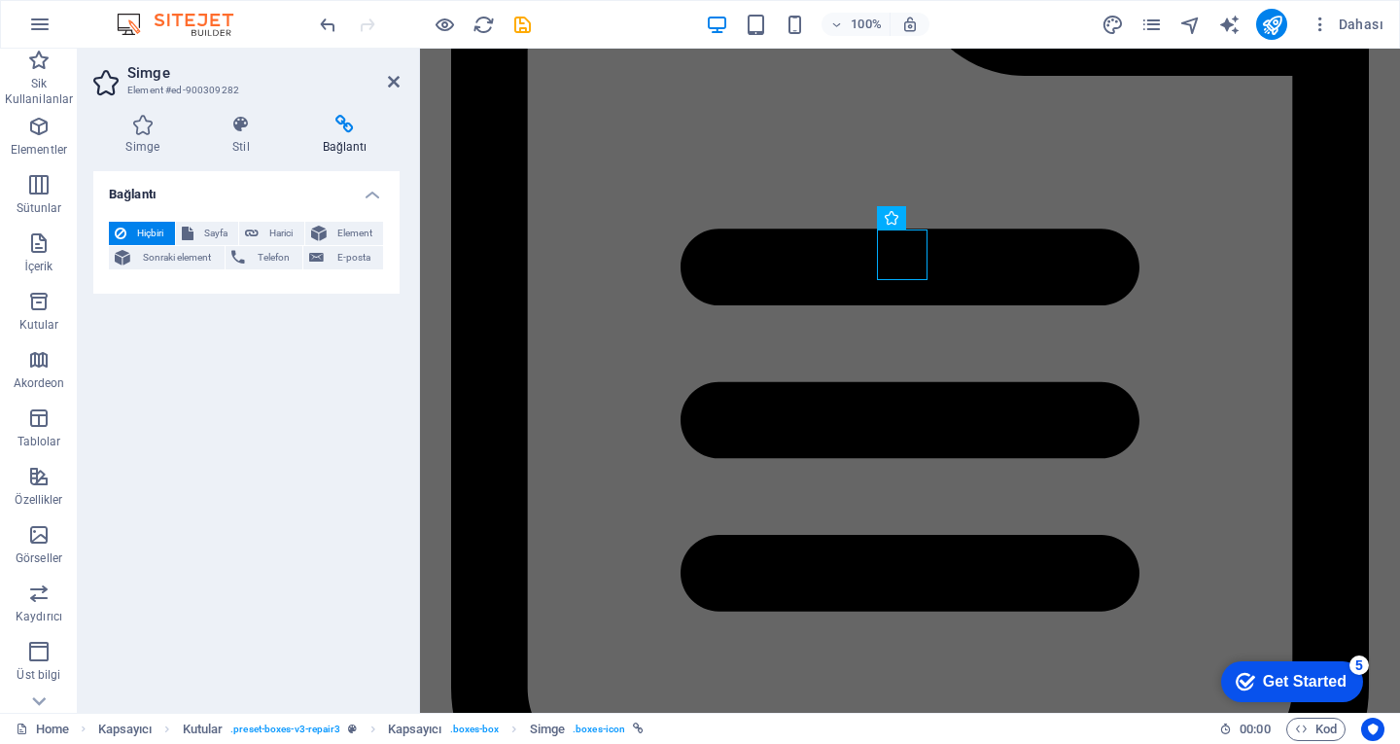
click at [403, 88] on aside "Simge Element #ed-900309282 Simge Stil Bağlantı Simge phone Tüm simge setleri..…" at bounding box center [249, 381] width 342 height 664
click at [388, 77] on icon at bounding box center [394, 82] width 12 height 16
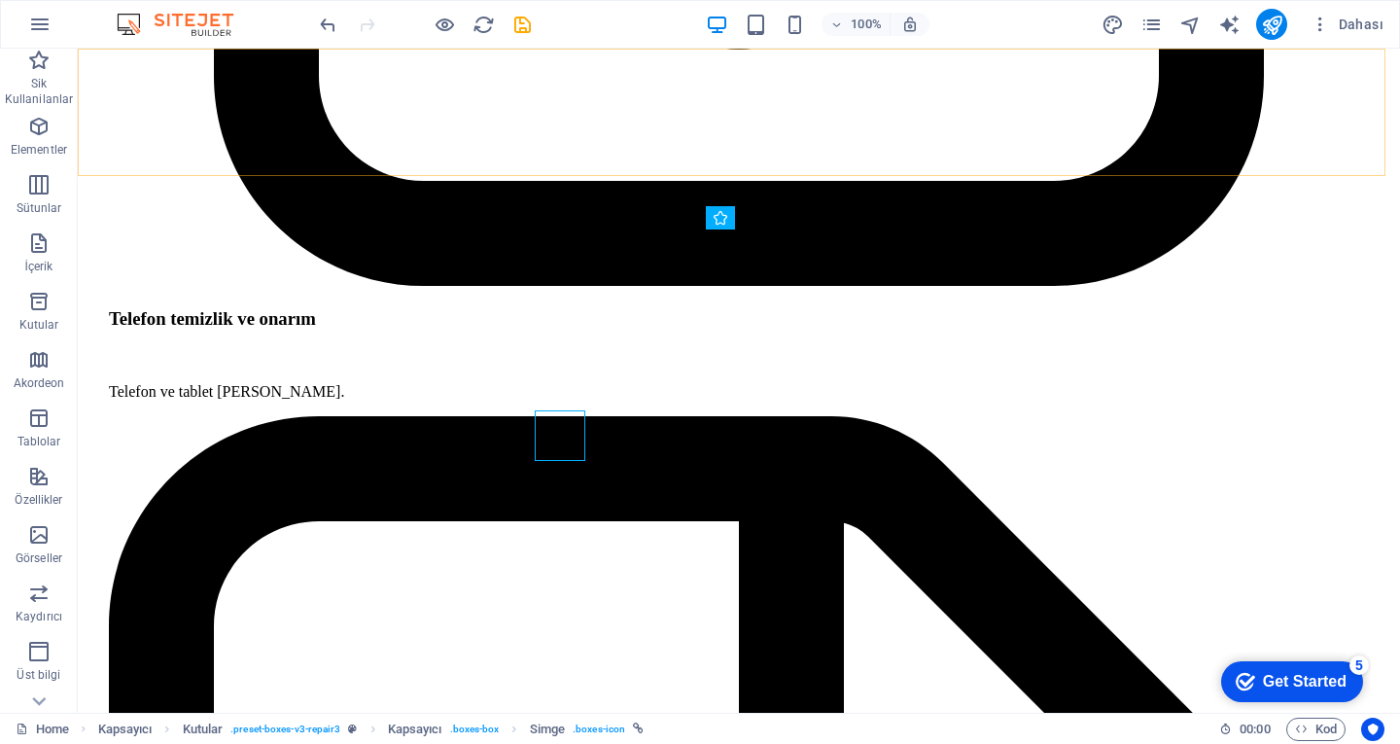
scroll to position [5229, 0]
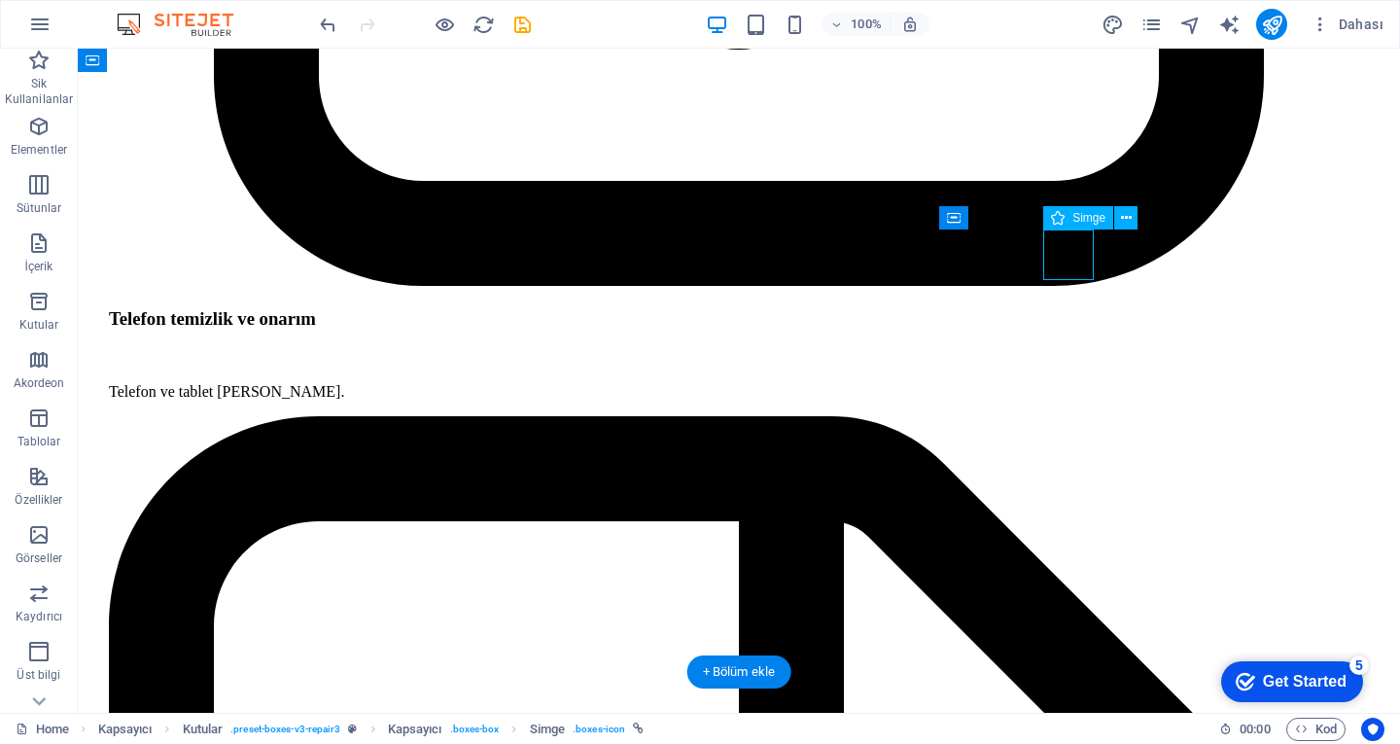
select select "xMidYMid"
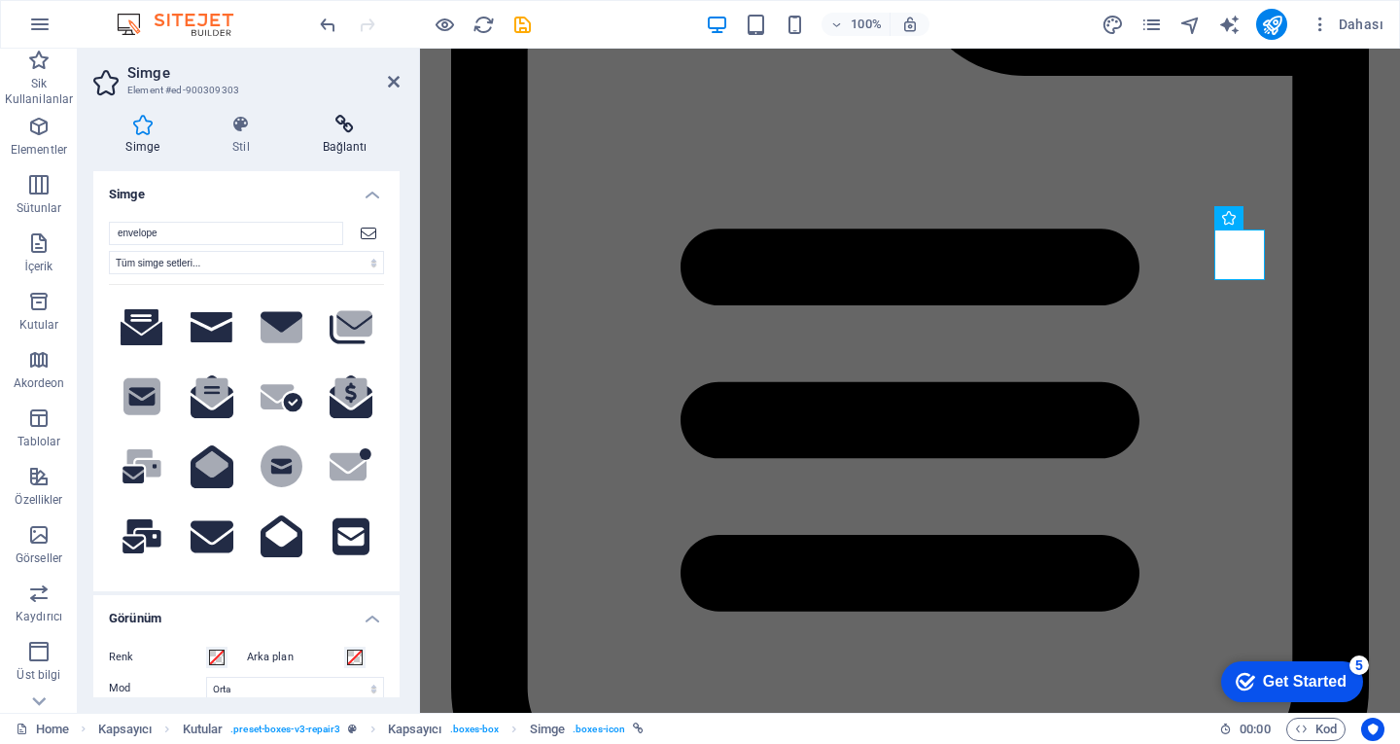
click at [335, 133] on icon at bounding box center [345, 124] width 110 height 19
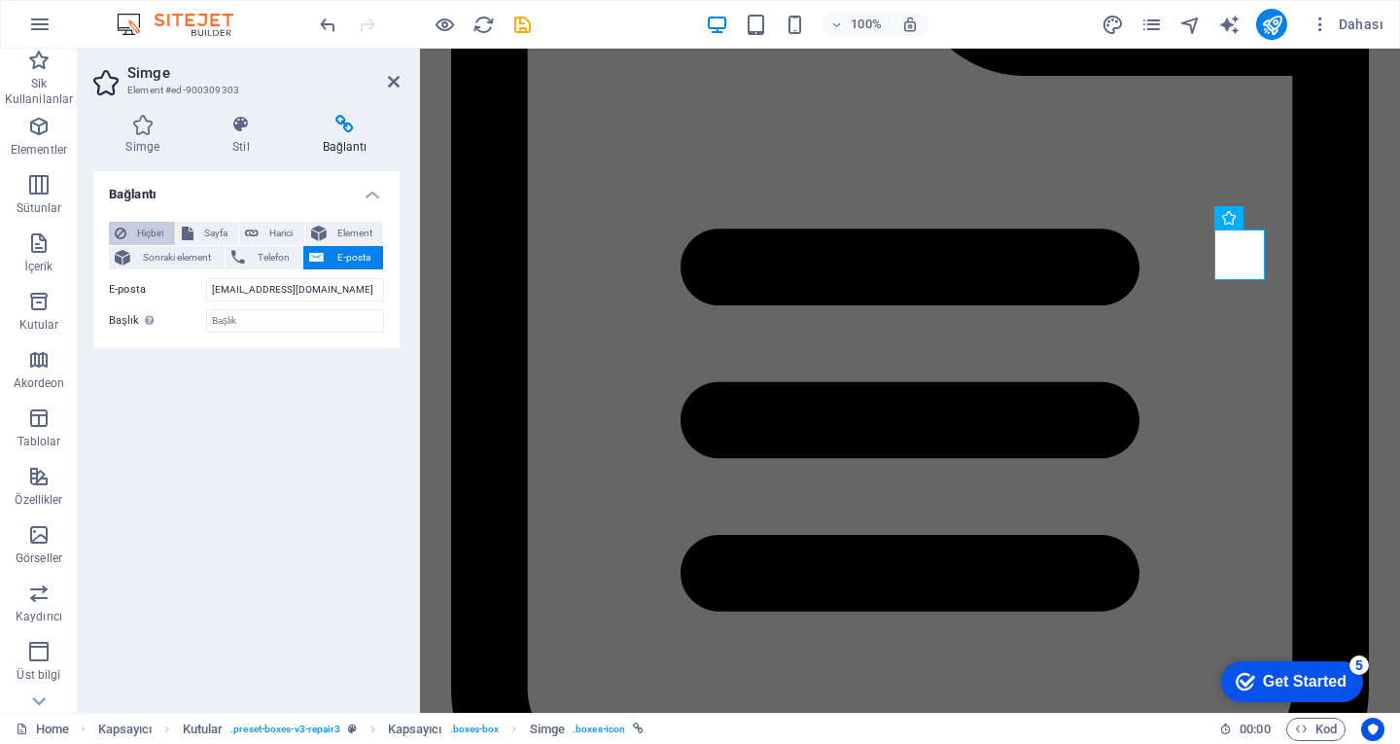
click at [141, 230] on span "Hiçbiri" at bounding box center [150, 233] width 37 height 23
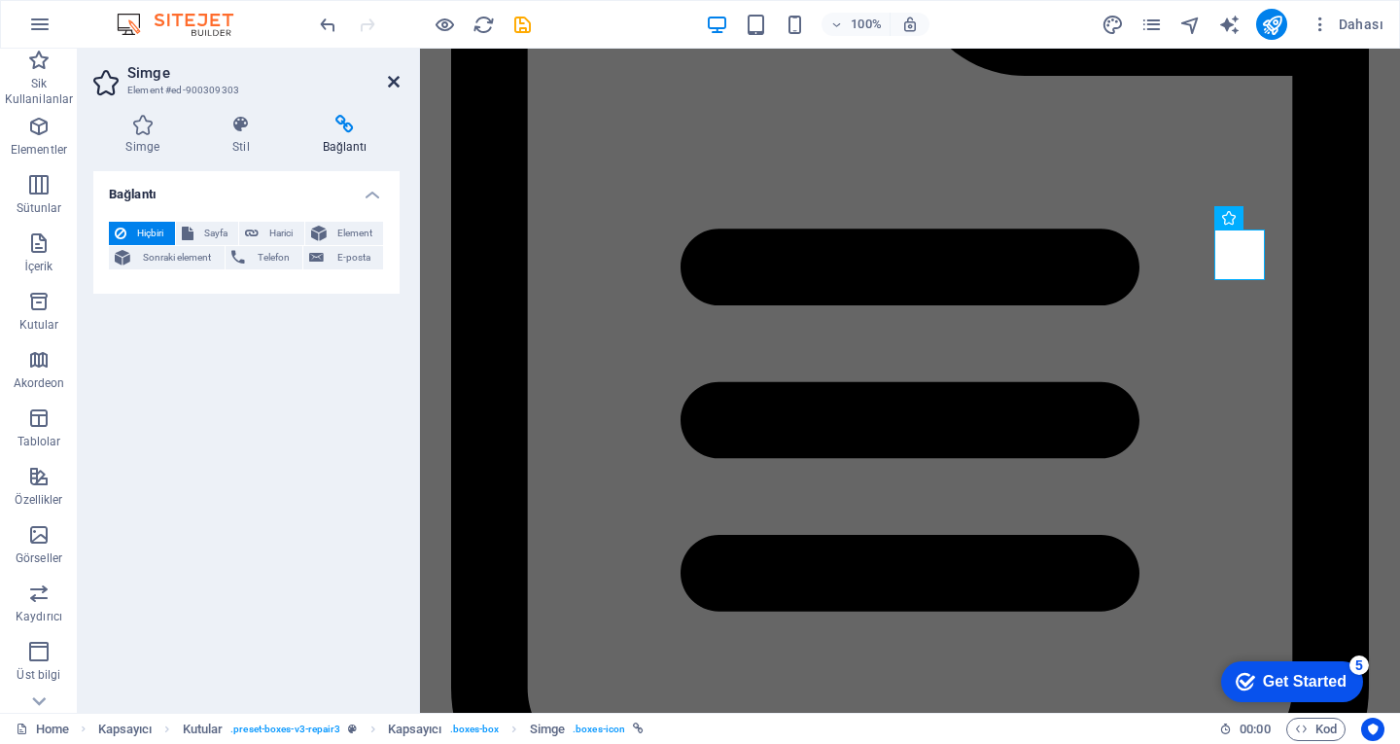
click at [394, 82] on icon at bounding box center [394, 82] width 12 height 16
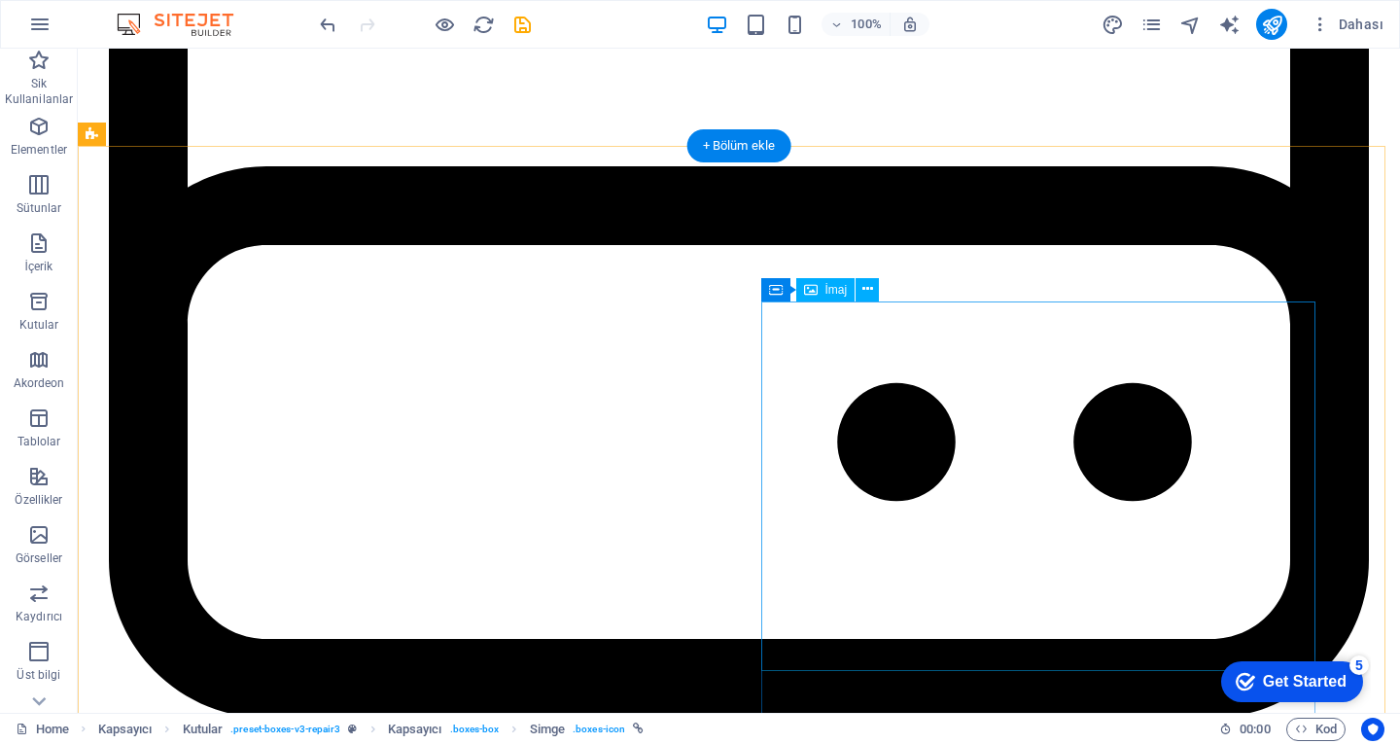
scroll to position [3381, 0]
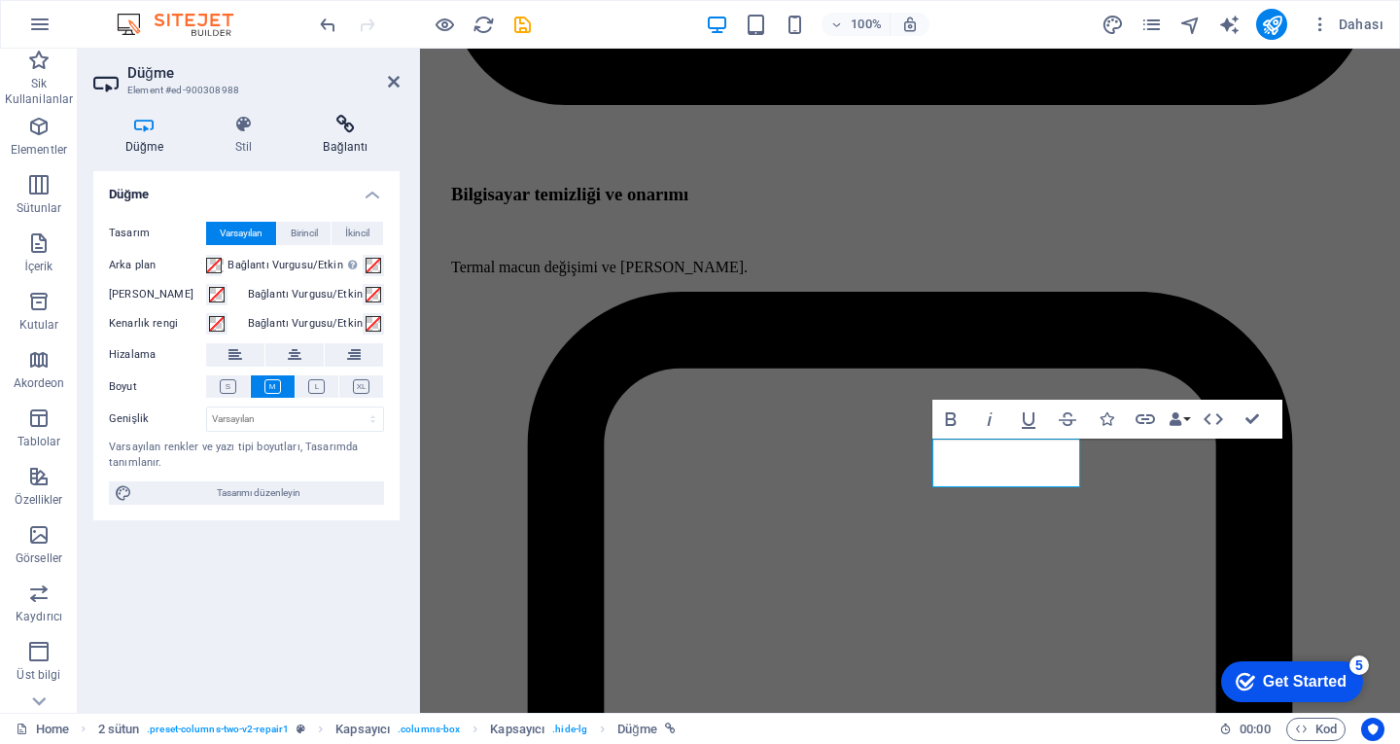
click at [320, 135] on h4 "Bağlantı" at bounding box center [346, 135] width 108 height 41
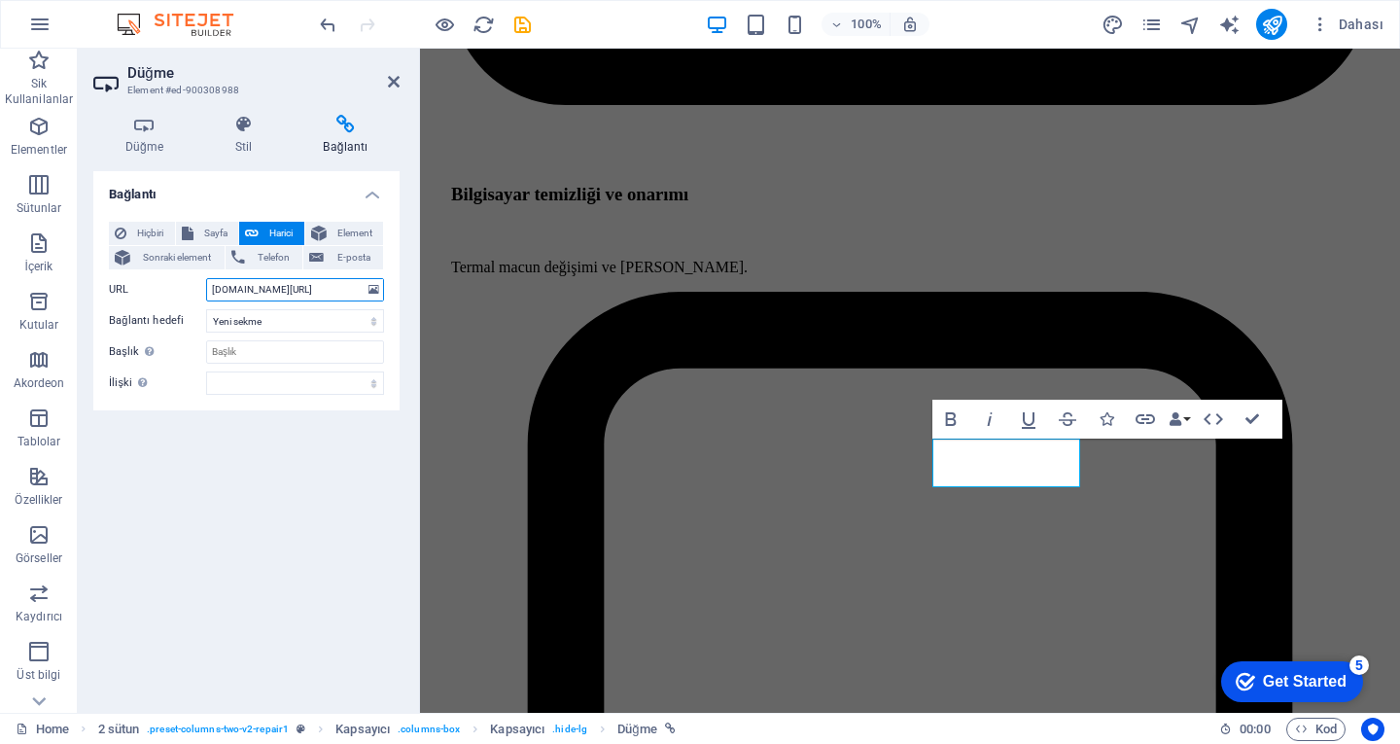
drag, startPoint x: 317, startPoint y: 292, endPoint x: 207, endPoint y: 295, distance: 109.9
click at [207, 295] on input "wa.me/905458571787" at bounding box center [295, 289] width 178 height 23
paste input "[URL][DOMAIN_NAME]"
type input "[URL][DOMAIN_NAME]"
click at [393, 81] on icon at bounding box center [394, 82] width 12 height 16
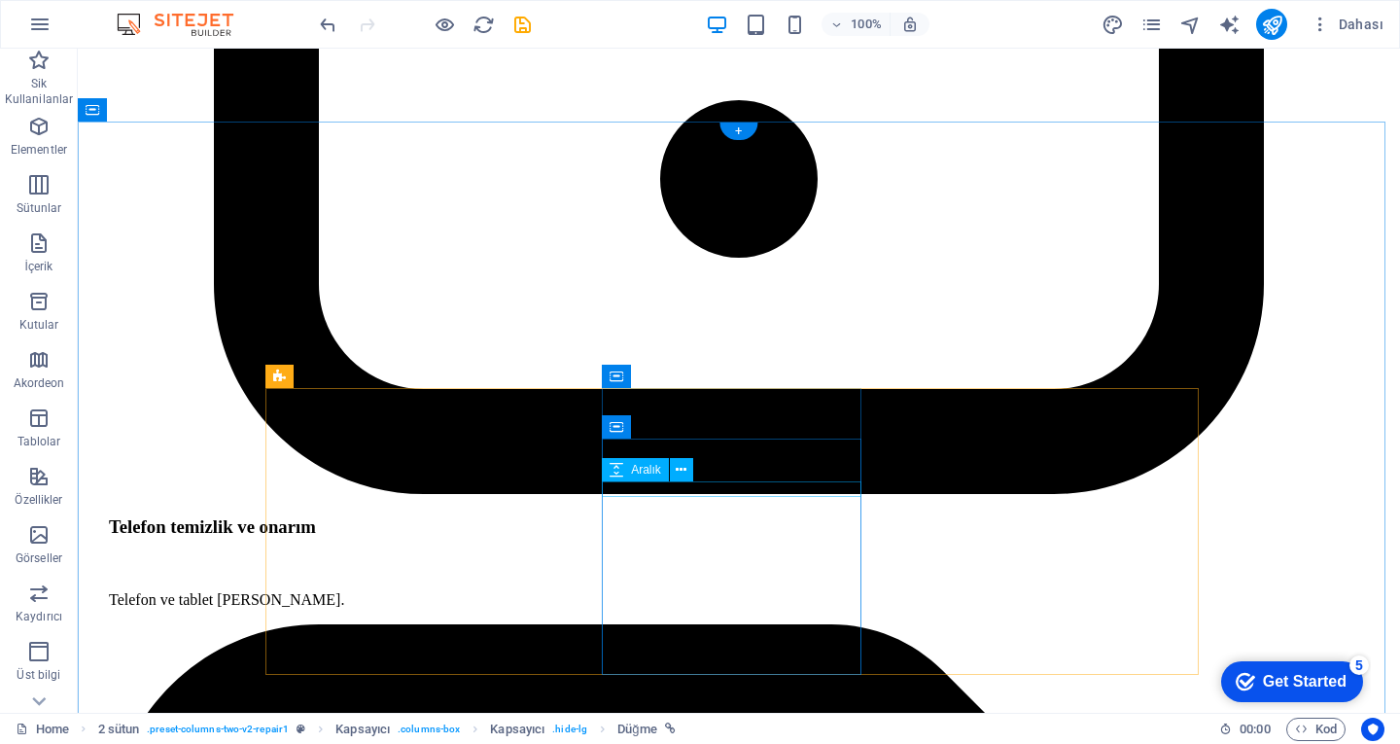
scroll to position [5034, 0]
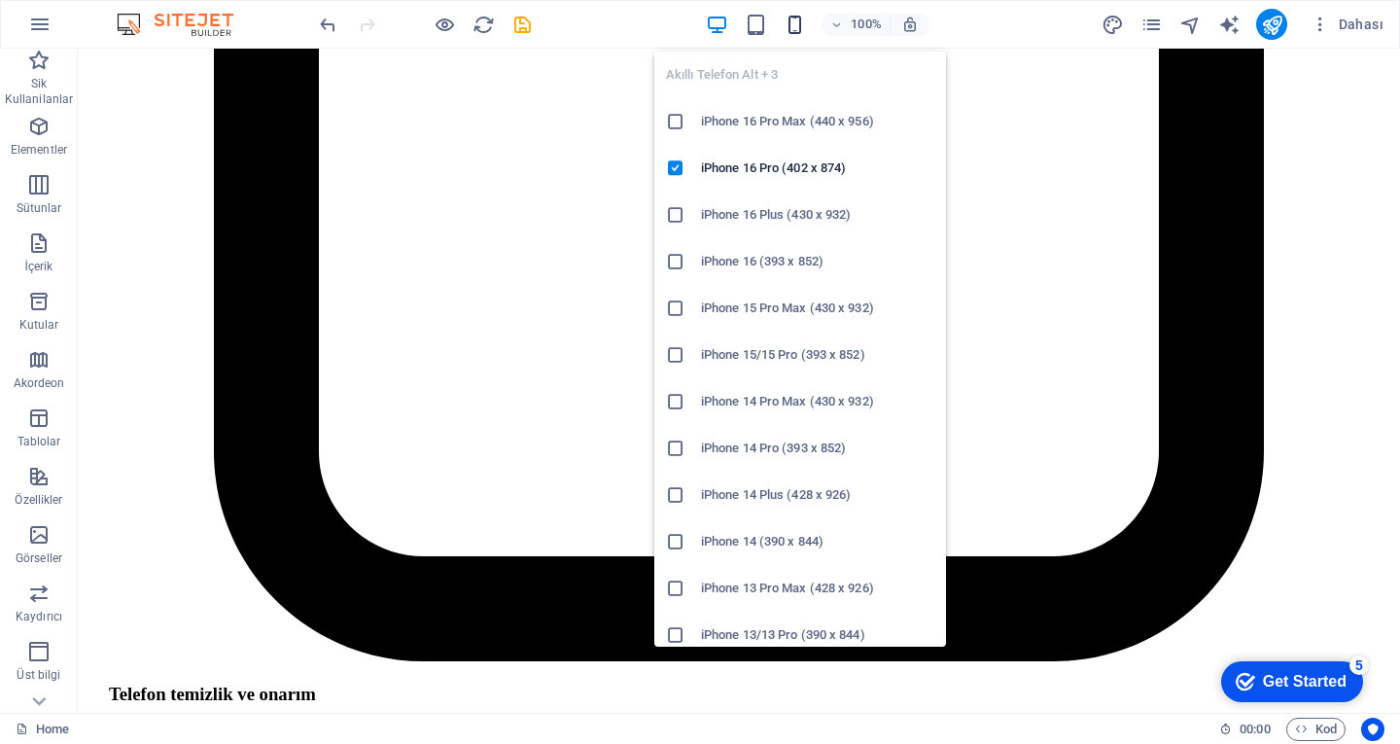
click at [794, 35] on icon "button" at bounding box center [795, 25] width 22 height 22
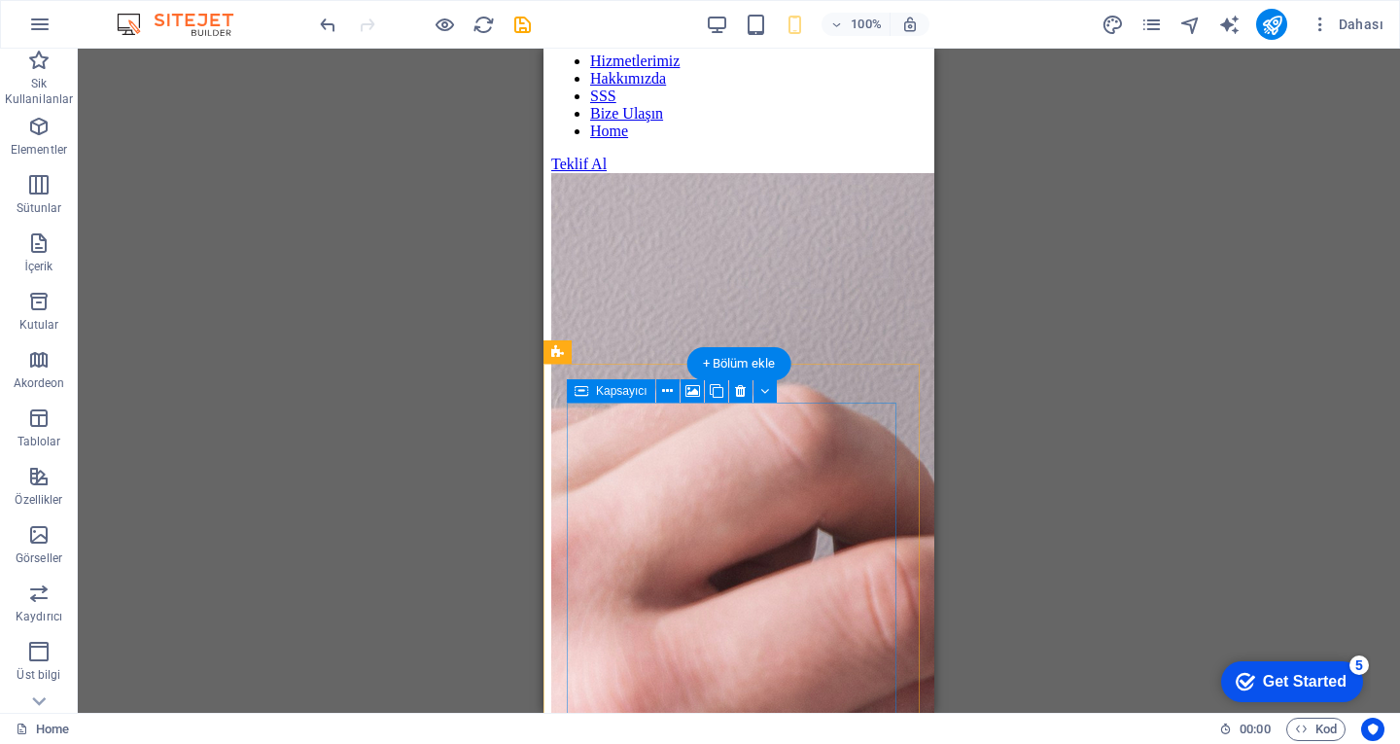
scroll to position [0, 0]
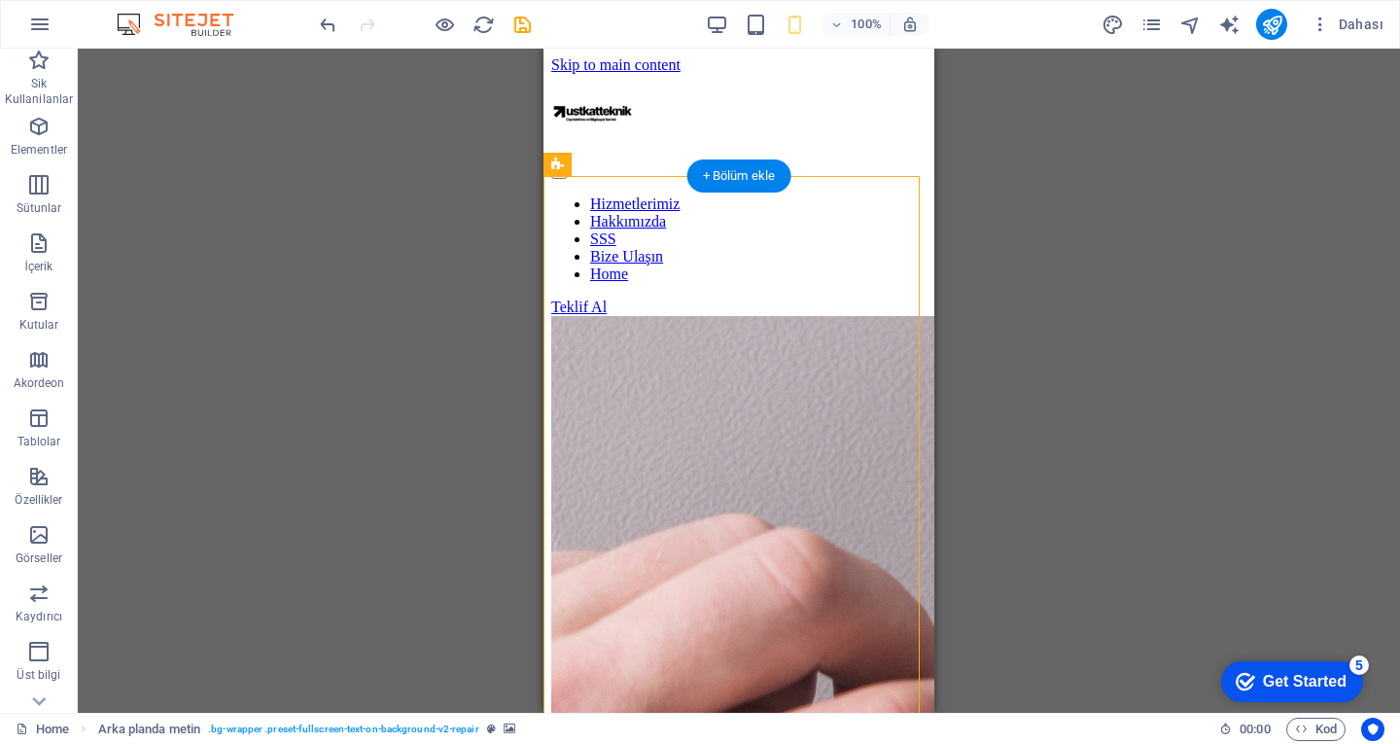
drag, startPoint x: 821, startPoint y: 530, endPoint x: 807, endPoint y: 345, distance: 185.3
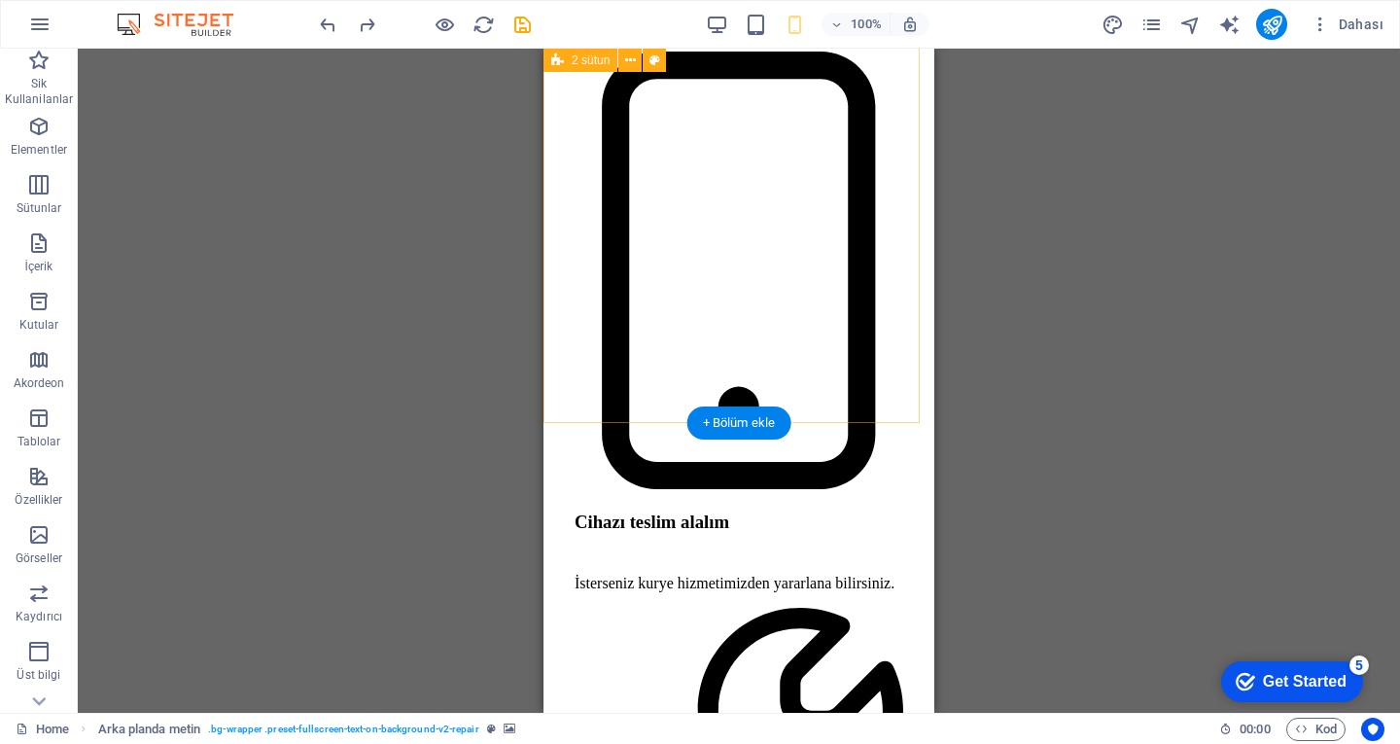
scroll to position [4930, 0]
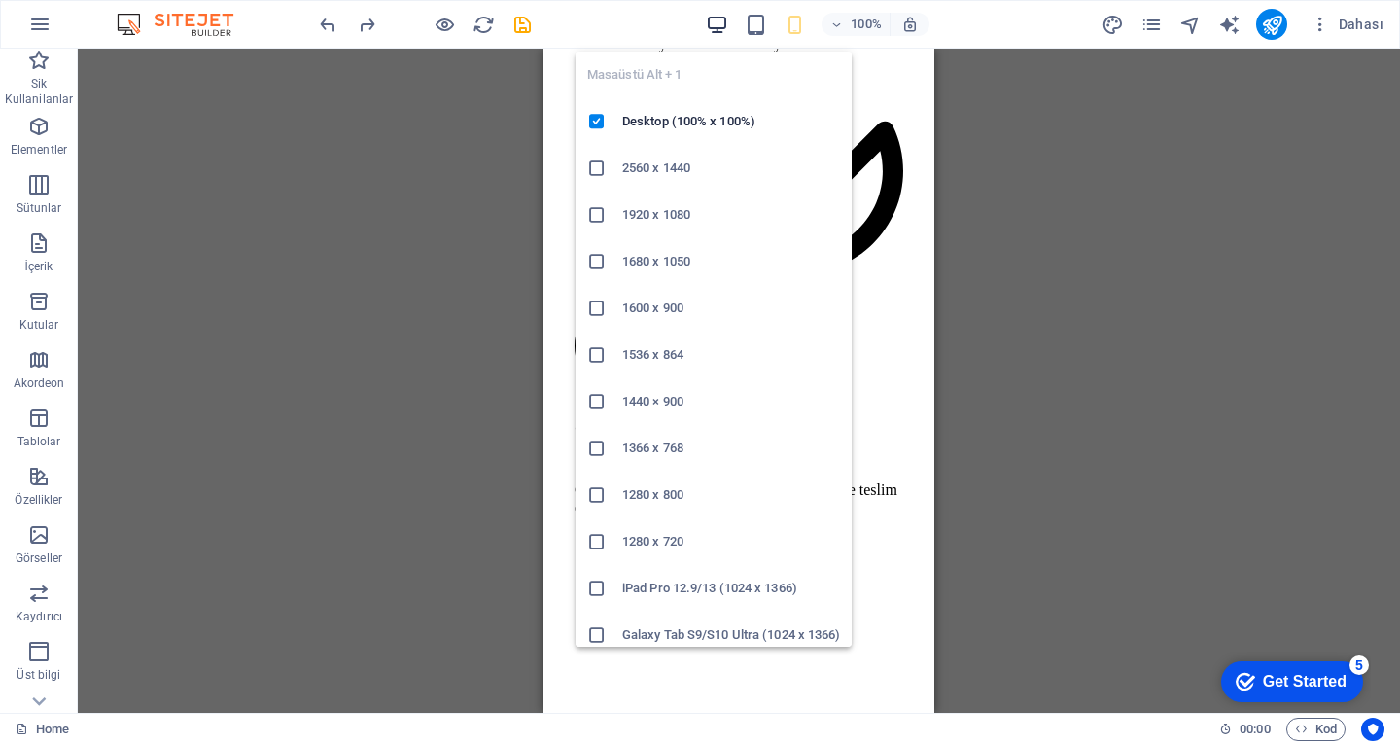
click at [725, 30] on icon "button" at bounding box center [717, 25] width 22 height 22
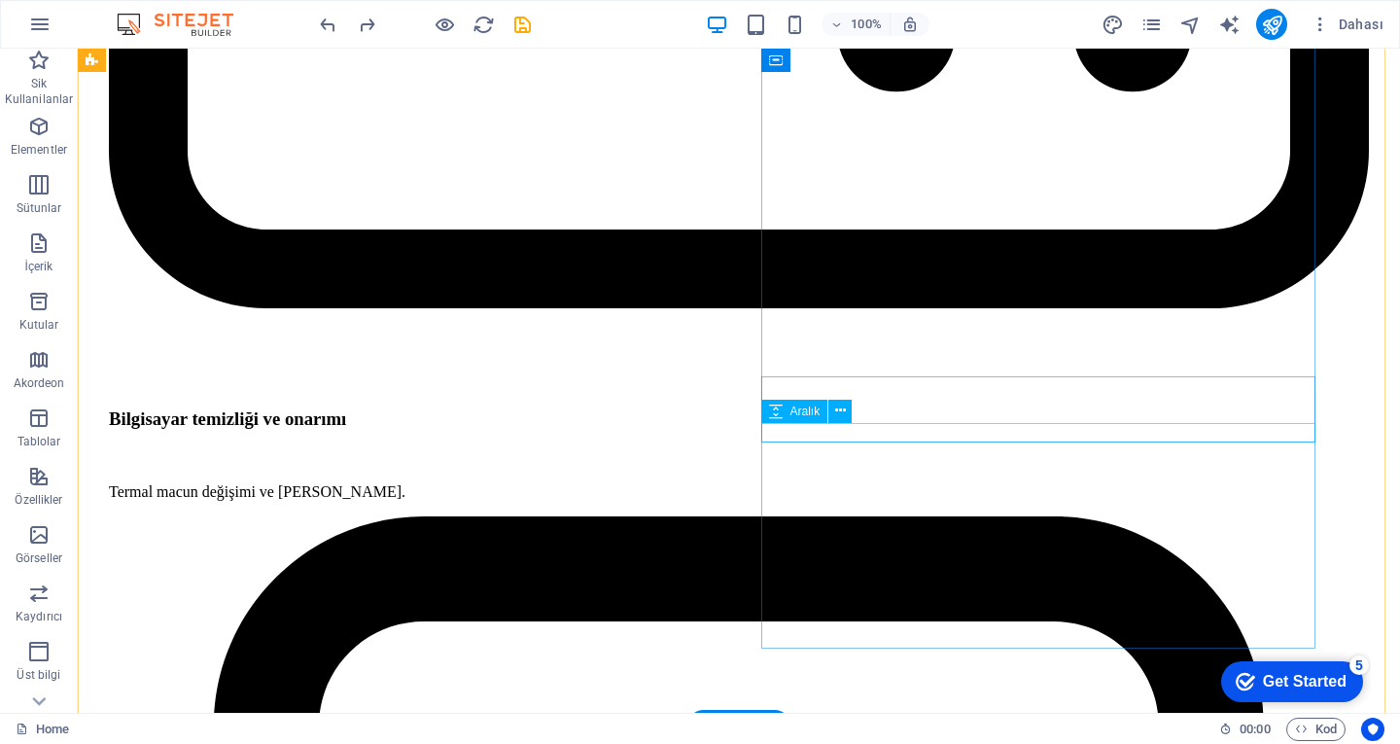
scroll to position [3277, 0]
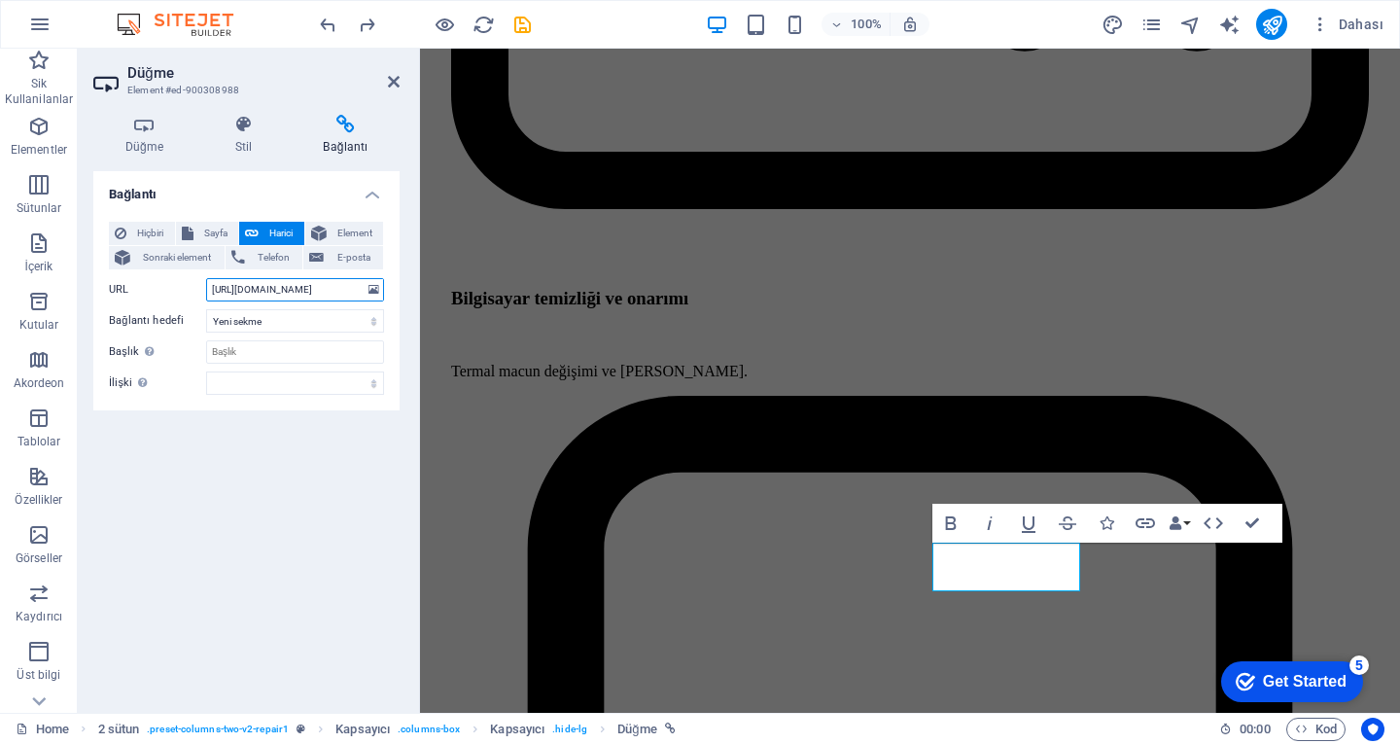
click at [338, 285] on input "[URL][DOMAIN_NAME]" at bounding box center [295, 289] width 178 height 23
type input "[URL][DOMAIN_NAME]"
click at [391, 82] on icon at bounding box center [394, 82] width 12 height 16
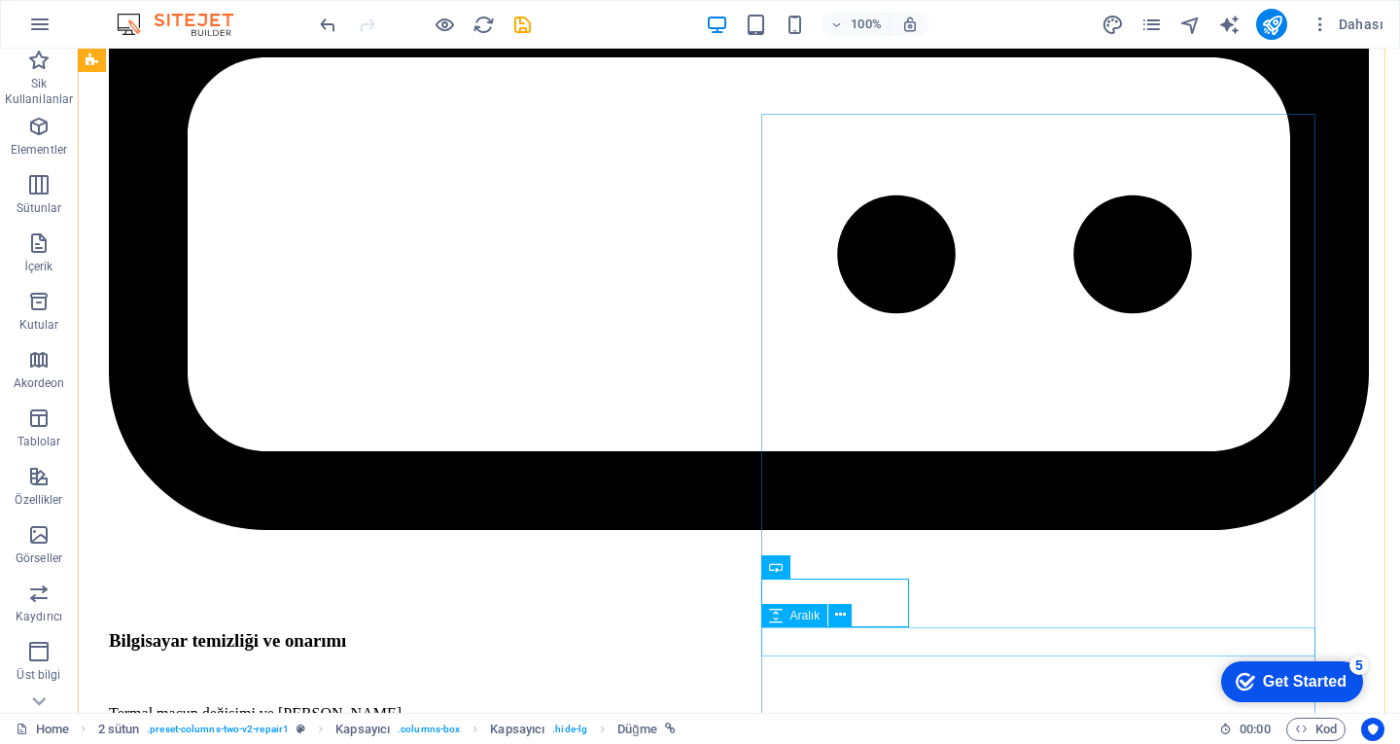
click at [858, 606] on div "Aralık" at bounding box center [813, 616] width 104 height 24
click at [857, 606] on div "Aralık" at bounding box center [813, 616] width 104 height 24
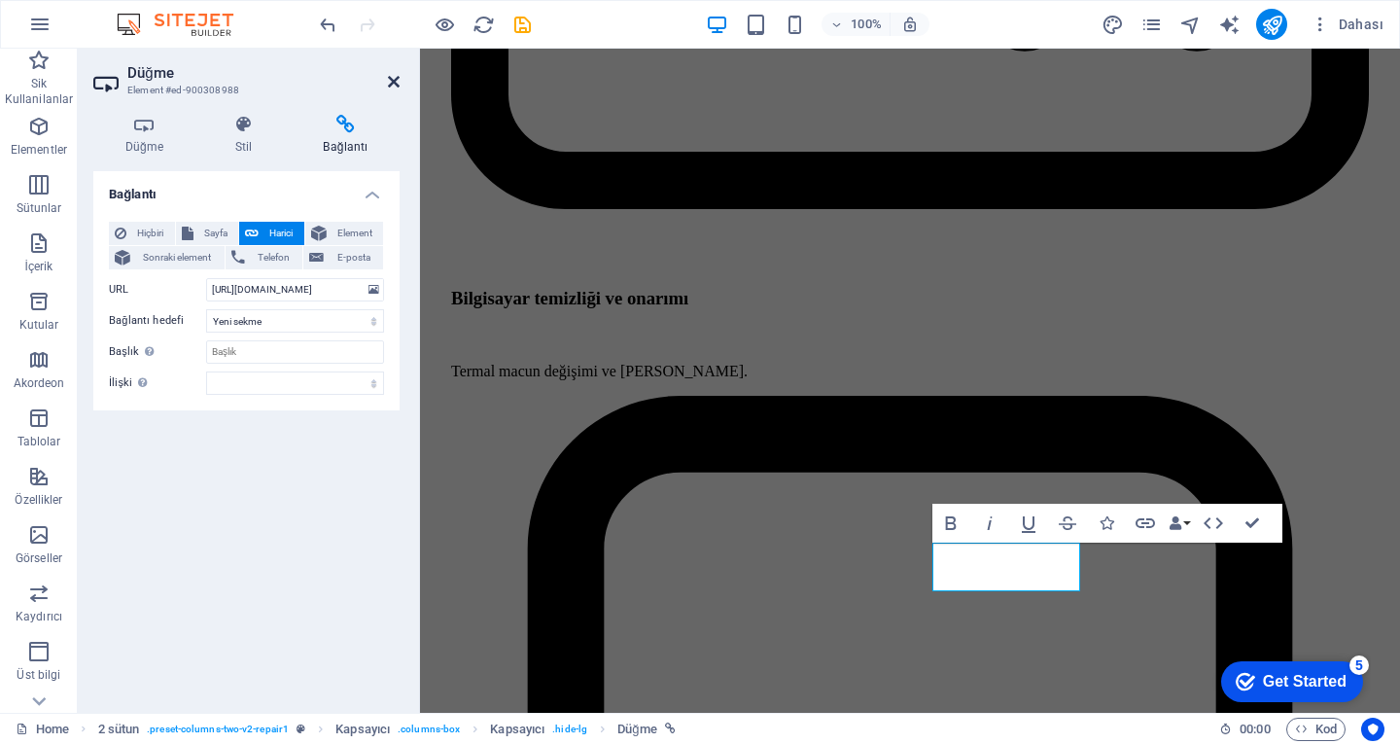
click at [388, 82] on icon at bounding box center [394, 82] width 12 height 16
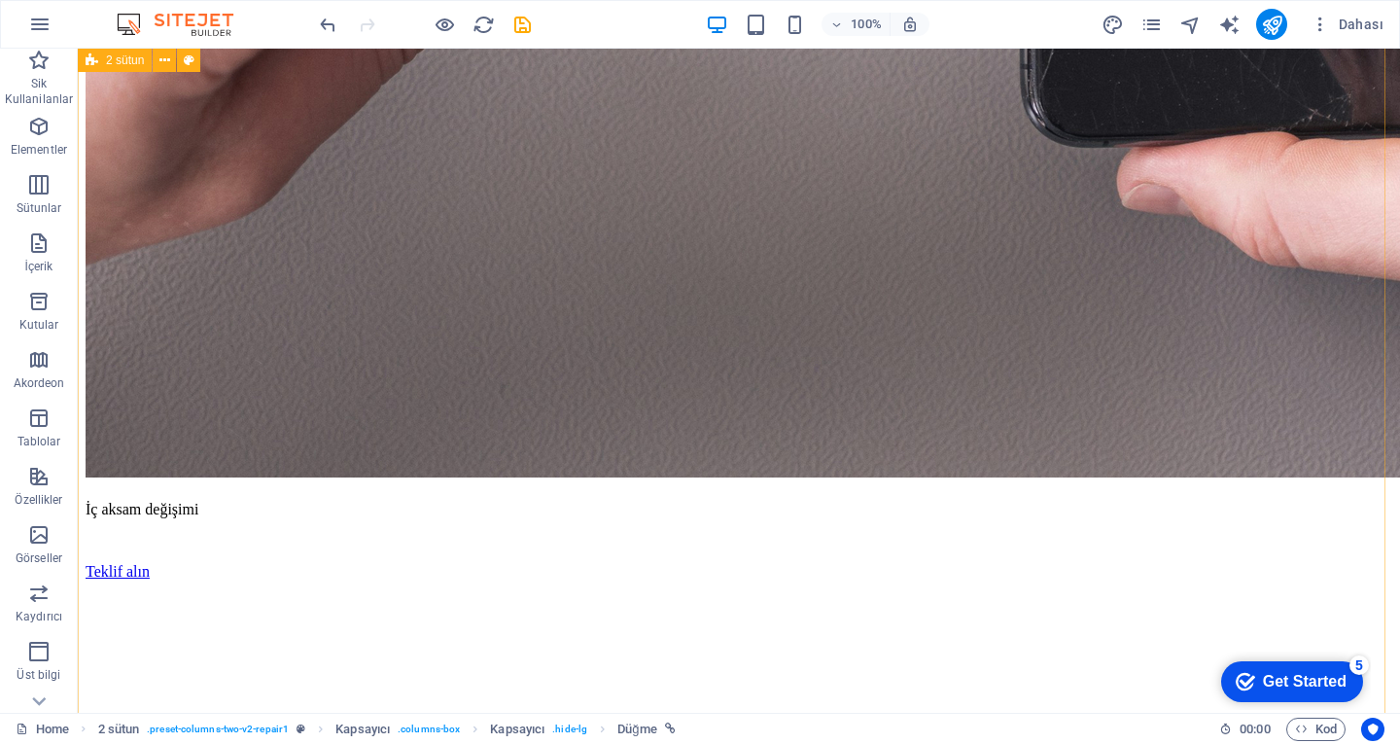
scroll to position [652, 0]
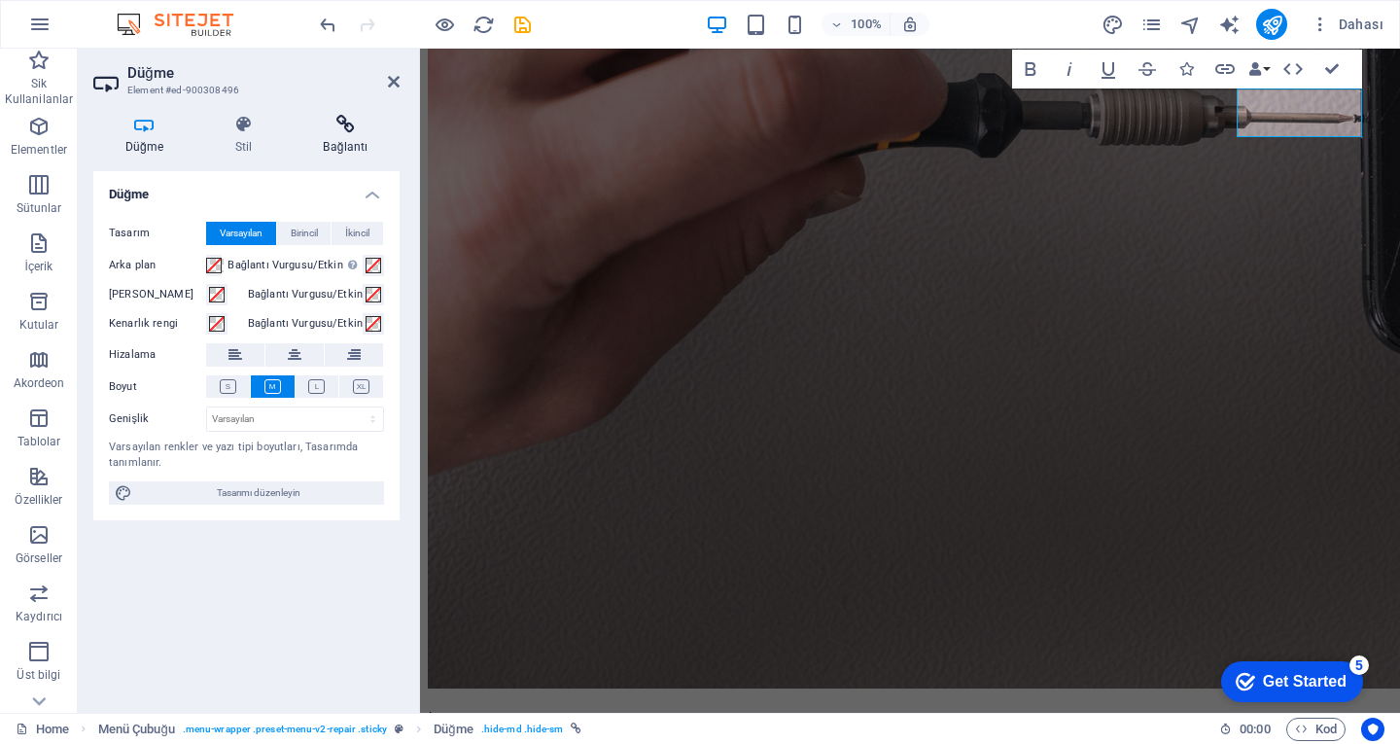
click at [324, 126] on icon at bounding box center [346, 124] width 108 height 19
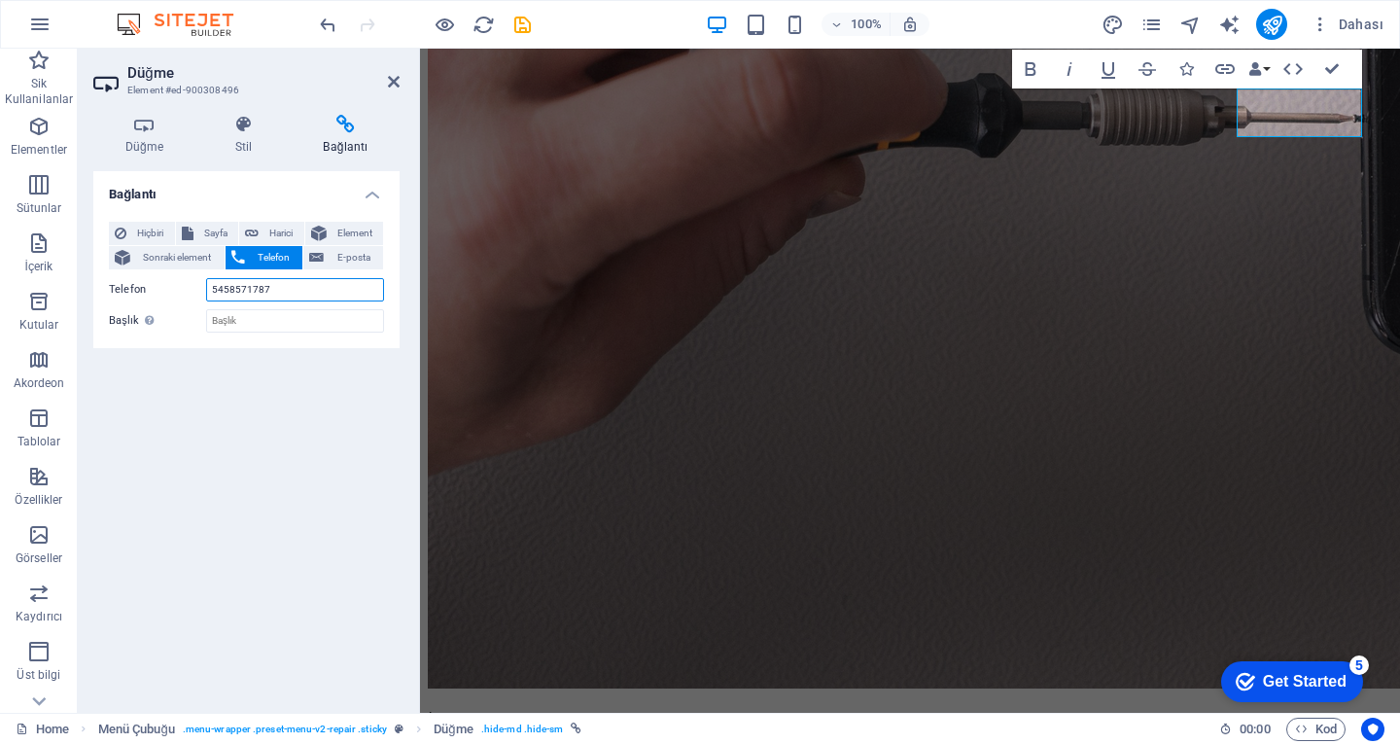
drag, startPoint x: 316, startPoint y: 290, endPoint x: 299, endPoint y: 287, distance: 16.8
click at [299, 287] on input "5458571787" at bounding box center [295, 289] width 178 height 23
click at [261, 230] on button "Harici" at bounding box center [271, 233] width 65 height 23
select select "blank"
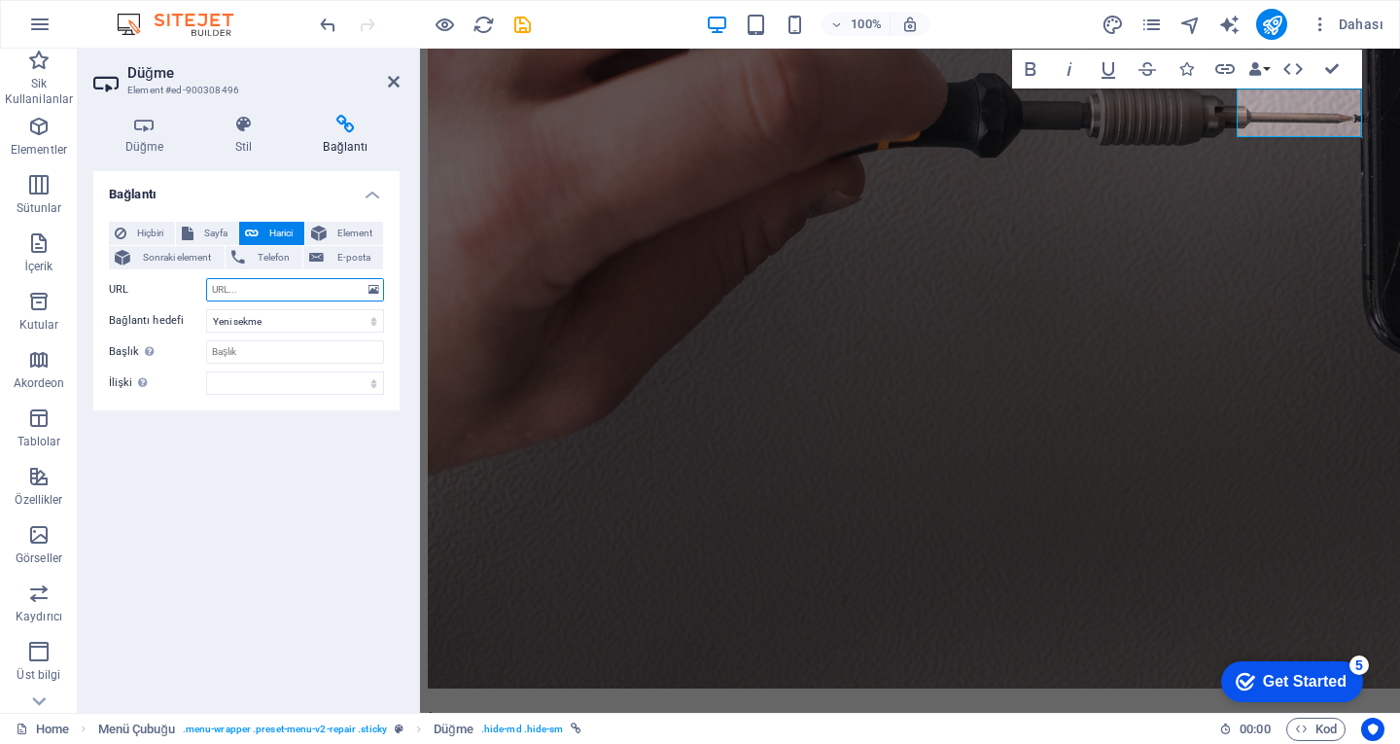
paste input "[URL][DOMAIN_NAME]"
type input "[URL][DOMAIN_NAME]"
click at [391, 83] on icon at bounding box center [394, 82] width 12 height 16
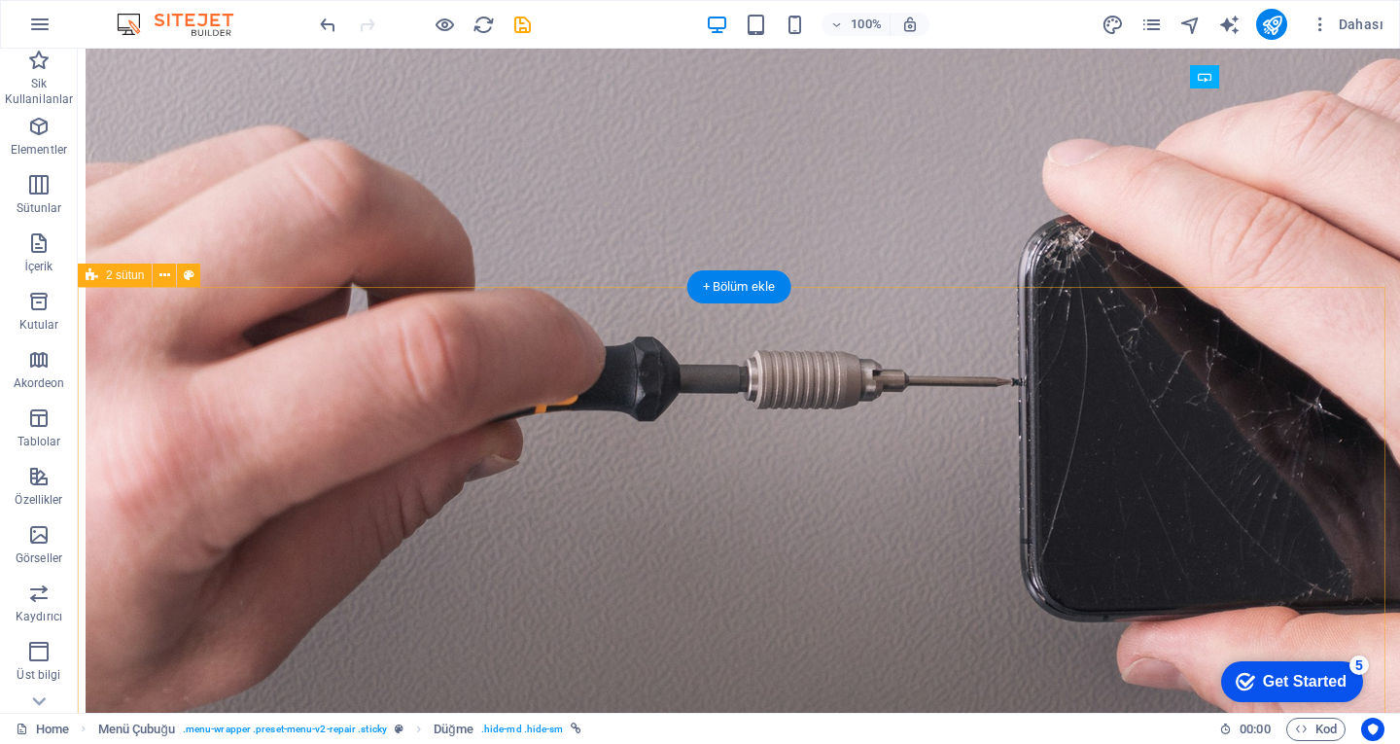
scroll to position [97, 0]
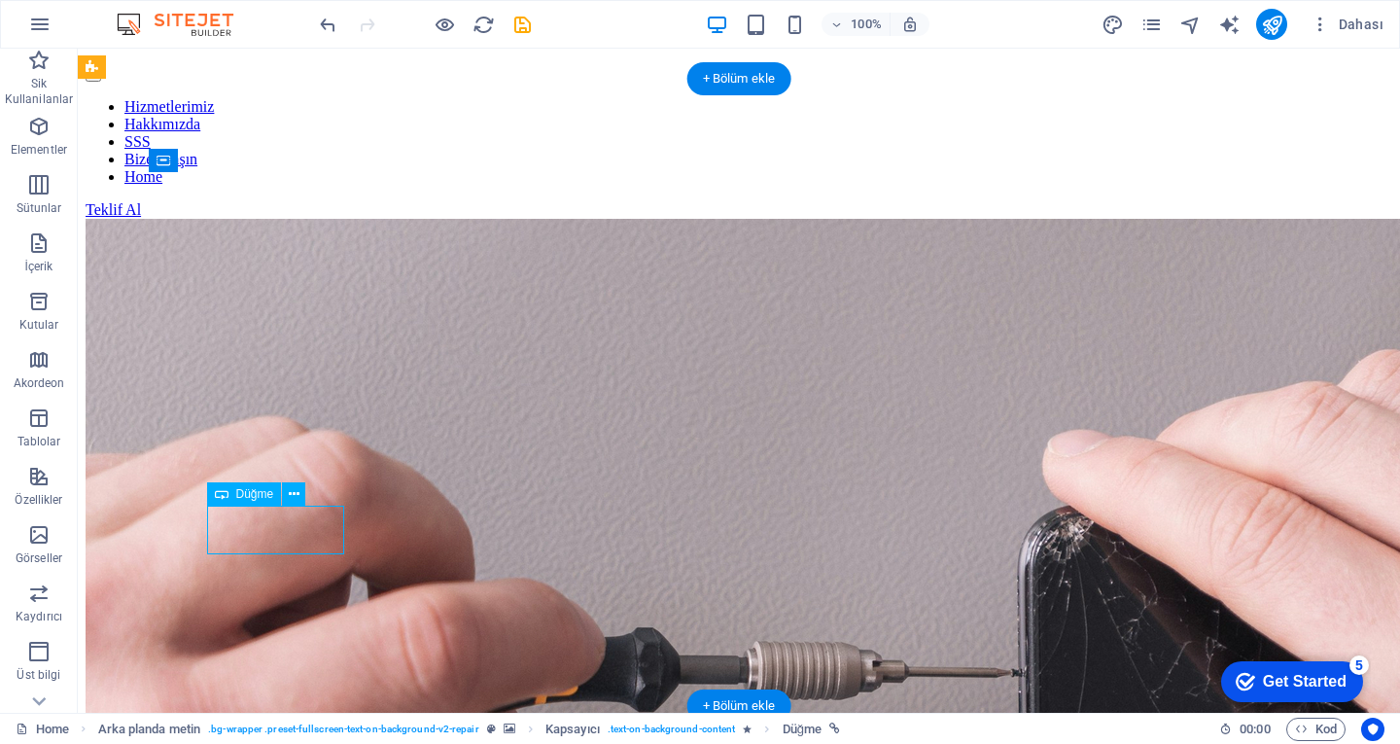
drag, startPoint x: 267, startPoint y: 521, endPoint x: 345, endPoint y: 571, distance: 92.3
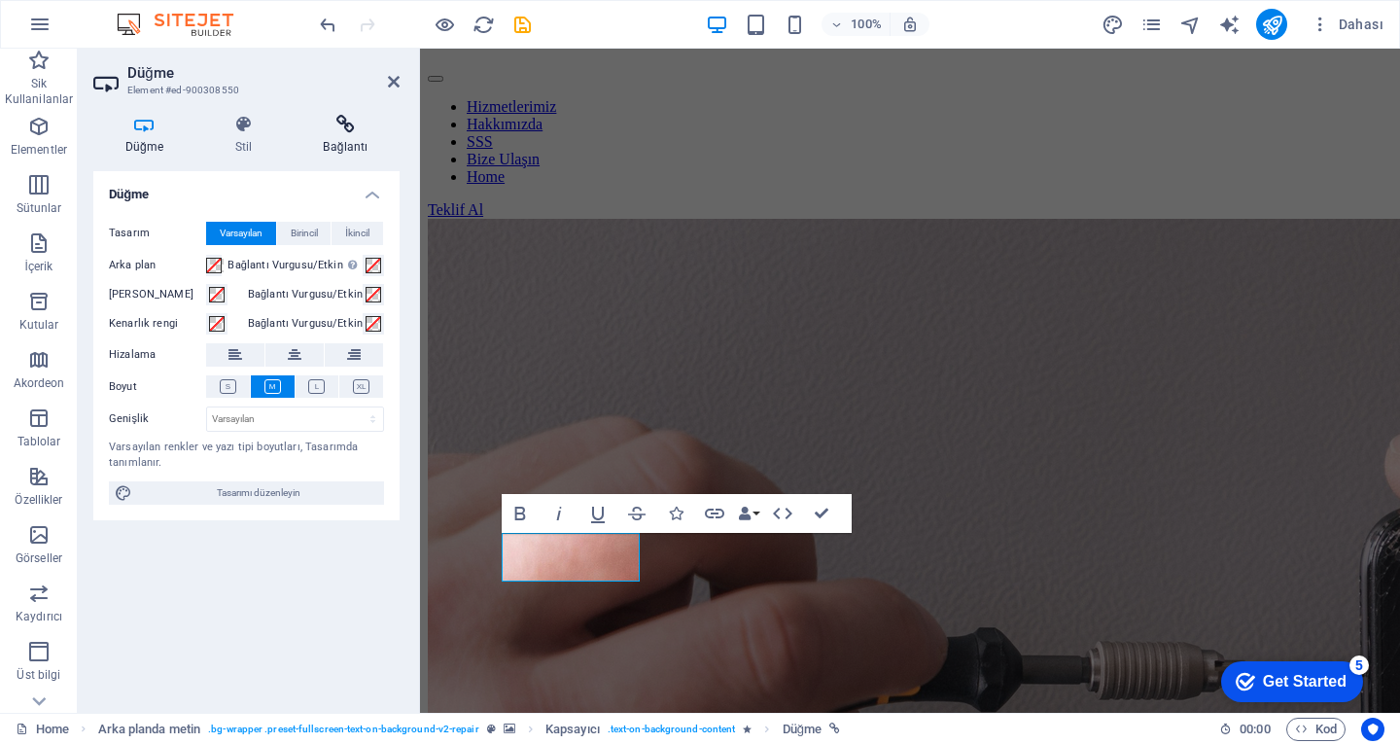
click at [338, 125] on icon at bounding box center [346, 124] width 108 height 19
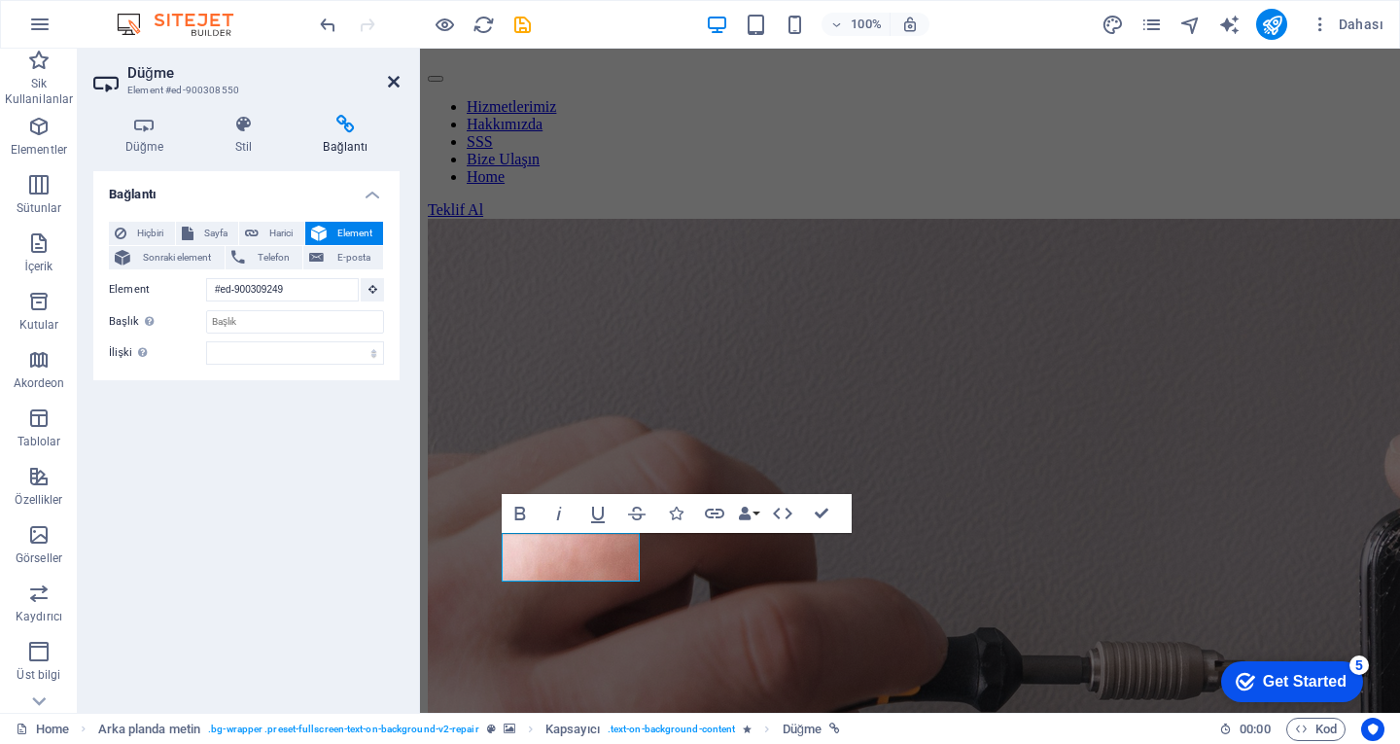
click at [393, 88] on icon at bounding box center [394, 82] width 12 height 16
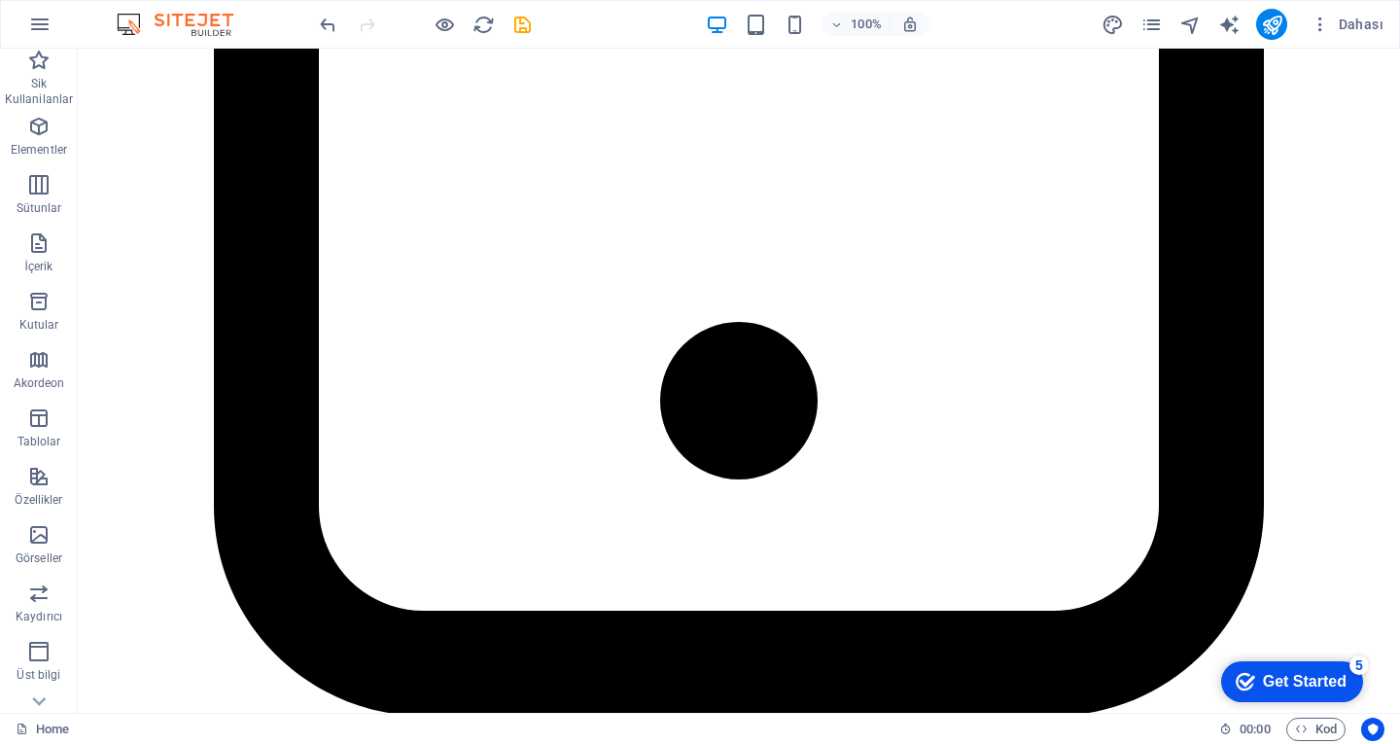
scroll to position [5067, 0]
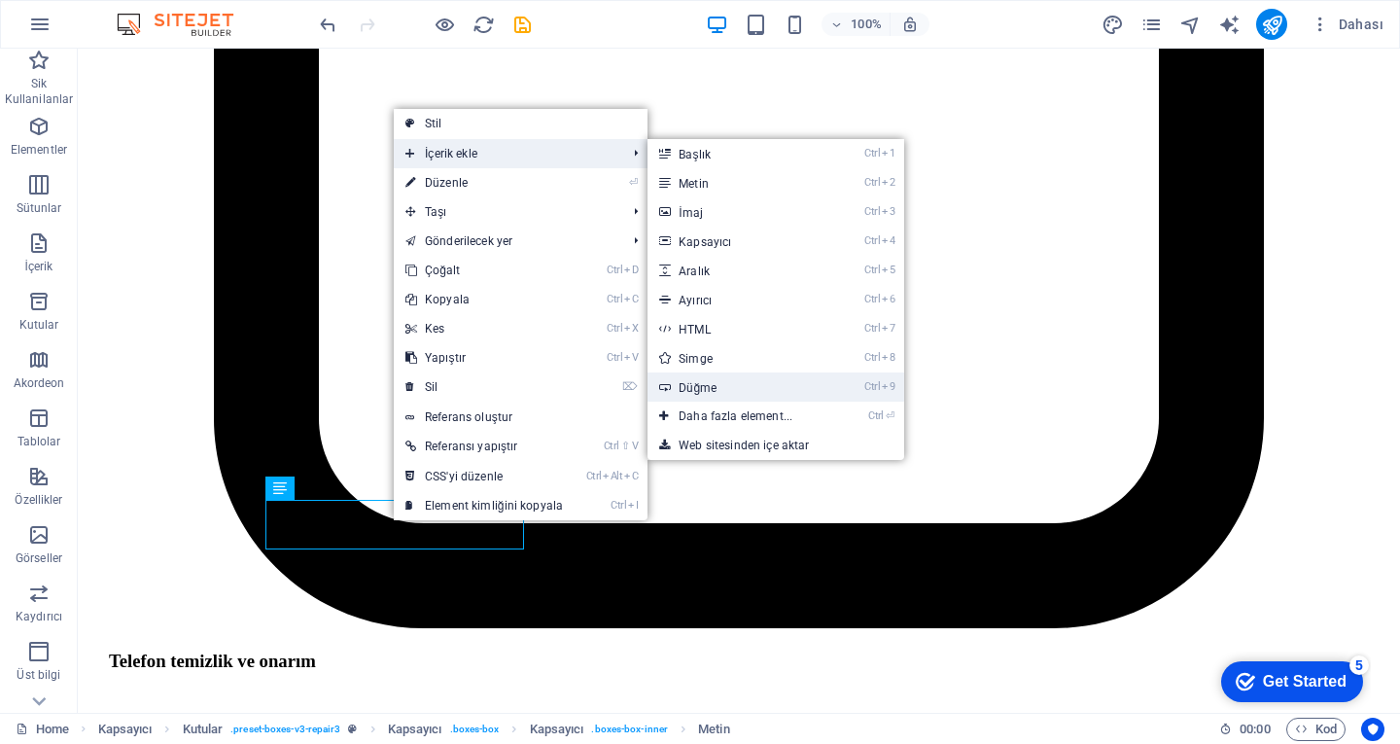
click at [725, 394] on link "Ctrl 9 Düğme" at bounding box center [740, 386] width 184 height 29
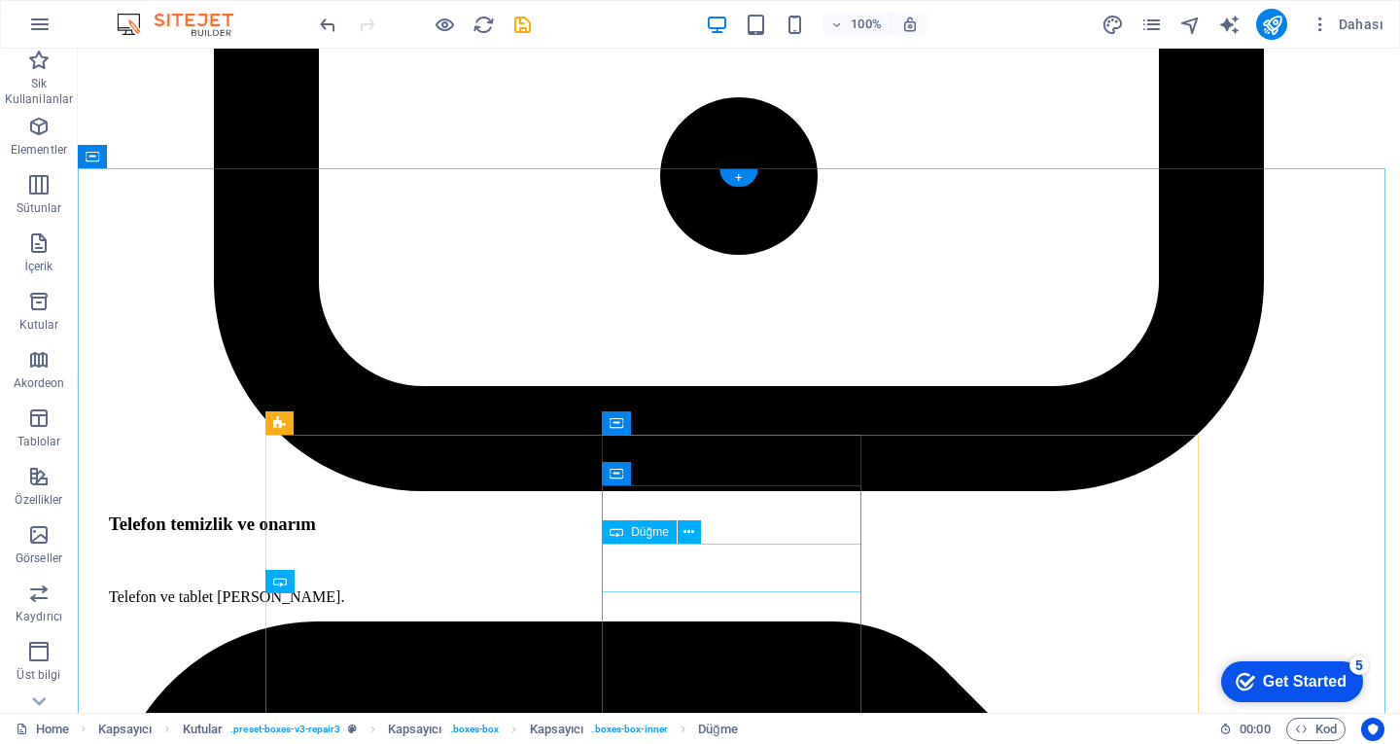
scroll to position [5023, 0]
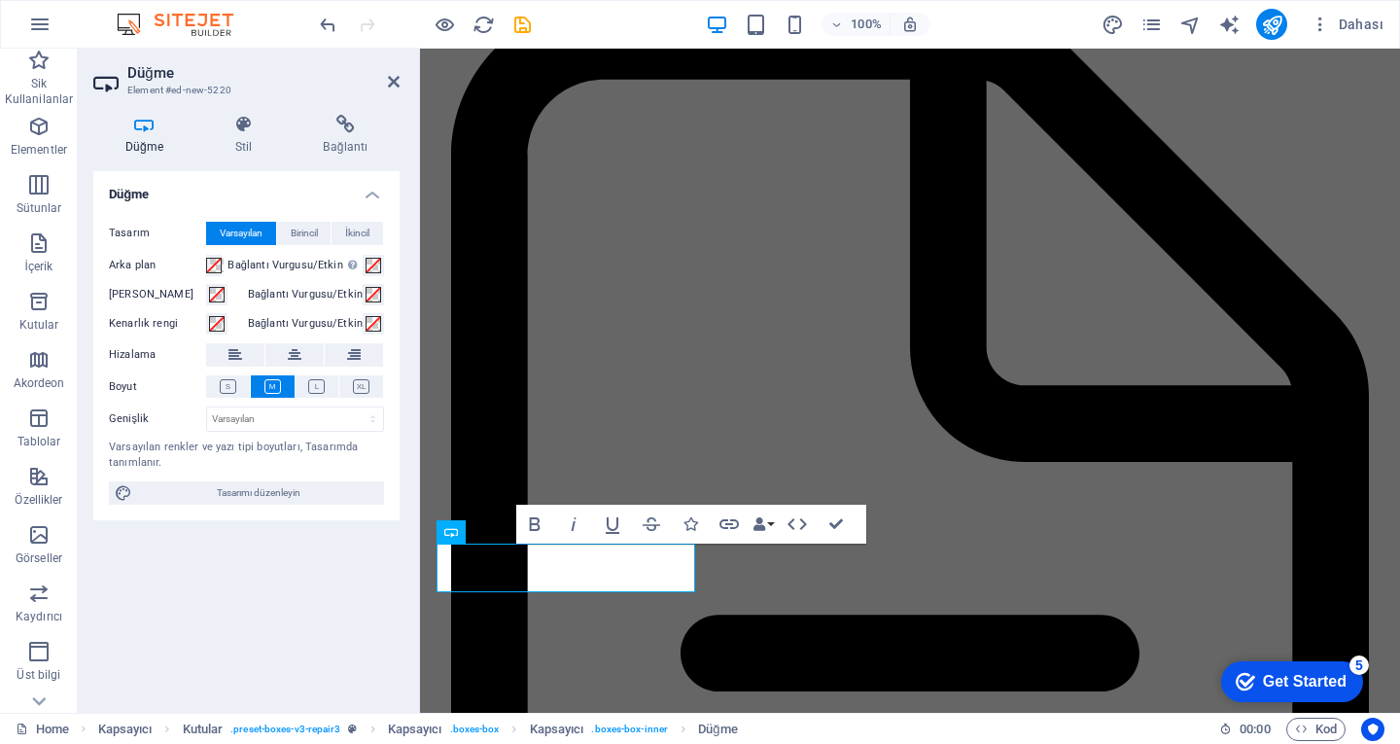
scroll to position [5204, 0]
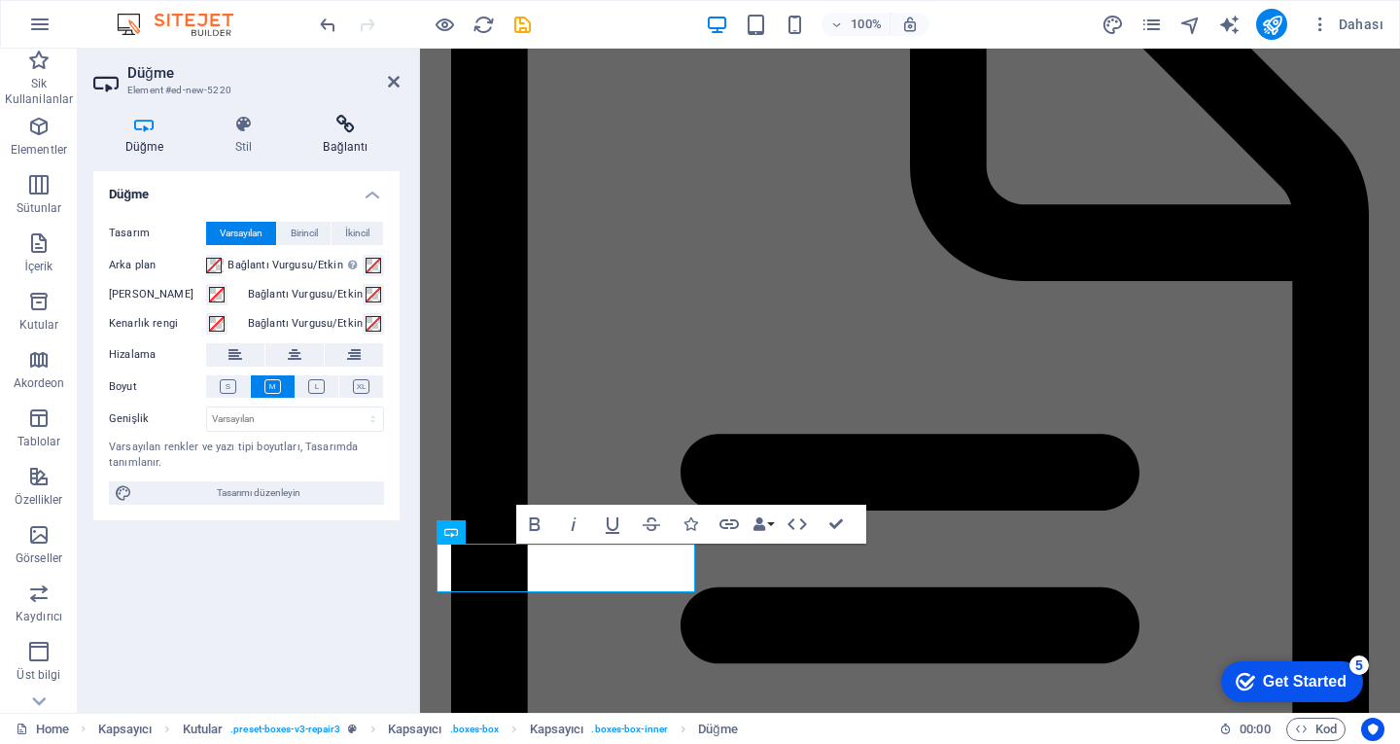
click at [368, 125] on icon at bounding box center [346, 124] width 108 height 19
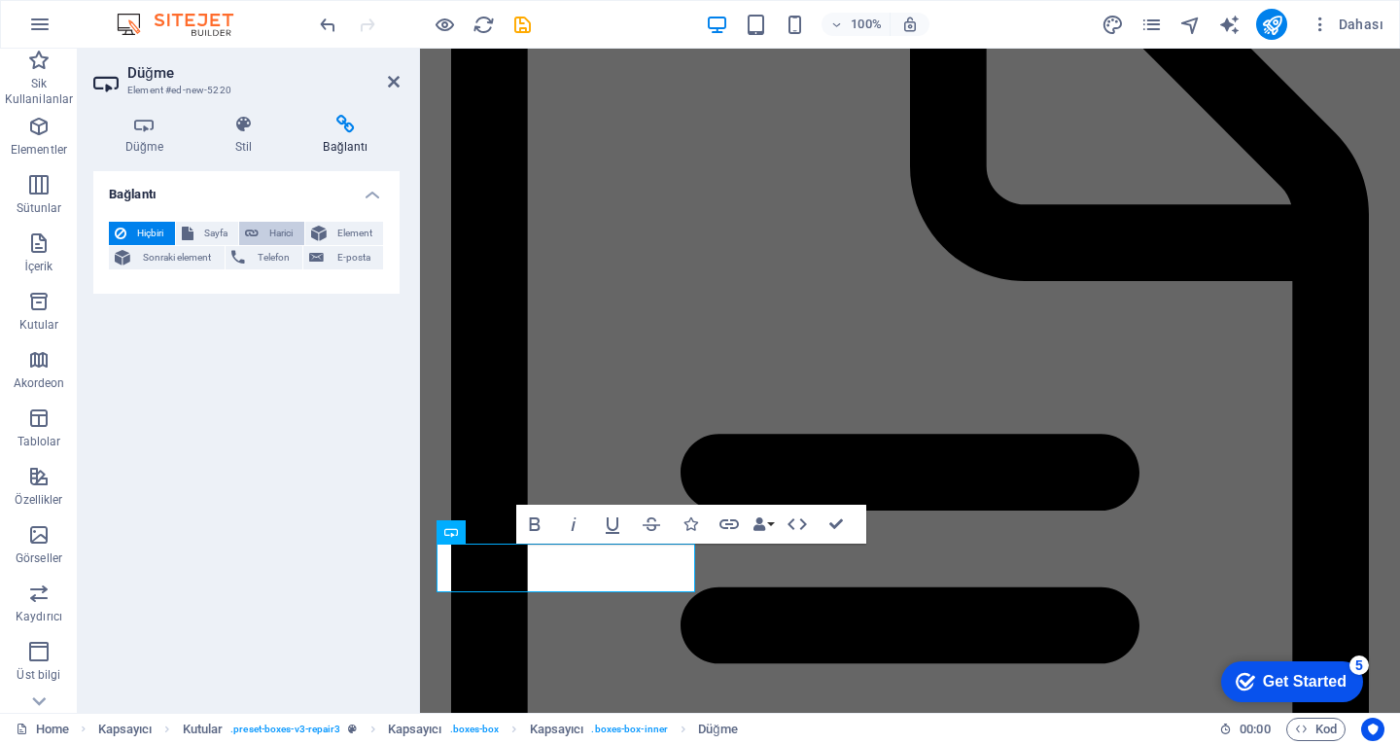
click at [271, 234] on span "Harici" at bounding box center [281, 233] width 34 height 23
select select "blank"
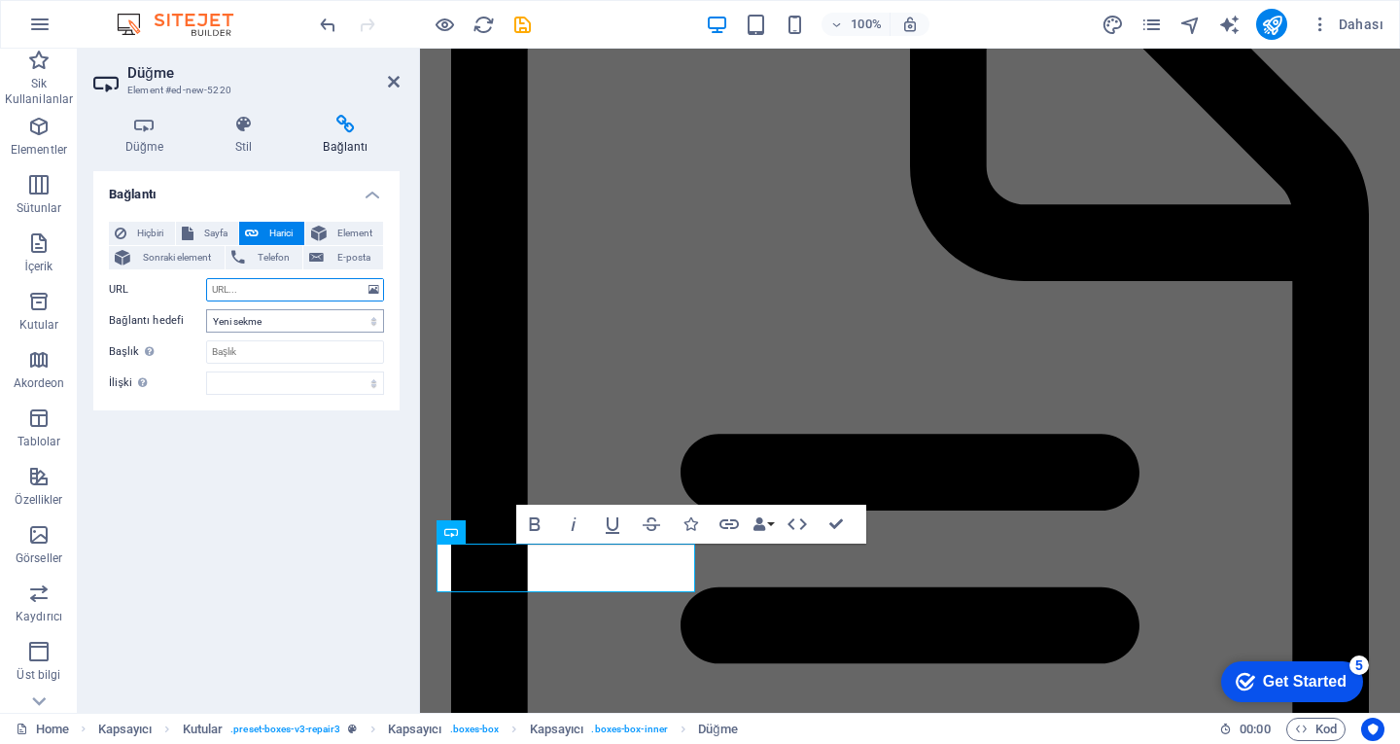
paste input "https://share.google/3LPIMf88frIKSGxmS"
type input "https://share.google/3LPIMf88frIKSGxmS"
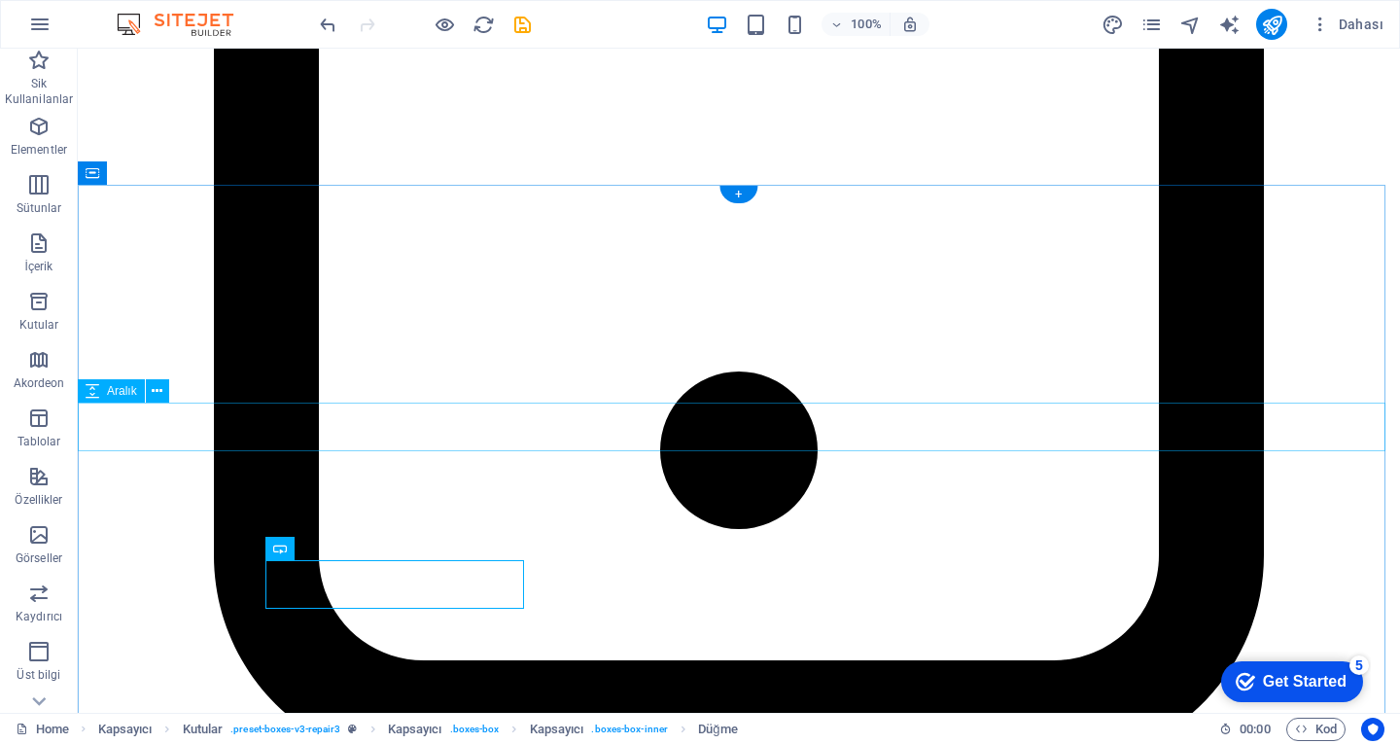
scroll to position [4926, 0]
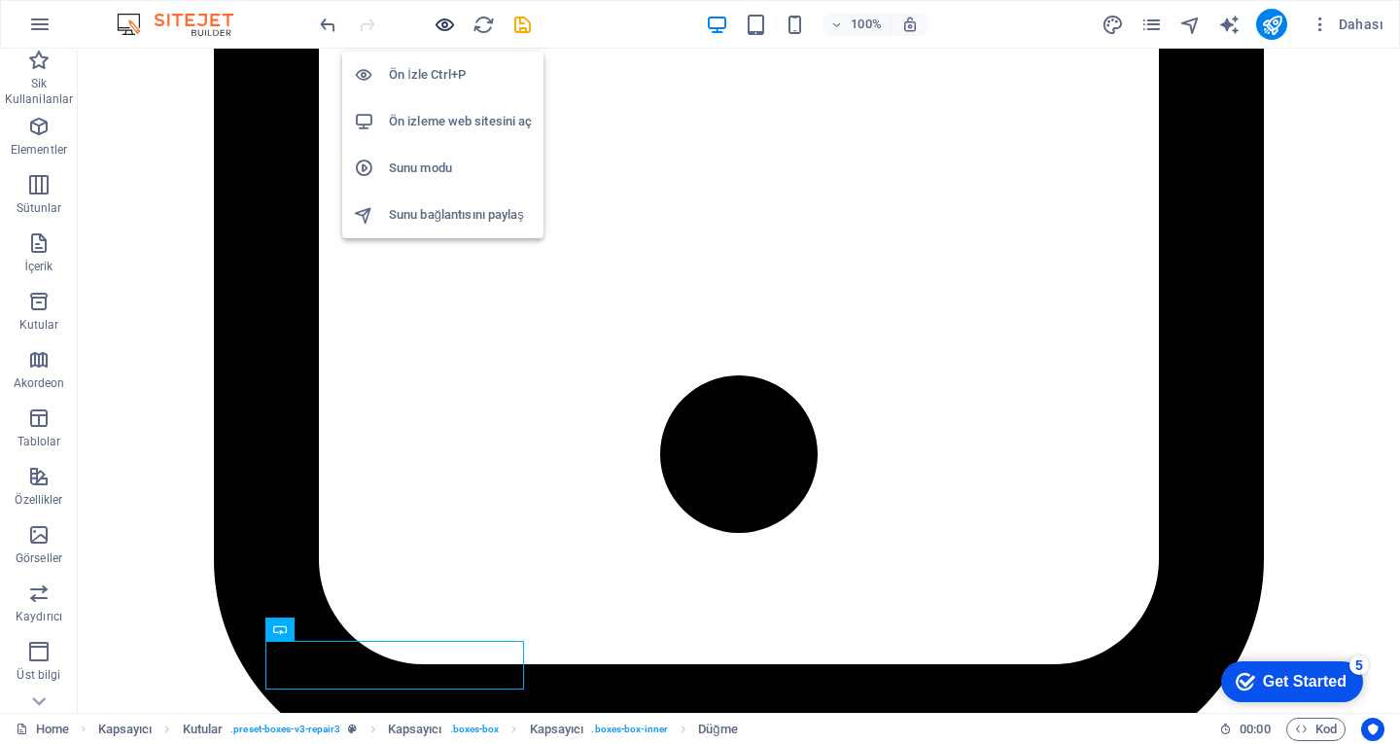
click at [438, 21] on icon "button" at bounding box center [445, 25] width 22 height 22
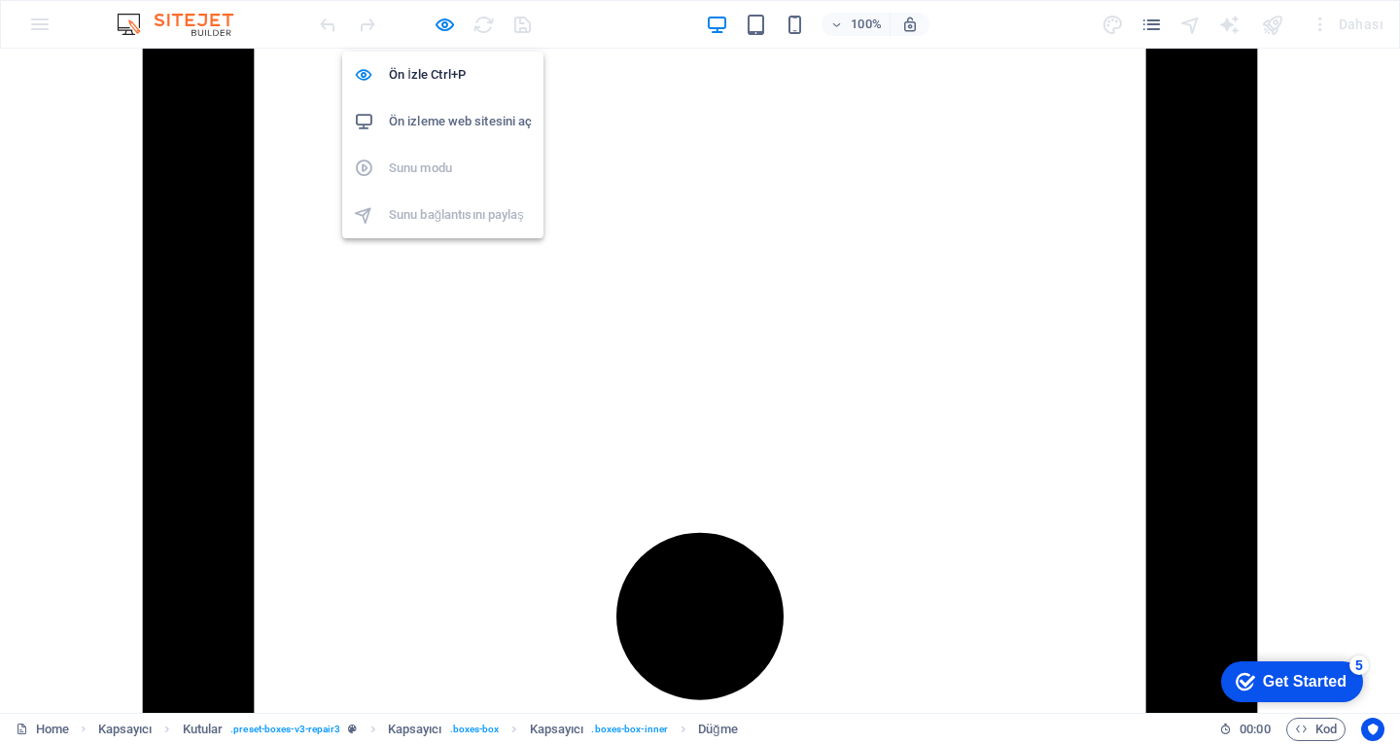
scroll to position [4878, 0]
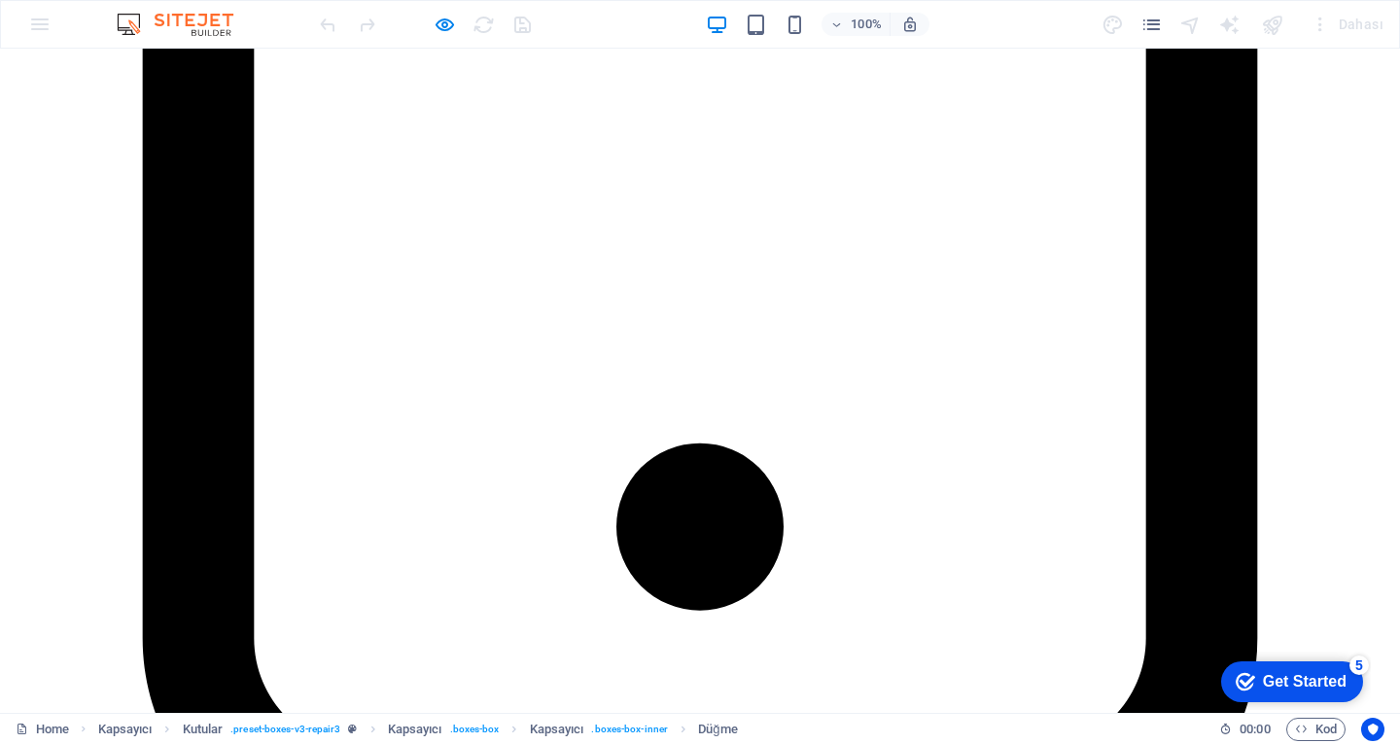
click at [451, 33] on icon "button" at bounding box center [445, 25] width 22 height 22
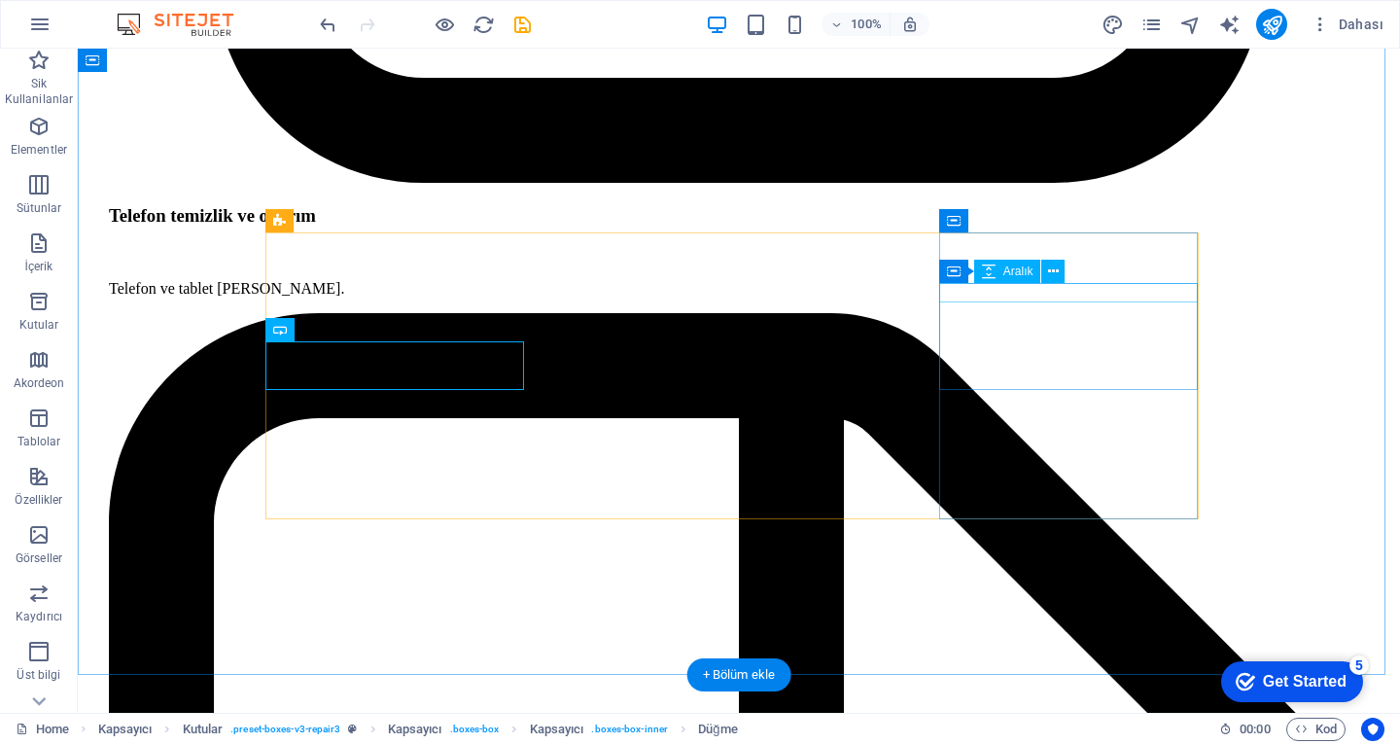
scroll to position [5607, 0]
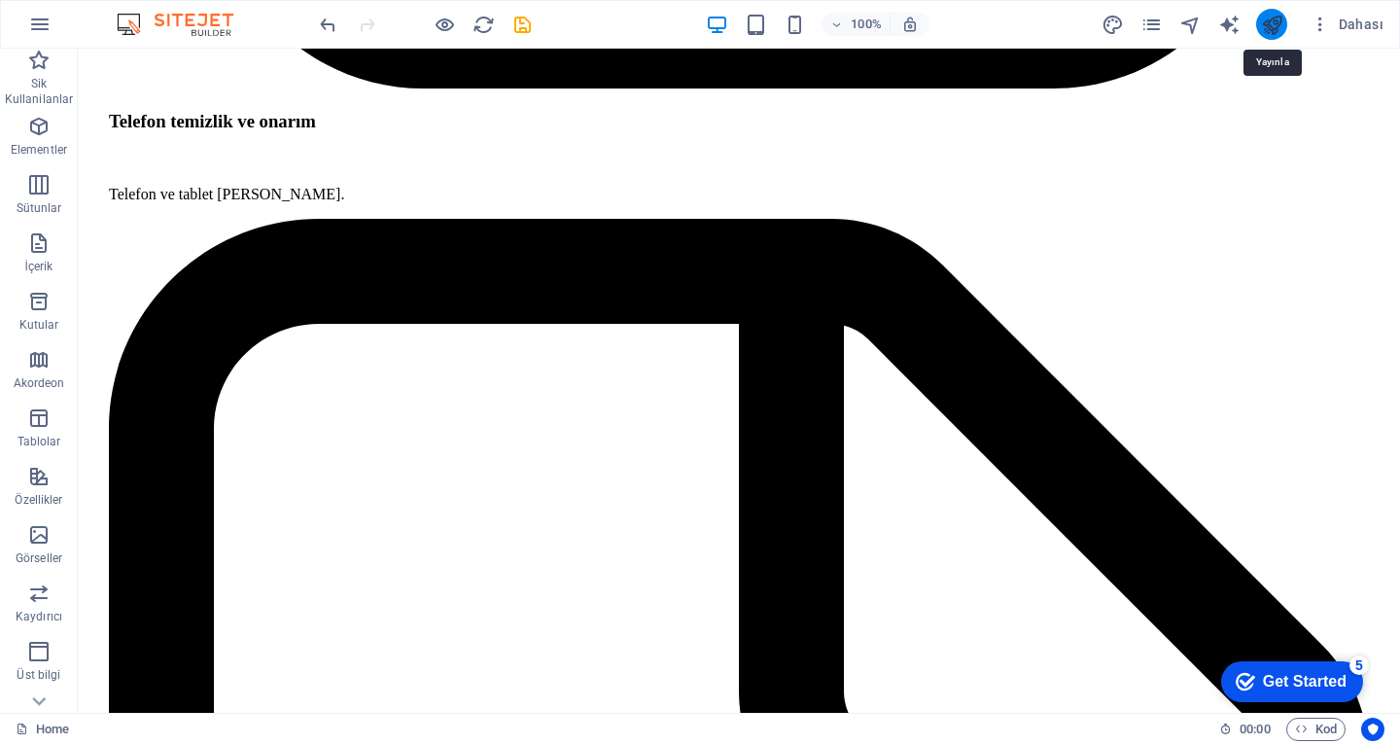
click at [1268, 22] on icon "publish" at bounding box center [1272, 25] width 22 height 22
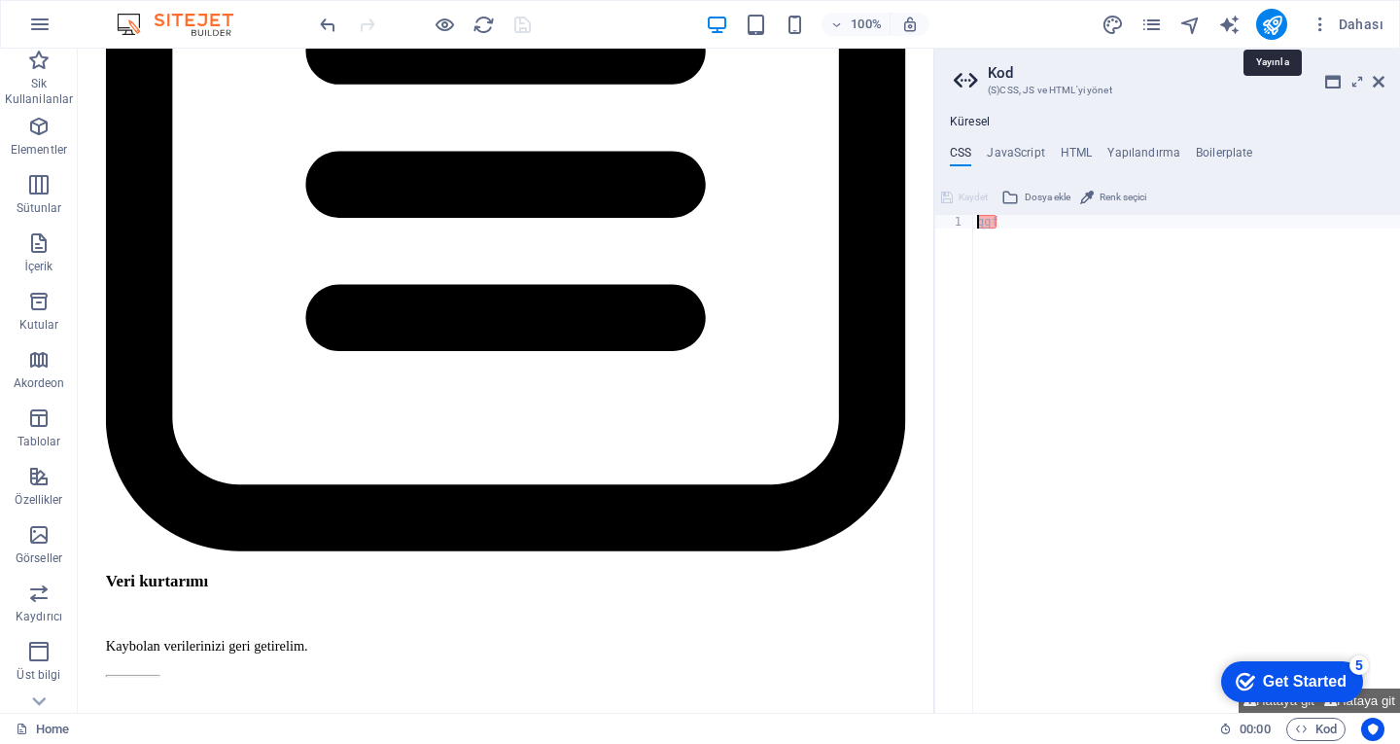
scroll to position [5895, 0]
